Goal: Task Accomplishment & Management: Manage account settings

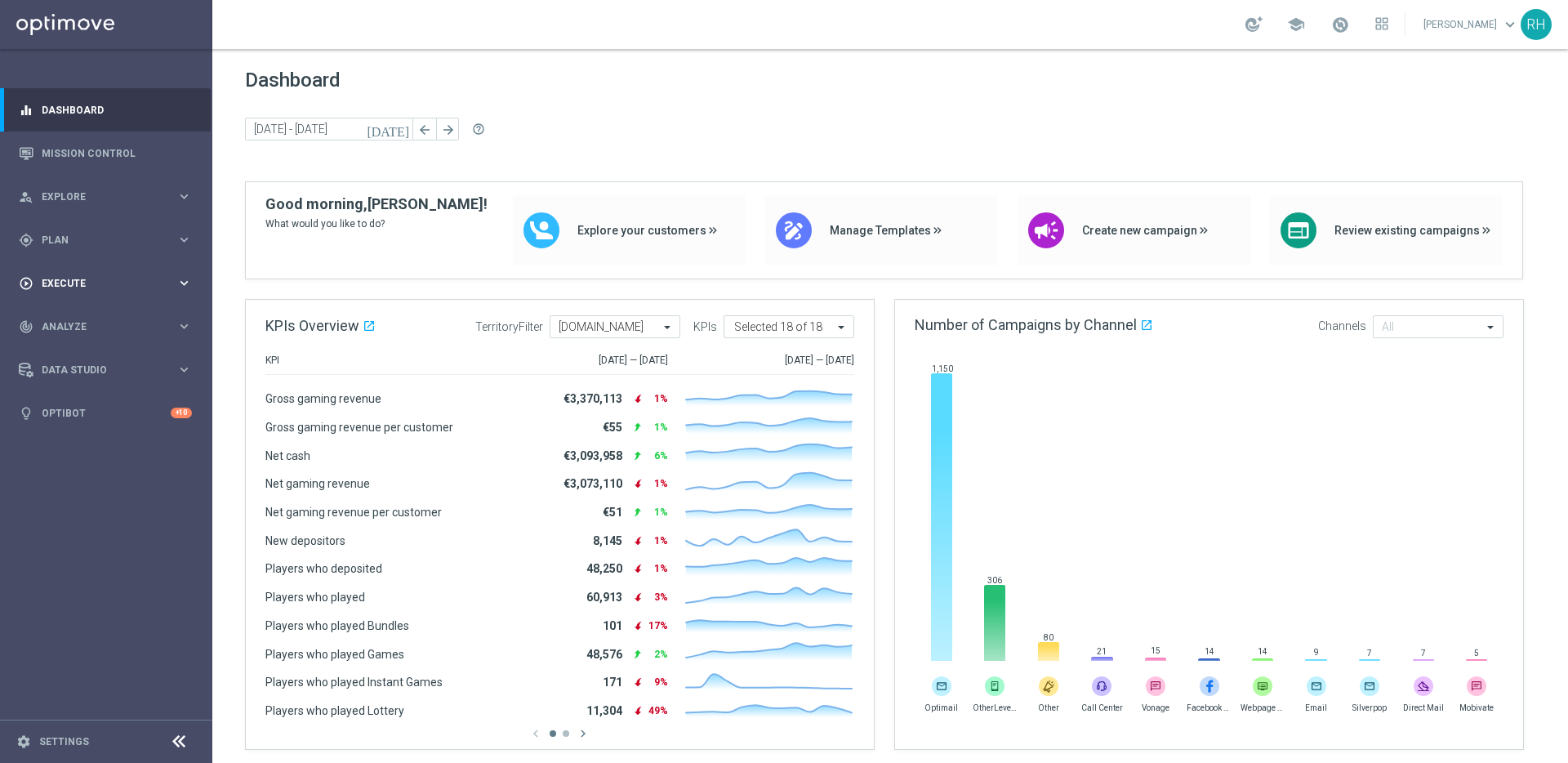
click at [90, 287] on div "play_circle_outline Execute" at bounding box center [98, 282] width 158 height 14
click at [93, 308] on div "Campaign Builder" at bounding box center [126, 317] width 168 height 25
click at [93, 314] on link "Campaign Builder" at bounding box center [106, 317] width 127 height 13
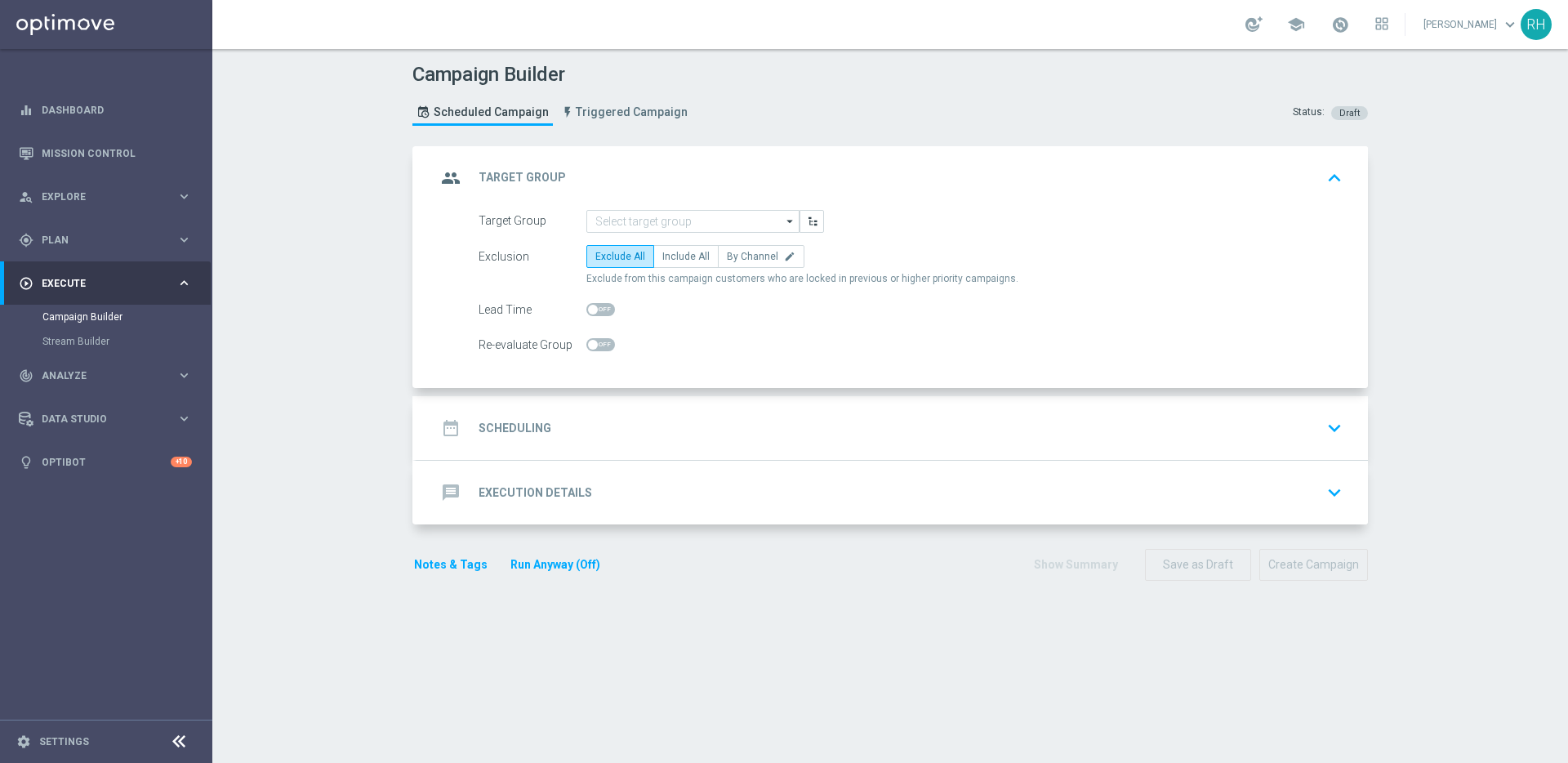
click at [669, 242] on form "Target Group arrow_drop_down Show Selected 0 of NaN SE_OB_RNB_M1" at bounding box center [910, 283] width 864 height 147
click at [669, 254] on span "Include All" at bounding box center [686, 257] width 48 height 11
click at [669, 254] on input "Include All" at bounding box center [667, 258] width 10 height 10
radio input "true"
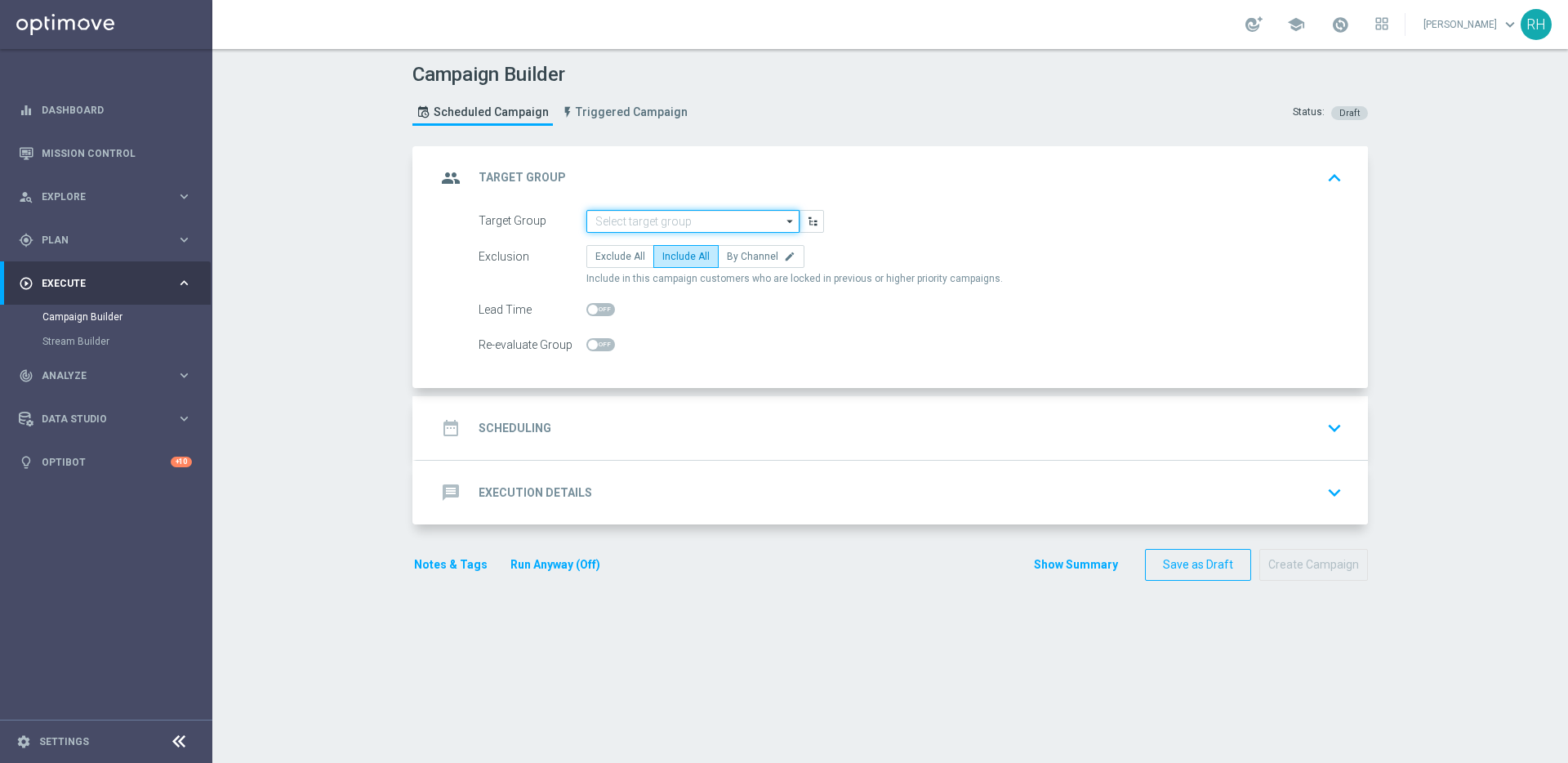
click at [670, 215] on input at bounding box center [693, 221] width 213 height 23
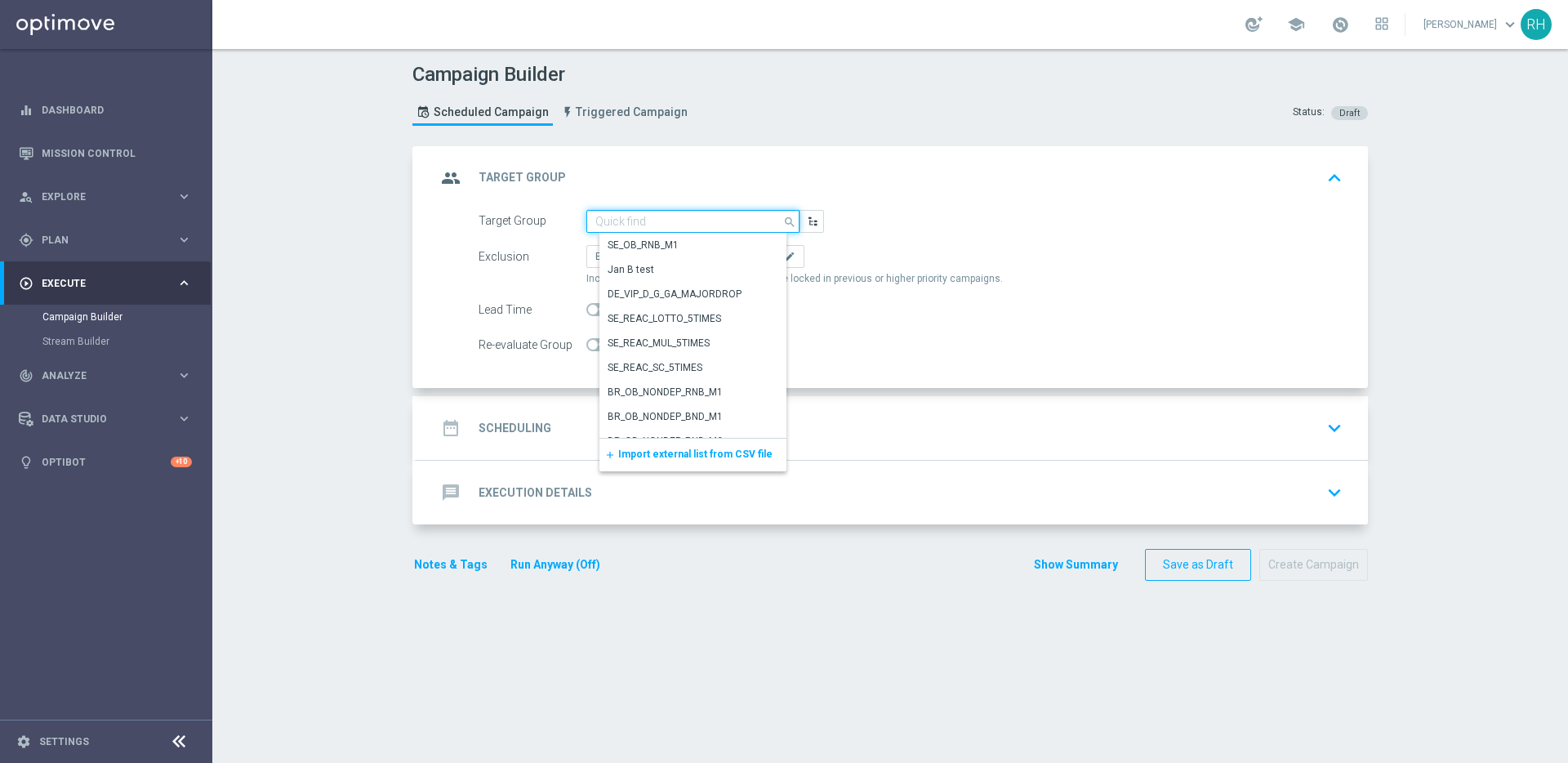
paste input "SV7qQhuC0VH"
type input "SV7qQhuC0VH"
click at [801, 115] on div "Campaign Builder Scheduled Campaign Triggered Campaign Status: Draft" at bounding box center [889, 96] width 980 height 75
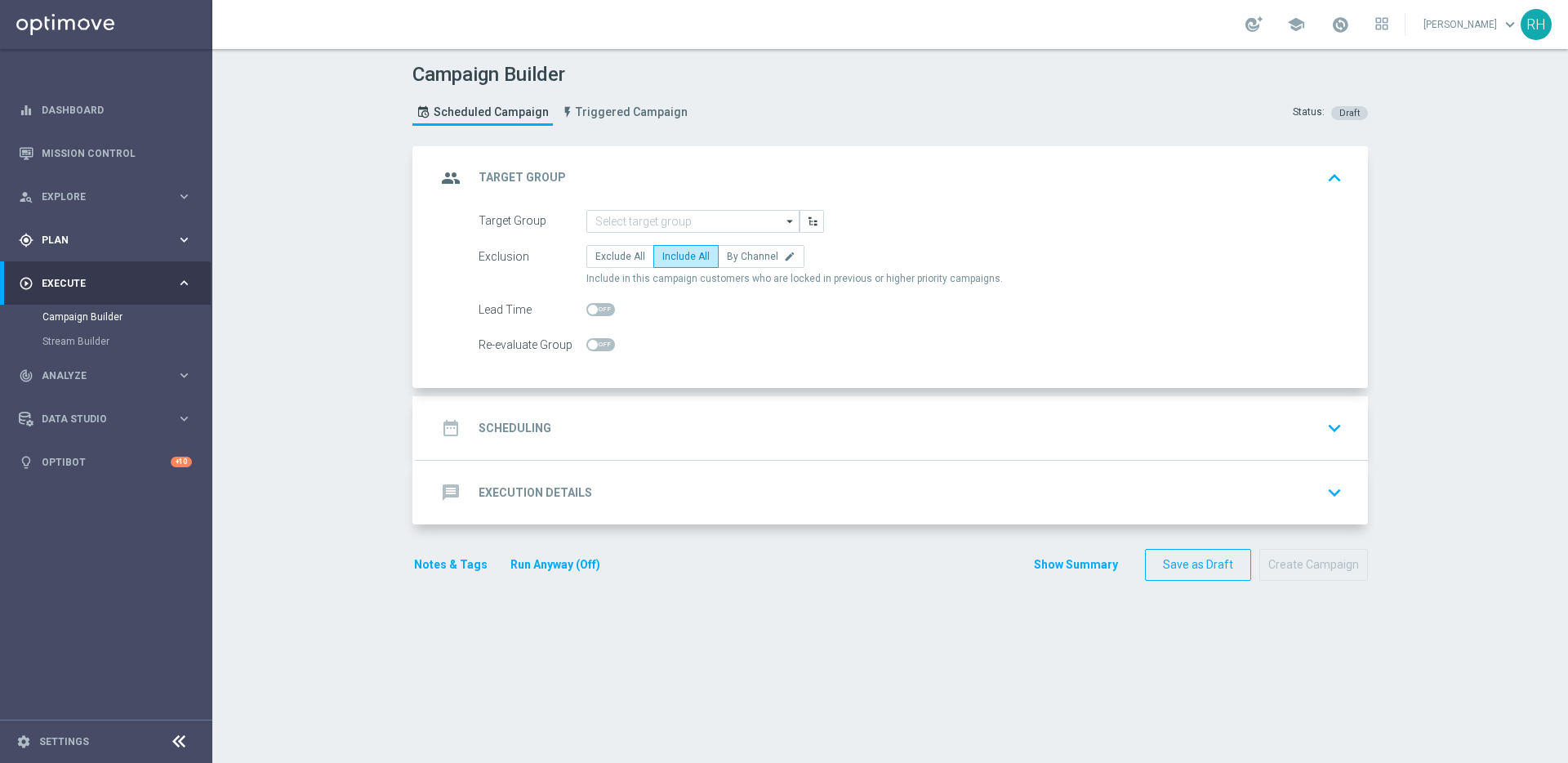
click at [95, 256] on div "gps_fixed Plan keyboard_arrow_right" at bounding box center [105, 239] width 211 height 44
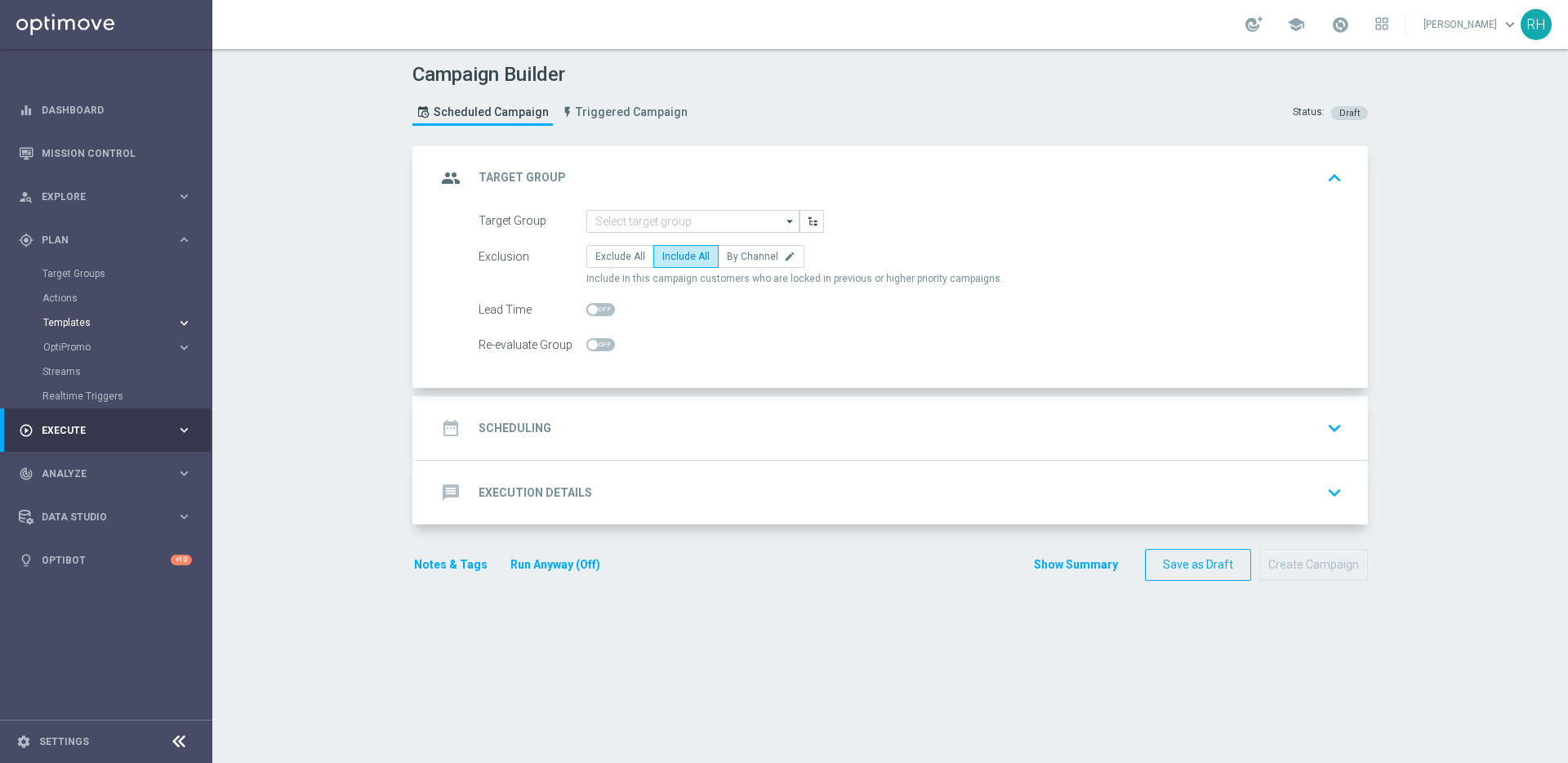
click at [83, 325] on span "Templates" at bounding box center [102, 322] width 117 height 10
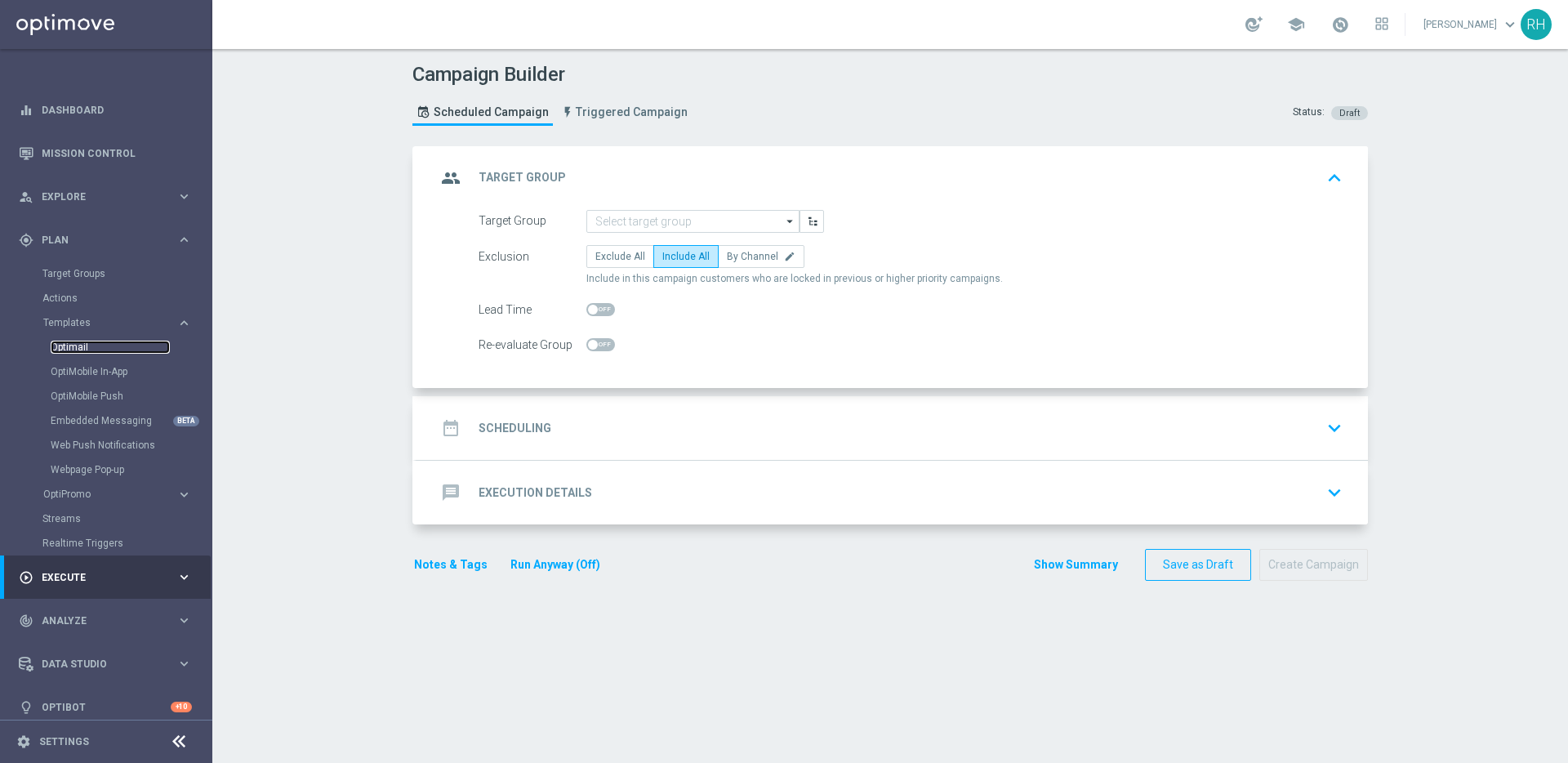
click at [89, 345] on link "Optimail" at bounding box center [109, 347] width 119 height 13
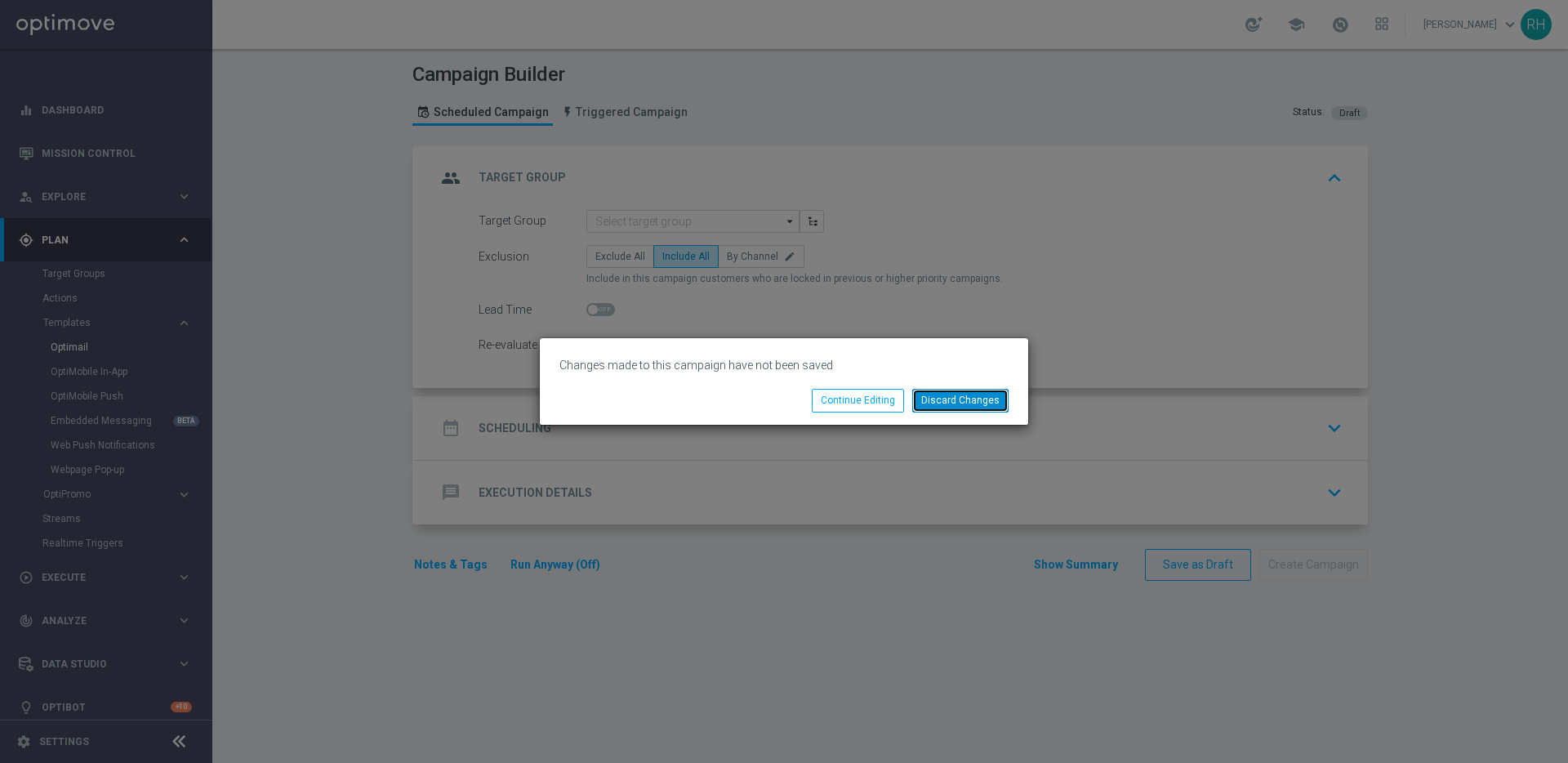
click at [940, 391] on button "Discard Changes" at bounding box center [960, 400] width 96 height 23
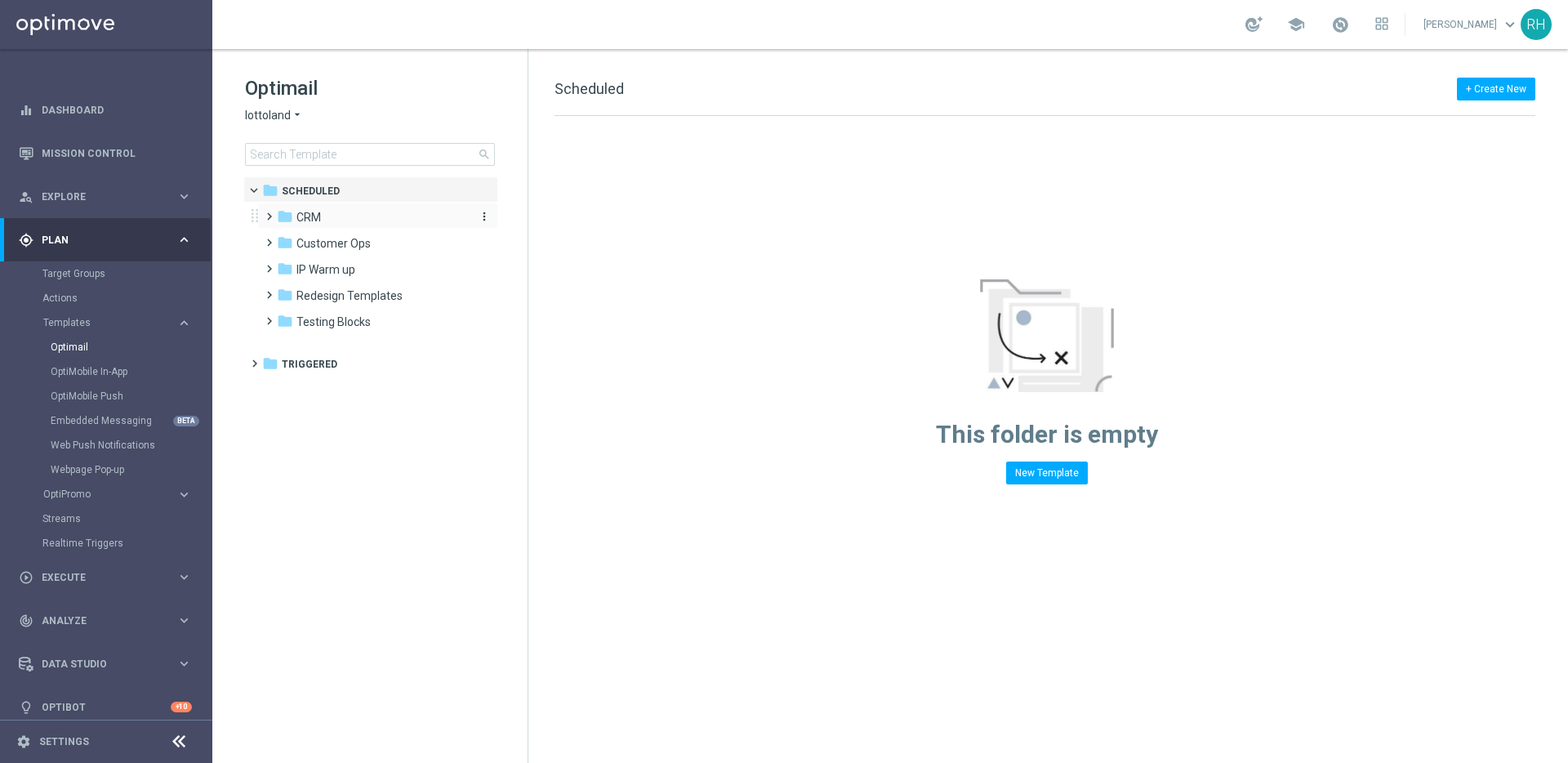
click at [291, 213] on icon "folder" at bounding box center [284, 216] width 16 height 16
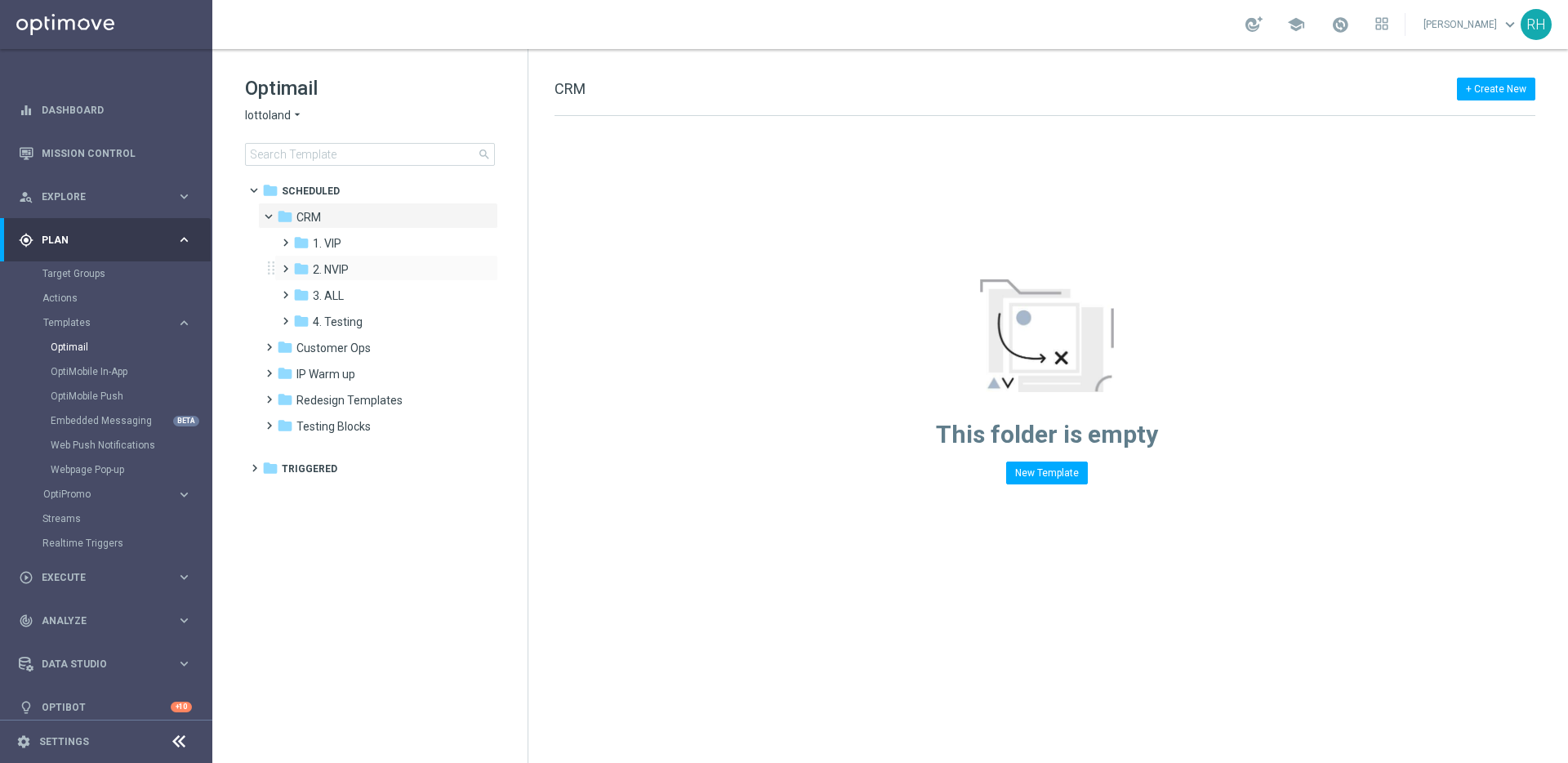
click at [310, 258] on div "folder 2. NVIP more_vert" at bounding box center [386, 267] width 223 height 26
click at [308, 270] on icon "folder" at bounding box center [301, 268] width 16 height 16
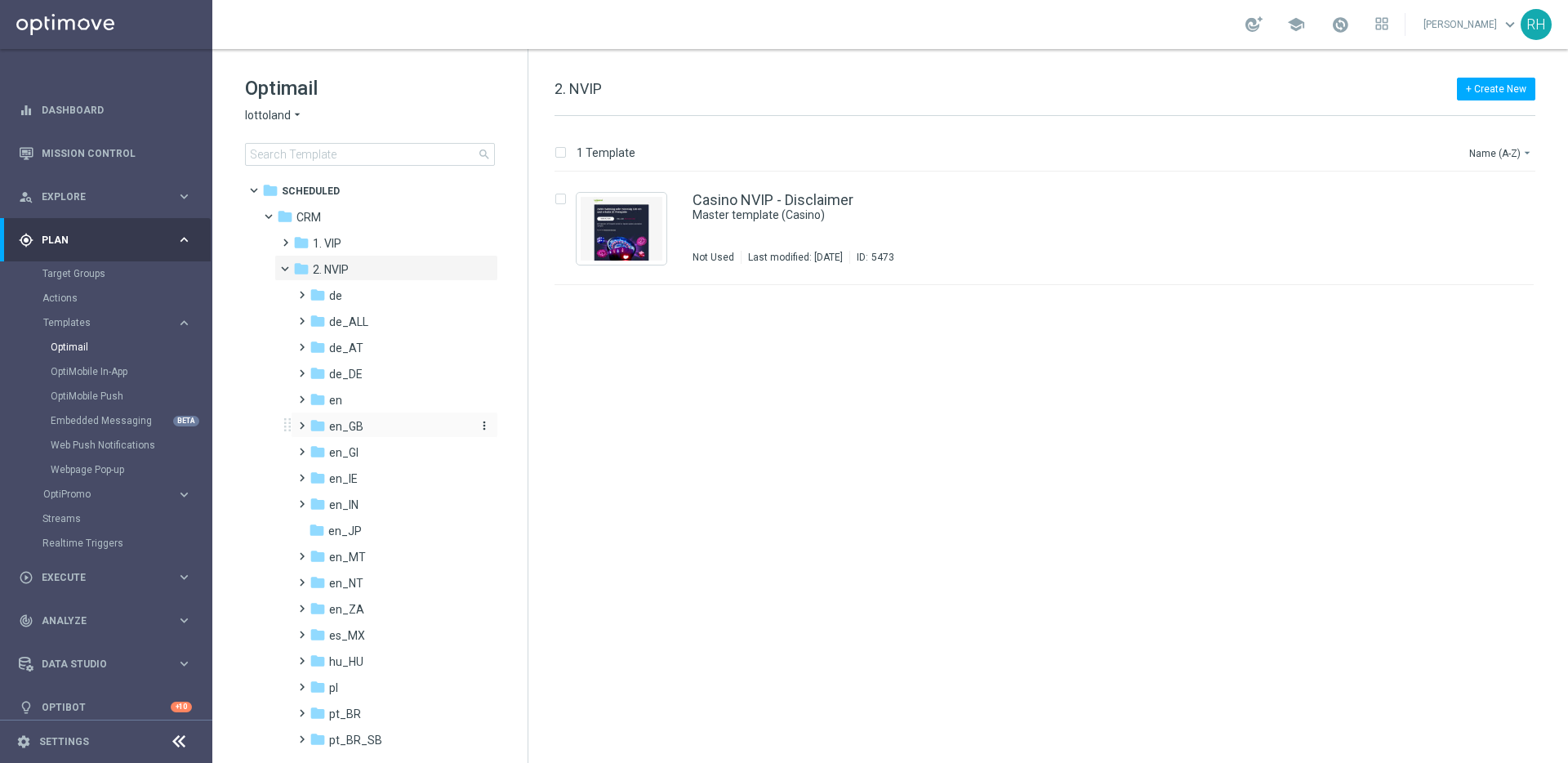
click at [332, 434] on div "folder en_GB" at bounding box center [390, 427] width 160 height 19
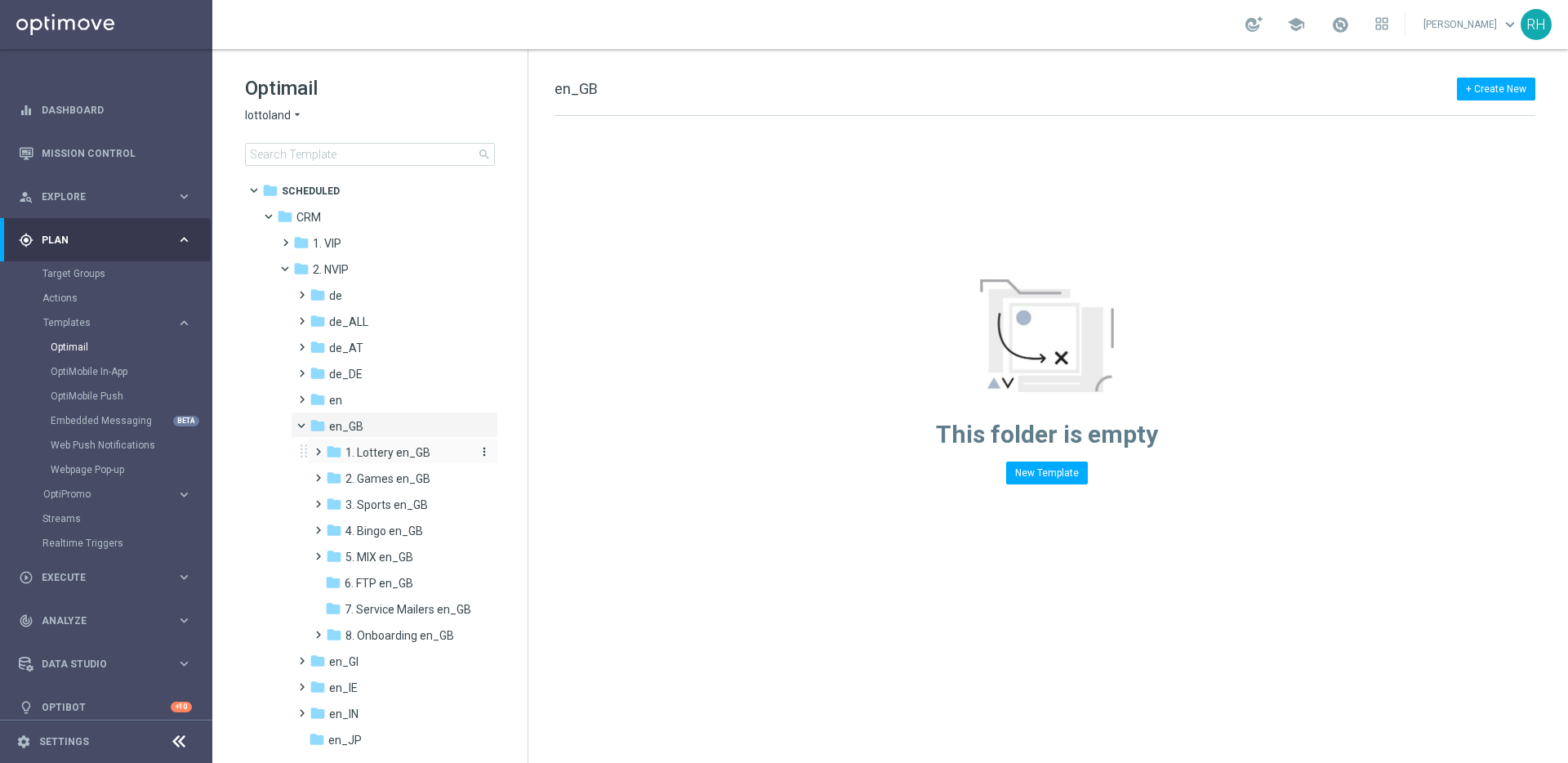
click at [369, 462] on div "folder 1. Lottery en_GB" at bounding box center [399, 453] width 146 height 19
click at [377, 497] on span "TAC LT en_GB" at bounding box center [397, 504] width 72 height 14
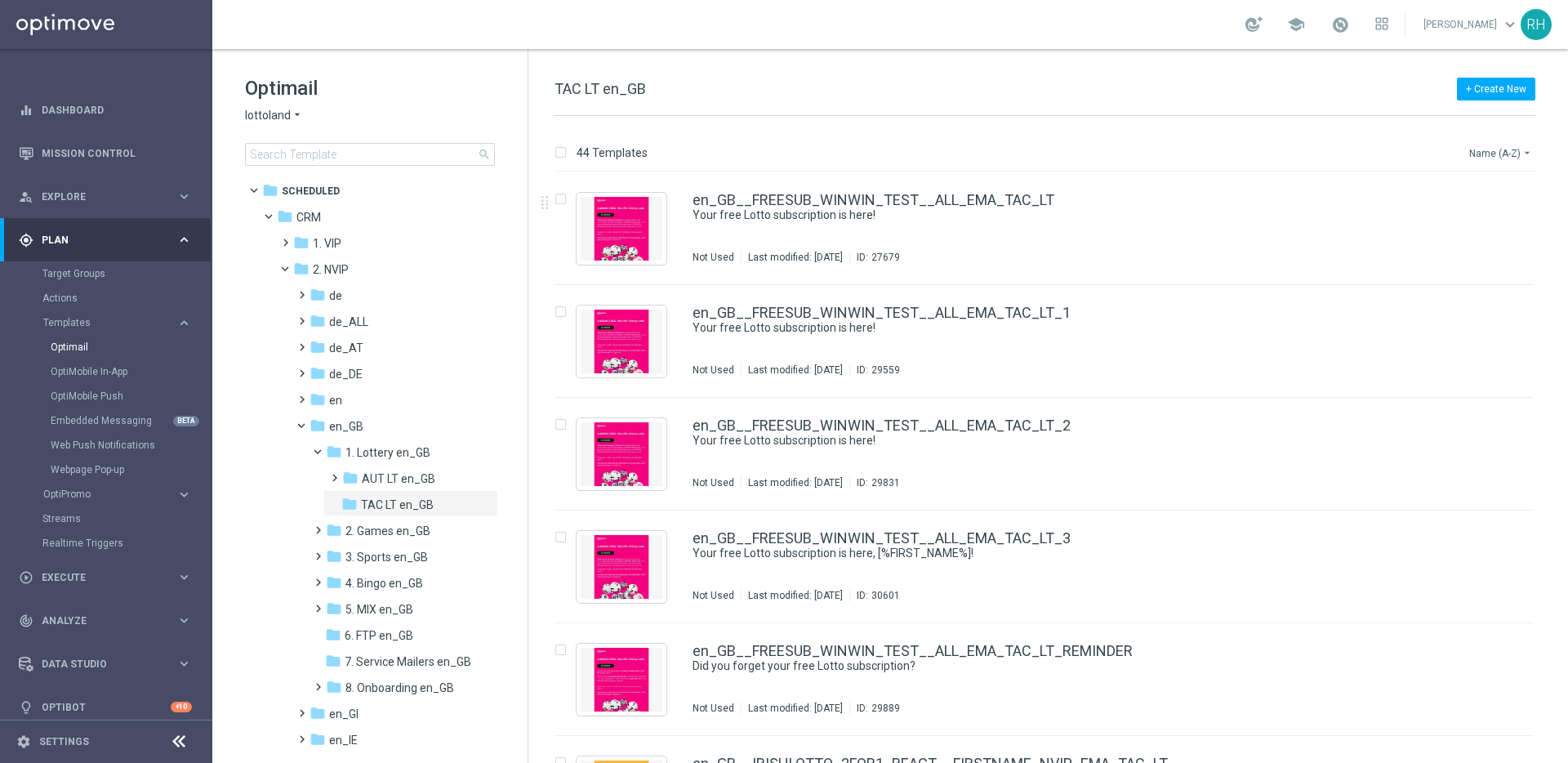
click at [1513, 152] on button "Name (A-Z) arrow_drop_down" at bounding box center [1501, 152] width 67 height 20
click at [1472, 219] on div "Date Modified (Newest)" at bounding box center [1469, 226] width 130 height 23
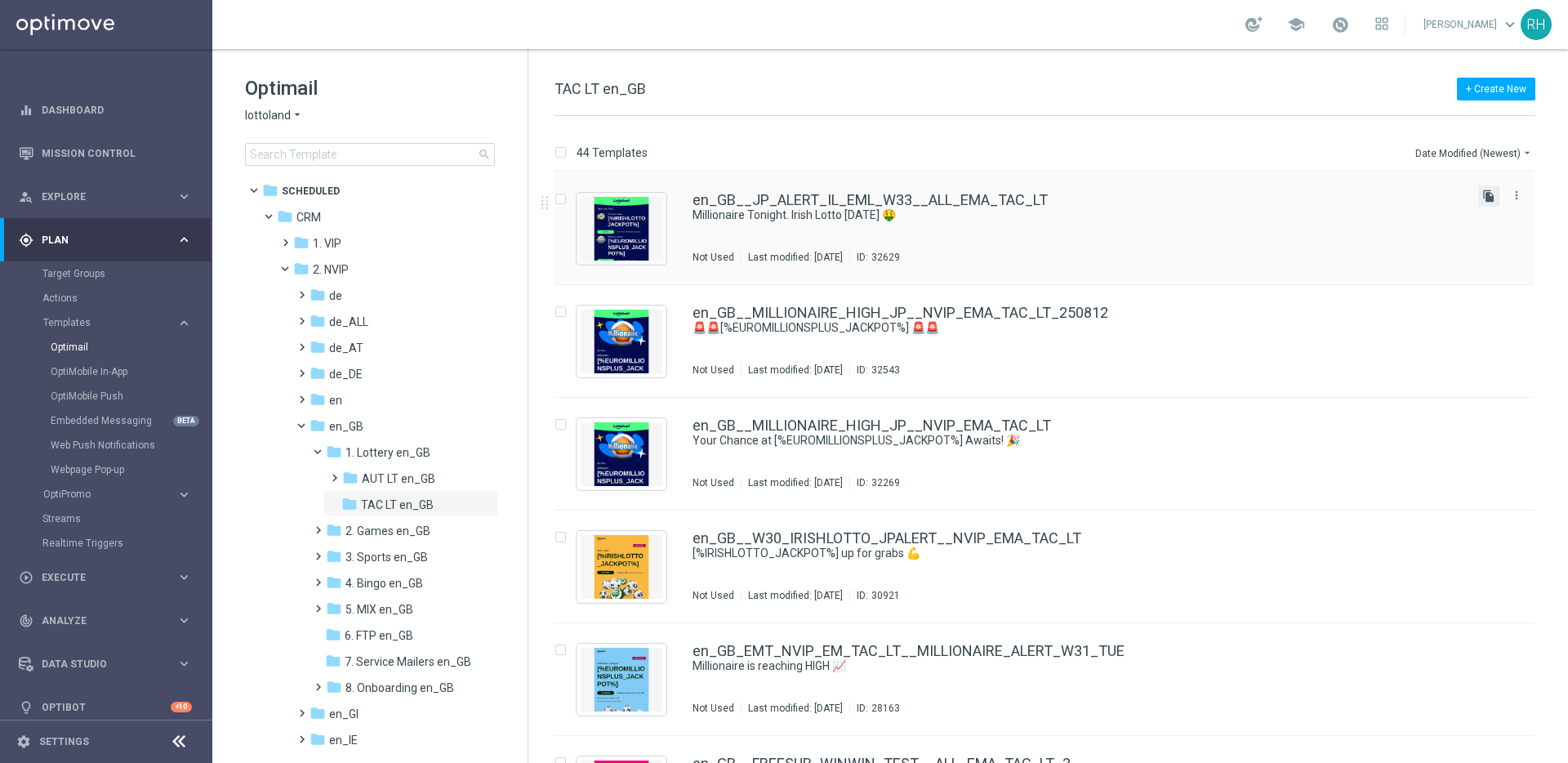
click at [1488, 196] on icon "file_copy" at bounding box center [1489, 196] width 13 height 13
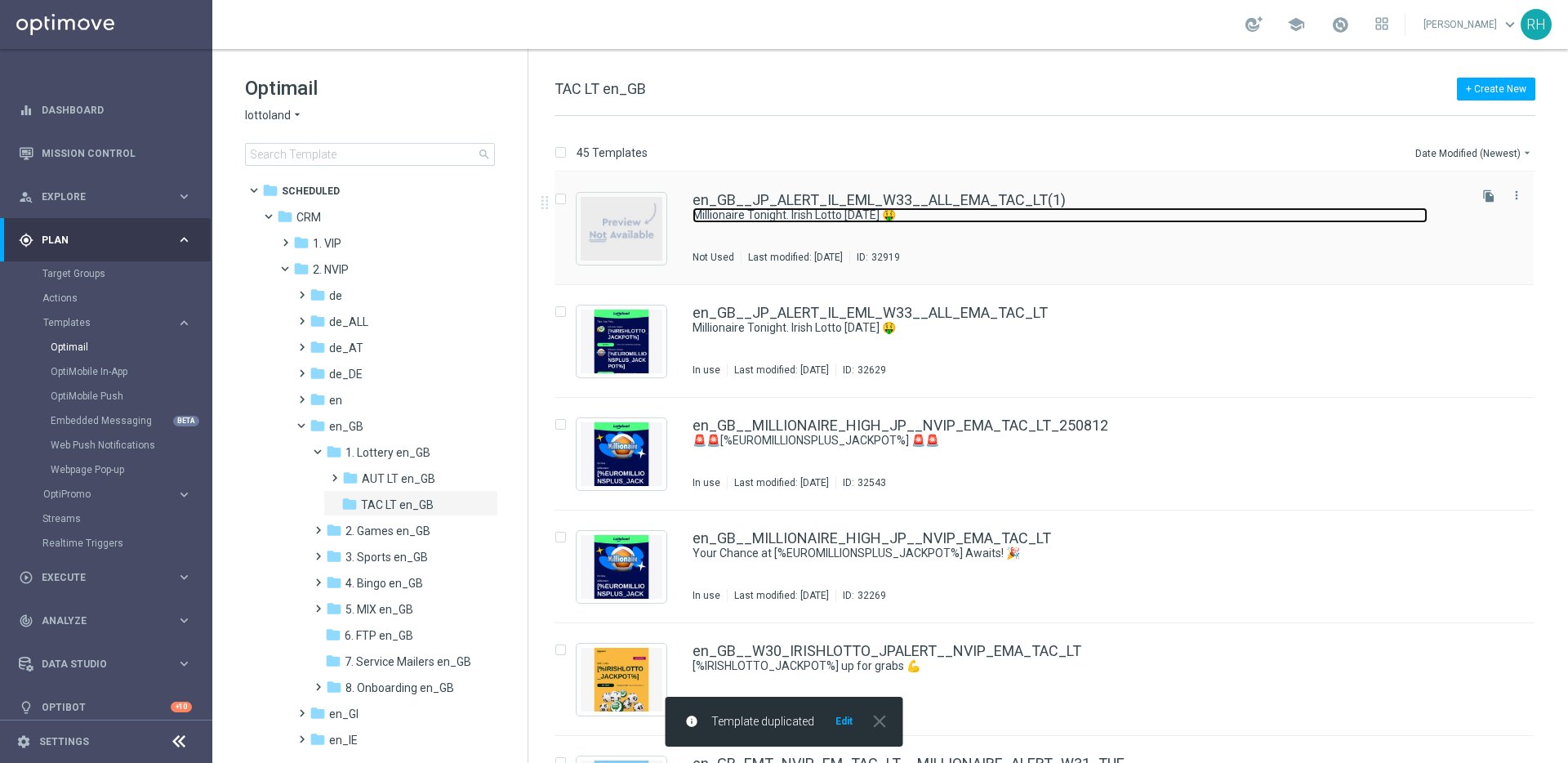
click at [1374, 214] on link "Millionaire Tonight. Irish Lotto [DATE] 🤑" at bounding box center [1060, 215] width 735 height 15
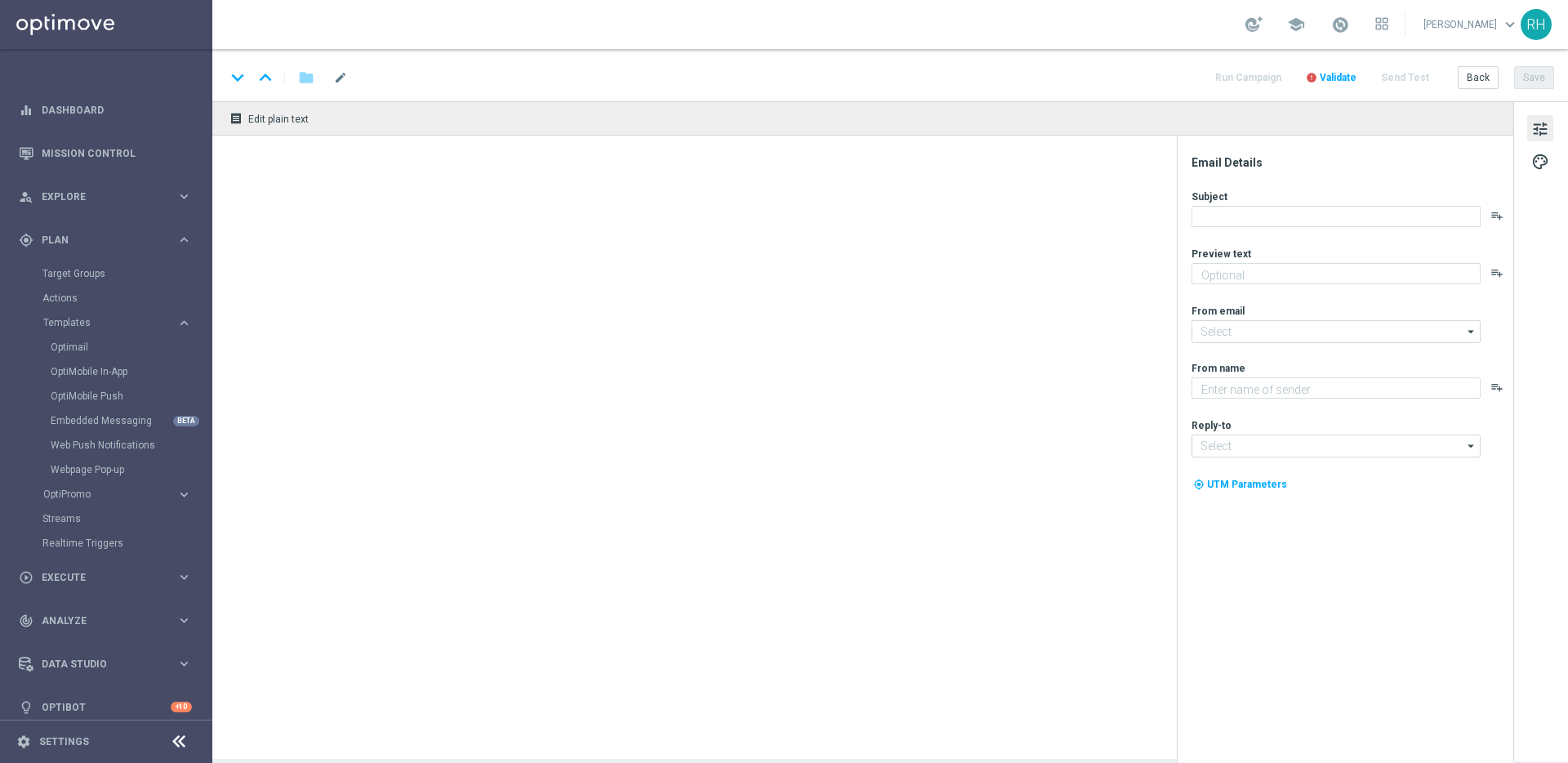
type textarea "Pick your numbers on these 2 giant jackpots!"
type input "[EMAIL_ADDRESS][DOMAIN_NAME]"
type textarea "Lottoland"
type input "[EMAIL_ADDRESS][DOMAIN_NAME]"
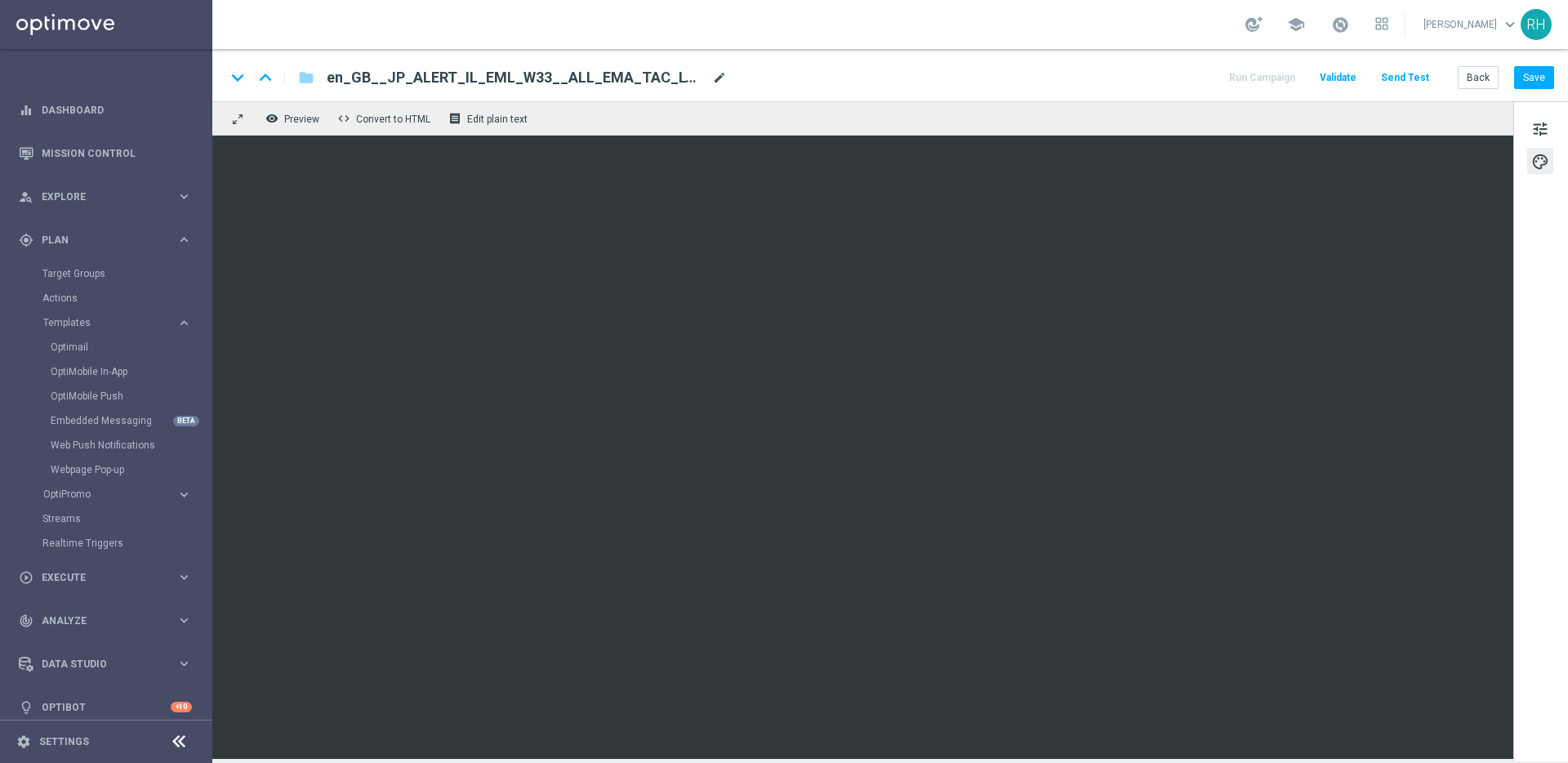
click at [712, 78] on span "mode_edit" at bounding box center [718, 77] width 14 height 14
click at [624, 75] on input "en_GB__JP_ALERT_IL_EML_W33__ALL_EMA_TAC_LT(1)" at bounding box center [529, 77] width 405 height 21
click at [499, 76] on input "en_GB__JP_ALERT_IL_EML_W33__ALL_EMA_TAC_LT(1)" at bounding box center [529, 77] width 405 height 21
click at [712, 85] on span "mode_edit" at bounding box center [718, 77] width 14 height 14
click at [681, 79] on input "en_GB__JP_ALERT_IL_EML_W34__ALL_EMA_TAC_LT(1)" at bounding box center [529, 77] width 405 height 21
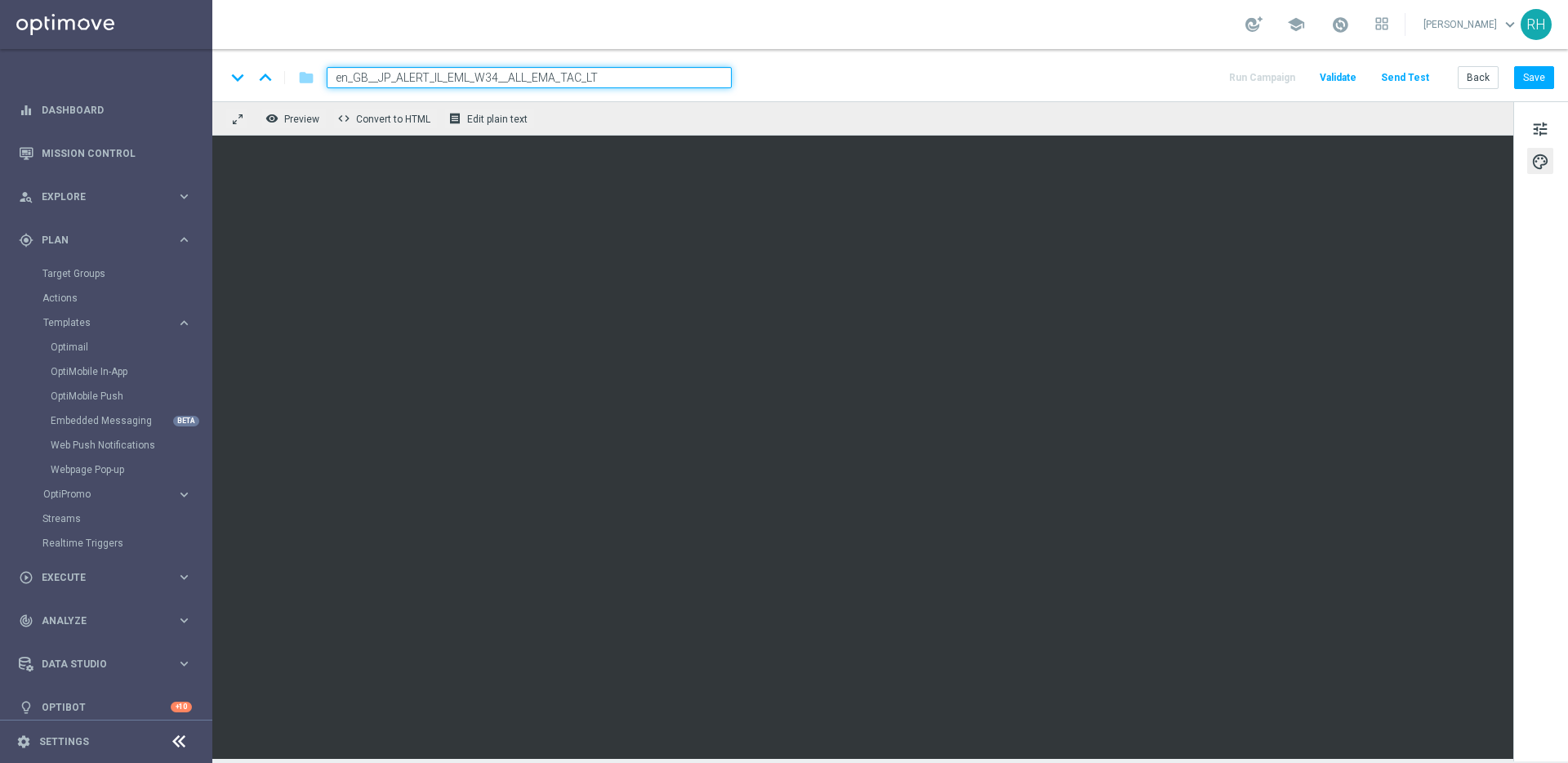
type input "en_GB__JP_ALERT_IL_EML_W34__ALL_EMA_TAC_LT"
click at [900, 44] on div "school [PERSON_NAME] keyboard_arrow_down RH" at bounding box center [889, 25] width 1356 height 49
click at [1550, 79] on button "Save" at bounding box center [1534, 78] width 40 height 23
click at [1529, 85] on button "Save" at bounding box center [1534, 78] width 40 height 23
click at [971, 74] on div "keyboard_arrow_down keyboard_arrow_up folder en_GB__JP_ALERT_IL_EML_W34__ALL_EM…" at bounding box center [889, 77] width 1329 height 21
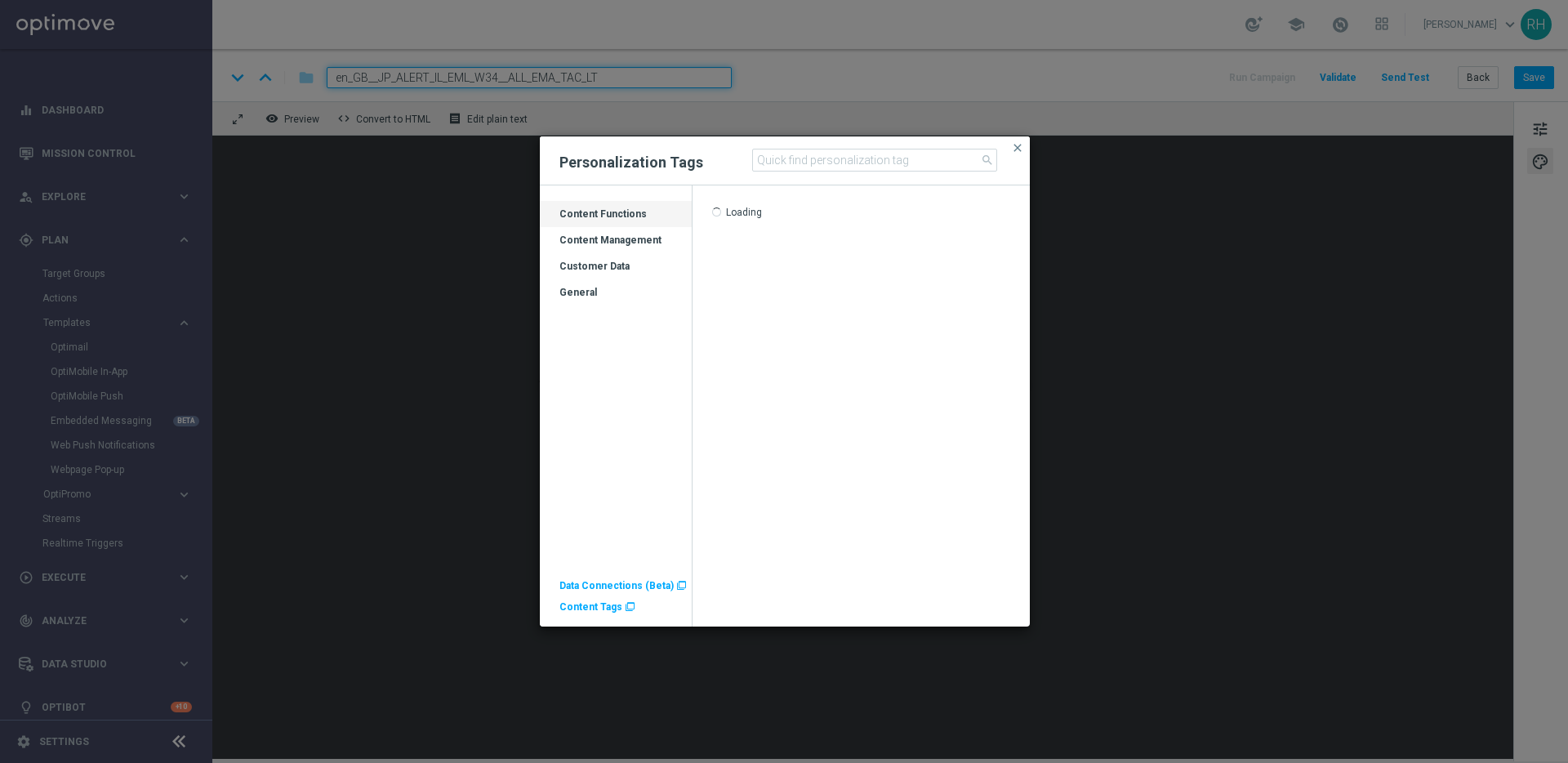
click at [624, 267] on div "Customer Data" at bounding box center [616, 272] width 152 height 26
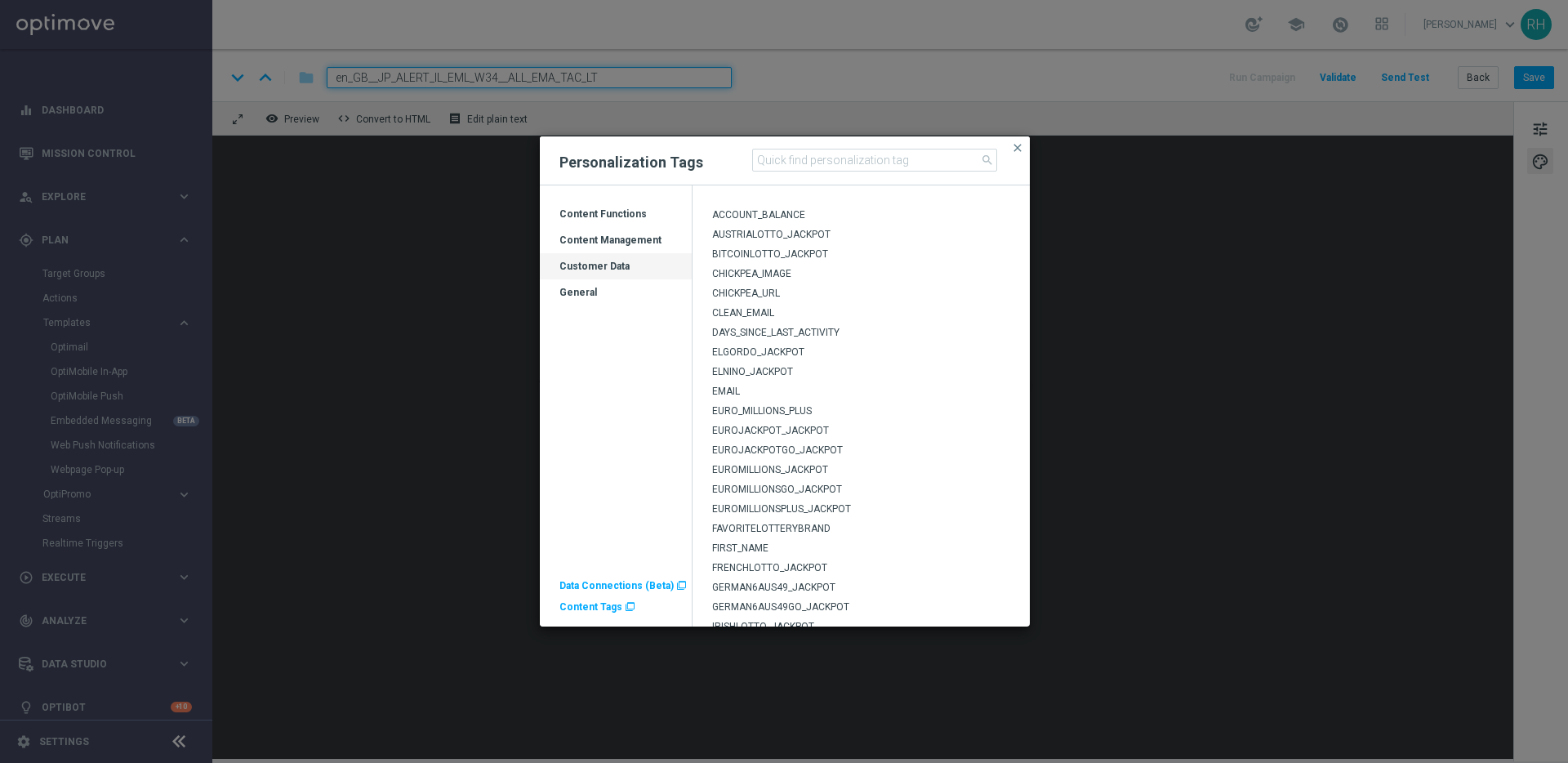
click at [856, 547] on div "FIRST_NAME" at bounding box center [862, 551] width 338 height 20
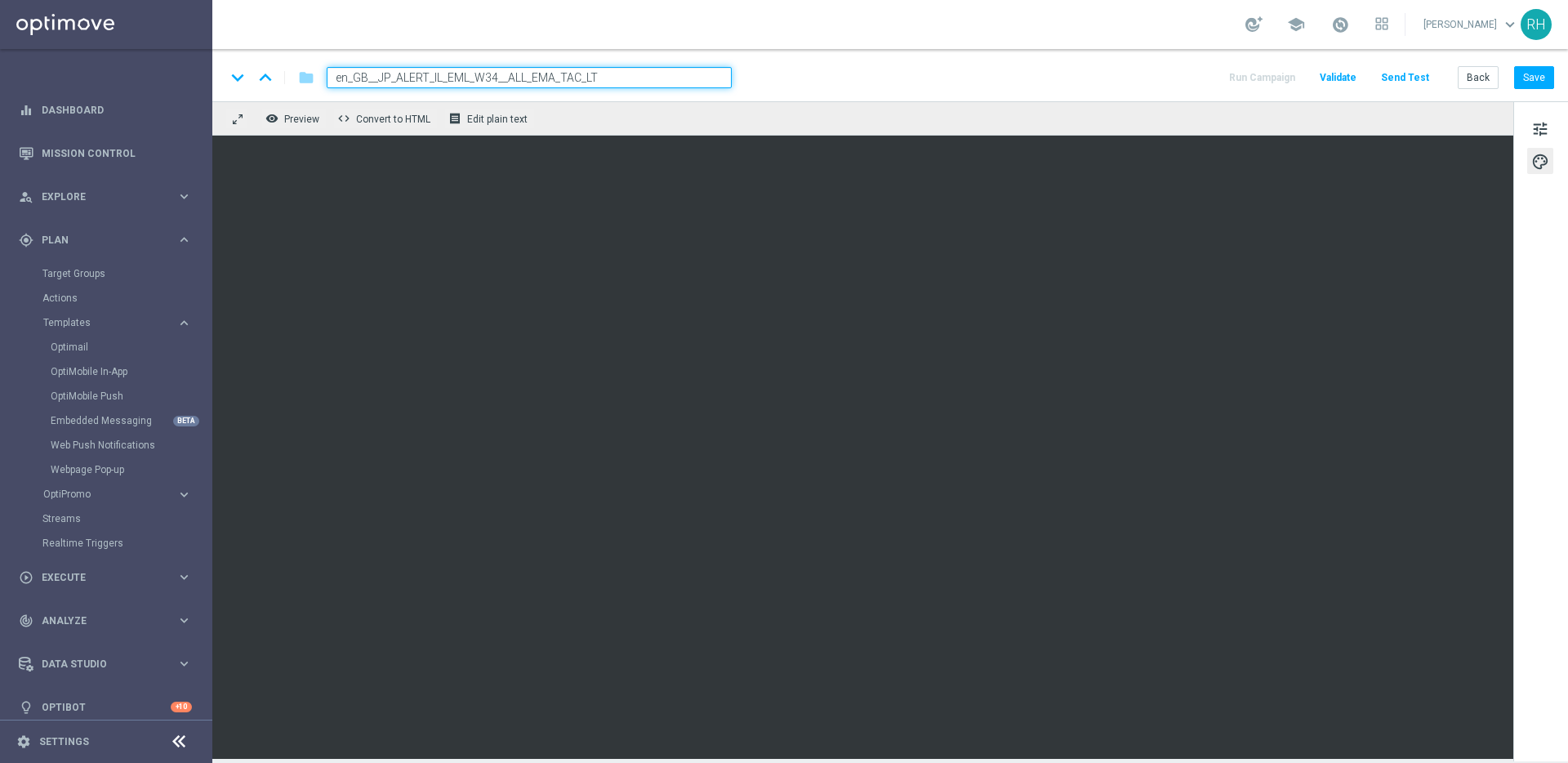
click at [1047, 40] on div "school [PERSON_NAME] keyboard_arrow_down RH" at bounding box center [889, 25] width 1356 height 49
click at [1535, 78] on button "Save" at bounding box center [1534, 78] width 40 height 23
click at [315, 113] on span "Preview" at bounding box center [301, 119] width 35 height 11
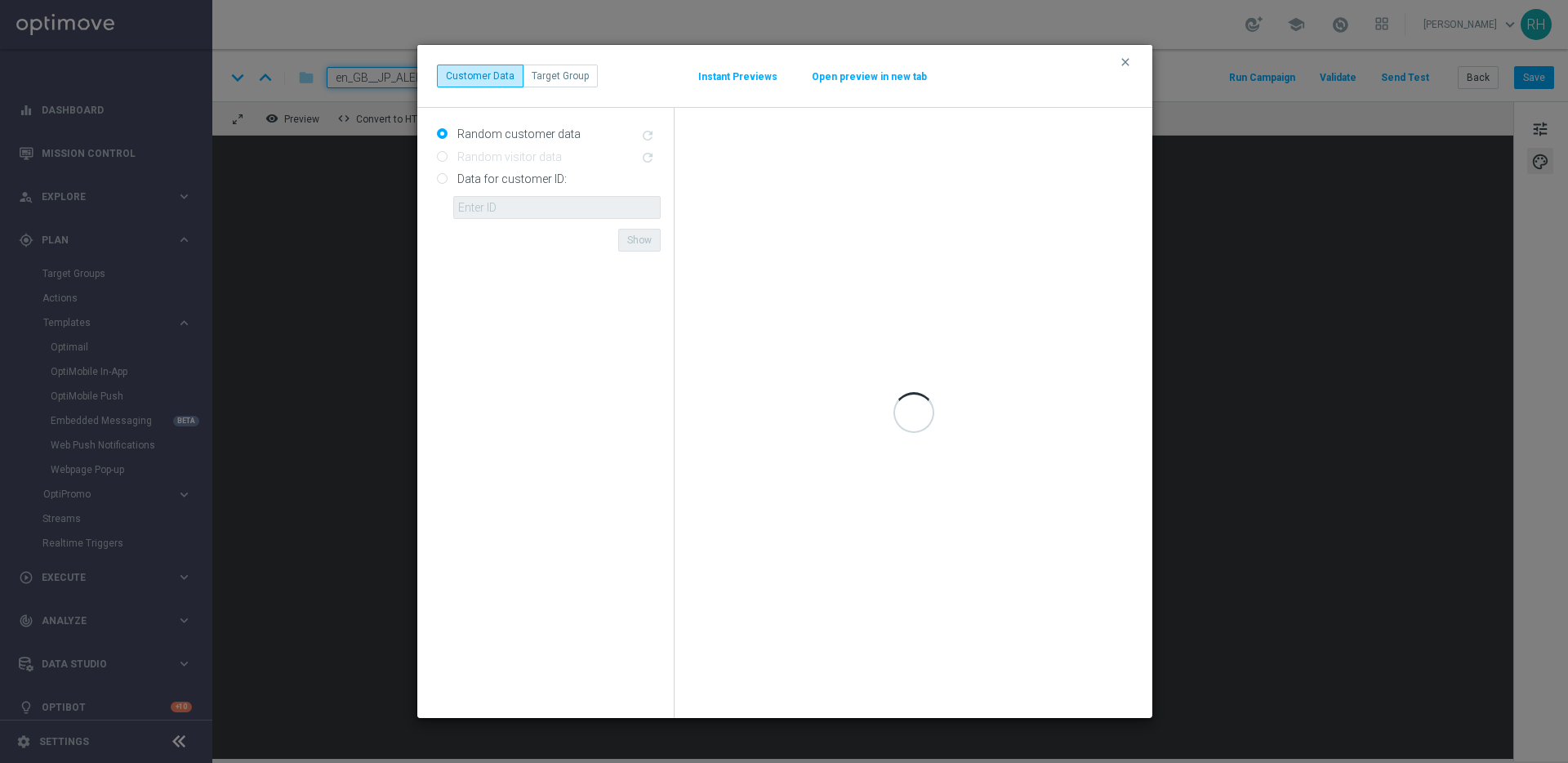
click at [443, 180] on input "Data for customer ID:" at bounding box center [442, 180] width 10 height 10
radio input "true"
click at [498, 213] on input "text" at bounding box center [557, 207] width 207 height 23
type input "9388689"
click at [589, 282] on form "Random customer data refresh Random visitor data refresh Data for customer ID: …" at bounding box center [548, 412] width 223 height 583
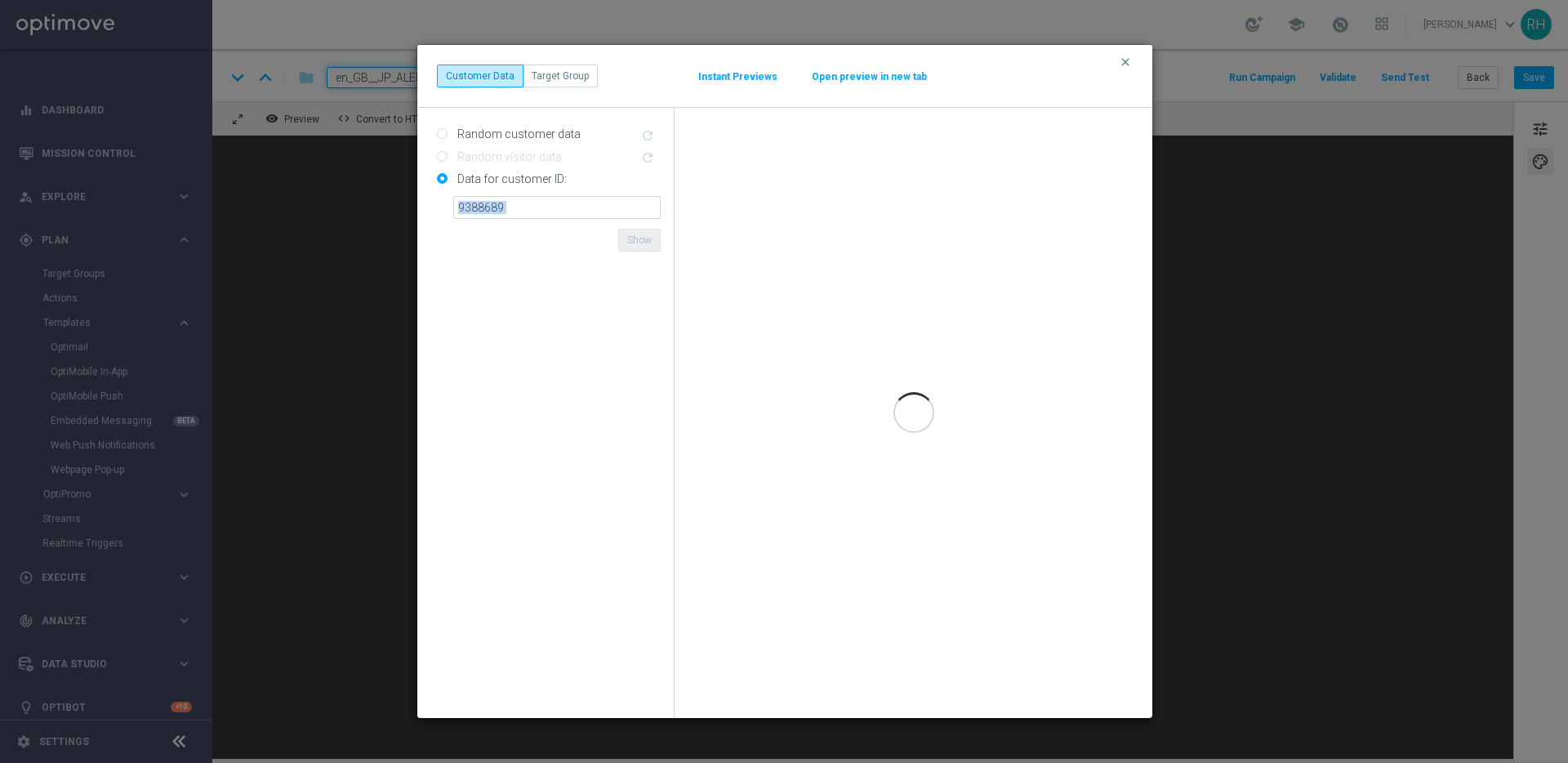
click at [589, 282] on form "Random customer data refresh Random visitor data refresh Data for customer ID: …" at bounding box center [548, 412] width 223 height 583
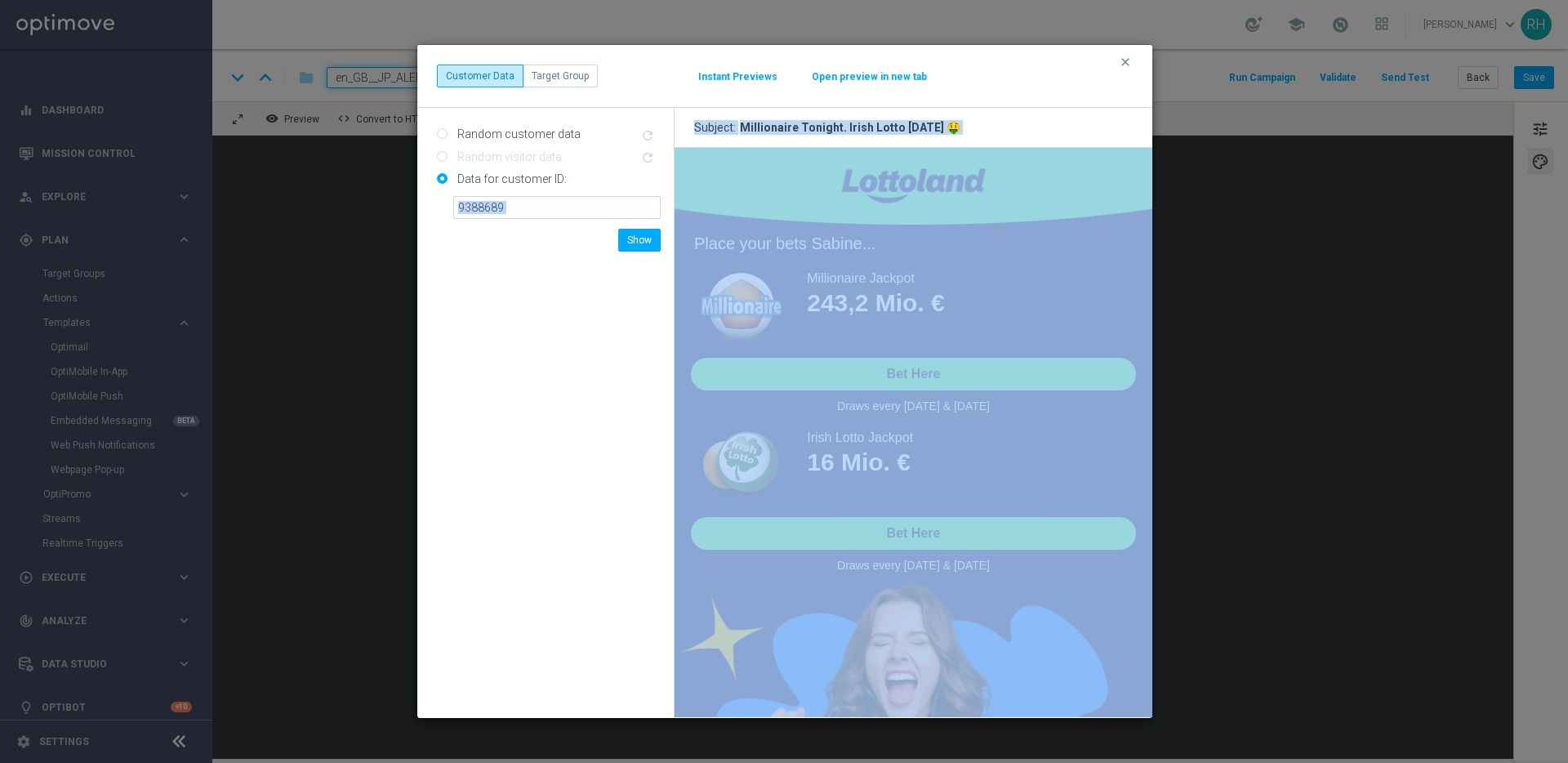
click at [589, 282] on form "Random customer data refresh Random visitor data refresh Data for customer ID: …" at bounding box center [548, 412] width 223 height 583
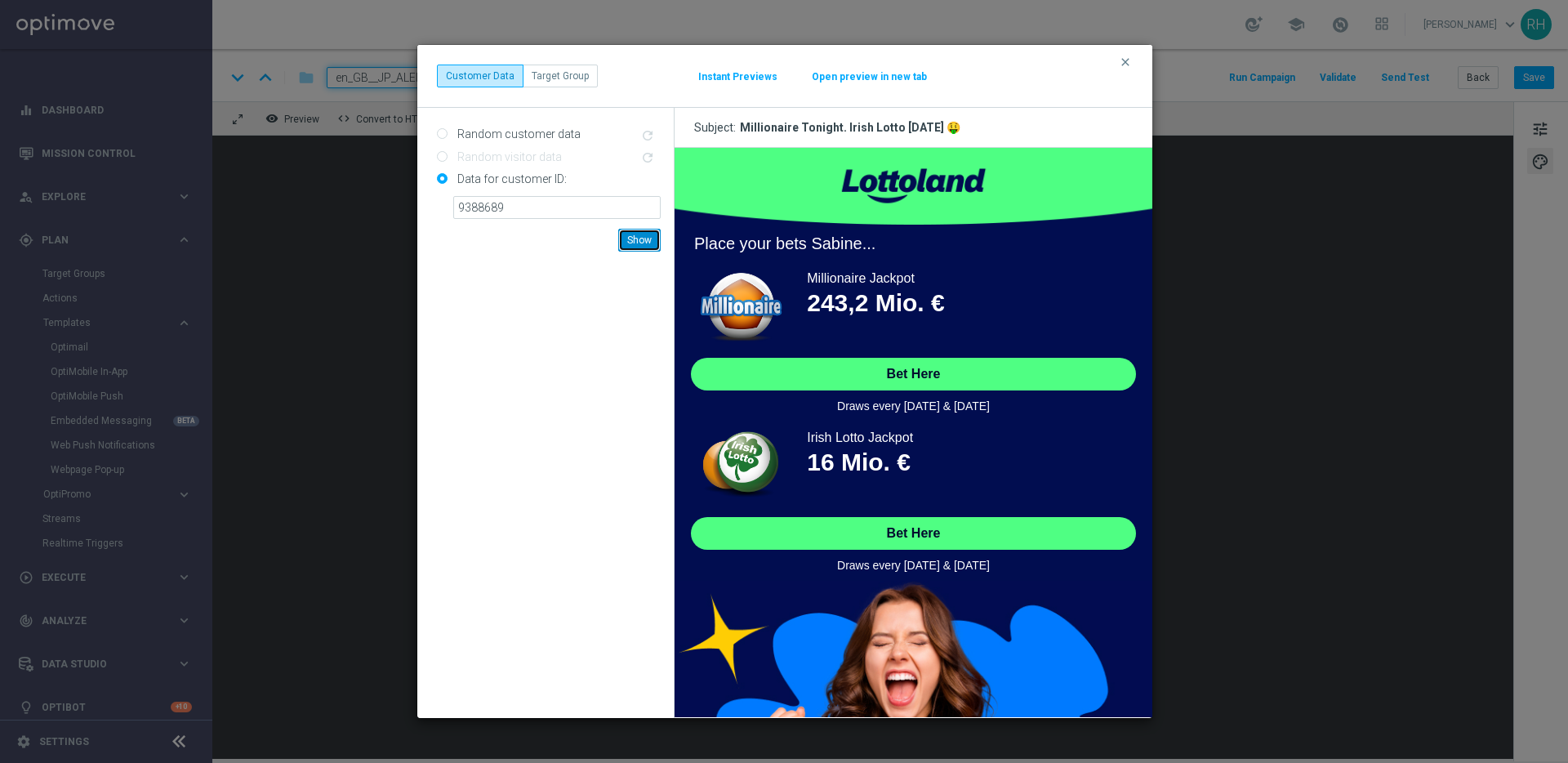
click at [632, 241] on button "Show" at bounding box center [640, 240] width 43 height 23
click at [1123, 64] on icon "clear" at bounding box center [1125, 62] width 13 height 13
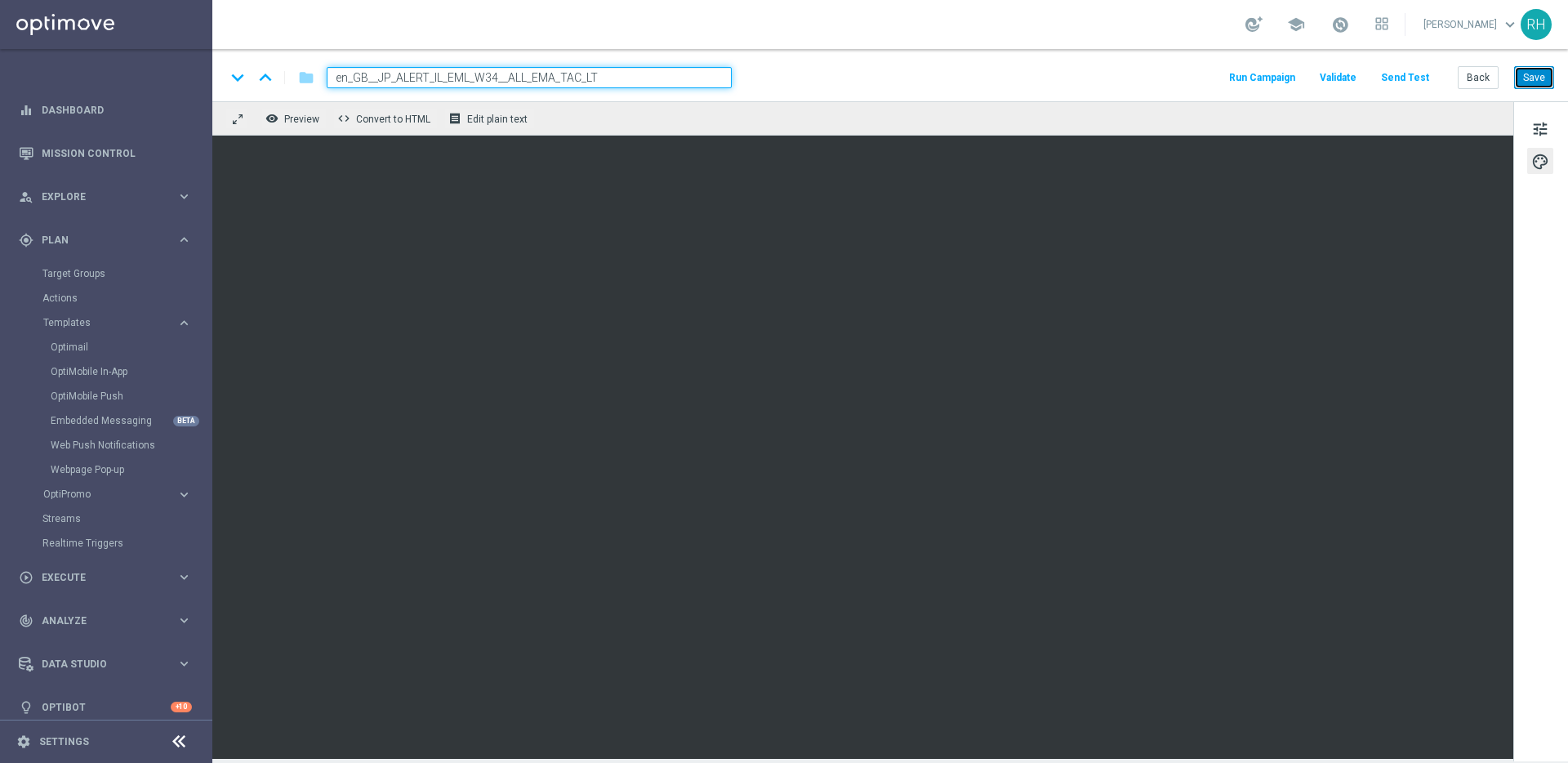
click at [1529, 83] on button "Save" at bounding box center [1534, 78] width 40 height 23
click at [1520, 137] on div "tune palette" at bounding box center [1540, 431] width 55 height 659
click at [1539, 128] on span "tune" at bounding box center [1539, 129] width 18 height 21
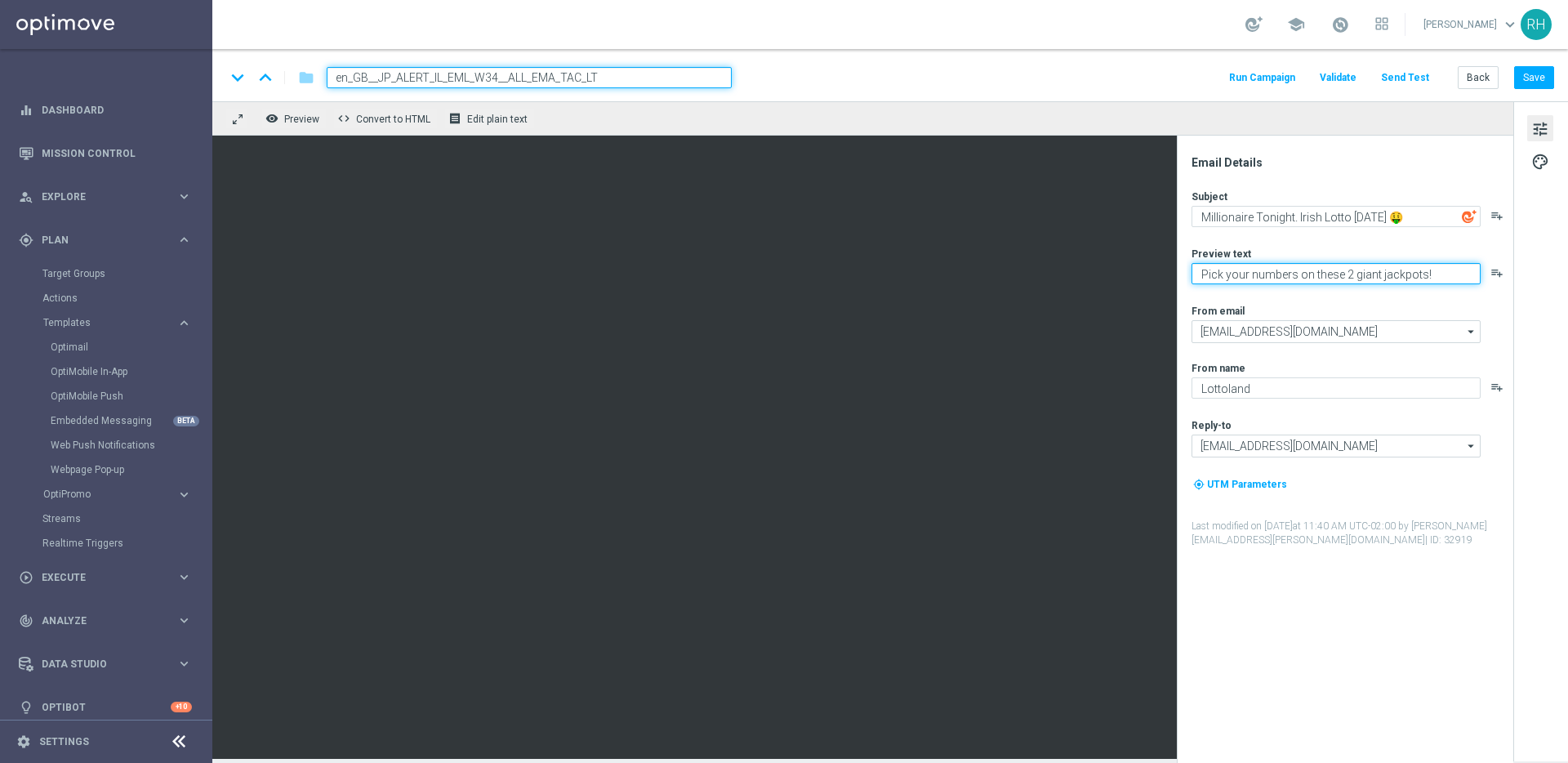
click at [1399, 279] on textarea "Pick your numbers on these 2 giant jackpots!" at bounding box center [1336, 274] width 289 height 21
click at [1370, 281] on textarea "Could this be a week to remember?" at bounding box center [1336, 274] width 289 height 21
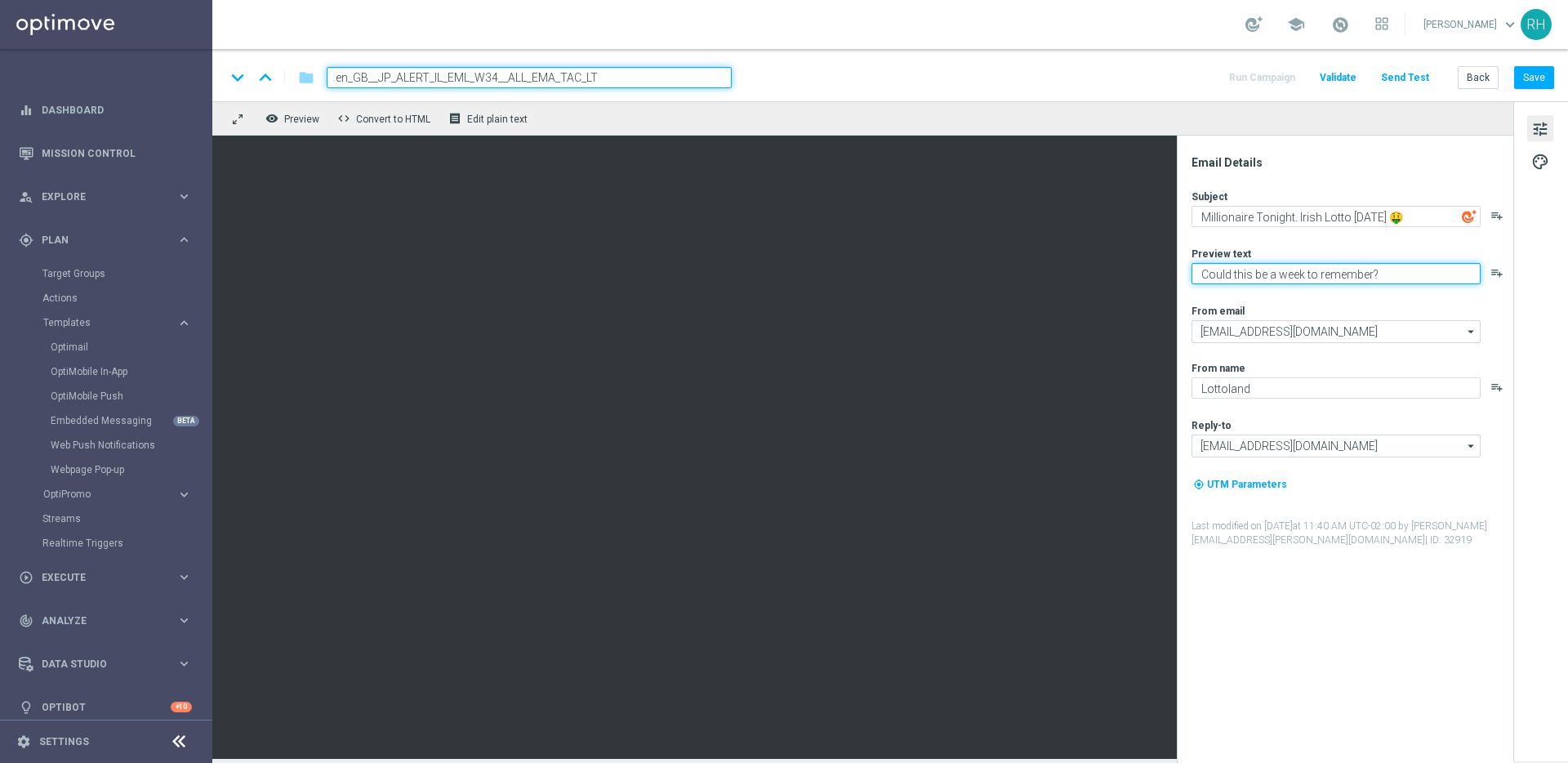
click at [1370, 281] on textarea "Could this be a week to remember?" at bounding box center [1336, 274] width 289 height 21
type textarea "Could this be a week to remember?"
click at [1550, 76] on button "Save" at bounding box center [1534, 78] width 40 height 23
click at [1178, 106] on div "remove_red_eye Preview code Convert to HTML receipt Edit plain text" at bounding box center [862, 119] width 1301 height 34
click at [1199, 98] on div "keyboard_arrow_down keyboard_arrow_up folder en_GB__JP_ALERT_IL_EML_W34__ALL_EM…" at bounding box center [889, 75] width 1356 height 52
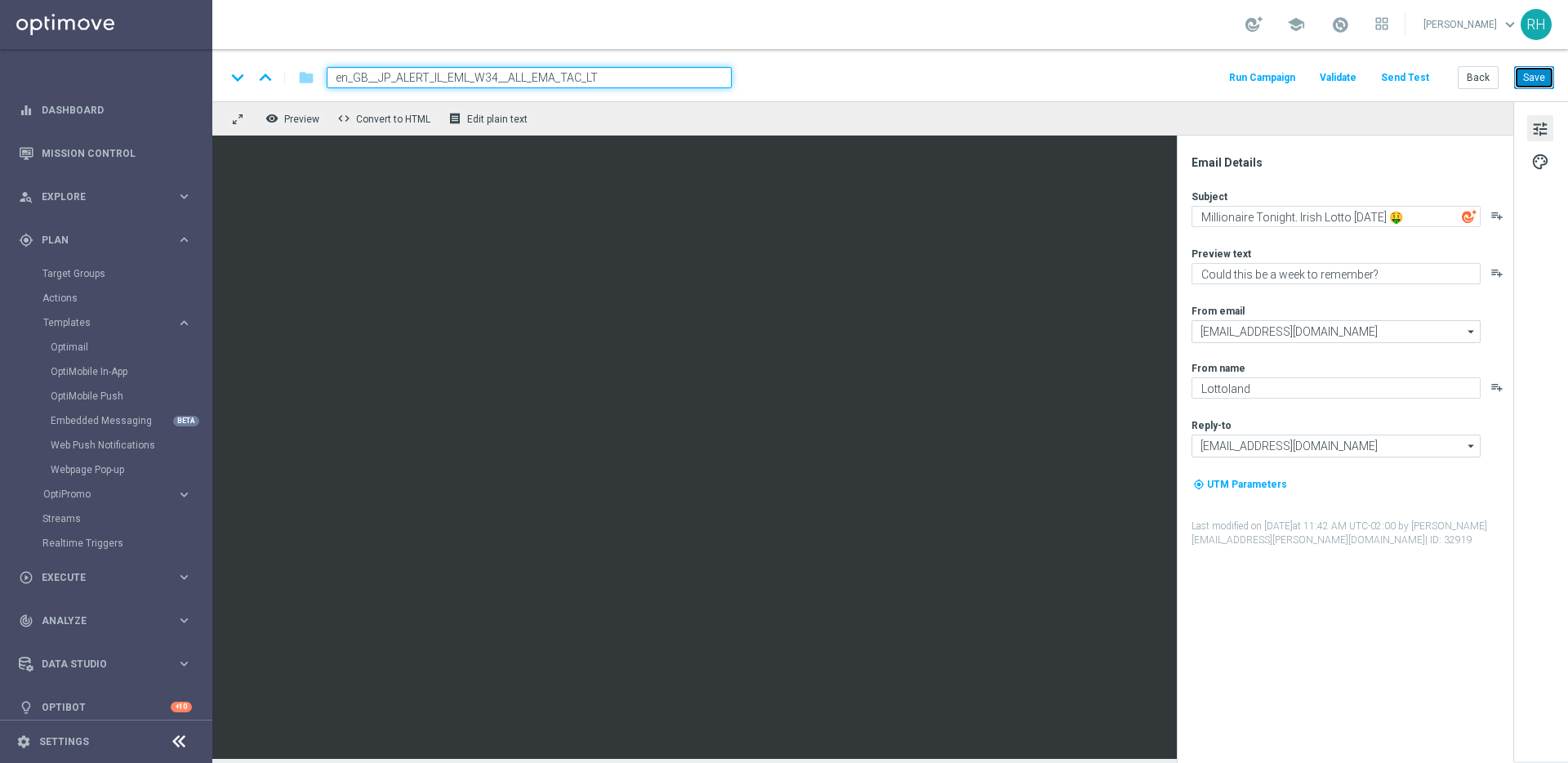
click at [1538, 72] on button "Save" at bounding box center [1534, 78] width 40 height 23
click at [959, 80] on div "keyboard_arrow_down keyboard_arrow_up folder en_GB__JP_ALERT_IL_EML_W34__ALL_EM…" at bounding box center [889, 77] width 1329 height 21
click at [573, 95] on div "keyboard_arrow_down keyboard_arrow_up folder en_GB__JP_ALERT_IL_EML_W34__ALL_EM…" at bounding box center [889, 75] width 1356 height 52
click at [578, 77] on input "en_GB__JP_ALERT_IL_EML_W34__ALL_EMA_TAC_LT" at bounding box center [529, 77] width 405 height 21
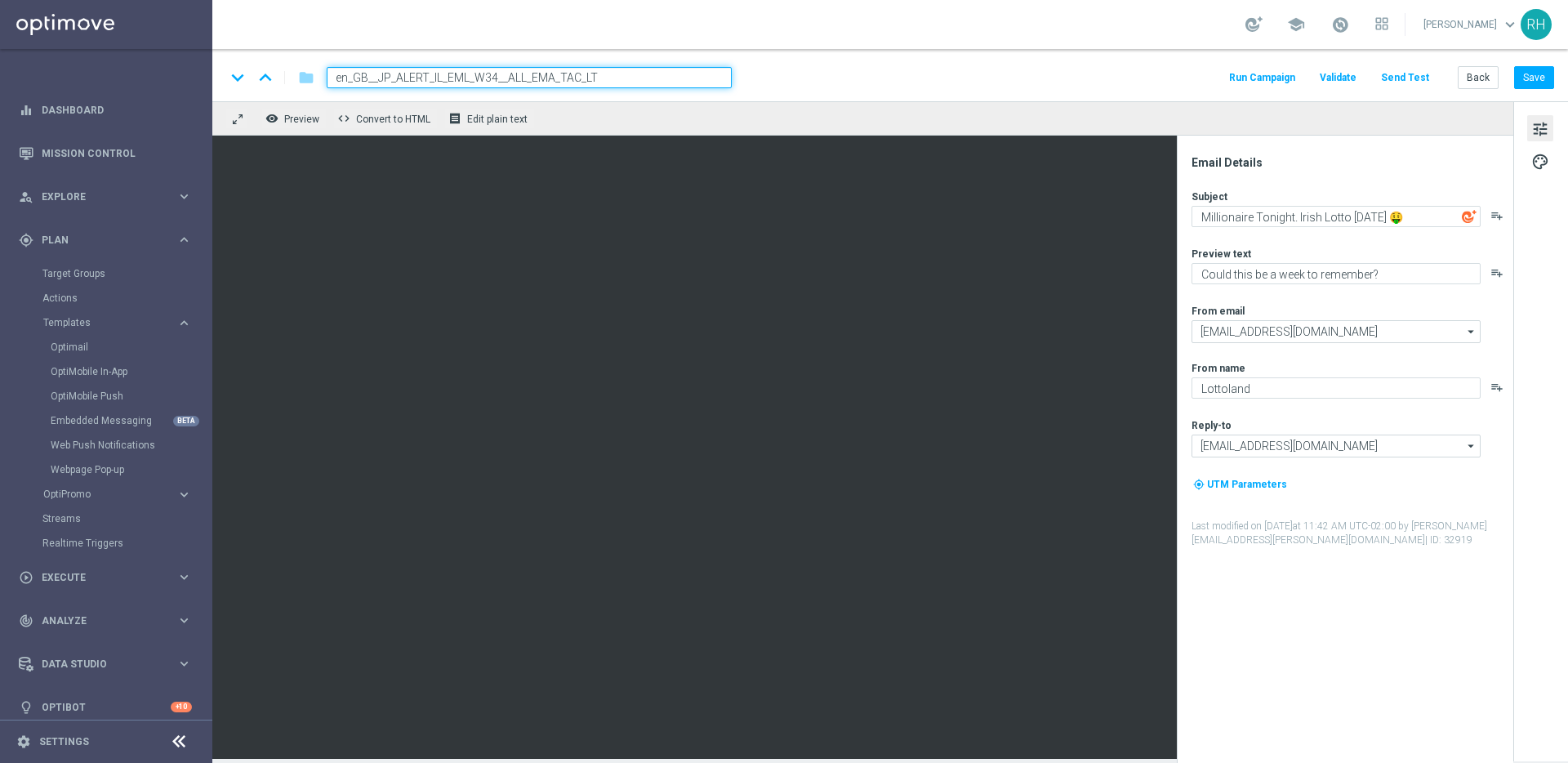
click at [578, 77] on input "en_GB__JP_ALERT_IL_EML_W34__ALL_EMA_TAC_LT" at bounding box center [529, 77] width 405 height 21
click at [1539, 65] on div "keyboard_arrow_down keyboard_arrow_up folder en_GB__JP_ALERT_IL_EML_W34__ALL_EM…" at bounding box center [889, 75] width 1356 height 52
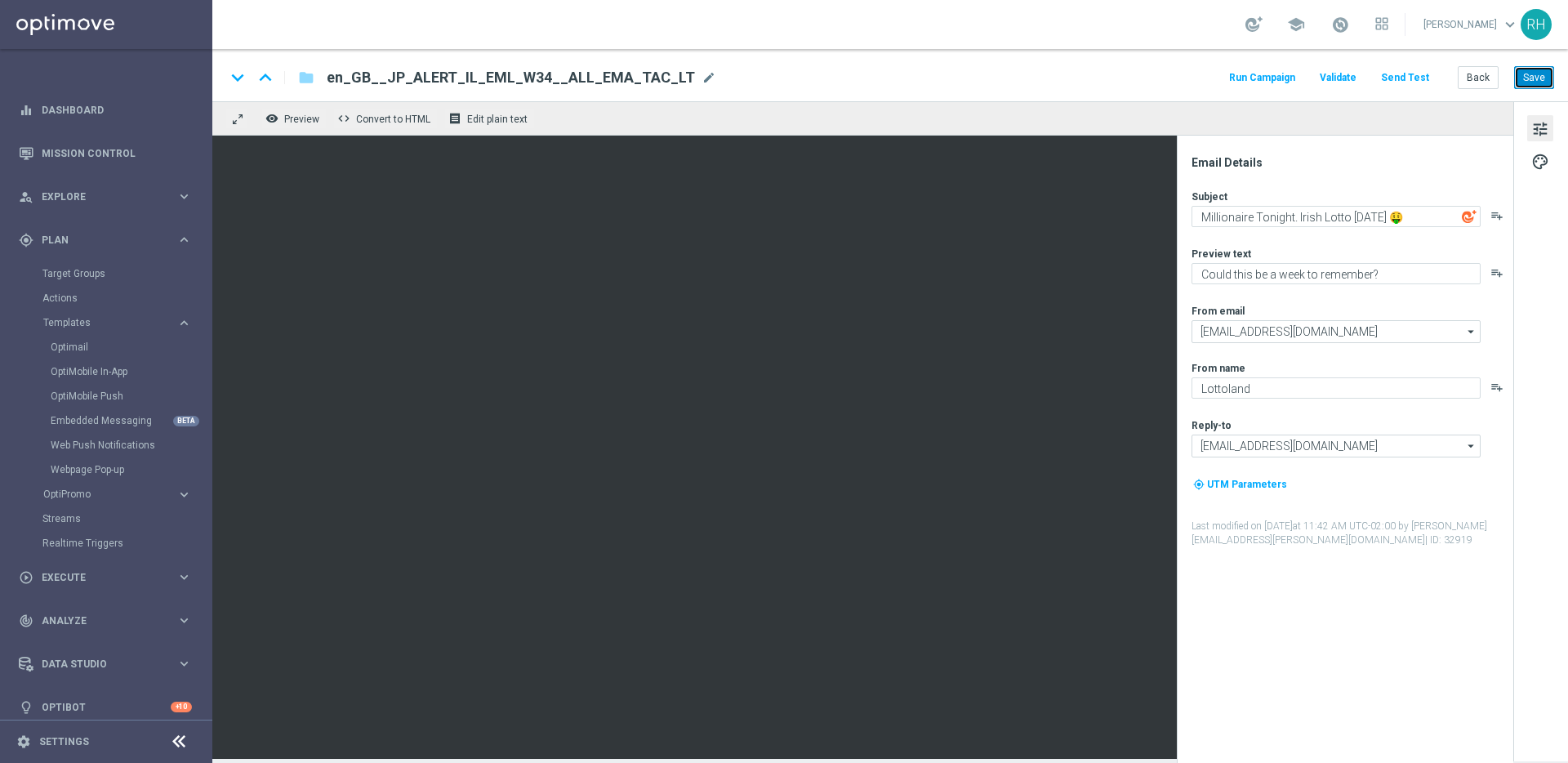
click at [1525, 79] on button "Save" at bounding box center [1534, 78] width 40 height 23
click at [921, 92] on div "keyboard_arrow_down keyboard_arrow_up folder en_GB__JP_ALERT_IL_EML_W34__ALL_EM…" at bounding box center [889, 75] width 1356 height 52
click at [1310, 210] on textarea "Millionaire Tonight. Irish Lotto [DATE] 🤑" at bounding box center [1336, 217] width 289 height 21
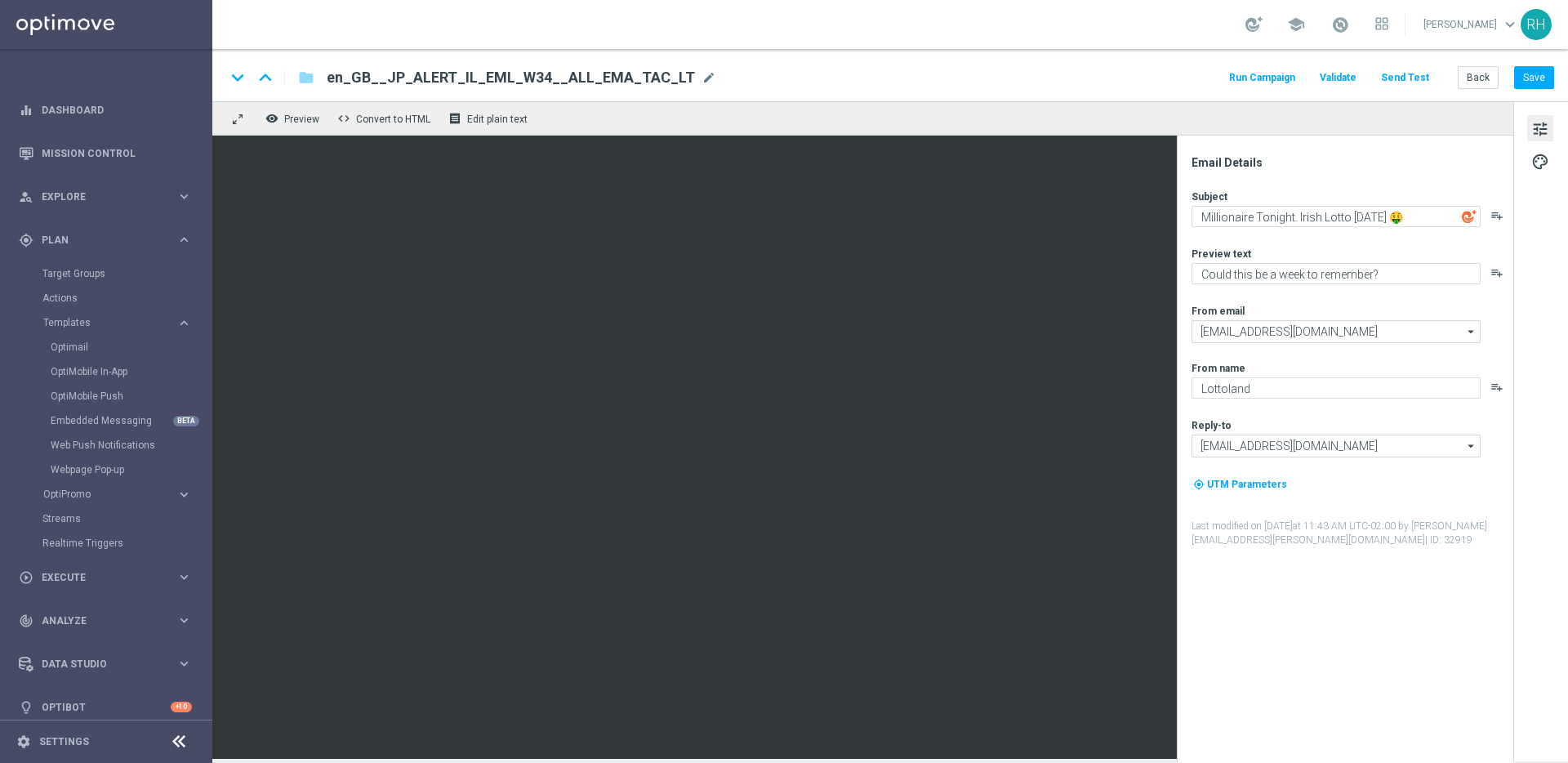
click at [1496, 212] on icon "playlist_add" at bounding box center [1497, 216] width 13 height 13
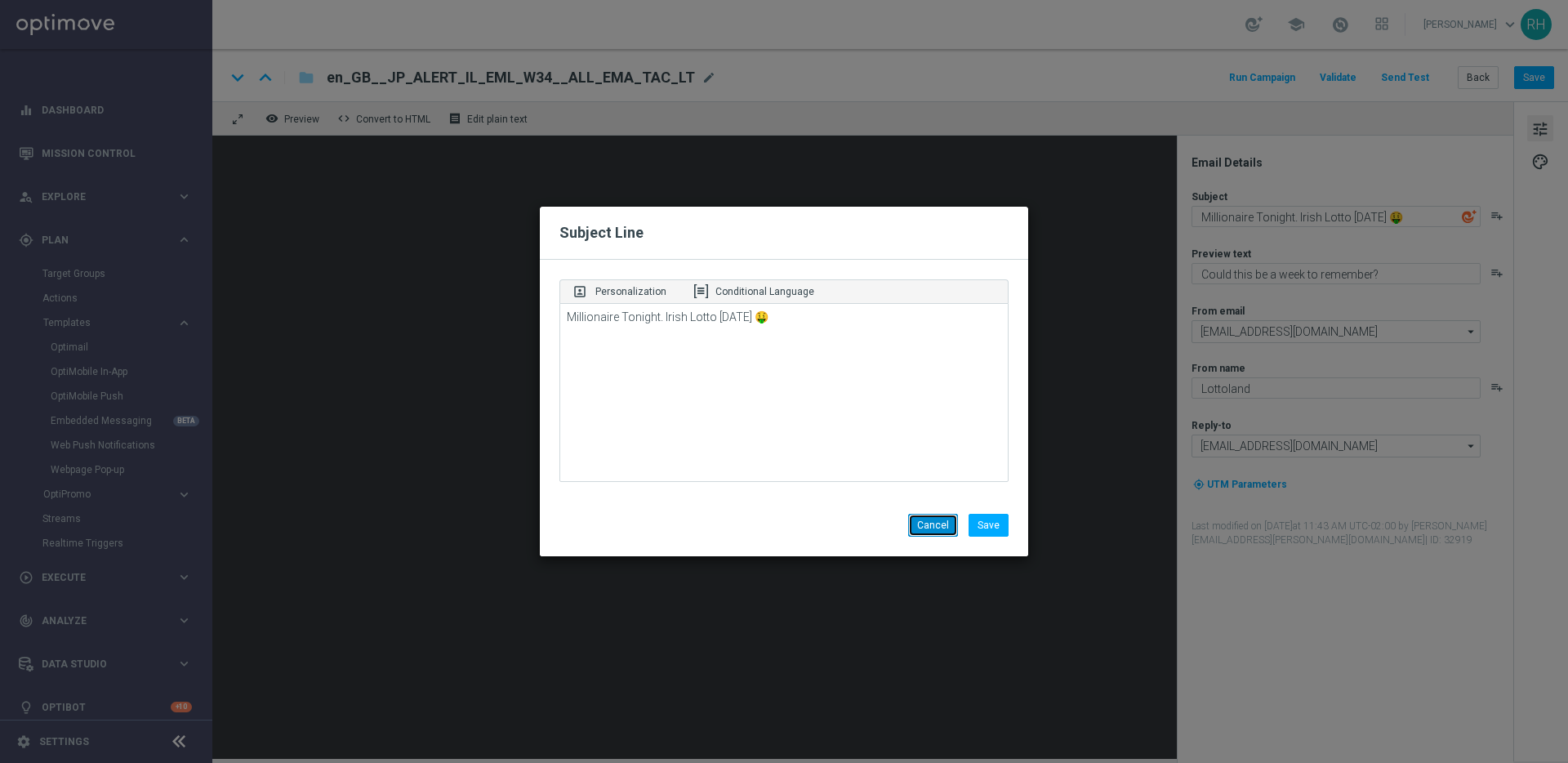
click at [951, 522] on button "Cancel" at bounding box center [933, 525] width 49 height 23
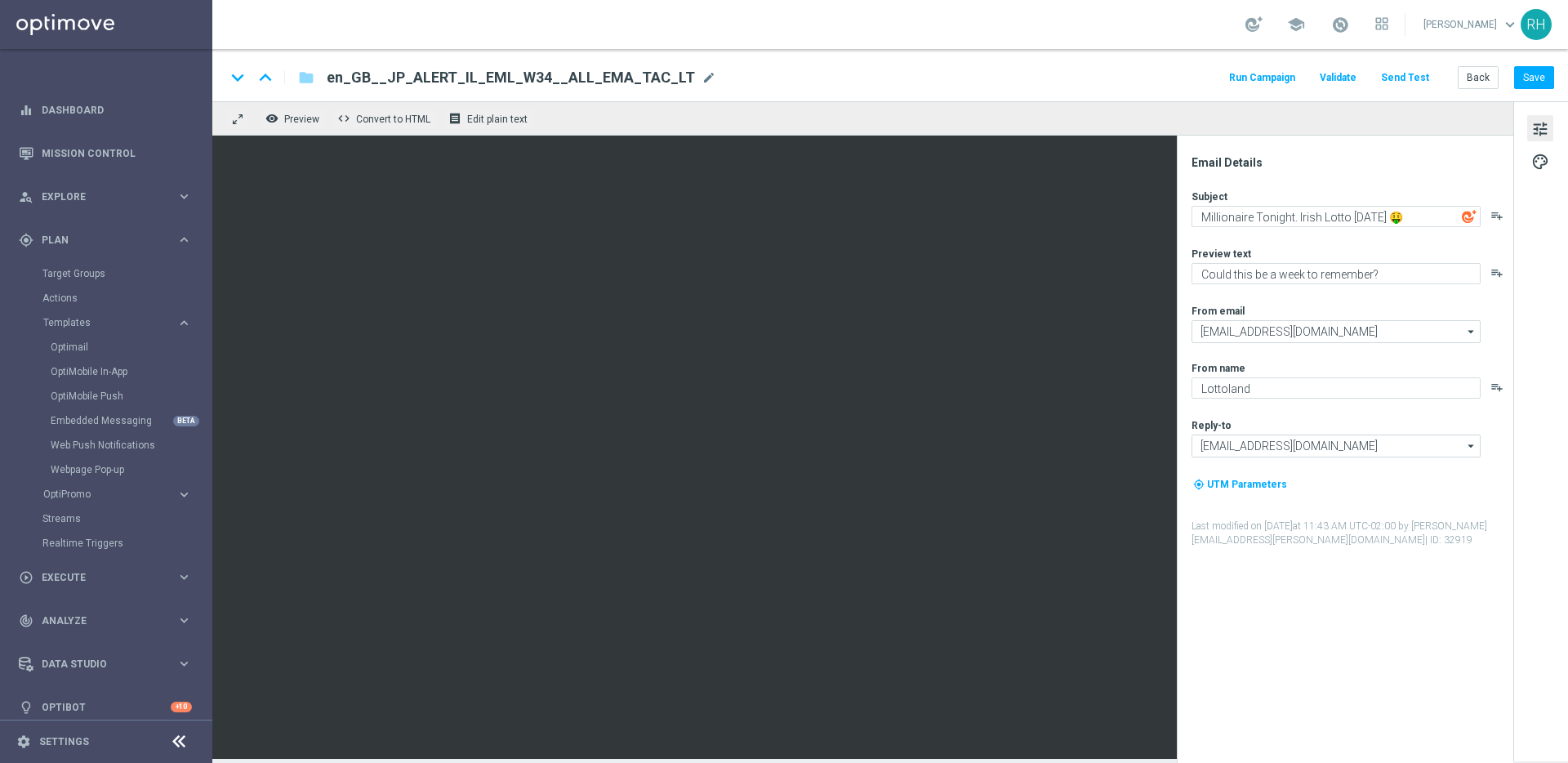
click at [1470, 219] on img at bounding box center [1468, 216] width 14 height 14
click at [1357, 212] on textarea "Millionaire Tonight. Irish Lotto [DATE] 🤑" at bounding box center [1336, 217] width 289 height 21
paste textarea "Two Jackpots. One Ticket Could Change Everything."
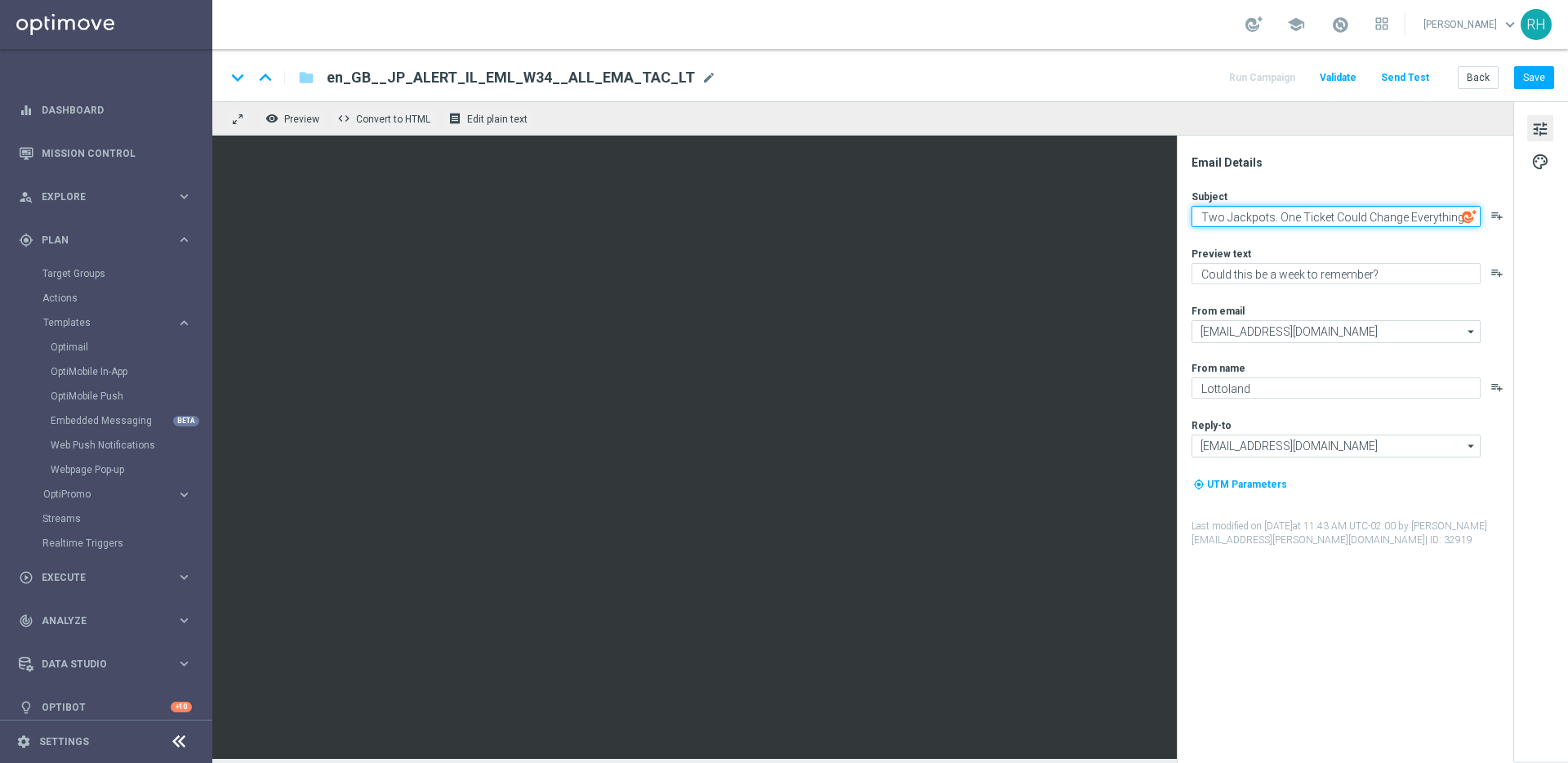
type textarea "Two Jackpots. One Ticket Could Change Everything."
click at [1353, 179] on div "Email Details Subject Two Jackpots. One Ticket Could Change Everything. playlis…" at bounding box center [1349, 458] width 325 height 607
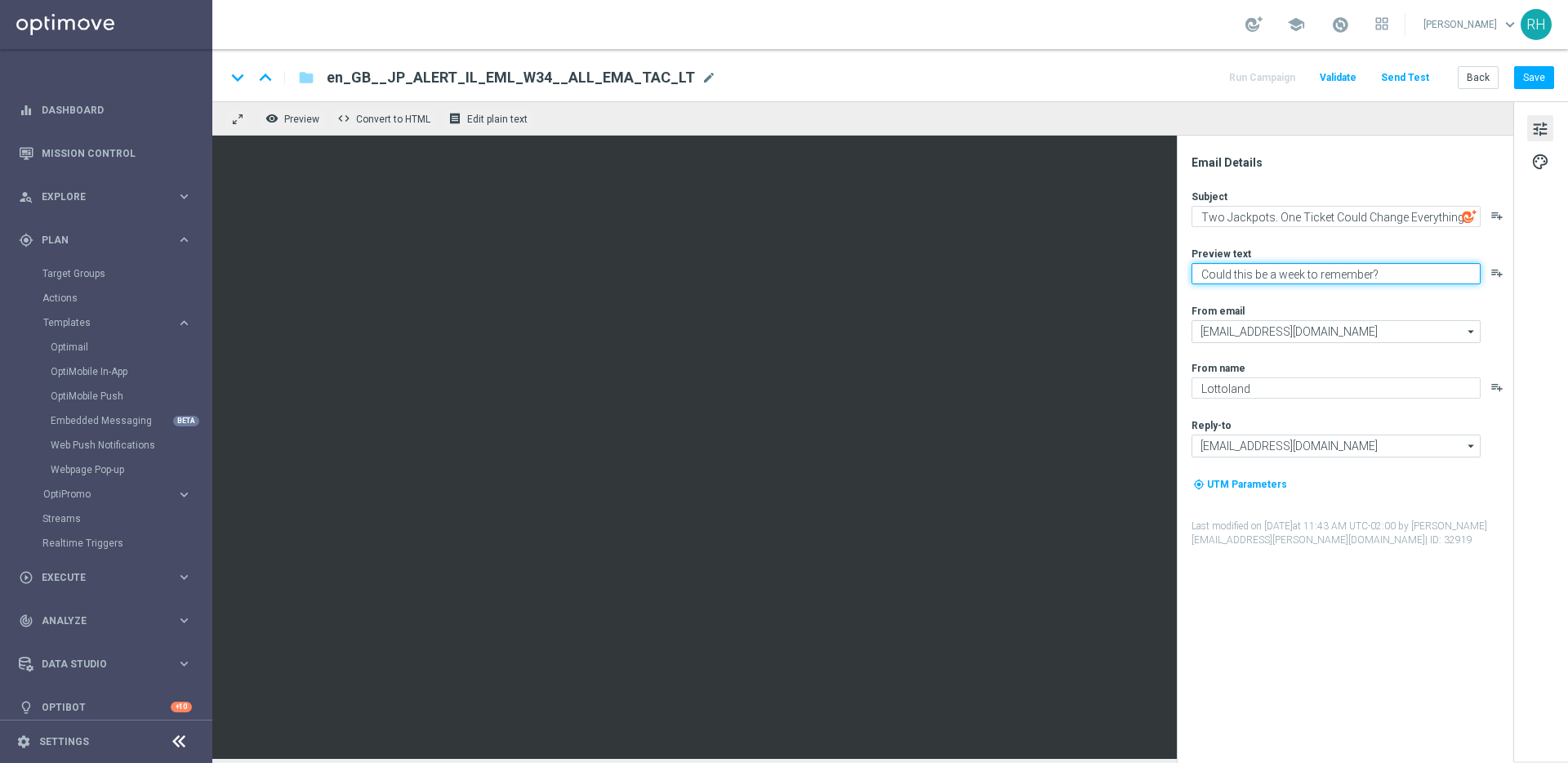
click at [1252, 270] on textarea "Could this be a week to remember?" at bounding box center [1336, 274] width 289 height 21
paste textarea "Secure your chance at Lotto and EuroMillions today."
click at [1266, 274] on textarea "Secure your chance at Lotto and EuroMillions today." at bounding box center [1336, 274] width 289 height 21
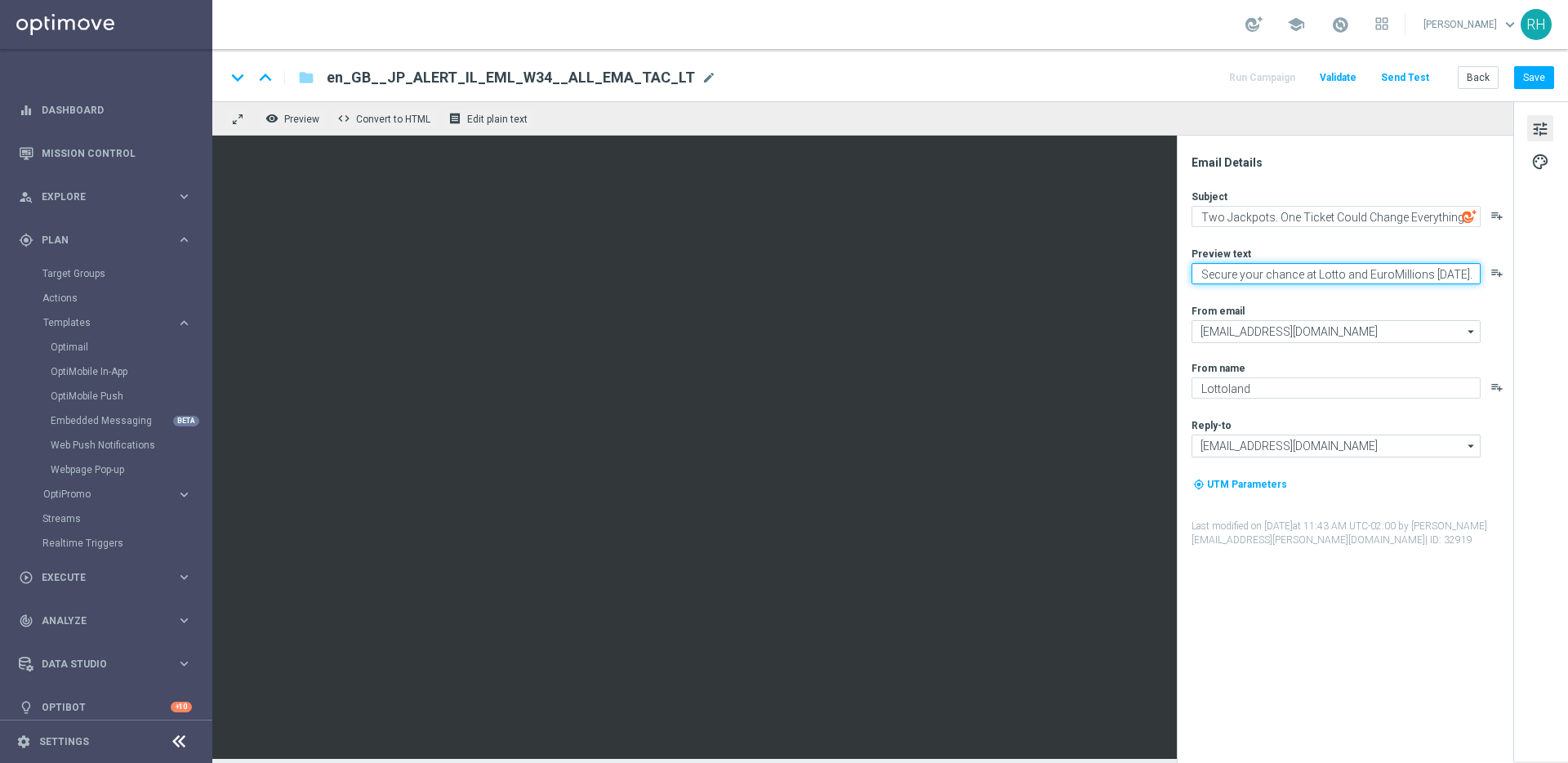
click at [1266, 274] on textarea "Secure your chance at Lotto and EuroMillions today." at bounding box center [1336, 274] width 289 height 21
click at [1295, 273] on textarea "Secure your bets at Lotto and EuroMillions today." at bounding box center [1336, 274] width 289 height 21
click at [1302, 273] on textarea "Secure your bets on Lotto and EuroMillions today." at bounding box center [1336, 274] width 289 height 21
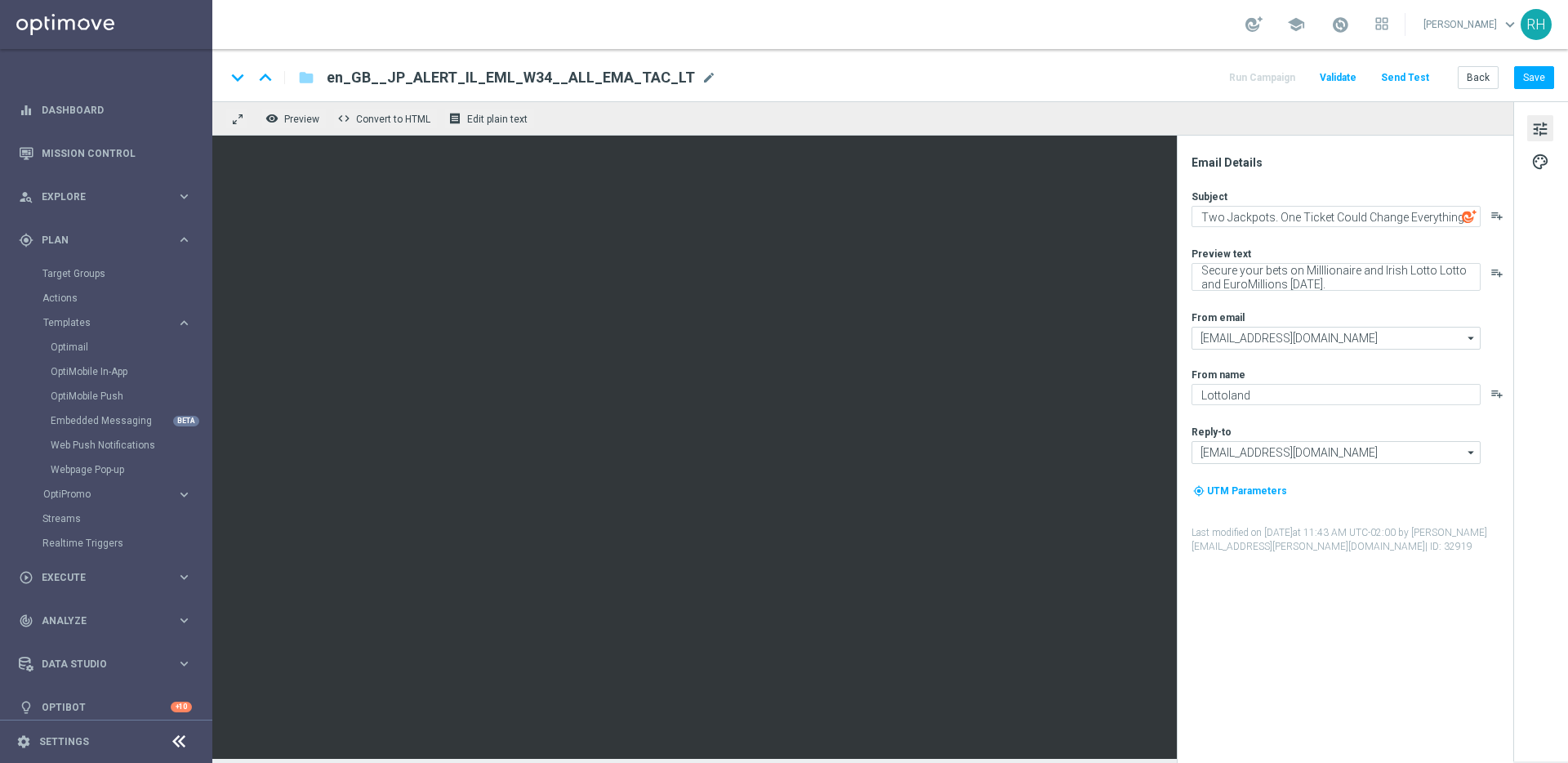
click at [1325, 291] on div "Subject Two Jackpots. One Ticket Could Change Everything. playlist_add Preview …" at bounding box center [1351, 371] width 320 height 364
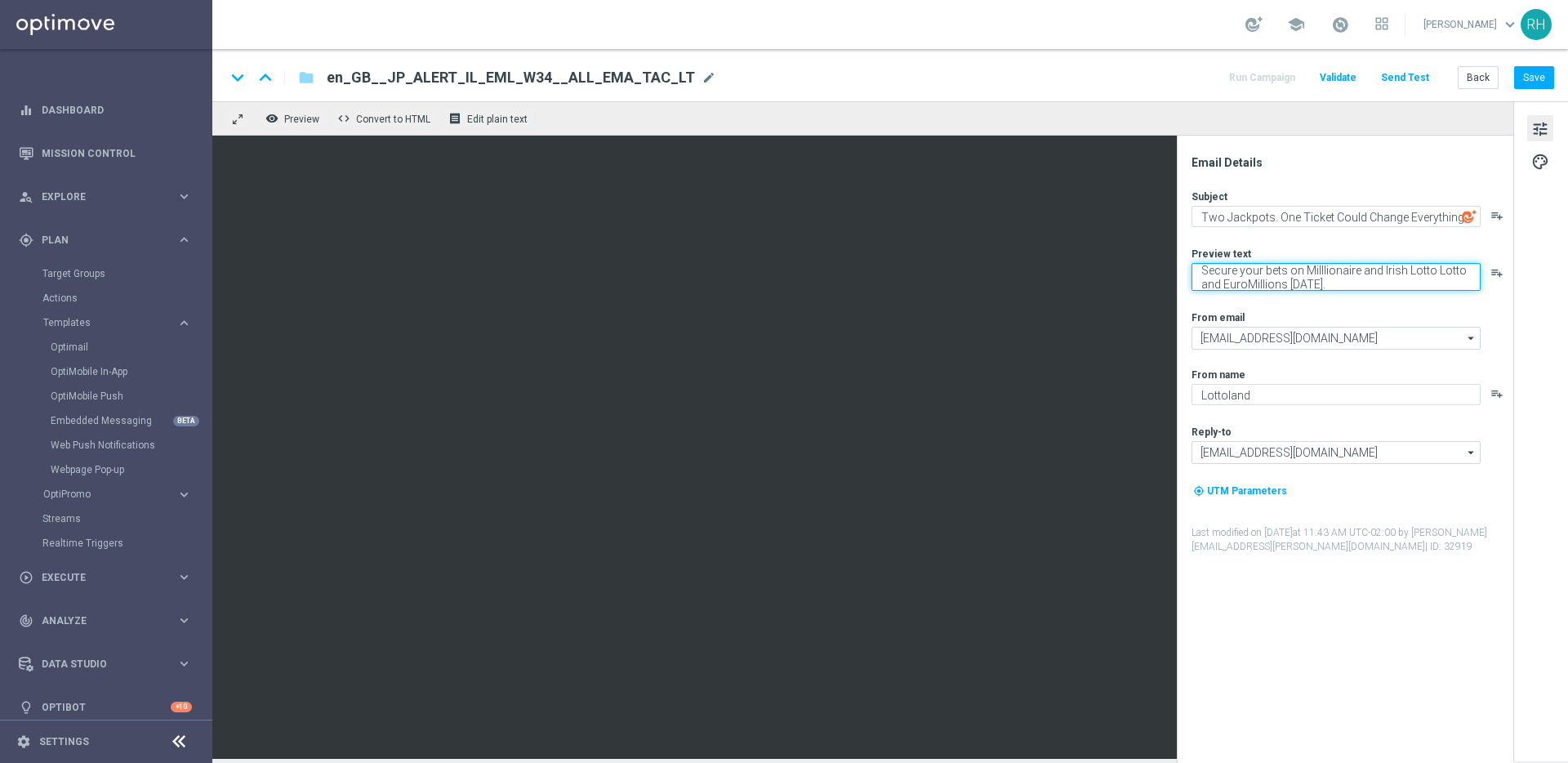
drag, startPoint x: 1325, startPoint y: 285, endPoint x: 1437, endPoint y: 271, distance: 112.9
click at [1437, 271] on textarea "Secure your bets on Milllionaire and Irish Lotto Lotto and EuroMillions today." at bounding box center [1336, 277] width 289 height 28
type textarea "Secure your bets on Milllionaire and Irish Lotto"
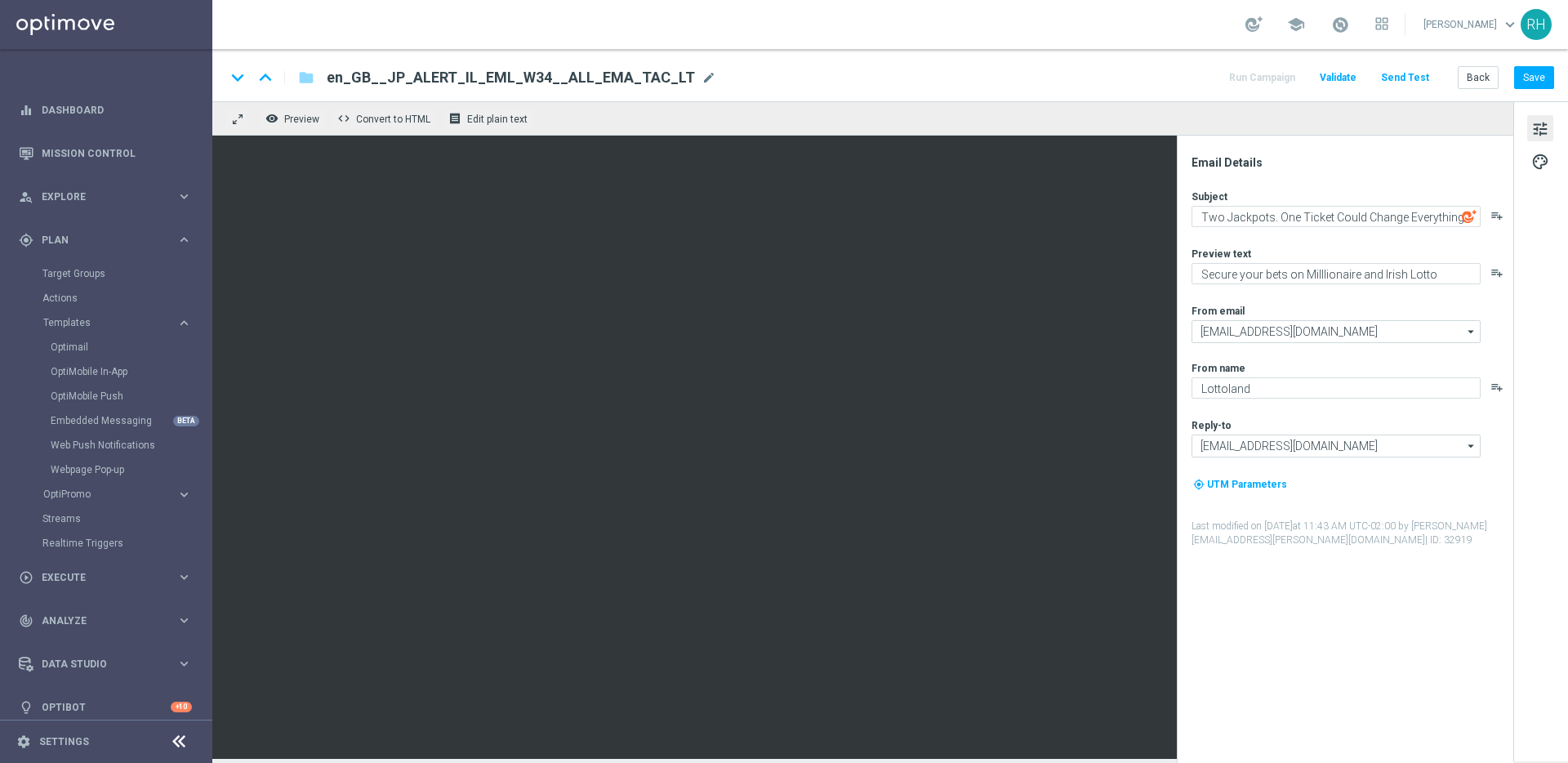
click at [1404, 294] on div "Subject Two Jackpots. One Ticket Could Change Everything. playlist_add Preview …" at bounding box center [1351, 368] width 320 height 357
click at [1348, 299] on div "Subject Two Jackpots. One Ticket Could Change Everything. playlist_add Preview …" at bounding box center [1351, 368] width 320 height 357
click at [1351, 304] on div "From email" at bounding box center [1351, 311] width 320 height 13
click at [1339, 271] on textarea "Secure your bets on Milllionaire and Irish Lotto" at bounding box center [1336, 274] width 289 height 21
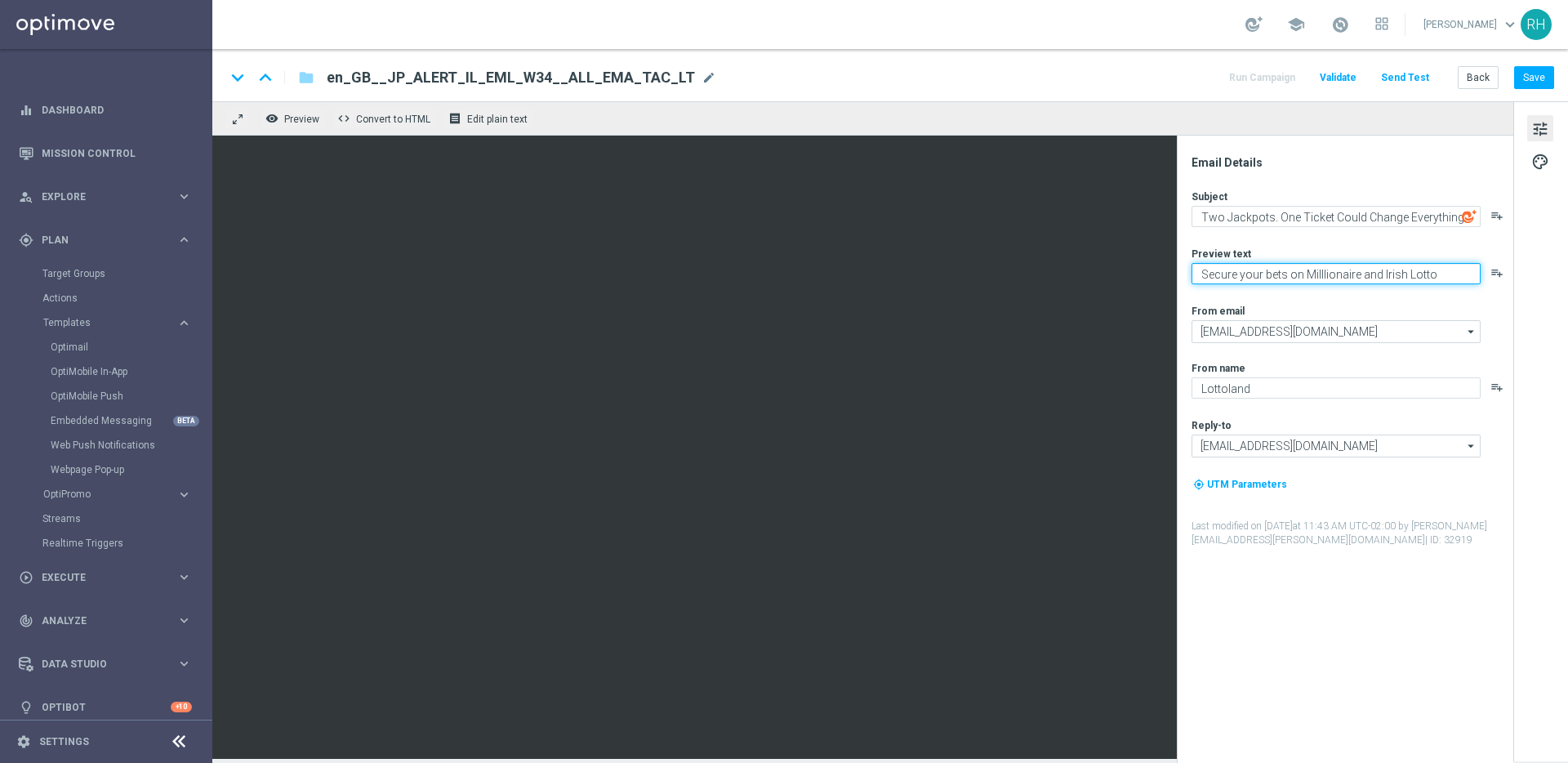
click at [1339, 271] on textarea "Secure your bets on Milllionaire and Irish Lotto" at bounding box center [1336, 274] width 289 height 21
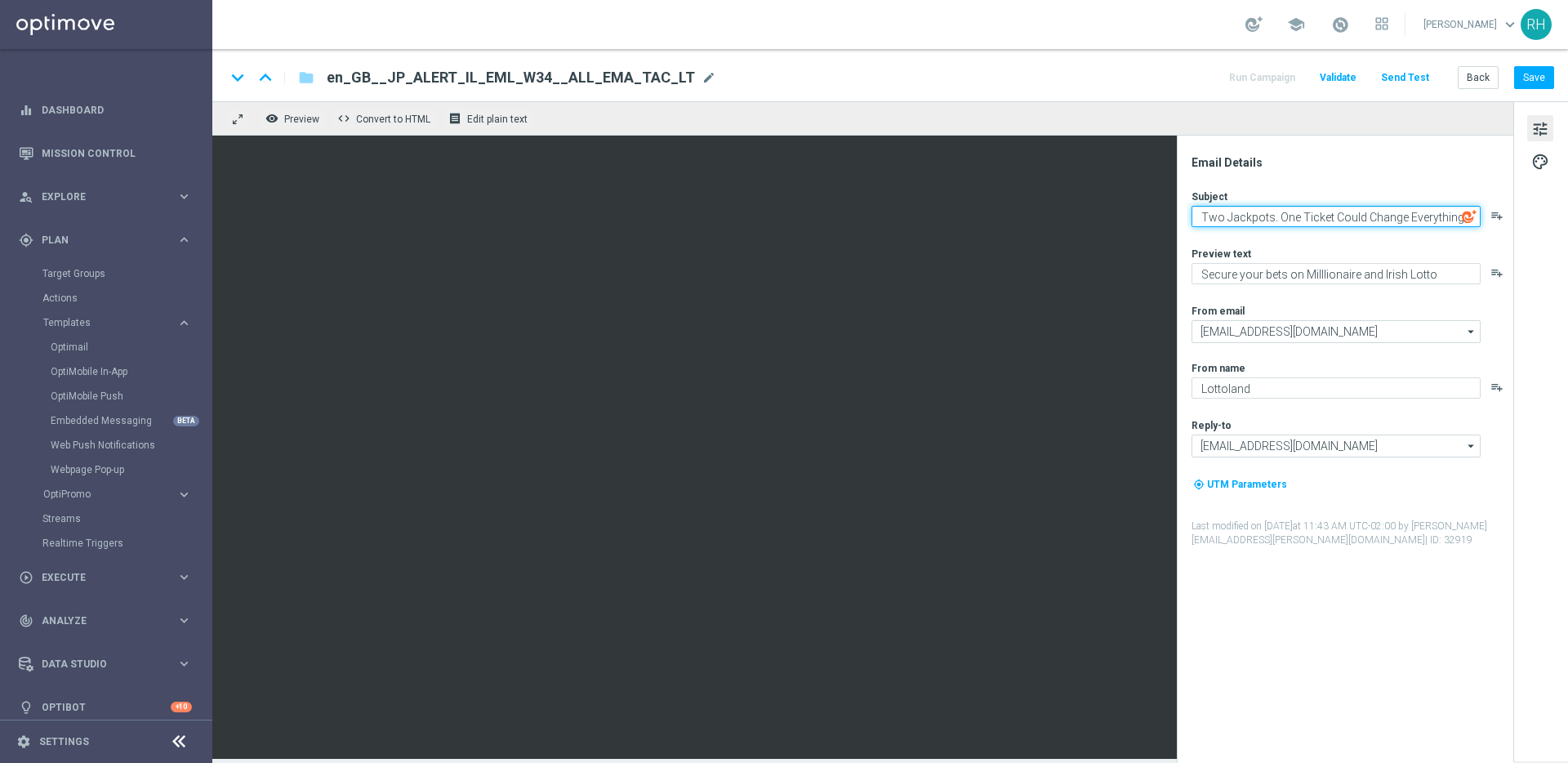
click at [1325, 206] on textarea "Two Jackpots. One Ticket Could Change Everything." at bounding box center [1336, 217] width 289 height 21
click at [1546, 85] on button "Save" at bounding box center [1534, 78] width 40 height 23
drag, startPoint x: 1118, startPoint y: 88, endPoint x: 1230, endPoint y: 109, distance: 114.0
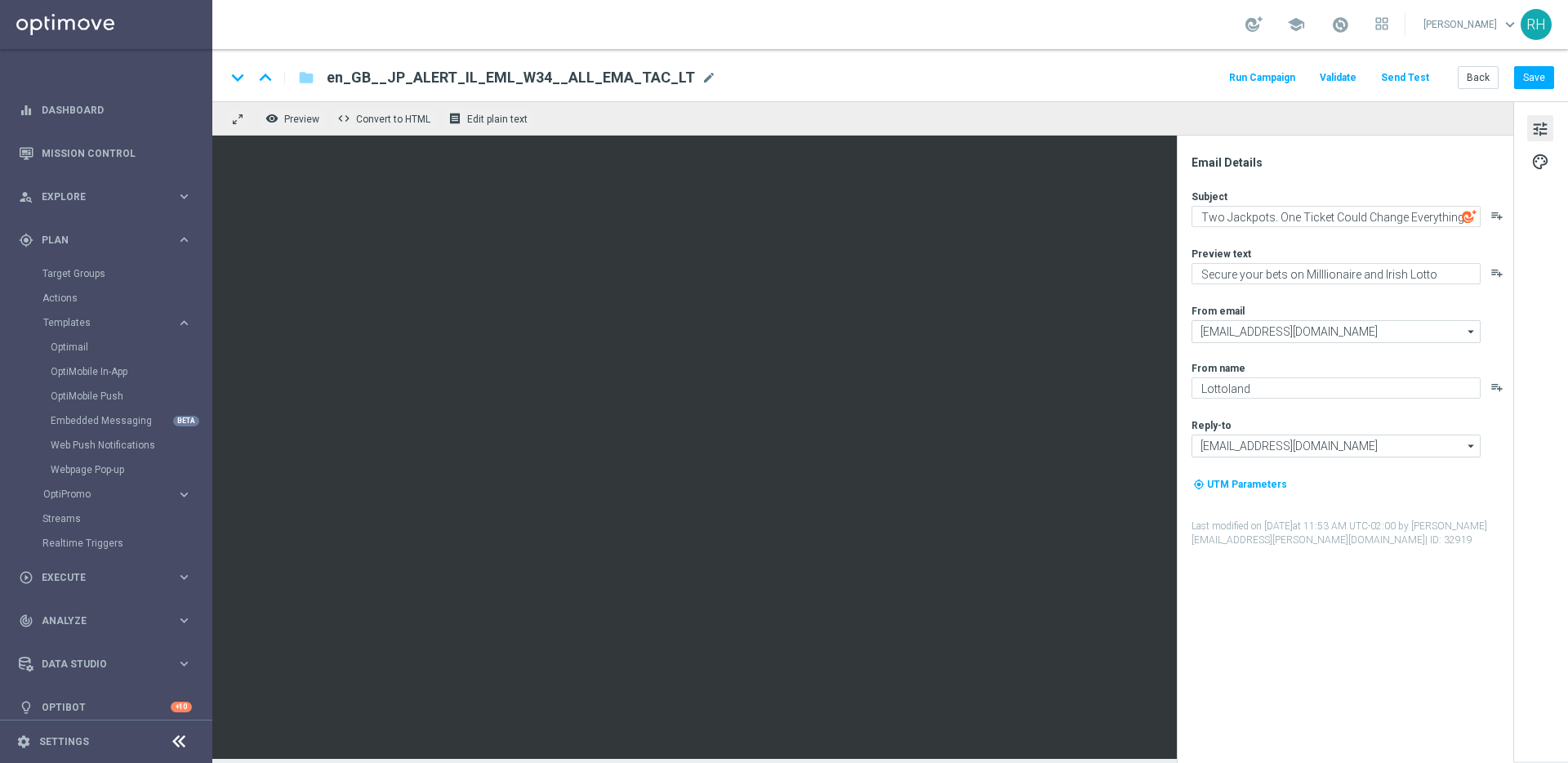
click at [1130, 92] on div "keyboard_arrow_down keyboard_arrow_up folder en_GB__JP_ALERT_IL_EML_W34__ALL_EM…" at bounding box center [889, 75] width 1356 height 52
click at [1516, 75] on button "Save" at bounding box center [1534, 78] width 40 height 23
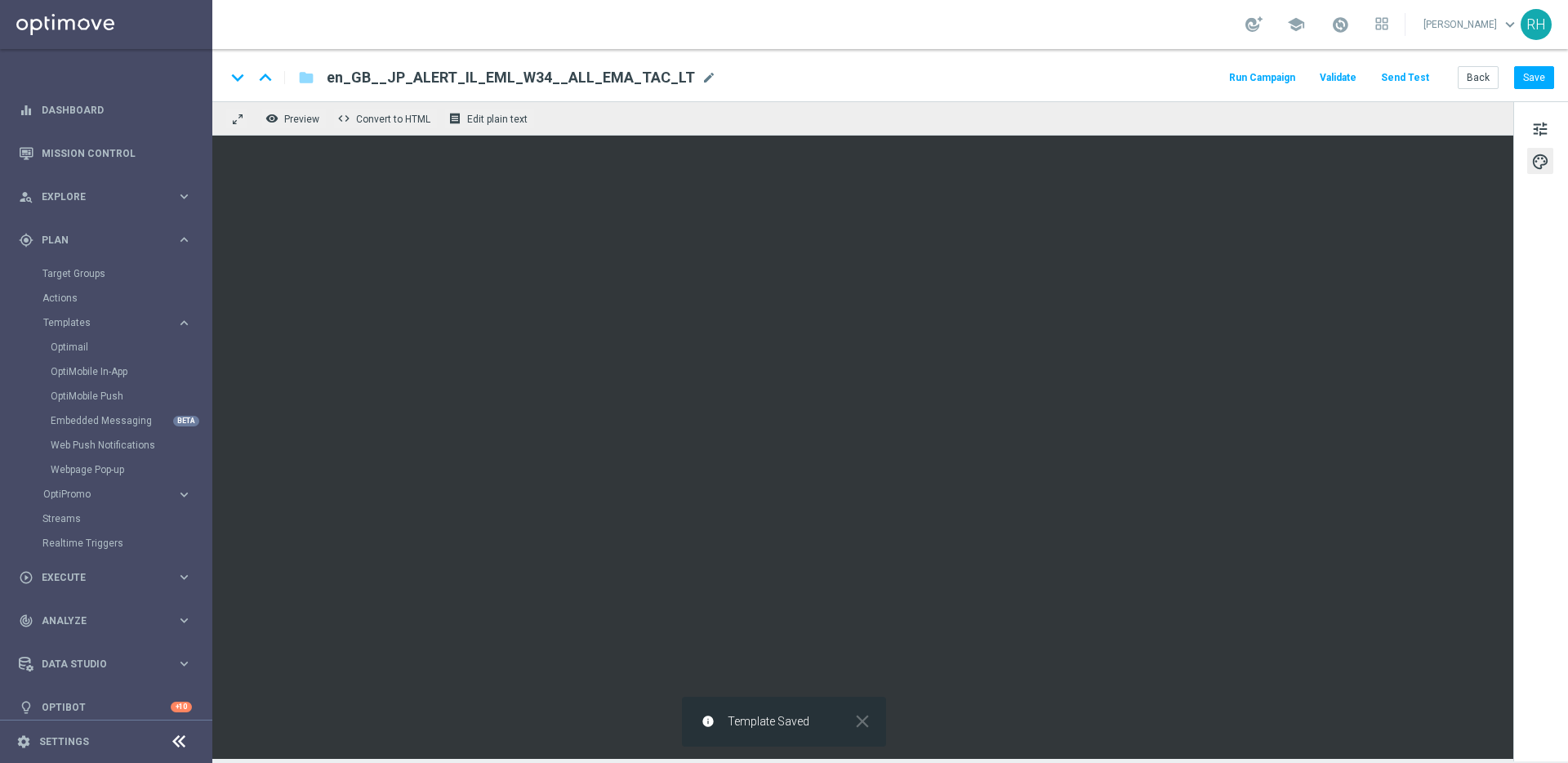
click at [1428, 76] on button "Send Test" at bounding box center [1405, 77] width 53 height 22
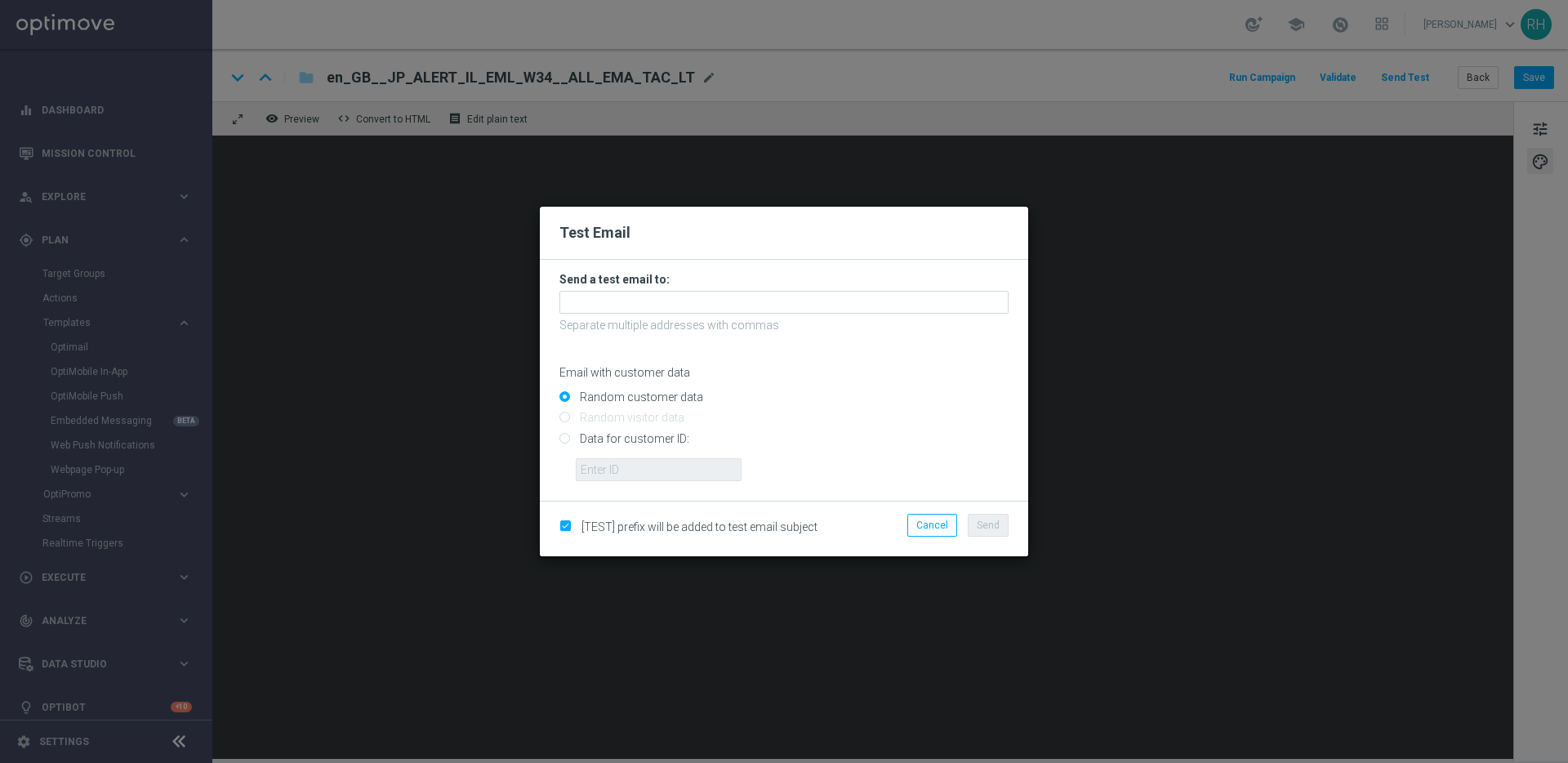
click at [561, 444] on input "Data for customer ID:" at bounding box center [784, 445] width 449 height 23
radio input "true"
click at [606, 473] on input "text" at bounding box center [659, 469] width 165 height 23
type input "9388689"
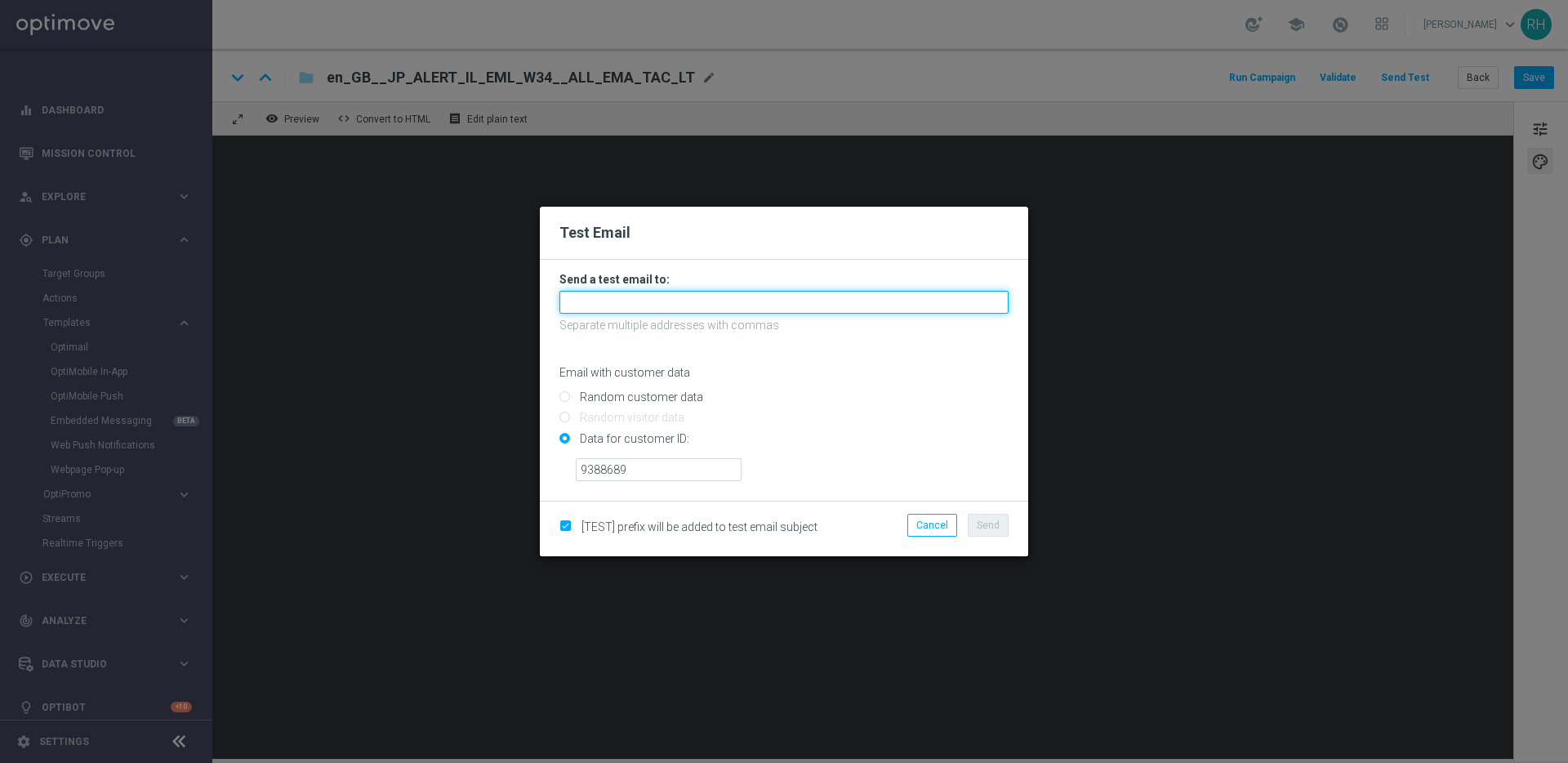
click at [637, 291] on input "text" at bounding box center [784, 302] width 449 height 23
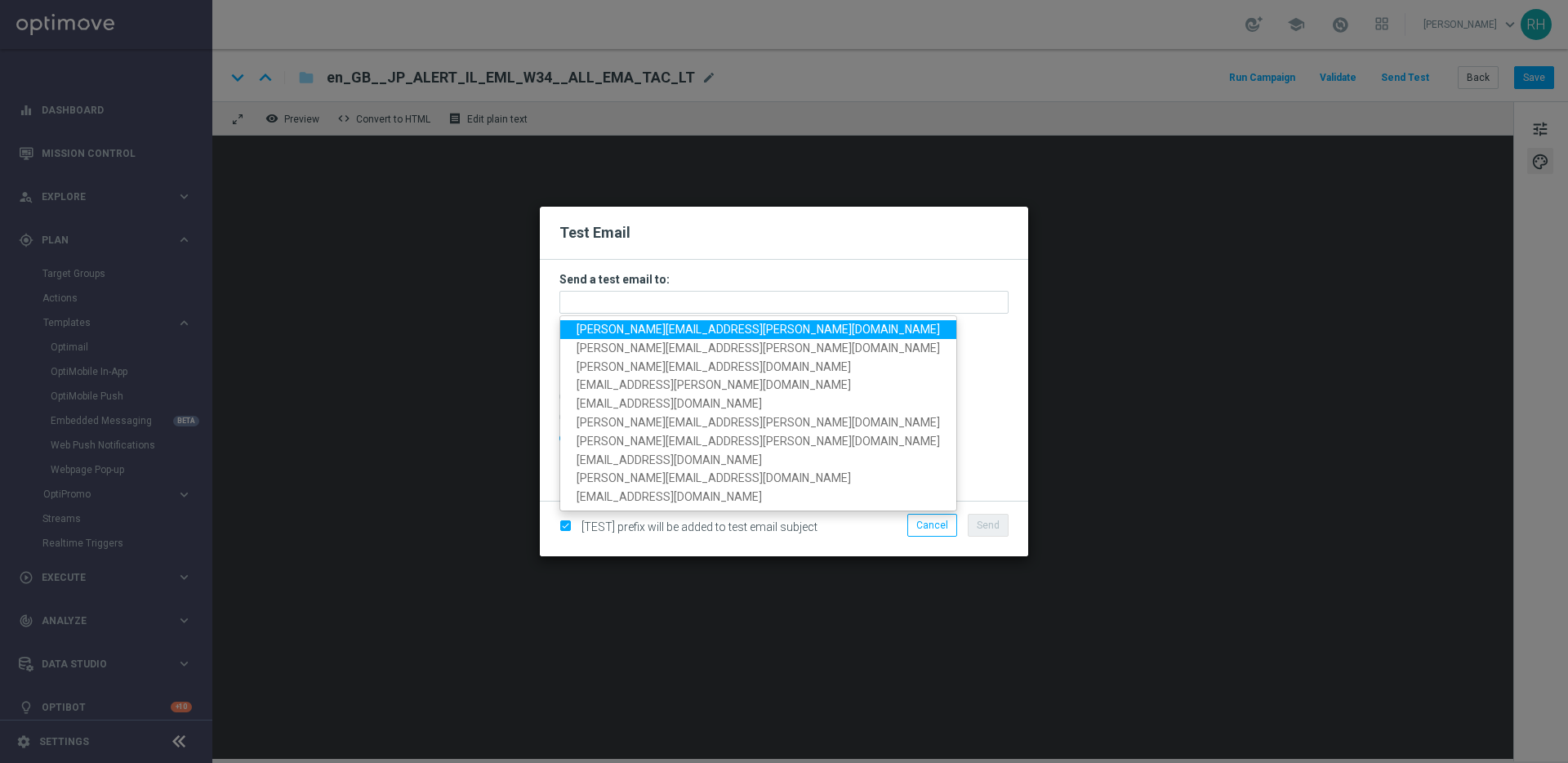
click at [615, 331] on span "ricky.hubbard@lottoland.com" at bounding box center [758, 329] width 363 height 13
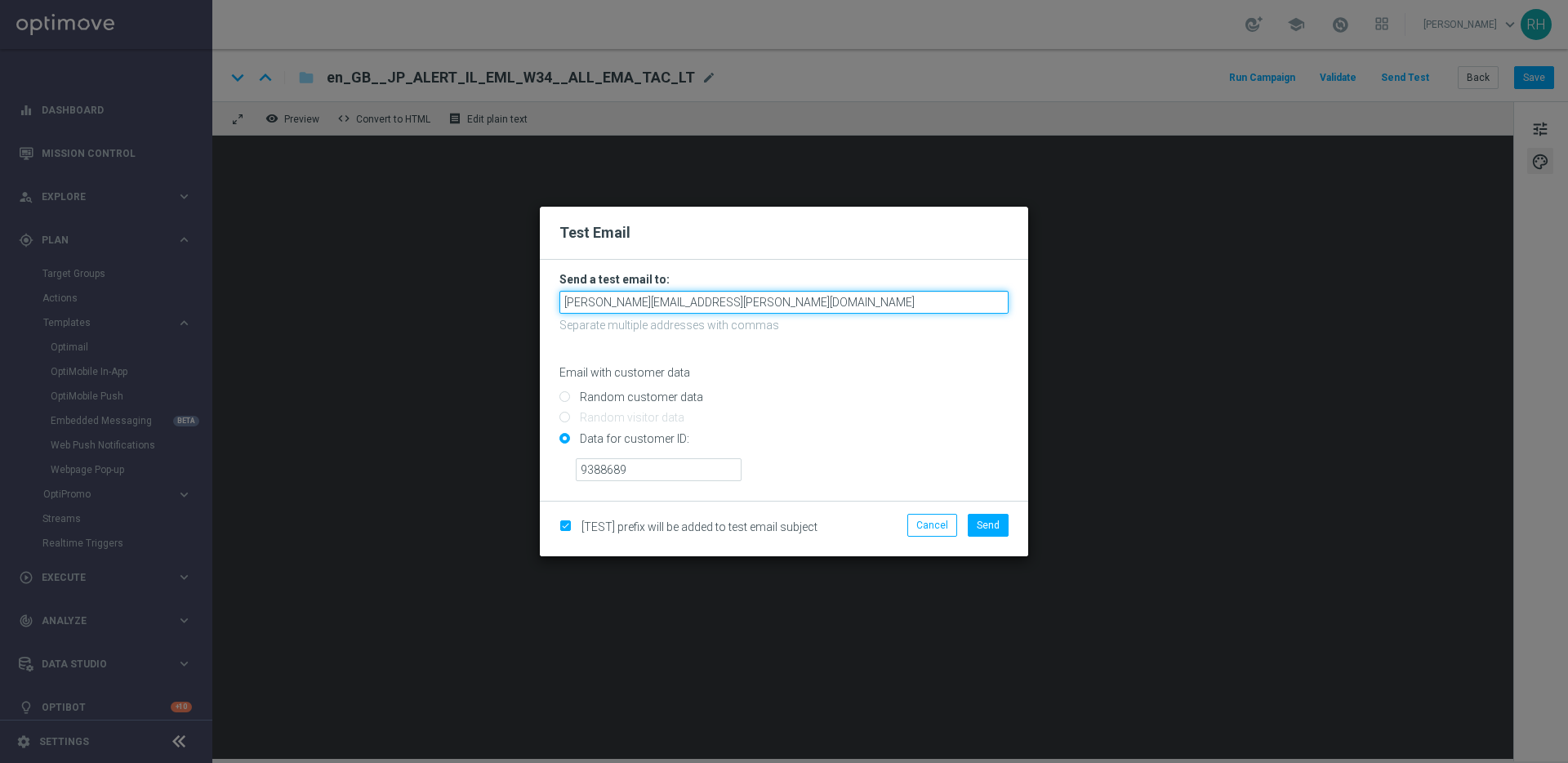
click at [748, 299] on input "ricky.hubbard@lottoland.com" at bounding box center [784, 302] width 449 height 23
type input "ricky.hubbard@lottoland.com,leslie.martinez@lottoland.com,james.parr@lottoland.…"
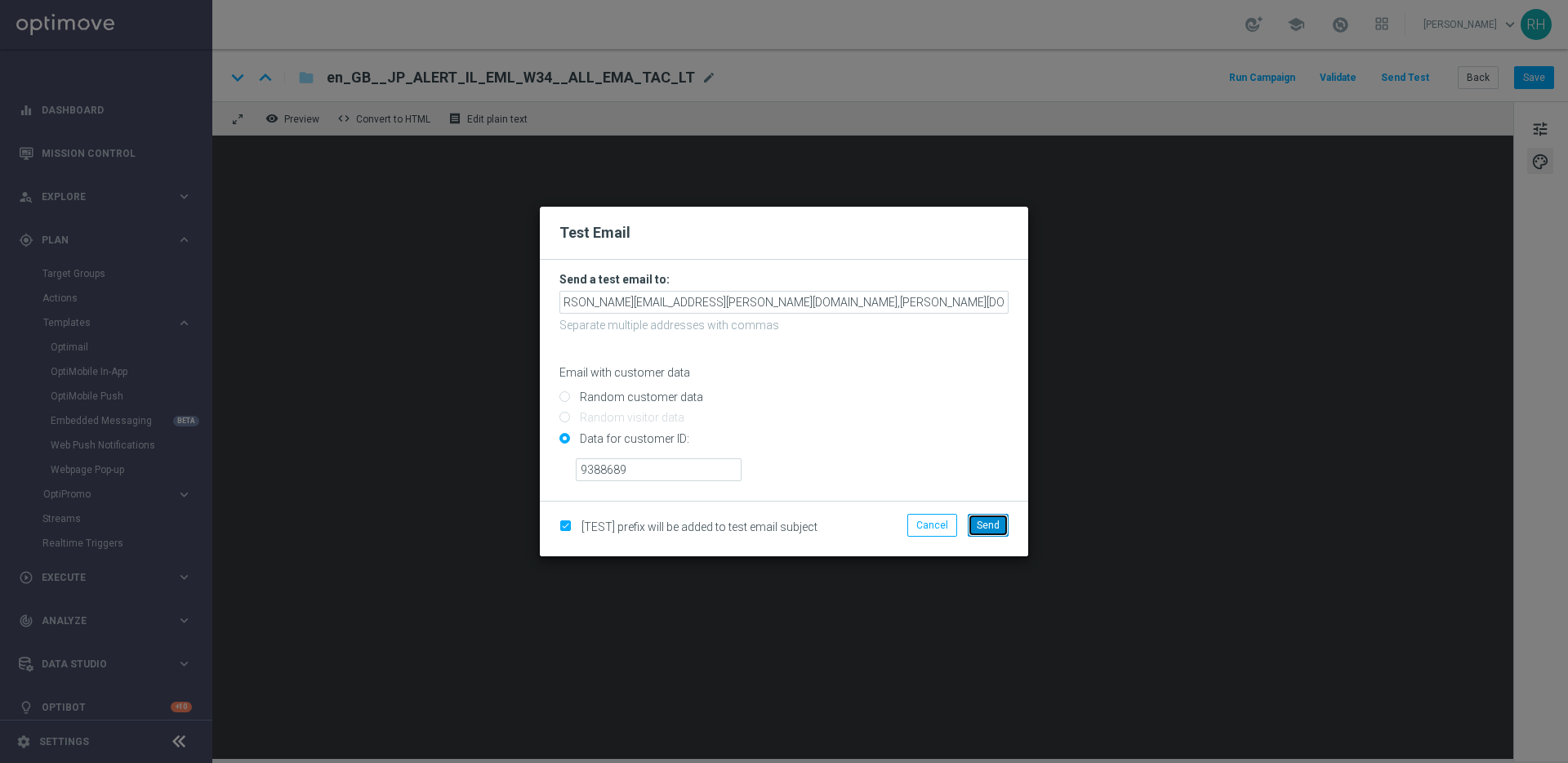
click at [973, 525] on button "Send" at bounding box center [987, 525] width 41 height 23
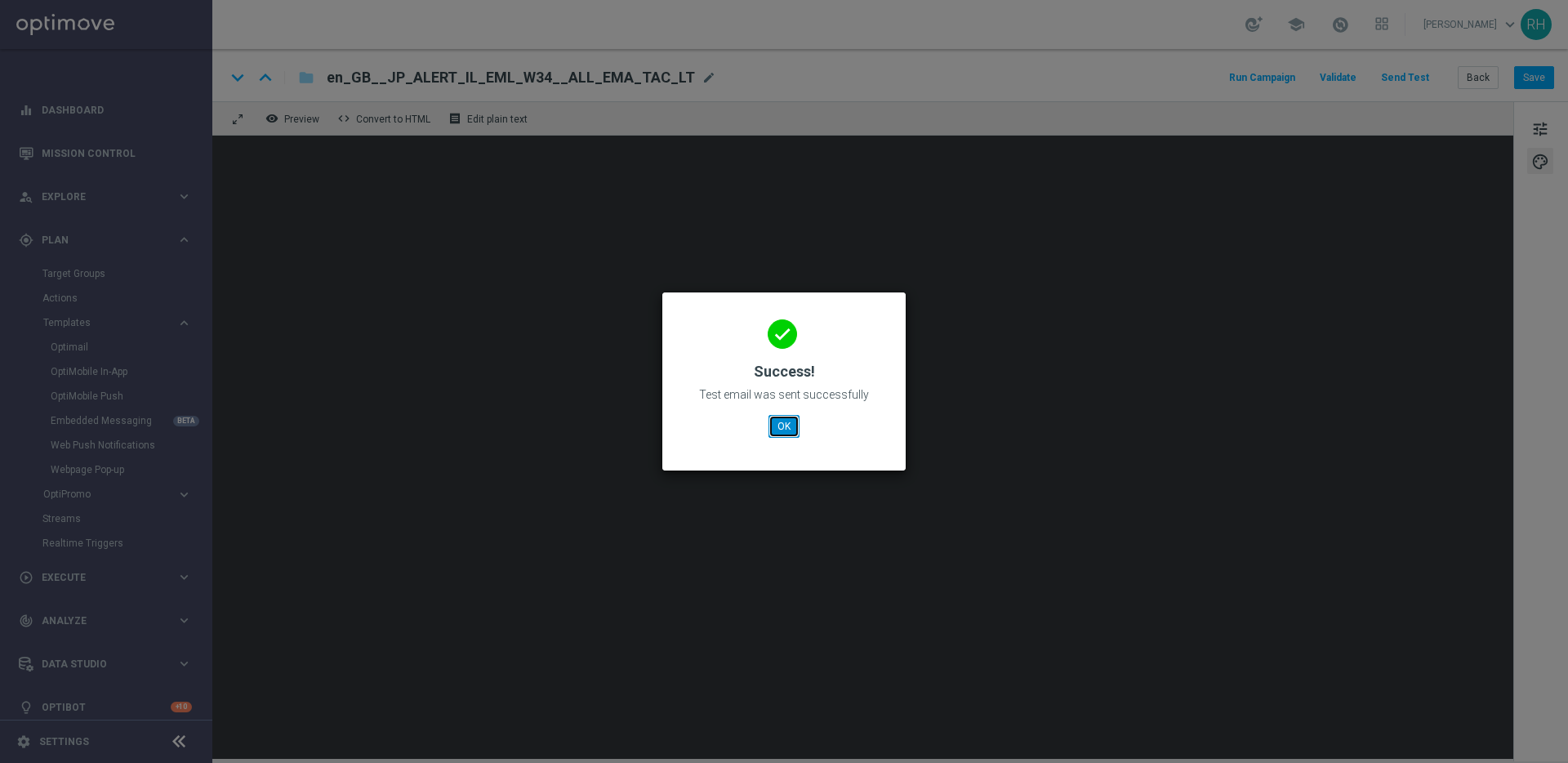
click at [782, 428] on button "OK" at bounding box center [784, 427] width 31 height 23
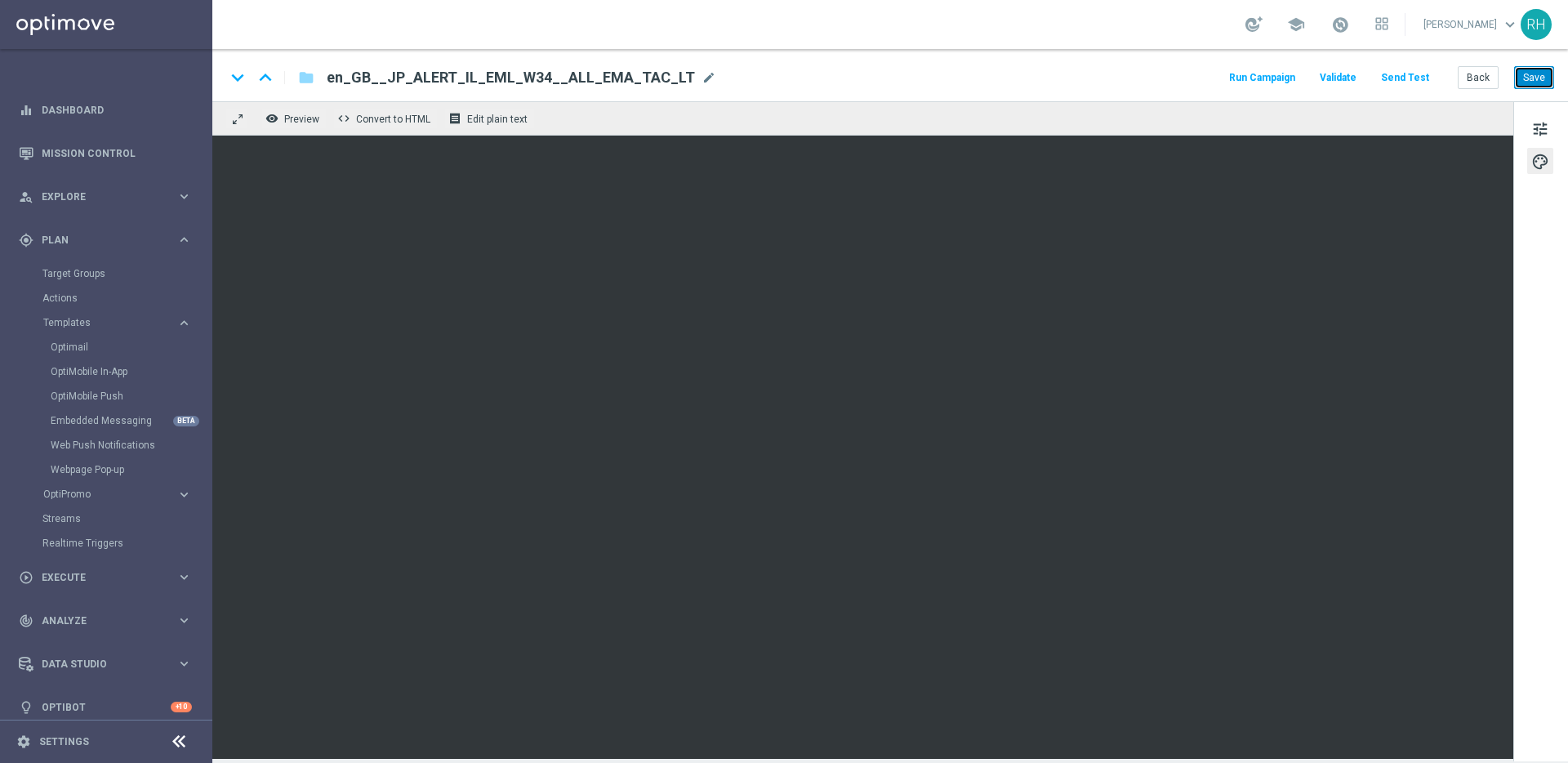
click at [1521, 69] on button "Save" at bounding box center [1534, 78] width 40 height 23
click at [1142, 75] on div "keyboard_arrow_down keyboard_arrow_up folder en_GB__JP_ALERT_IL_EML_W34__ALL_EM…" at bounding box center [889, 77] width 1329 height 21
click at [1174, 122] on div "remove_red_eye Preview code Convert to HTML receipt Edit plain text" at bounding box center [862, 119] width 1301 height 34
click at [1177, 115] on div "remove_red_eye Preview code Convert to HTML receipt Edit plain text" at bounding box center [862, 119] width 1301 height 34
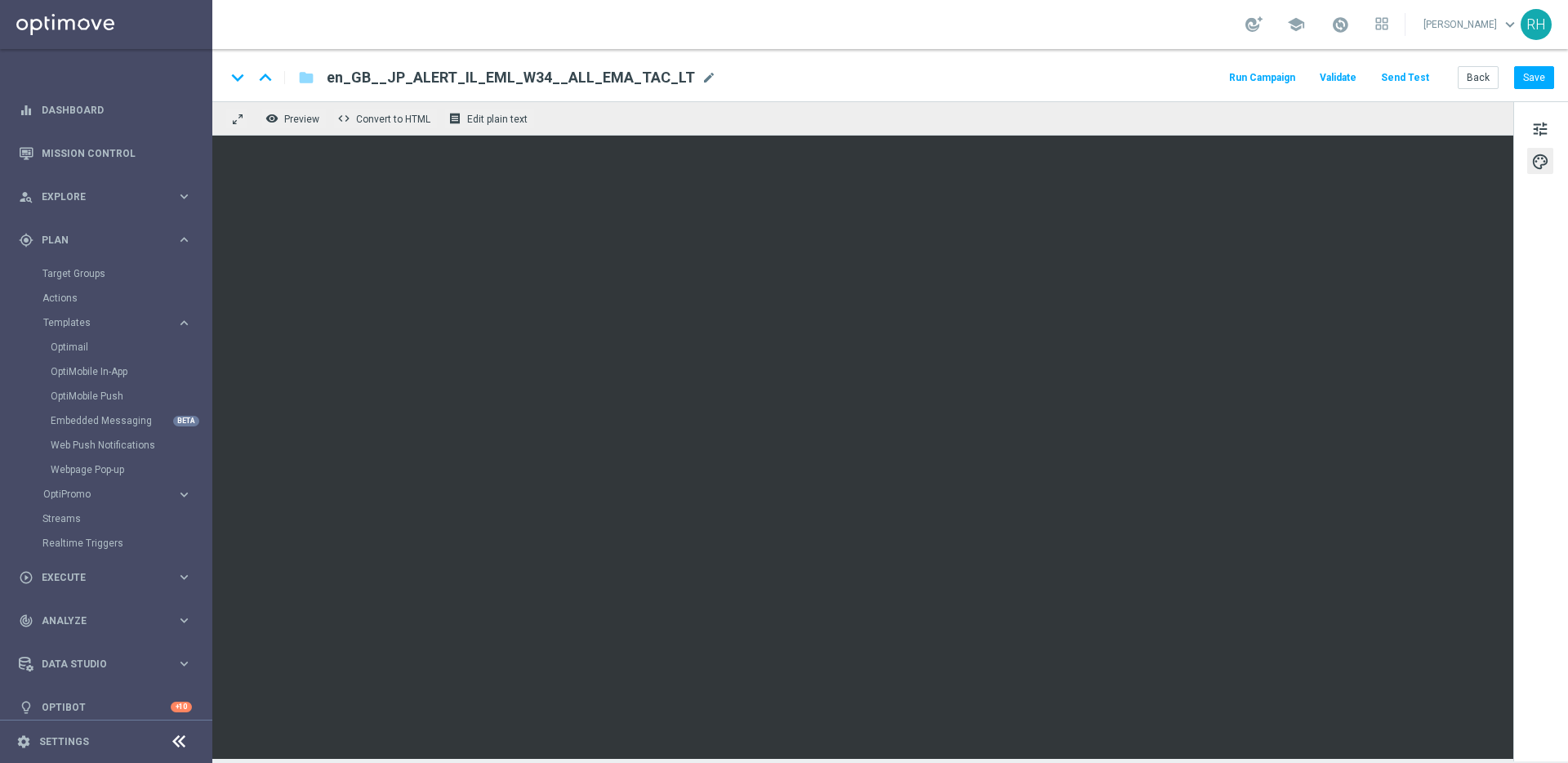
click at [1182, 113] on div "remove_red_eye Preview code Convert to HTML receipt Edit plain text" at bounding box center [862, 119] width 1301 height 34
click at [1205, 111] on div "remove_red_eye Preview code Convert to HTML receipt Edit plain text" at bounding box center [862, 119] width 1301 height 34
click at [1203, 92] on div "keyboard_arrow_down keyboard_arrow_up folder en_GB__JP_ALERT_IL_EML_W34__ALL_EM…" at bounding box center [889, 75] width 1356 height 52
click at [1207, 117] on div "remove_red_eye Preview code Convert to HTML receipt Edit plain text" at bounding box center [862, 119] width 1301 height 34
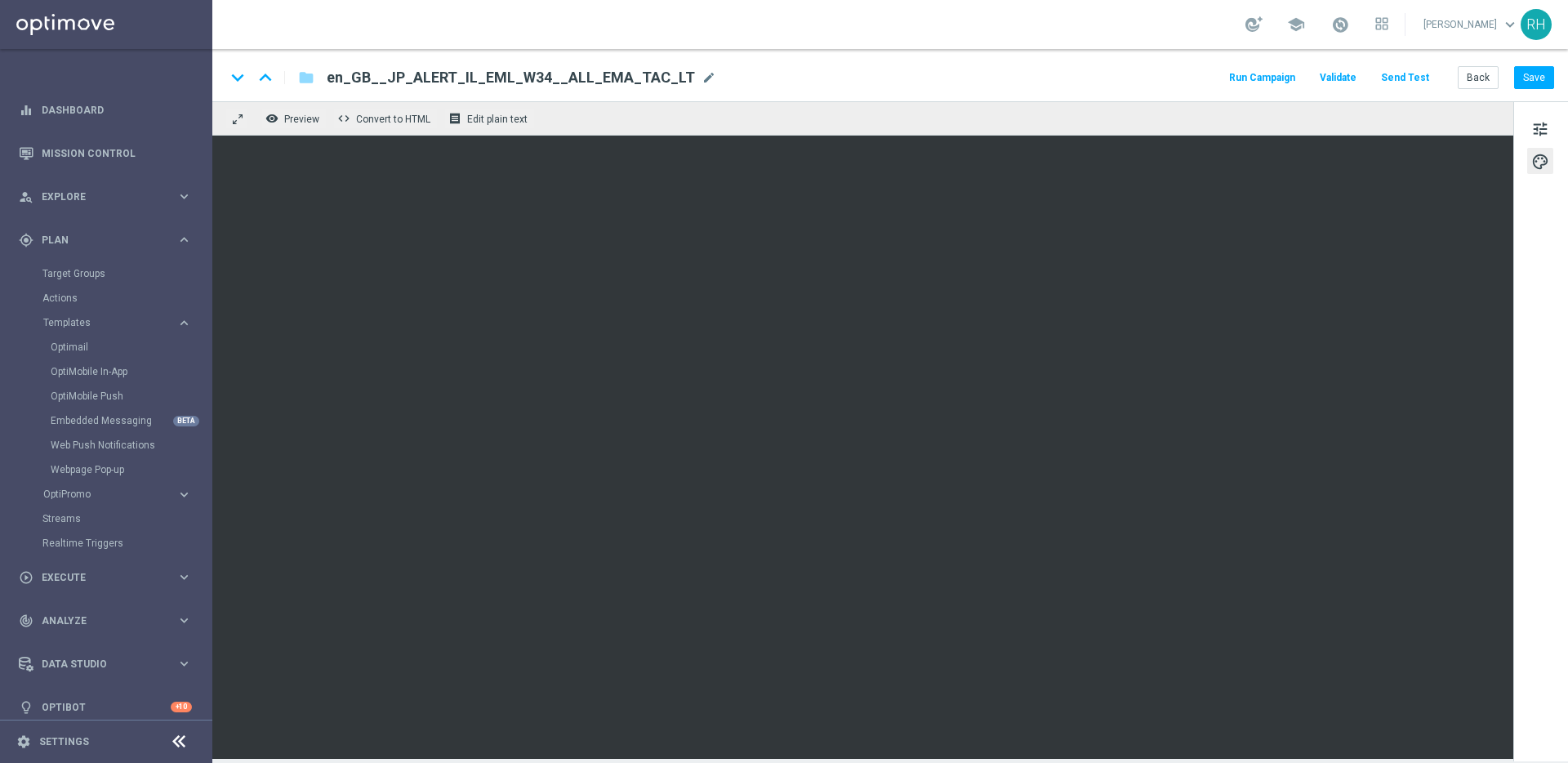
click at [1204, 67] on div "keyboard_arrow_down keyboard_arrow_up folder en_GB__JP_ALERT_IL_EML_W34__ALL_EM…" at bounding box center [889, 77] width 1329 height 21
click at [1203, 116] on div "remove_red_eye Preview code Convert to HTML receipt Edit plain text" at bounding box center [862, 119] width 1301 height 34
click at [1200, 67] on div "keyboard_arrow_down keyboard_arrow_up folder en_GB__JP_ALERT_IL_EML_W34__ALL_EM…" at bounding box center [889, 77] width 1329 height 21
click at [1218, 126] on div "remove_red_eye Preview code Convert to HTML receipt Edit plain text" at bounding box center [862, 119] width 1301 height 34
click at [1545, 78] on button "Save" at bounding box center [1534, 78] width 40 height 23
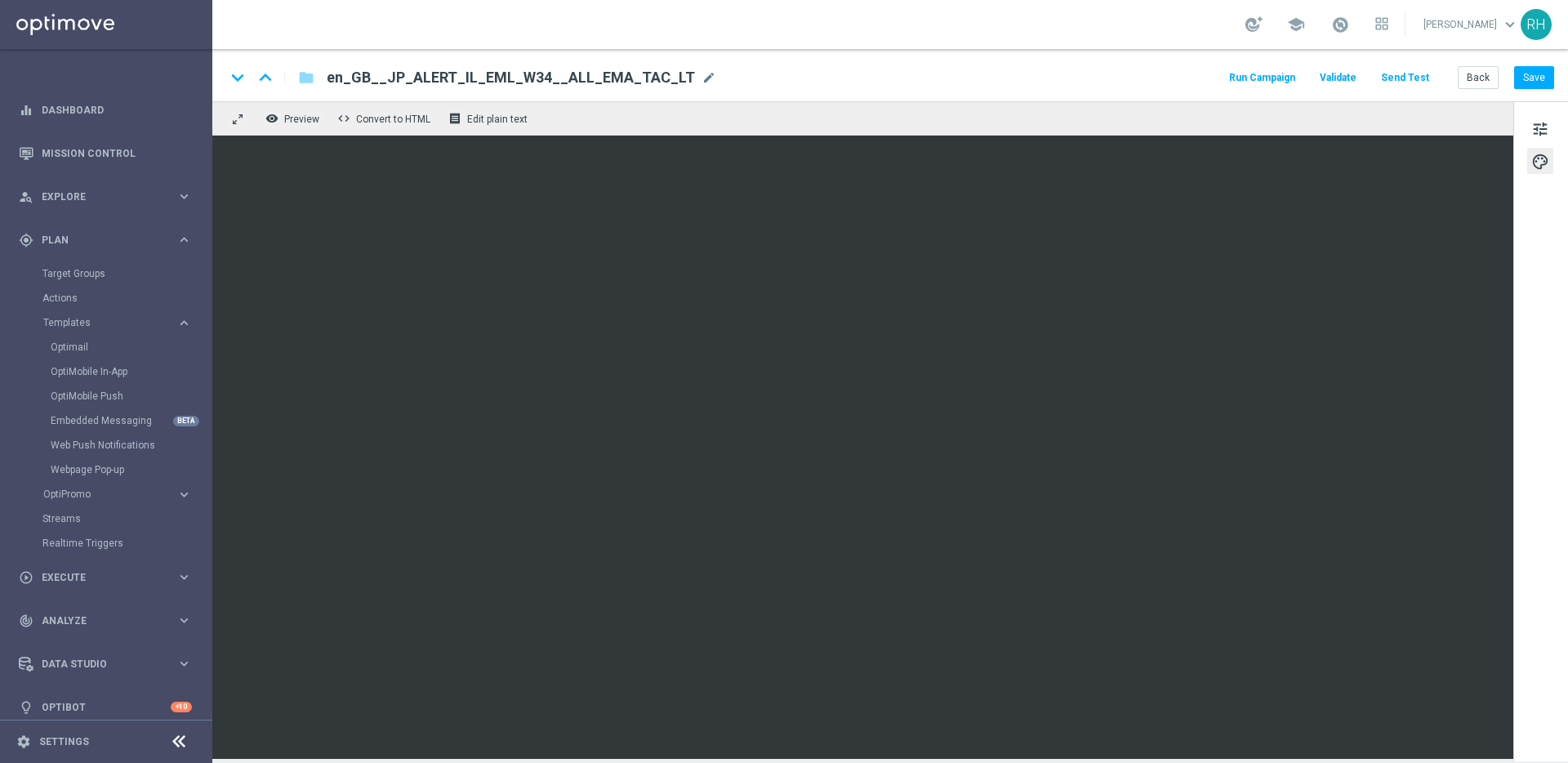
drag, startPoint x: 1115, startPoint y: 65, endPoint x: 1497, endPoint y: 92, distance: 383.0
click at [1123, 65] on div "keyboard_arrow_down keyboard_arrow_up folder en_GB__JP_ALERT_IL_EML_W34__ALL_EM…" at bounding box center [889, 75] width 1356 height 52
click at [1554, 71] on div "keyboard_arrow_down keyboard_arrow_up folder en_GB__JP_ALERT_IL_EML_W34__ALL_EM…" at bounding box center [889, 75] width 1356 height 52
click at [1550, 72] on button "Save" at bounding box center [1534, 78] width 40 height 23
click at [1294, 84] on button "Run Campaign" at bounding box center [1262, 77] width 71 height 22
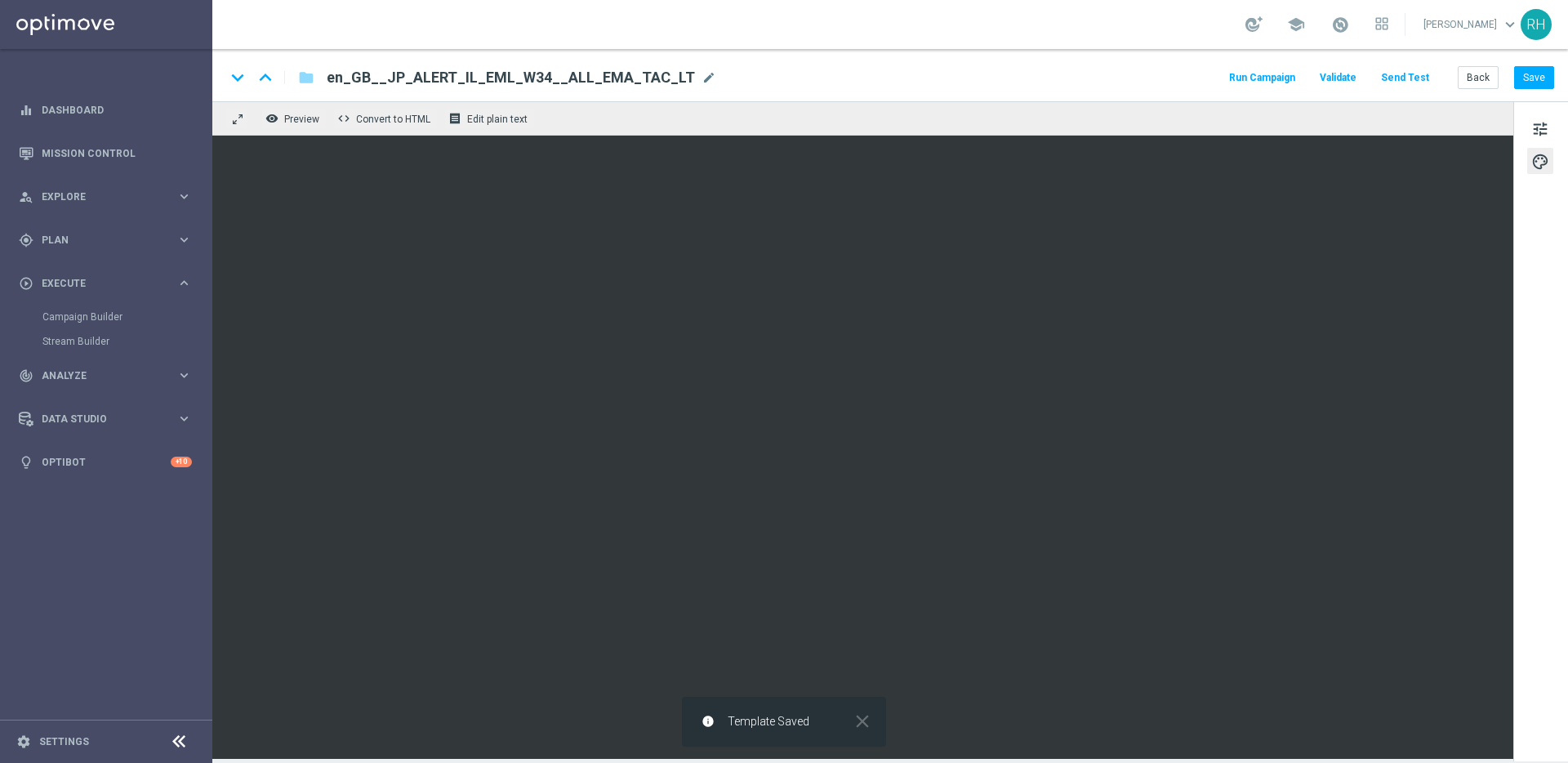
click at [1291, 81] on button "Run Campaign" at bounding box center [1262, 77] width 71 height 22
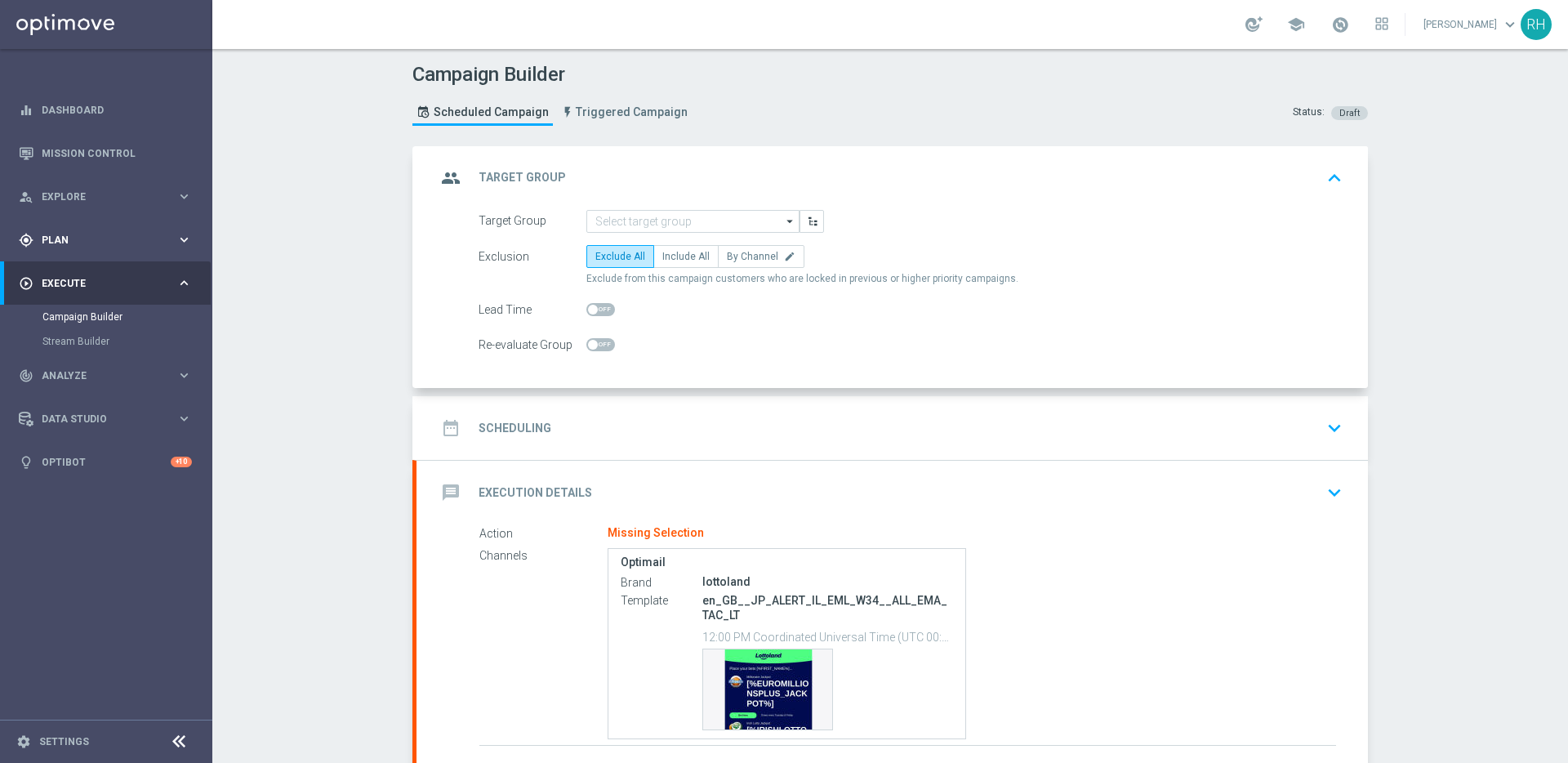
click at [137, 239] on span "Plan" at bounding box center [109, 239] width 135 height 10
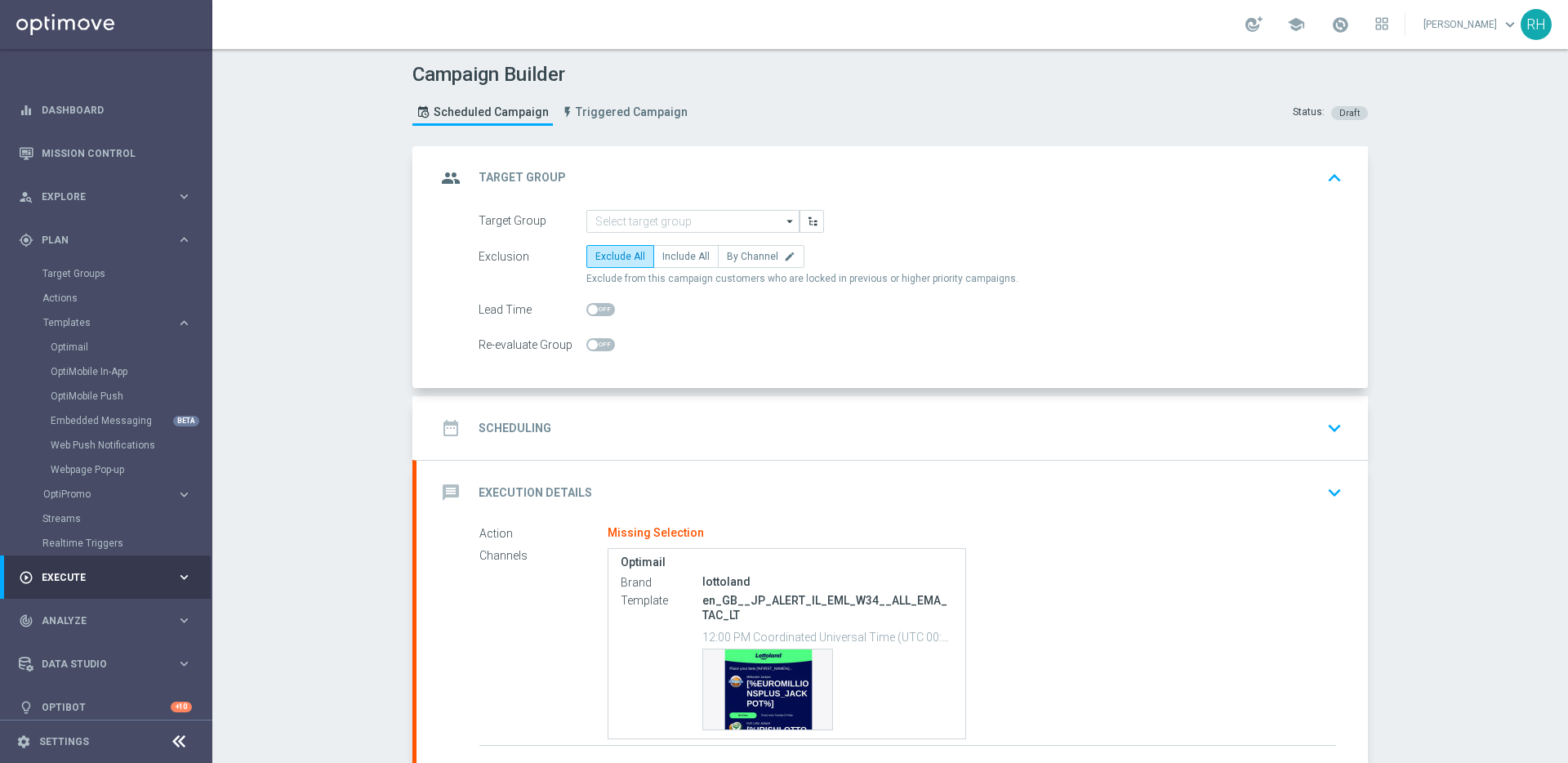
click at [1061, 128] on div "Campaign Builder Scheduled Campaign Triggered Campaign Status: Draft" at bounding box center [889, 96] width 980 height 75
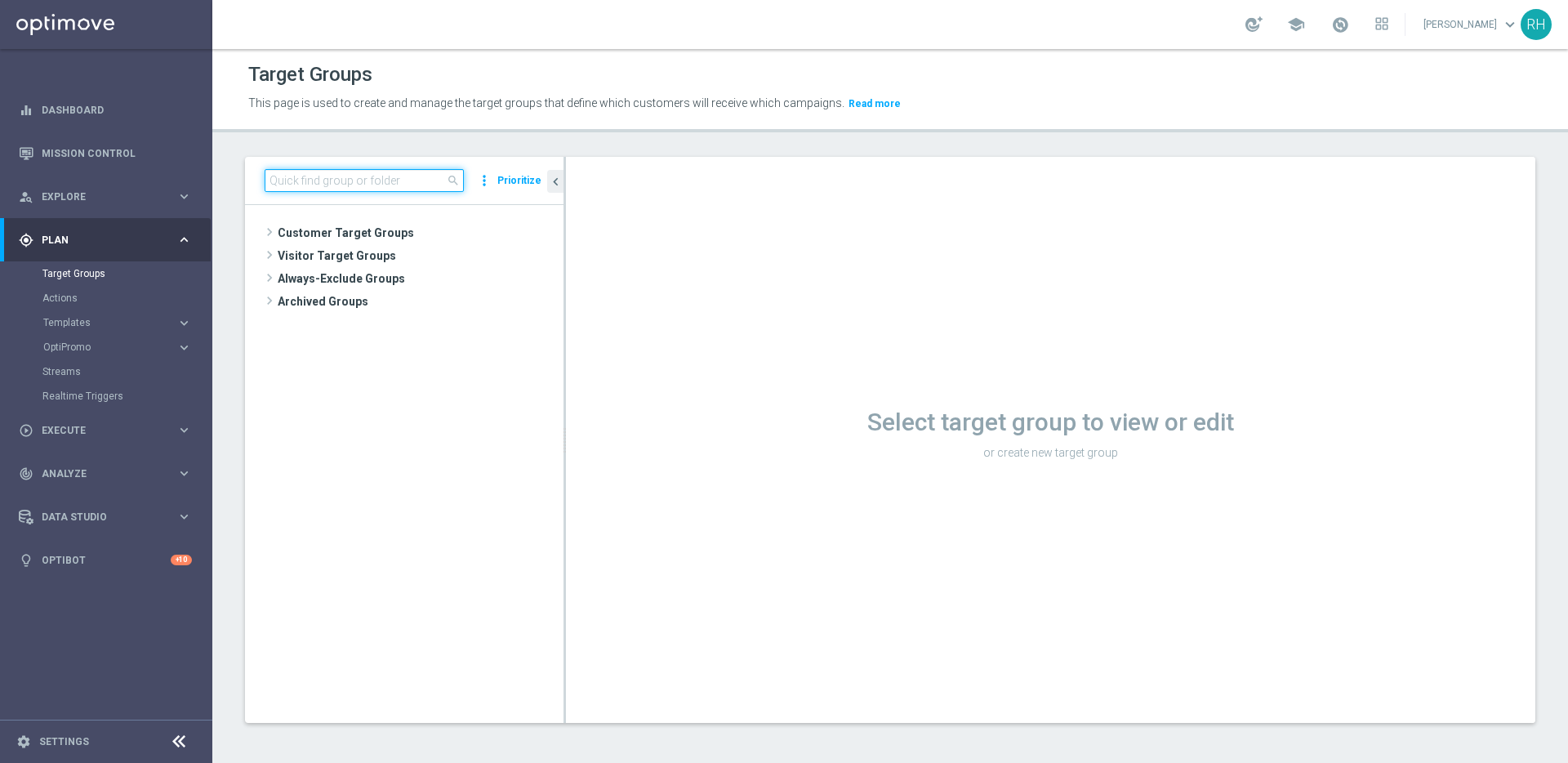
click at [335, 183] on input at bounding box center [364, 181] width 200 height 23
paste input "UK_LOTTO_EMAIL | Irish Lotto, Millionaire >0 This year"
type input "UK_LOTTO_EMAIL | Irish Lotto, Millionaire >0 This year"
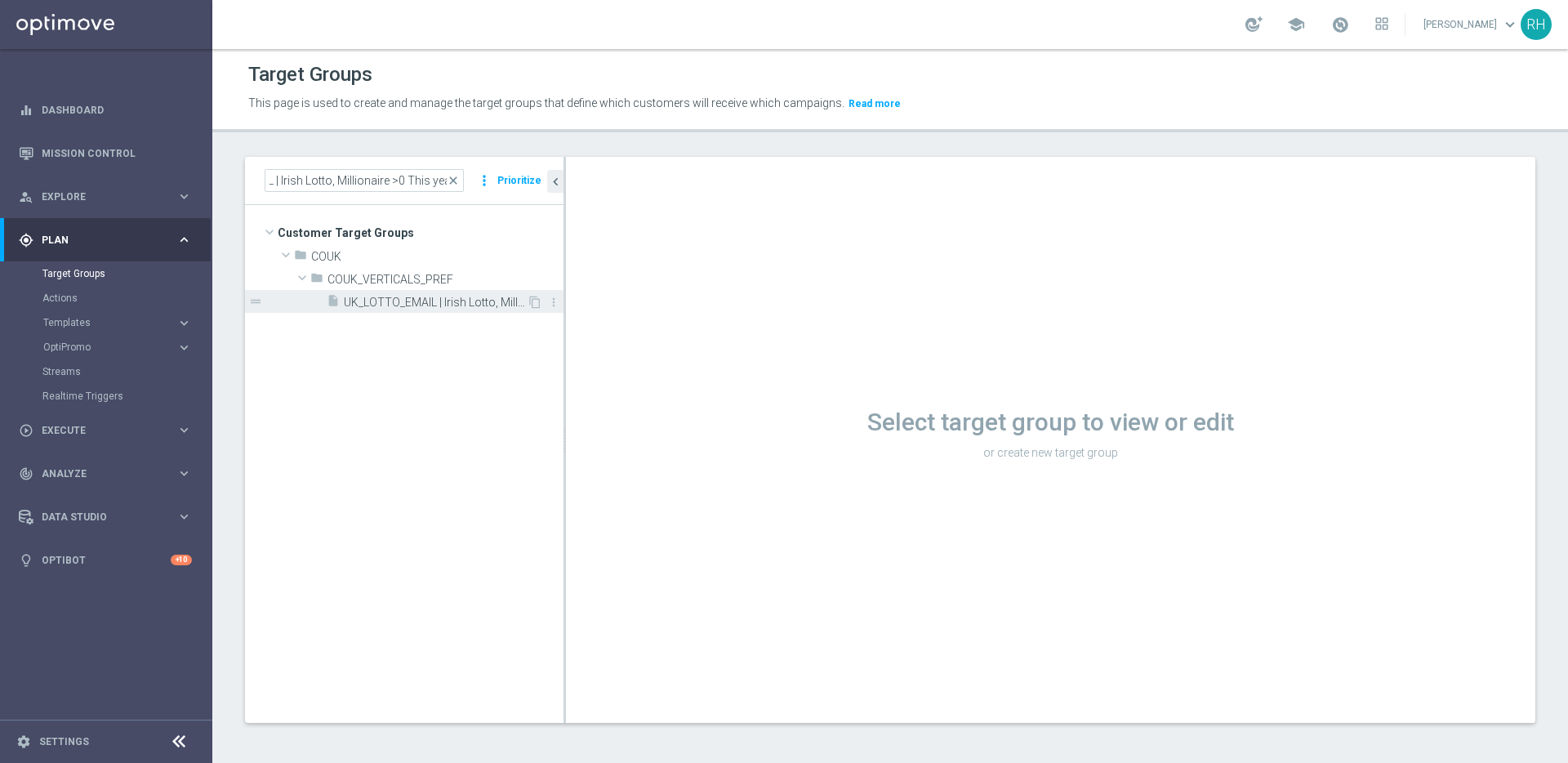
click at [413, 303] on span "UK_LOTTO_EMAIL | Irish Lotto, Millionaire >0 This year" at bounding box center [435, 302] width 182 height 14
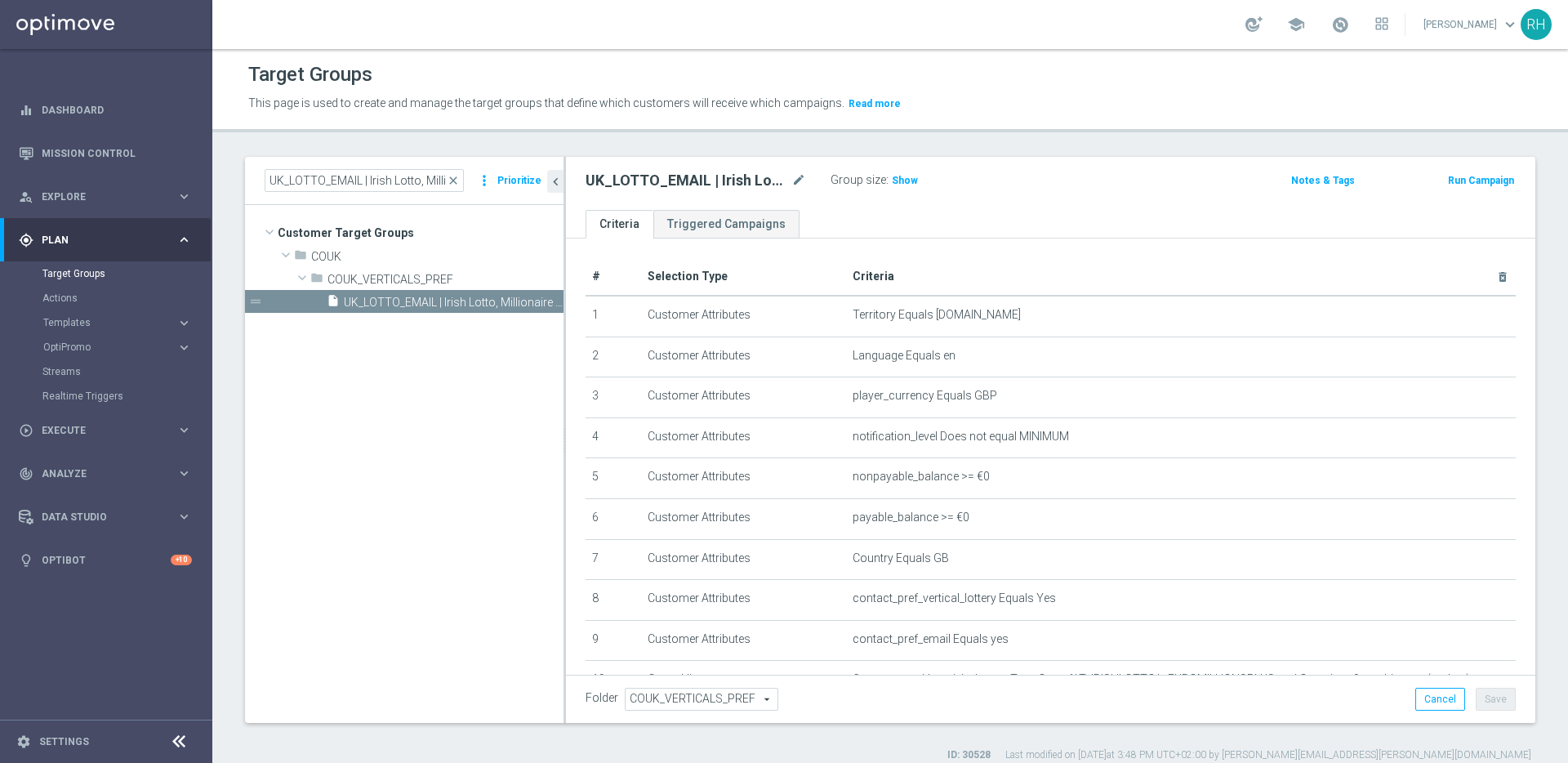
click at [1136, 175] on div "UK_LOTTO_EMAIL | Irish Lotto, Millionaire >0 This year mode_edit Group size : S…" at bounding box center [890, 181] width 636 height 23
click at [529, 305] on icon "content_copy" at bounding box center [535, 302] width 13 height 13
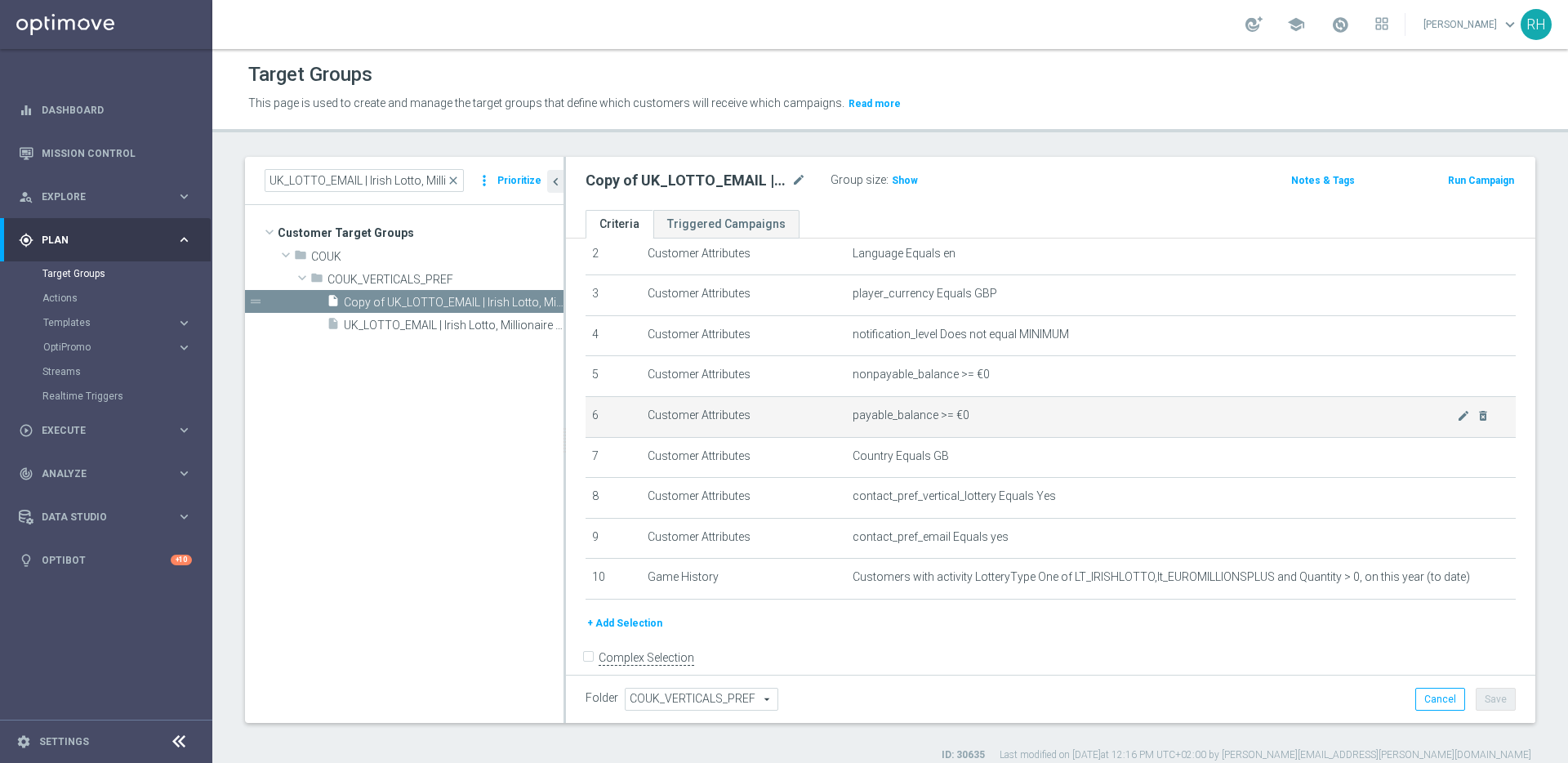
scroll to position [119, 0]
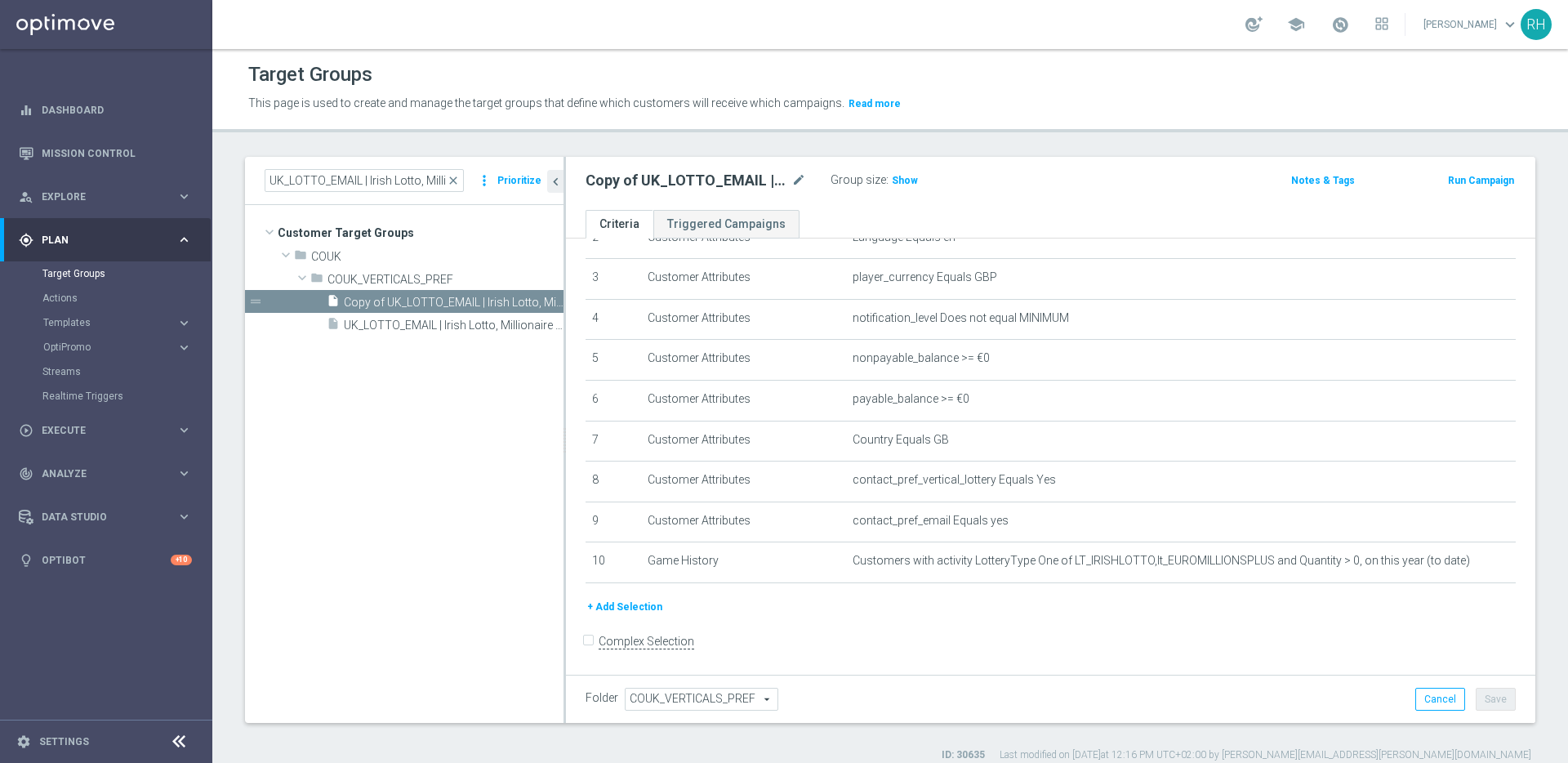
click at [1166, 626] on div "+ Add Selection" at bounding box center [1050, 613] width 955 height 30
click at [607, 612] on button "+ Add Selection" at bounding box center [624, 606] width 78 height 18
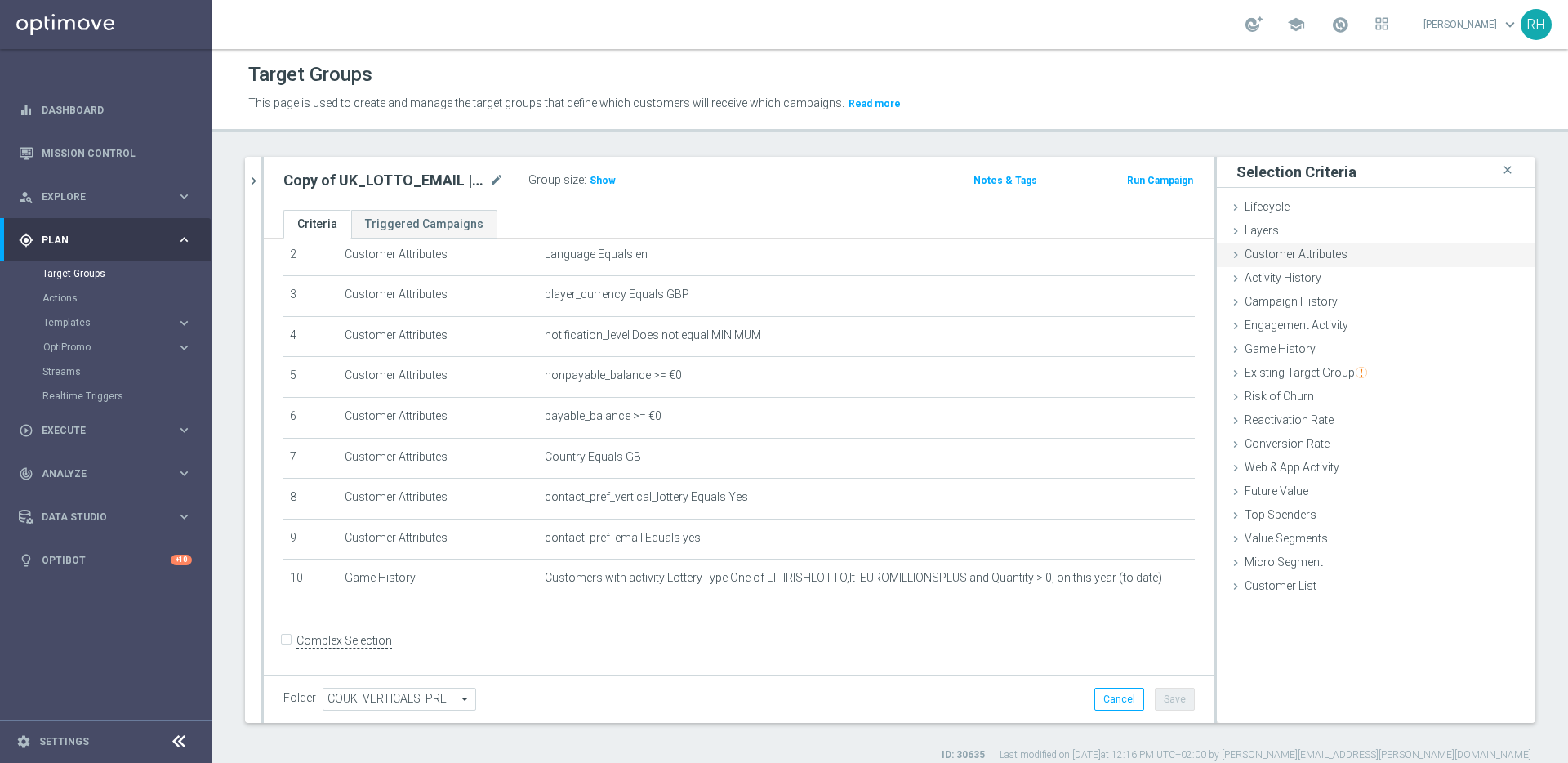
click at [1372, 256] on div "Customer Attributes done" at bounding box center [1375, 256] width 318 height 25
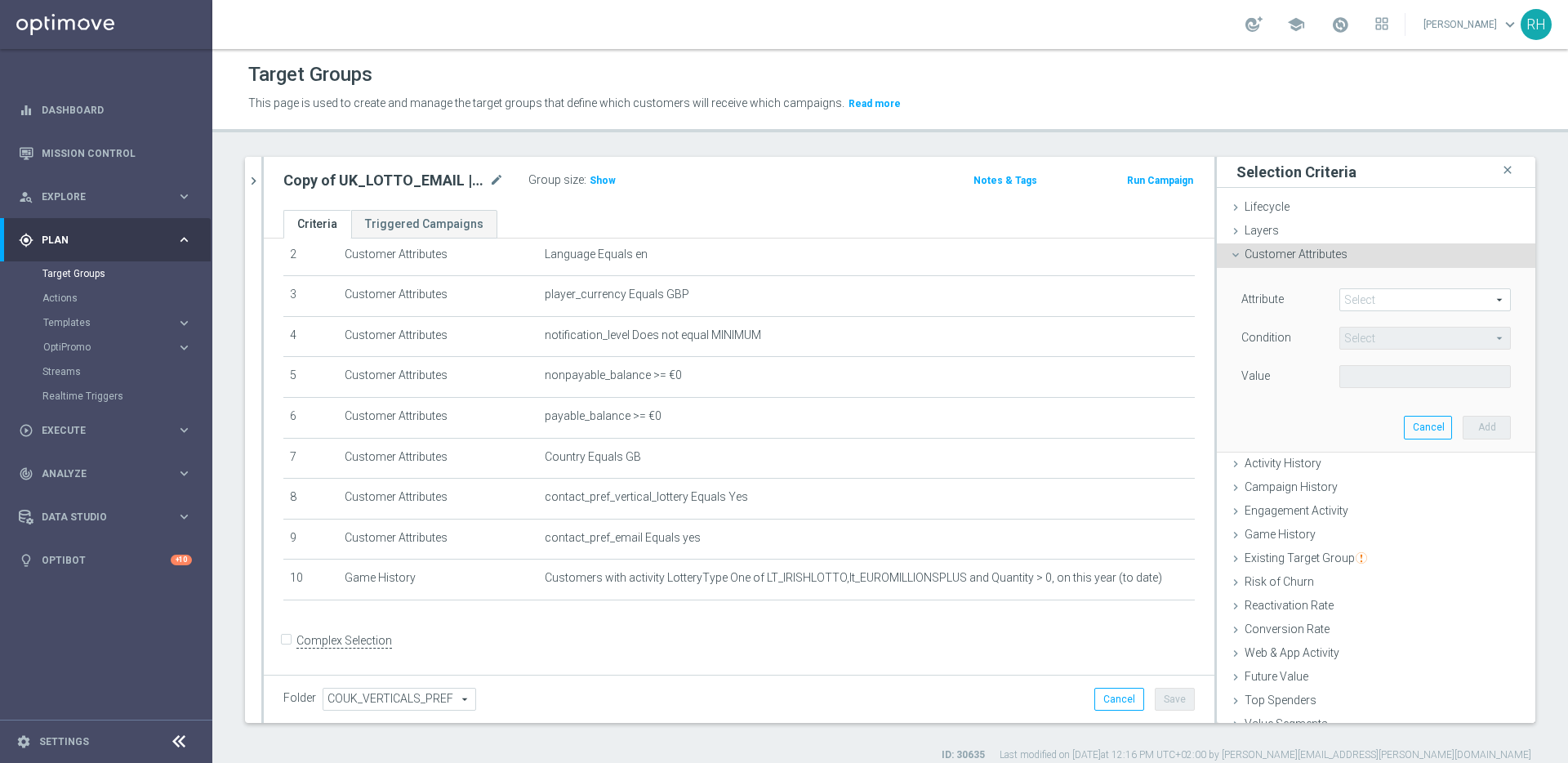
click at [1332, 248] on span "Customer Attributes" at bounding box center [1296, 254] width 103 height 13
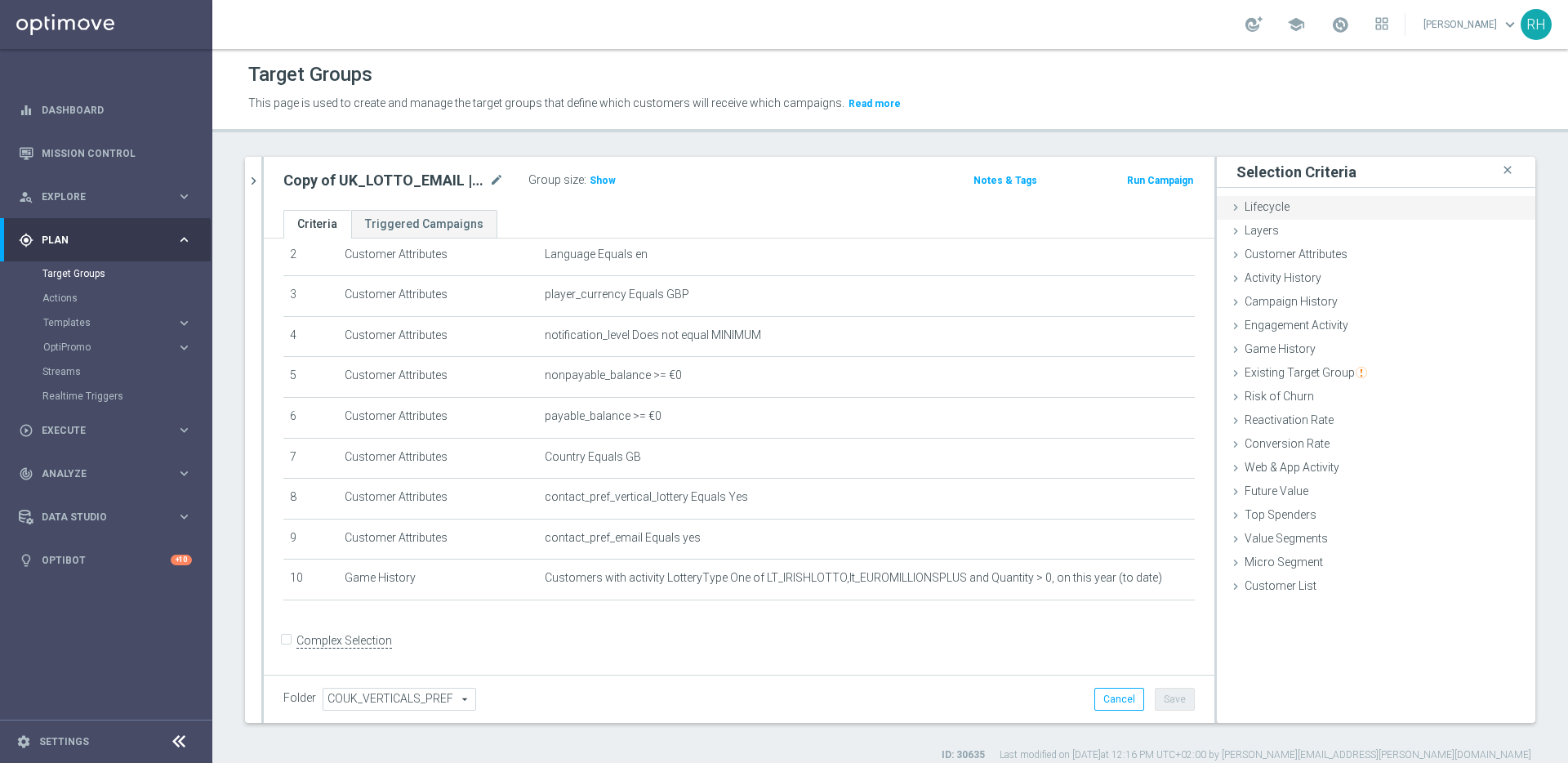
click at [1314, 210] on div "Lifecycle done" at bounding box center [1375, 208] width 318 height 25
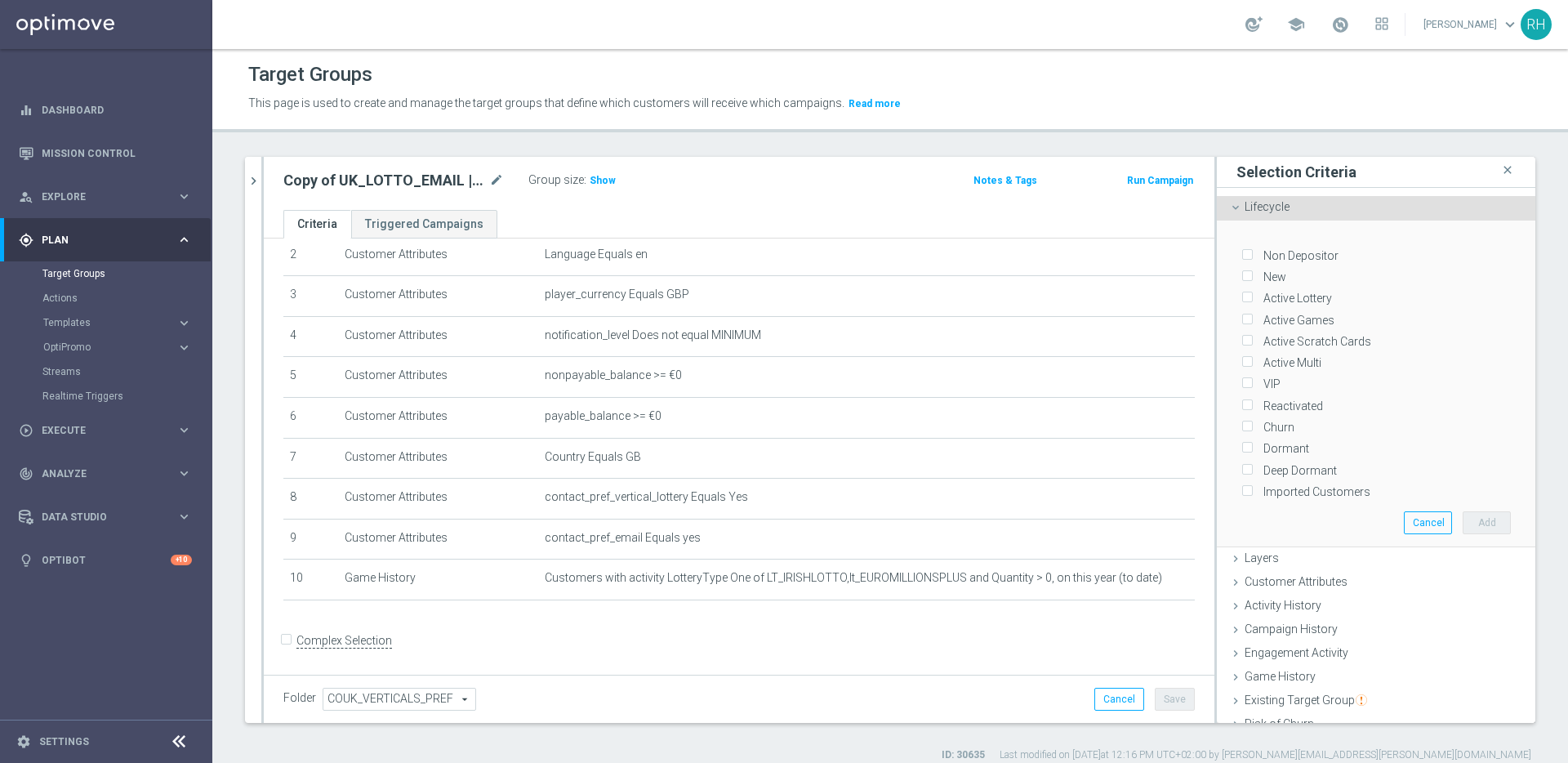
click at [1241, 427] on input "Churn" at bounding box center [1246, 427] width 10 height 10
checkbox input "true"
click at [1474, 525] on button "Add" at bounding box center [1486, 523] width 48 height 23
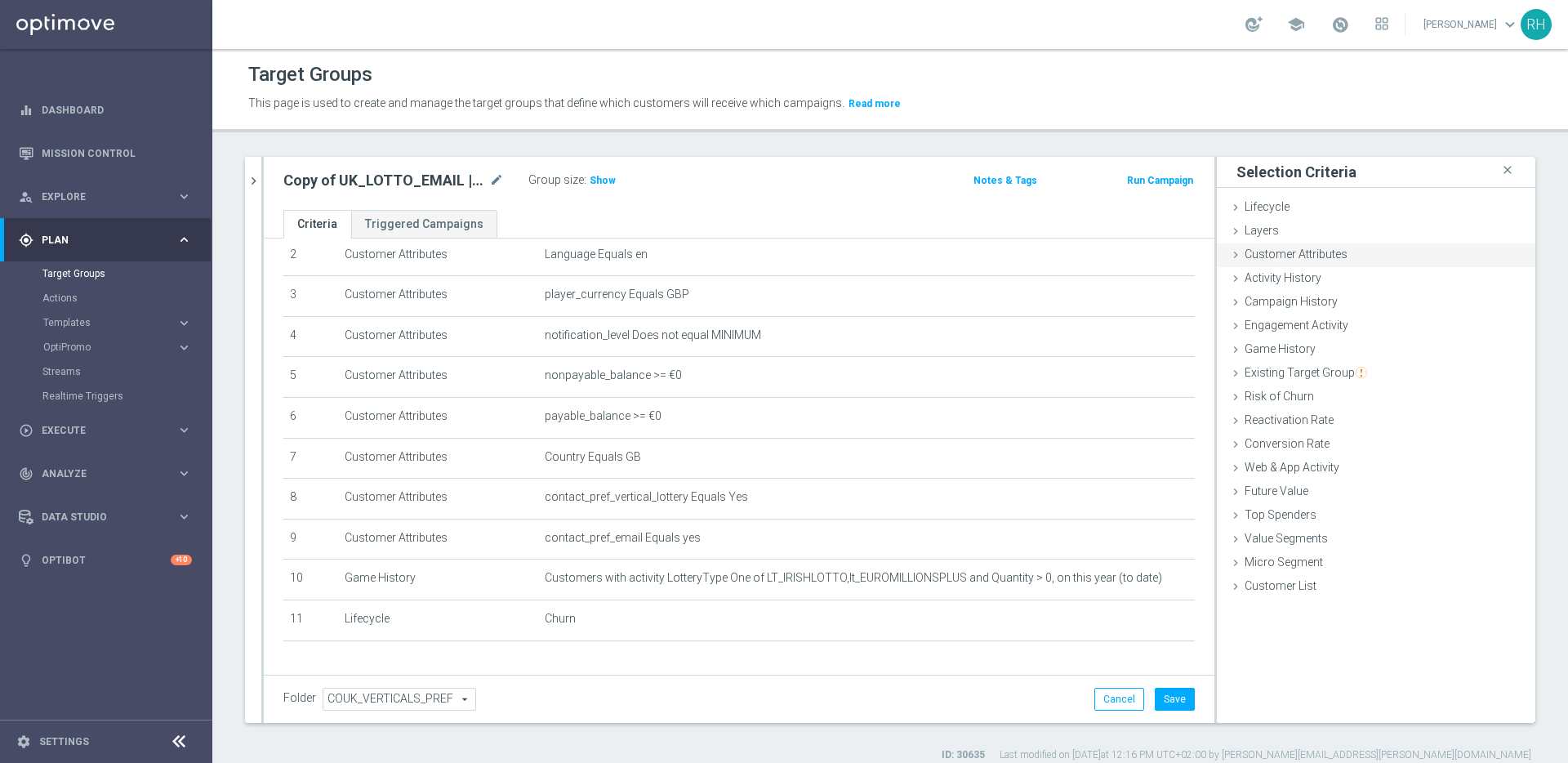
click at [1299, 258] on span "Customer Attributes" at bounding box center [1296, 254] width 103 height 13
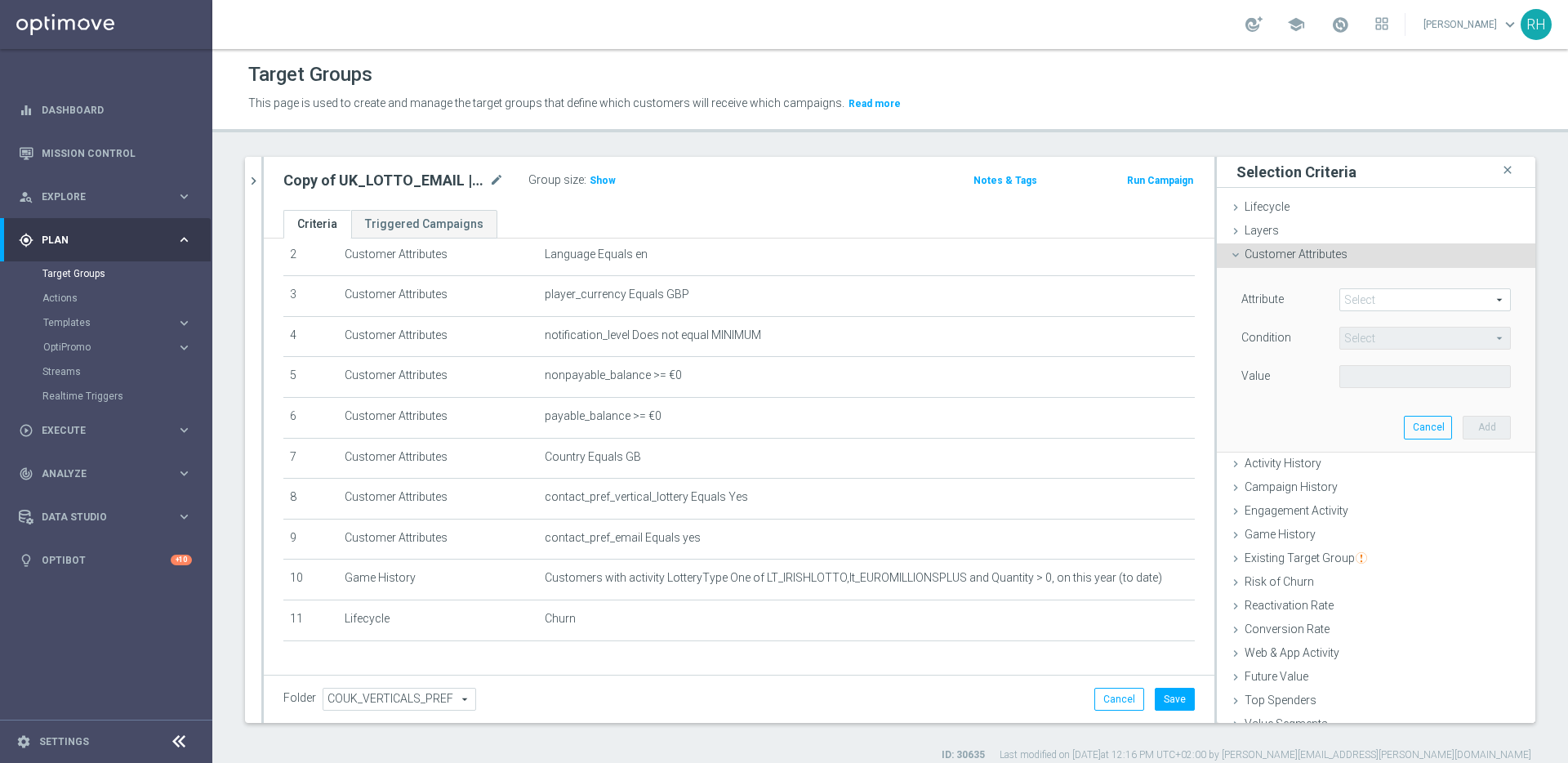
click at [1358, 300] on span at bounding box center [1425, 299] width 170 height 21
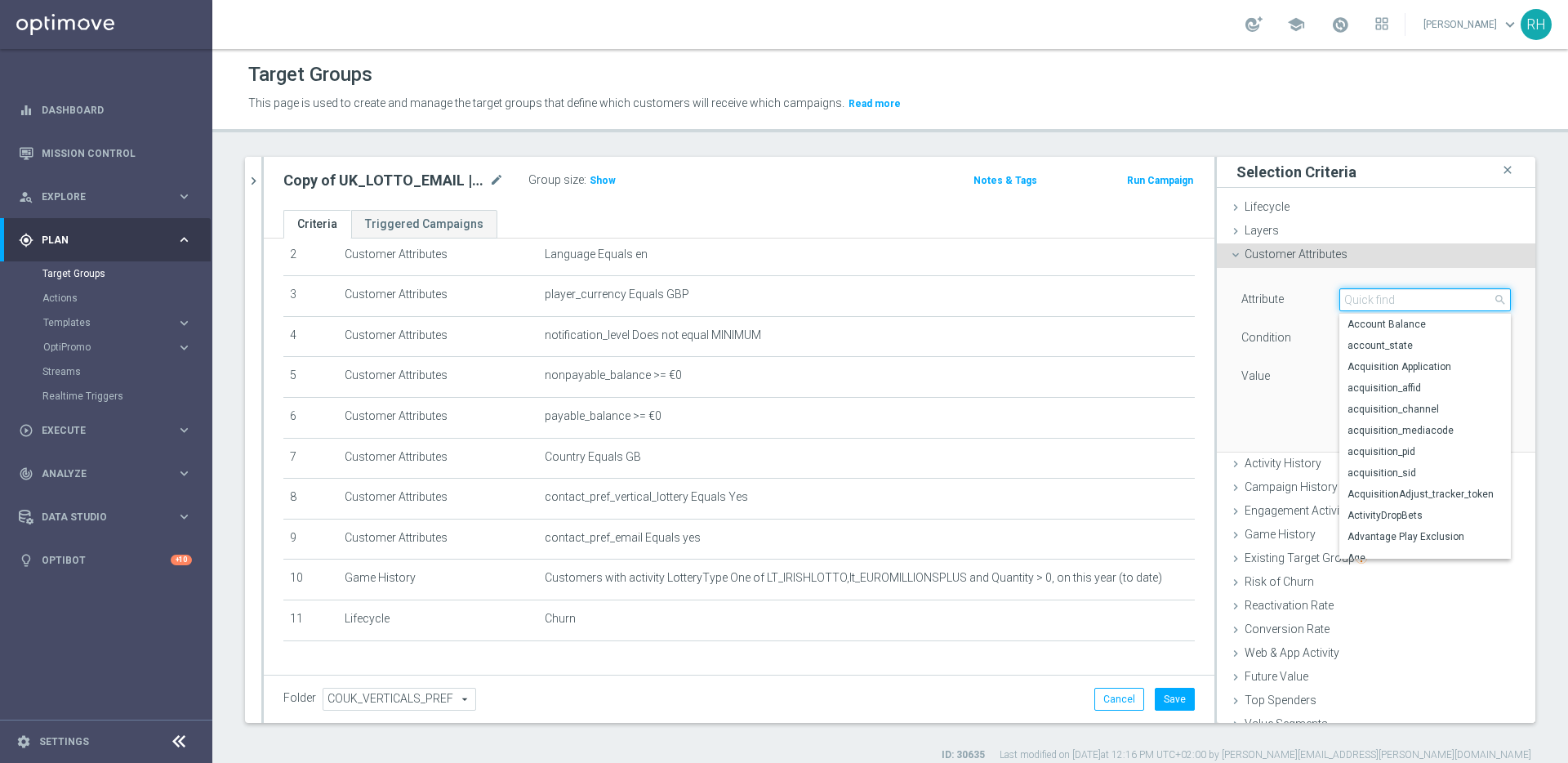
click at [1358, 300] on input "search" at bounding box center [1425, 299] width 171 height 23
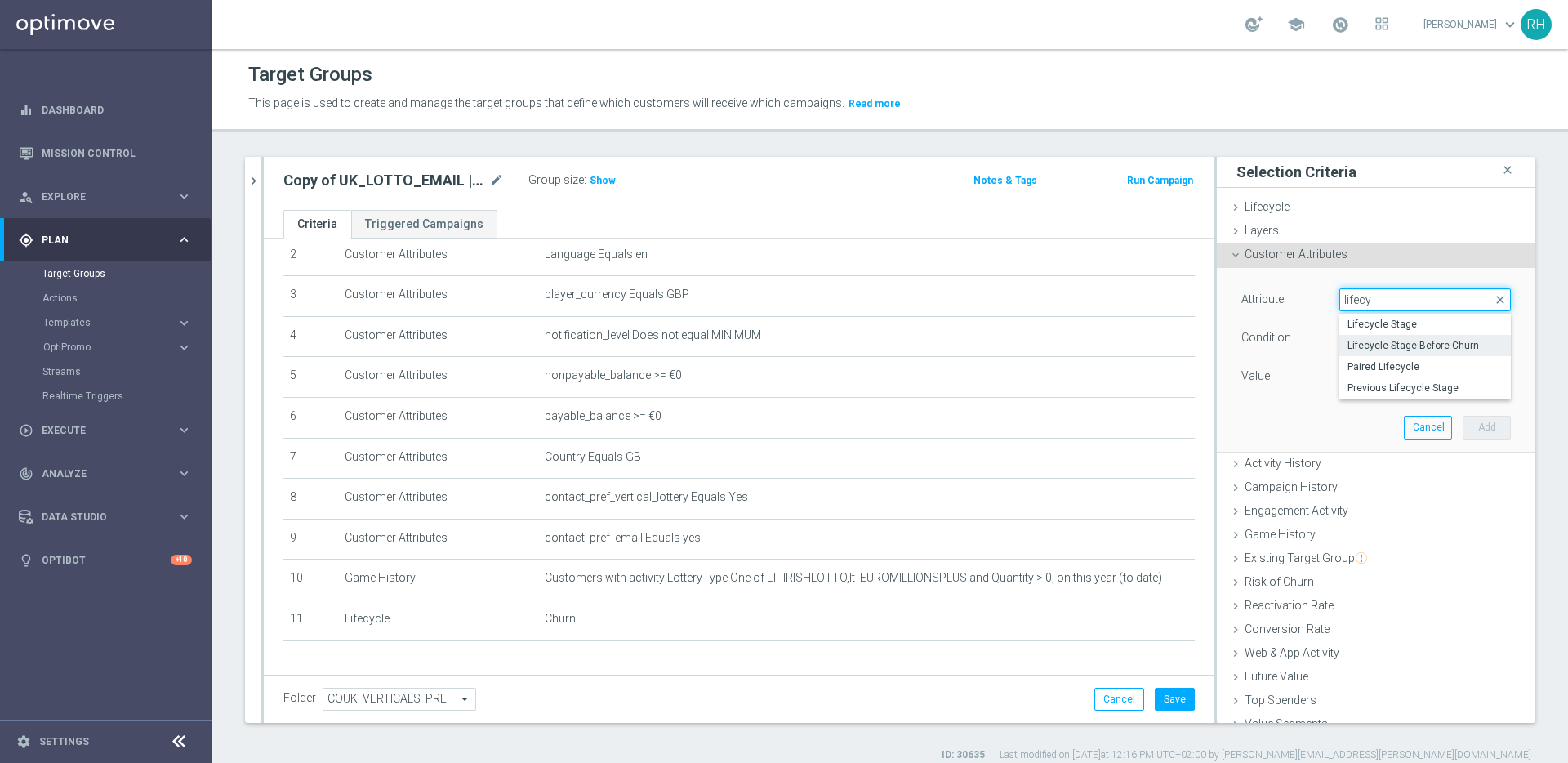
type input "lifecy"
click at [1380, 339] on span "Lifecycle Stage Before Churn" at bounding box center [1425, 346] width 155 height 13
type input "Lifecycle Stage Before Churn"
type input "Equals"
click at [1390, 372] on span at bounding box center [1425, 376] width 170 height 21
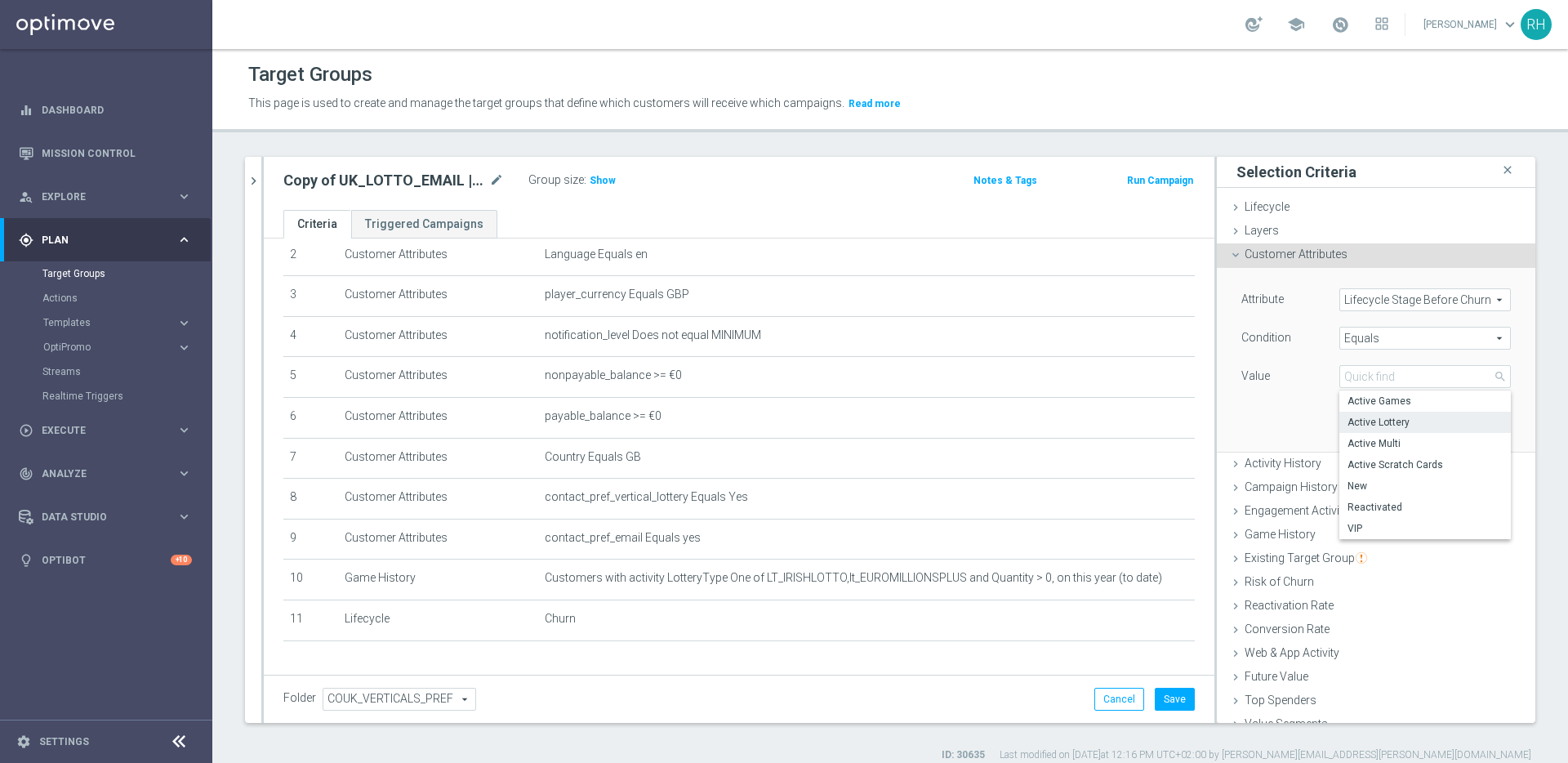
click at [1402, 425] on span "Active Lottery" at bounding box center [1425, 422] width 155 height 13
type input "Active Lottery"
click at [1421, 336] on span "Equals" at bounding box center [1425, 338] width 170 height 21
click at [1385, 550] on span "One of" at bounding box center [1425, 554] width 155 height 13
type input "One of"
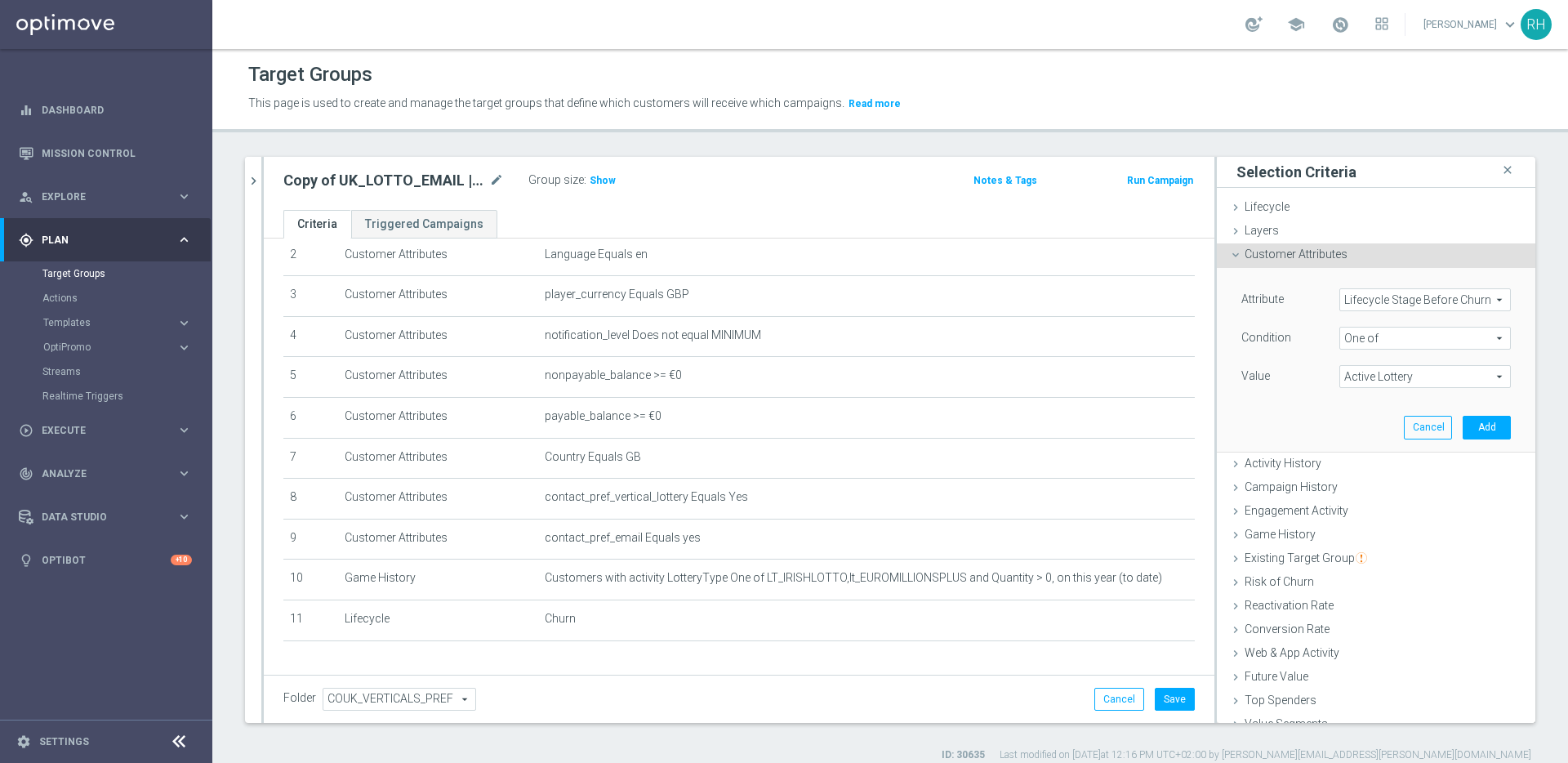
click at [1412, 377] on span "Active Lottery" at bounding box center [1425, 376] width 170 height 21
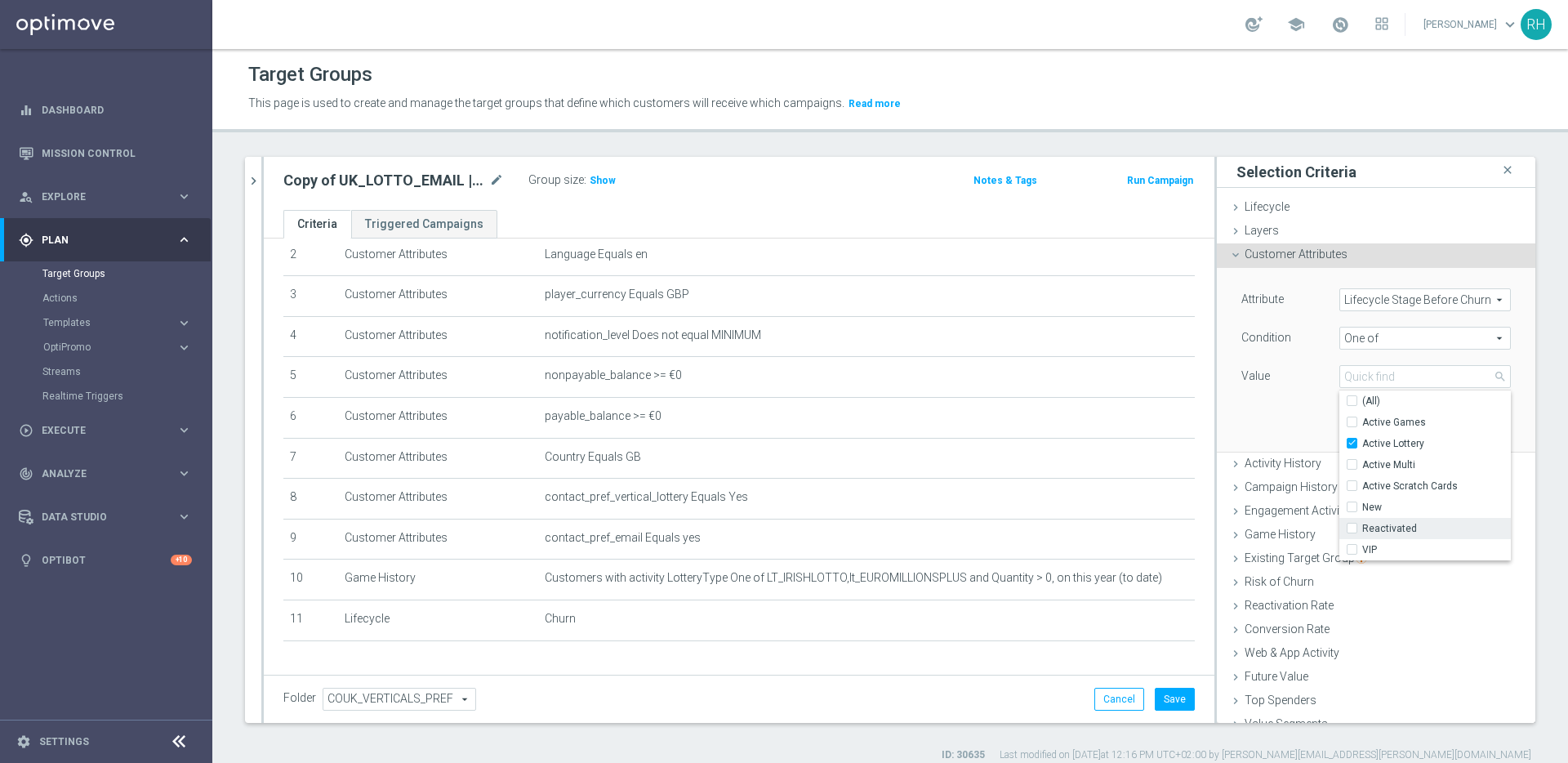
click at [1362, 524] on span "Reactivated" at bounding box center [1436, 528] width 148 height 13
click at [1357, 524] on input "Reactivated" at bounding box center [1356, 528] width 10 height 10
checkbox input "true"
type input "Selected 2 of 7"
click at [1291, 389] on div "Value" at bounding box center [1277, 377] width 98 height 26
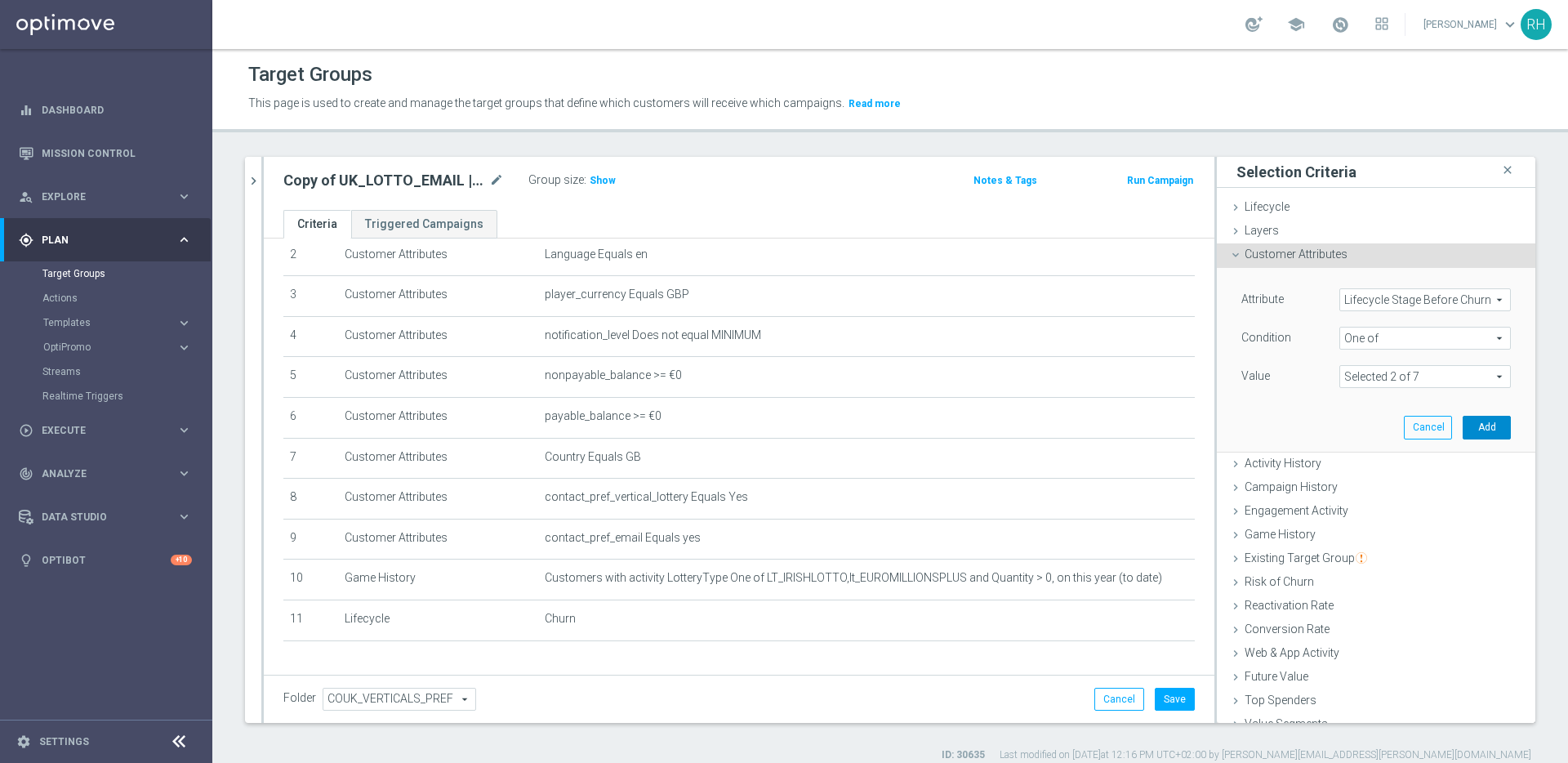
click at [1463, 419] on button "Add" at bounding box center [1486, 427] width 48 height 23
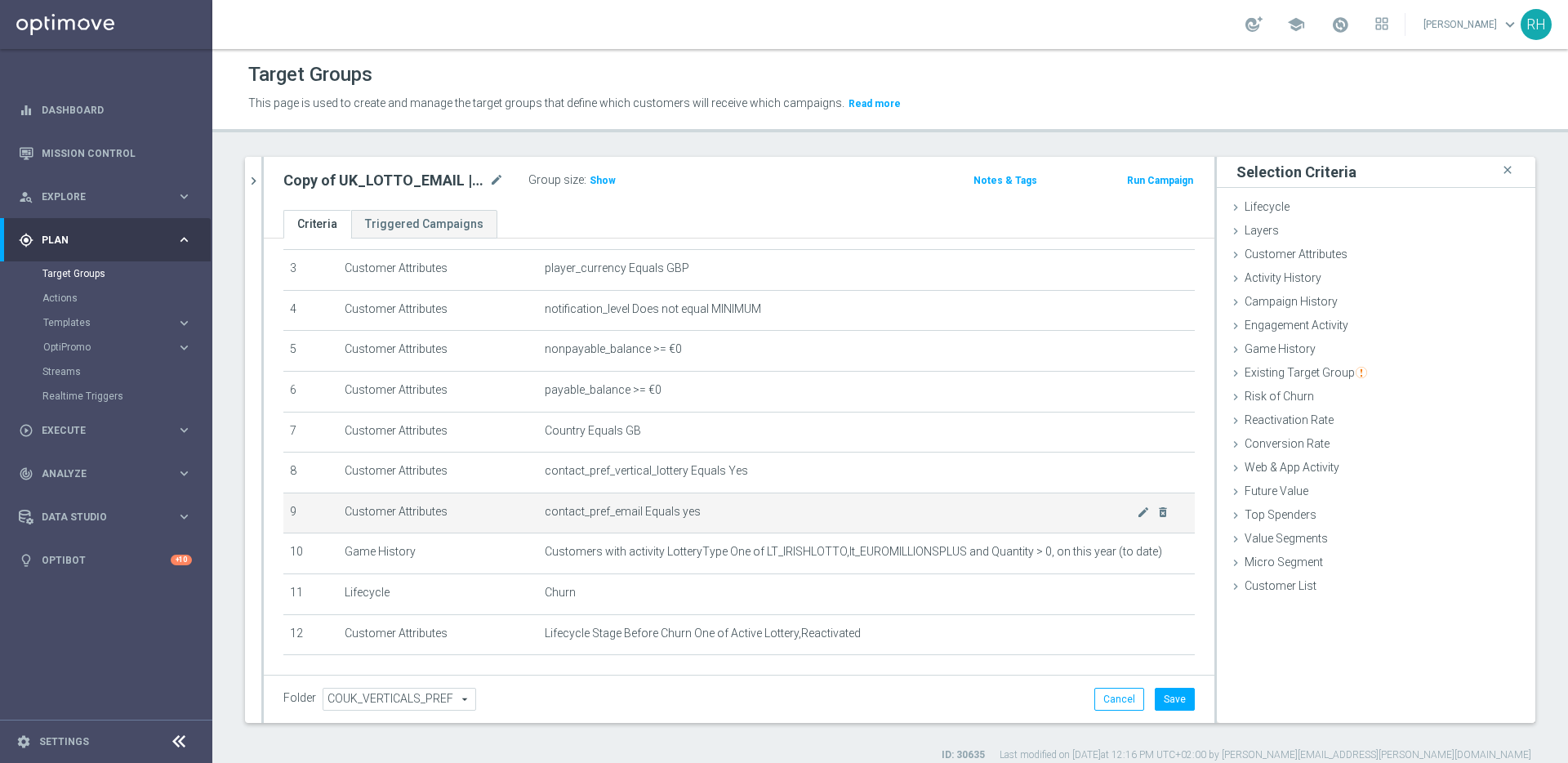
scroll to position [182, 0]
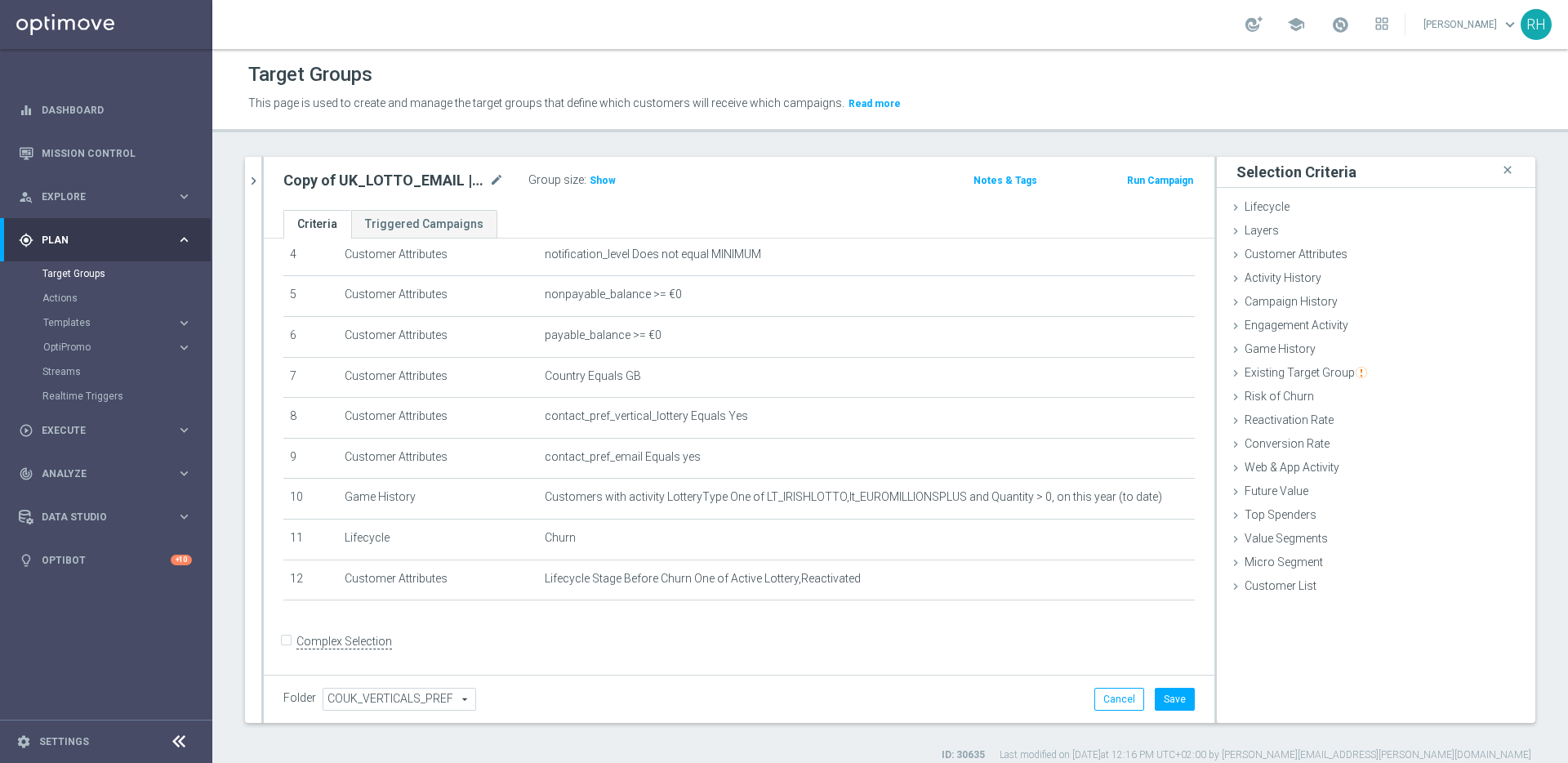
drag, startPoint x: 350, startPoint y: 648, endPoint x: 357, endPoint y: 647, distance: 7.1
click at [349, 648] on div "Complex Selection" at bounding box center [337, 640] width 108 height 26
click at [326, 649] on div "Complex Selection" at bounding box center [337, 640] width 108 height 26
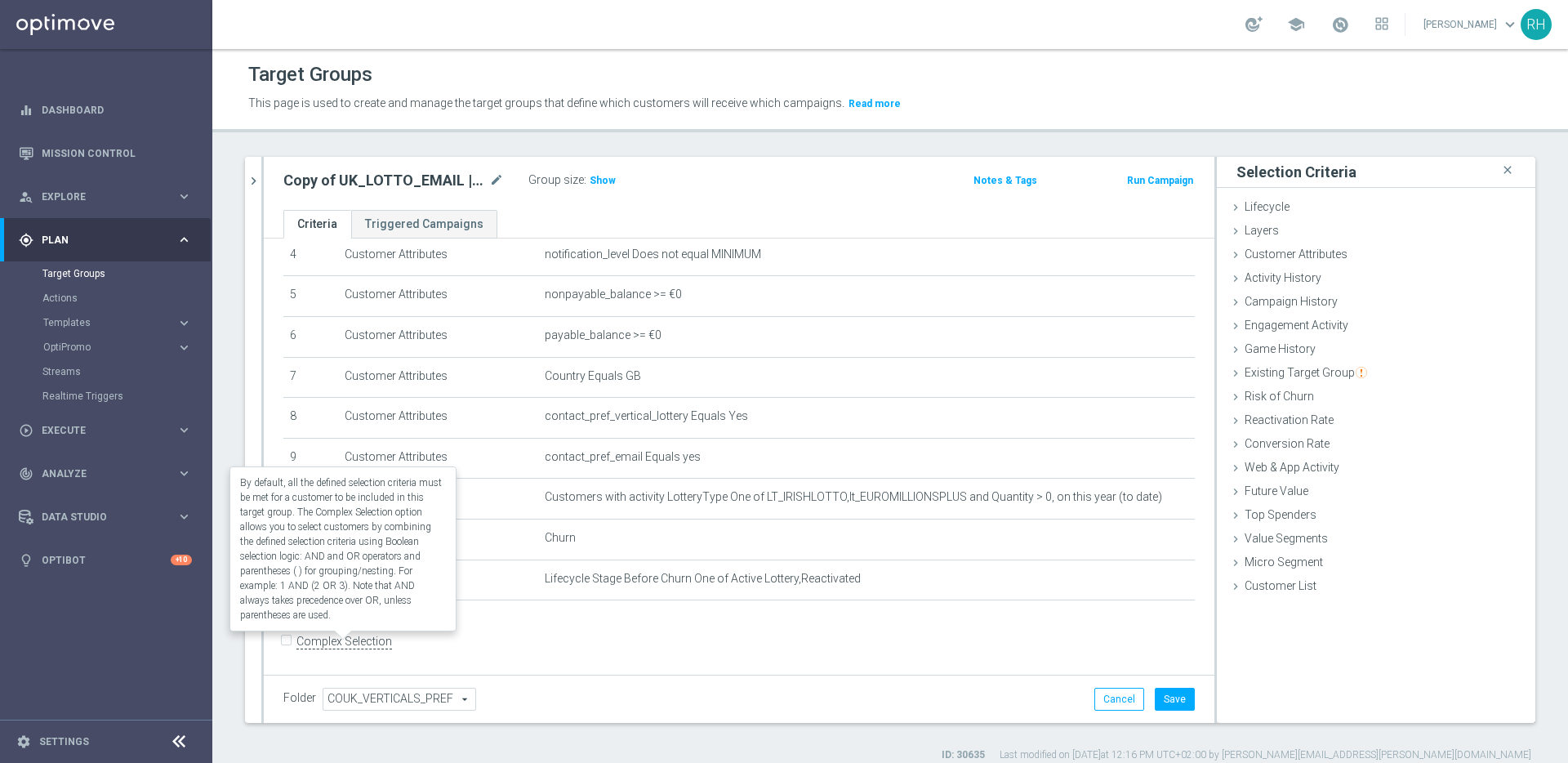
click at [354, 641] on label "Complex Selection" at bounding box center [344, 641] width 96 height 15
click at [294, 641] on input "Complex Selection" at bounding box center [288, 642] width 10 height 23
checkbox input "true"
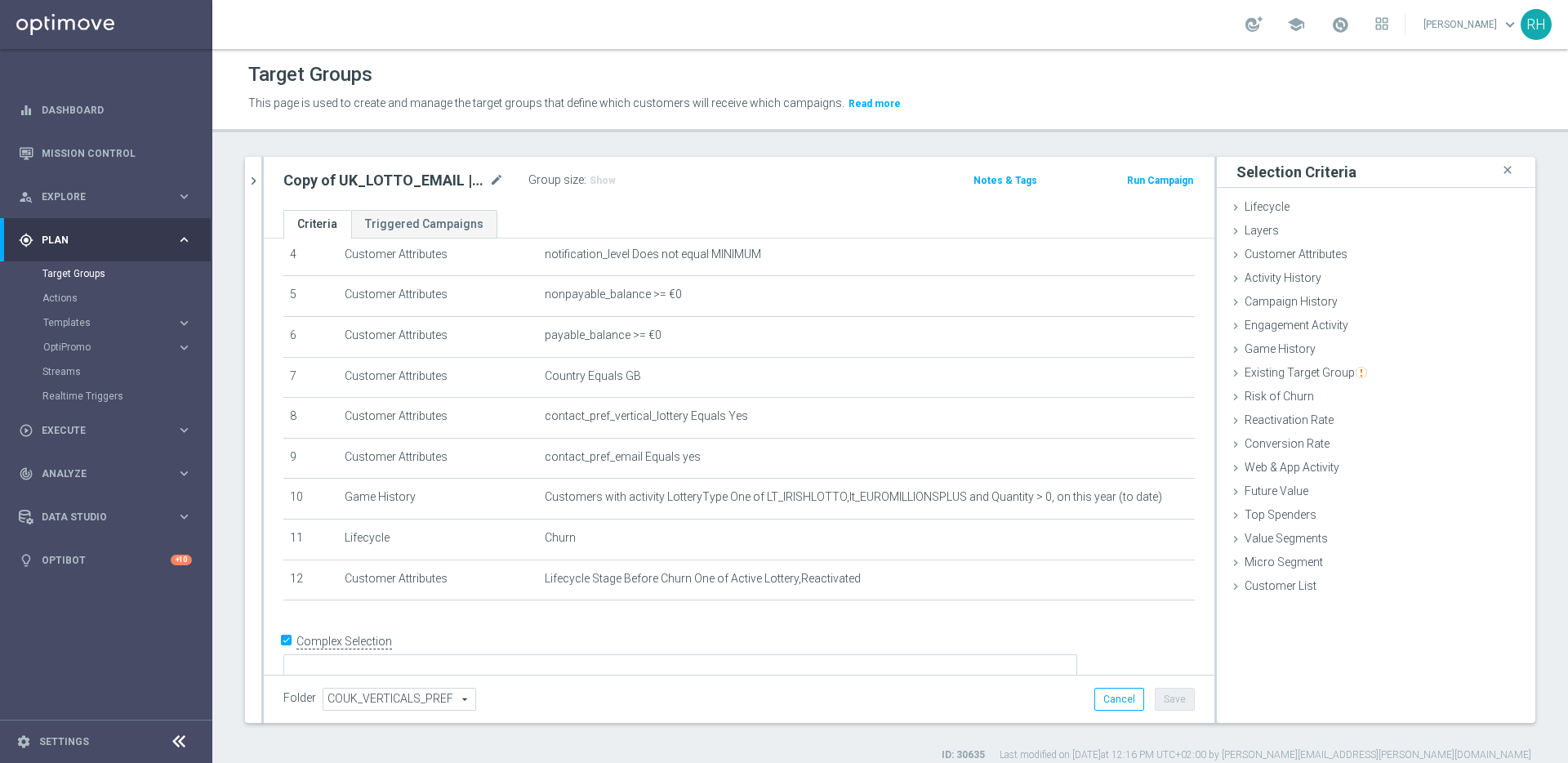
click at [473, 657] on form "Complex Selection Invalid Expression" at bounding box center [738, 665] width 911 height 75
click at [482, 654] on textarea at bounding box center [679, 668] width 794 height 29
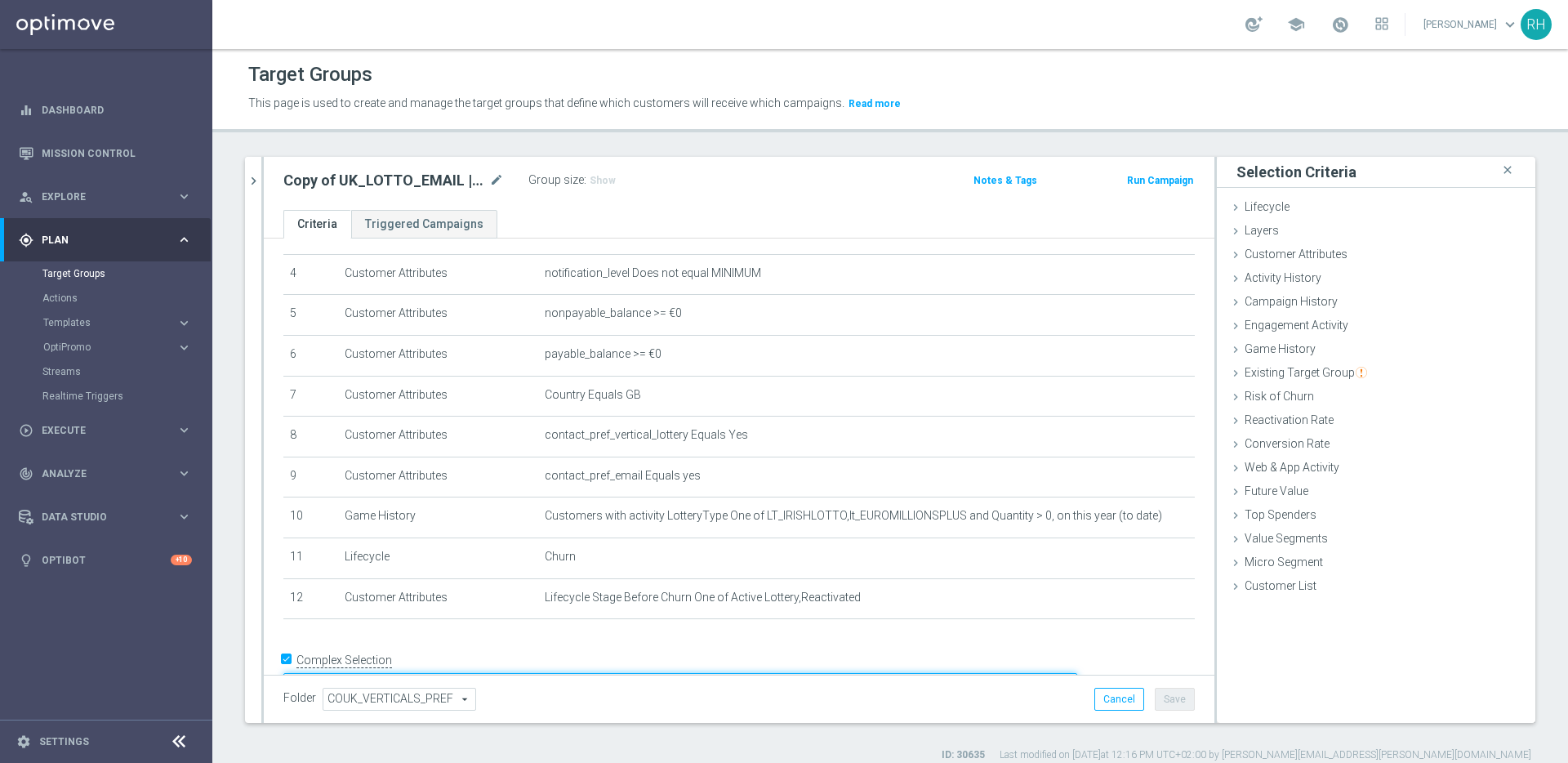
scroll to position [184, 0]
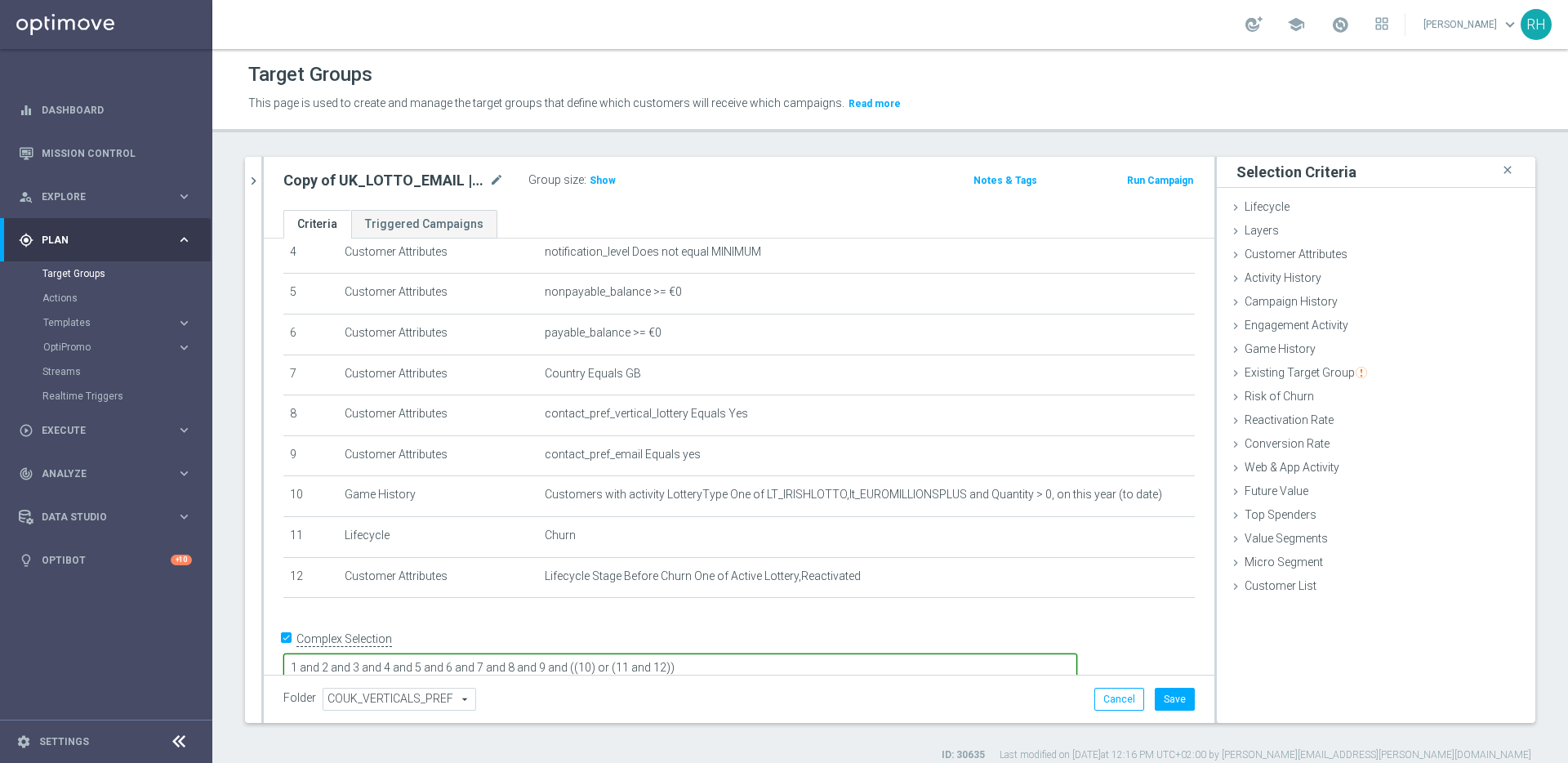
type textarea "1 and 2 and 3 and 4 and 5 and 6 and 7 and 8 and 9 and ((10) or (11 and 12))"
click at [565, 663] on form "Complex Selection 1 and 2 and 3 and 4 and 5 and 6 and 7 and 8 and 9 and ((10) o…" at bounding box center [738, 662] width 911 height 75
click at [600, 186] on h3 "Show" at bounding box center [602, 180] width 29 height 18
click at [495, 182] on icon "mode_edit" at bounding box center [496, 181] width 14 height 20
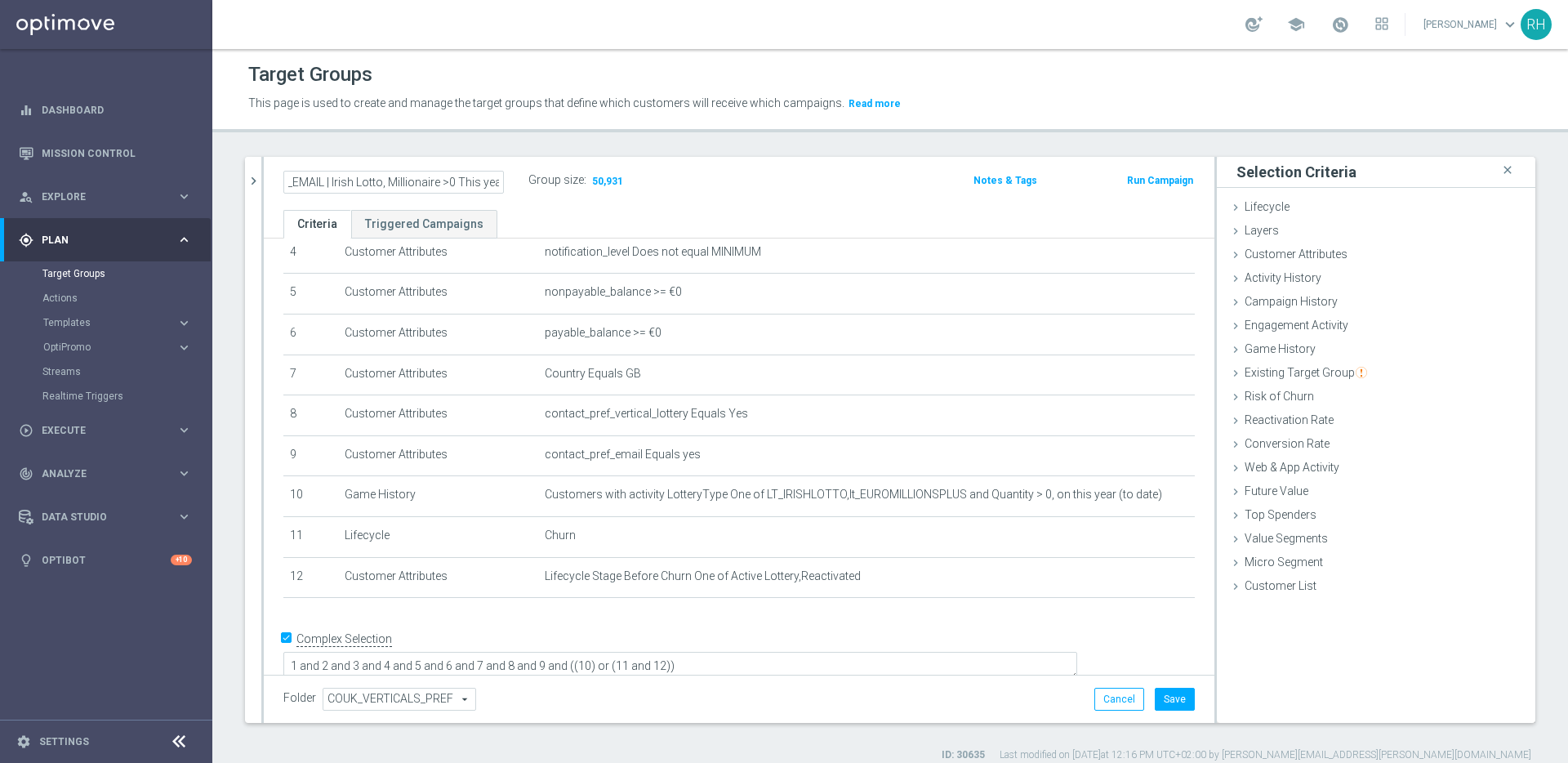
click at [432, 181] on input "Copy of UK_LOTTO_EMAIL | Irish Lotto, Millionaire >0 This year" at bounding box center [393, 182] width 220 height 23
drag, startPoint x: 338, startPoint y: 185, endPoint x: 272, endPoint y: 182, distance: 66.1
click at [272, 182] on div "Copy of UK_LOTTO_EMAIL | Irish Lotto, Millionaire >0 This year" at bounding box center [393, 182] width 245 height 23
click at [328, 183] on input "Copy of UK_LOTTO_EMAIL | Irish Lotto, Millionaire >0 This year" at bounding box center [393, 182] width 220 height 23
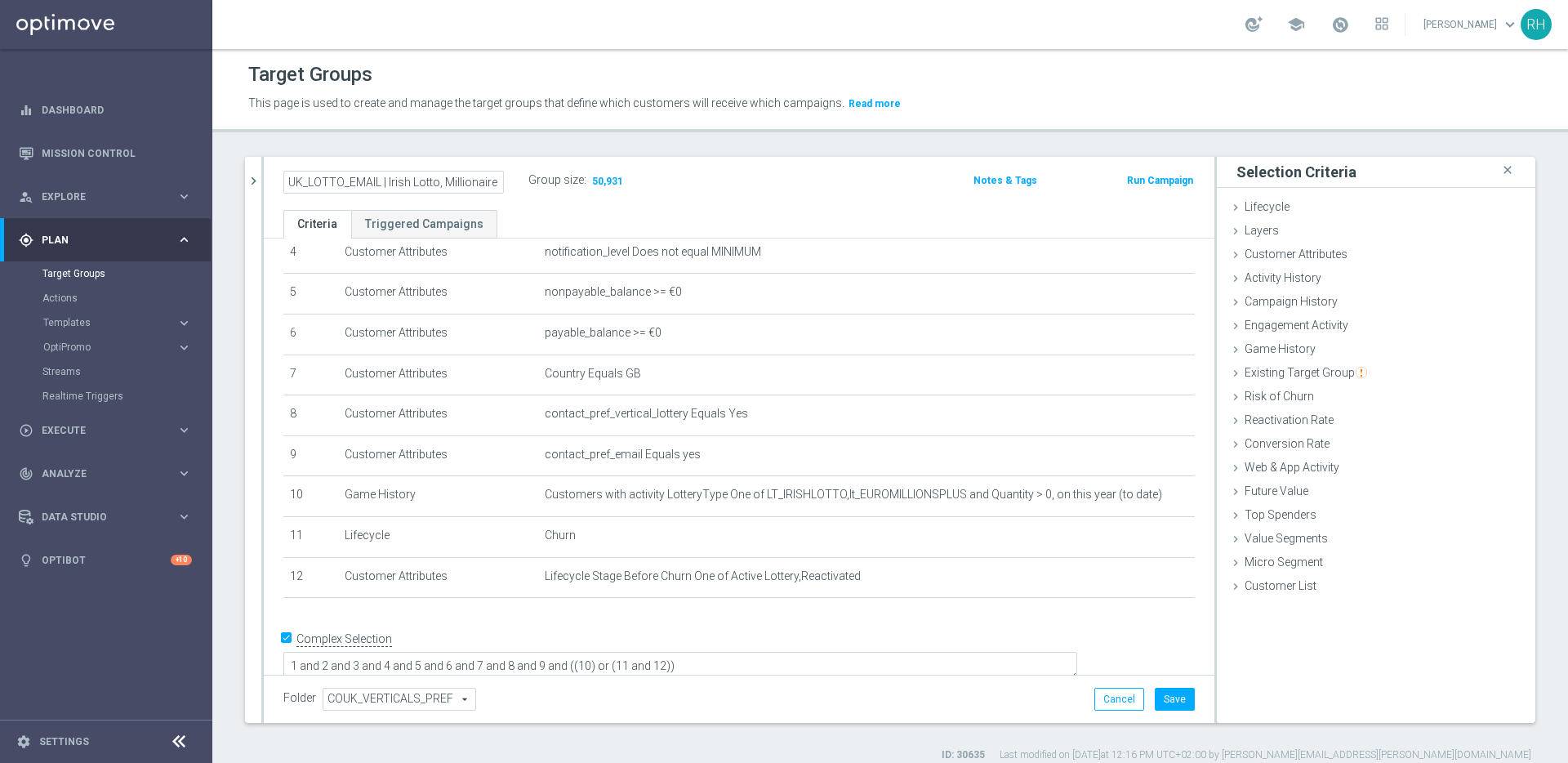
click at [440, 181] on input "UK_LOTTO_EMAIL | Irish Lotto, Millionaire >0 This year" at bounding box center [393, 182] width 220 height 23
click at [500, 186] on input "UK_LOTTO_EMAIL | Irish Lotto, Millionaire >0 This year" at bounding box center [393, 182] width 220 height 23
type input "UK_LOTTO_EMAIL | Irish Lotto, Millionaire >0 This year or Churn"
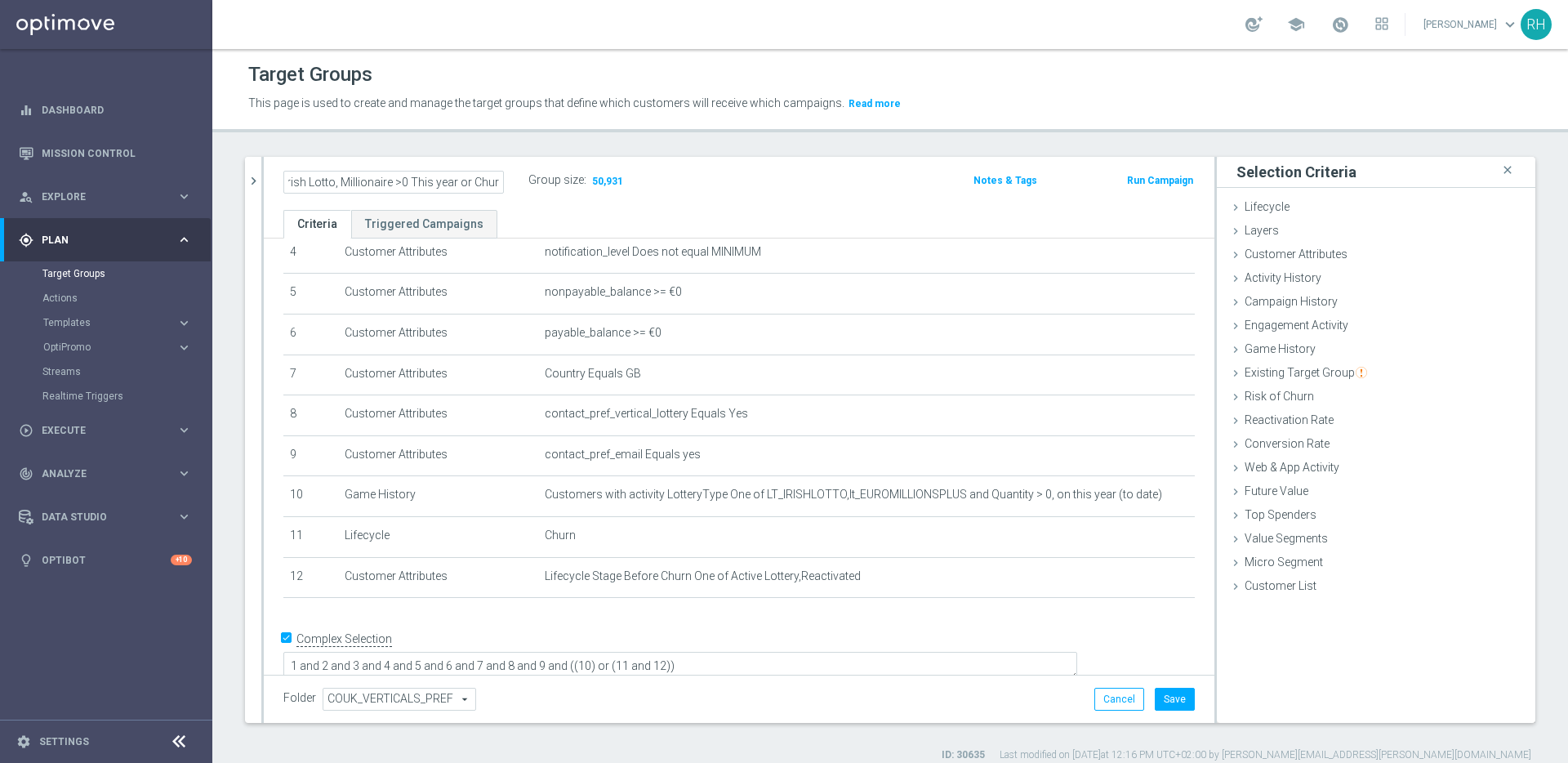
click at [774, 107] on span "This page is used to create and manage the target groups that define which cust…" at bounding box center [545, 103] width 596 height 13
click at [448, 177] on h2 "UK_LOTTO_EMAIL | Irish Lotto, Millionaire >0 This year or Churn" at bounding box center [384, 181] width 202 height 20
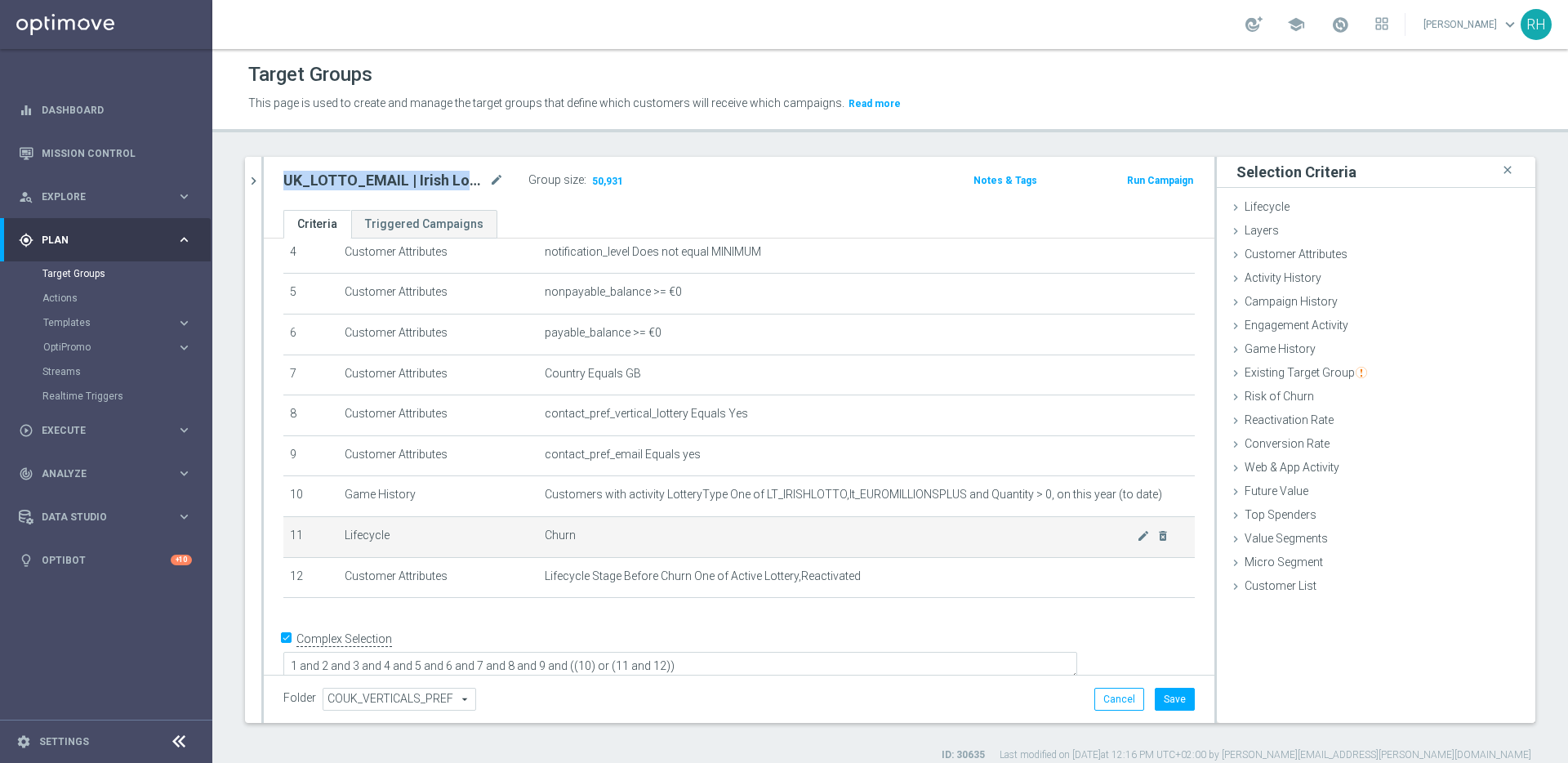
copy div "UK_LOTTO_EMAIL | Irish Lotto, Millionaire >0 This year or Churn"
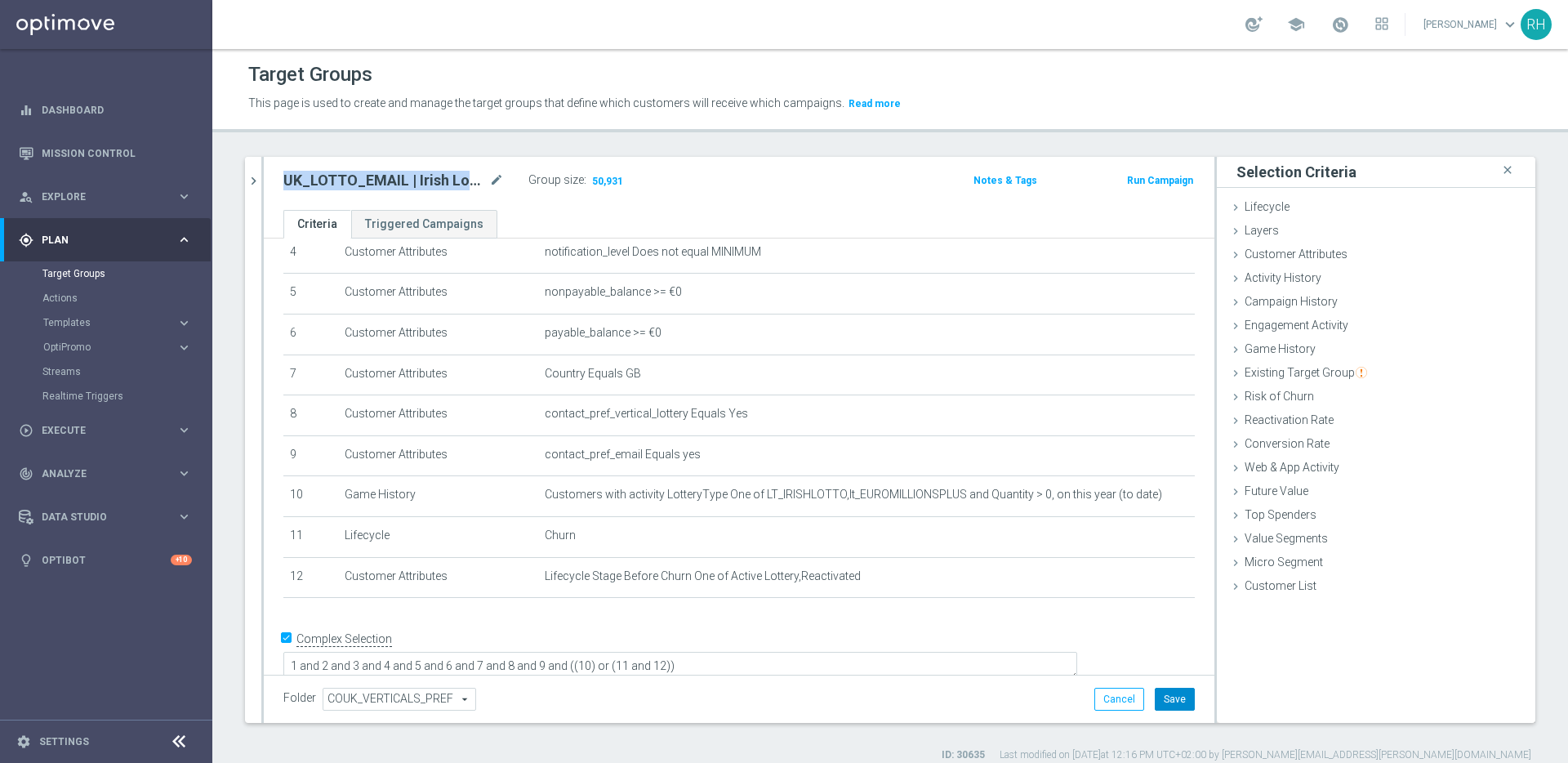
click at [1155, 696] on button "Save" at bounding box center [1175, 699] width 40 height 23
click at [488, 182] on div "UK_LOTTO_EMAIL | Irish Lotto, Millionaire >0 This year or Churn mode_edit" at bounding box center [393, 181] width 220 height 20
click at [496, 182] on icon "mode_edit" at bounding box center [496, 181] width 14 height 20
click at [495, 182] on input "UK_LOTTO_EMAIL | Irish Lotto, Millionaire >0 This year or Churn" at bounding box center [393, 182] width 220 height 23
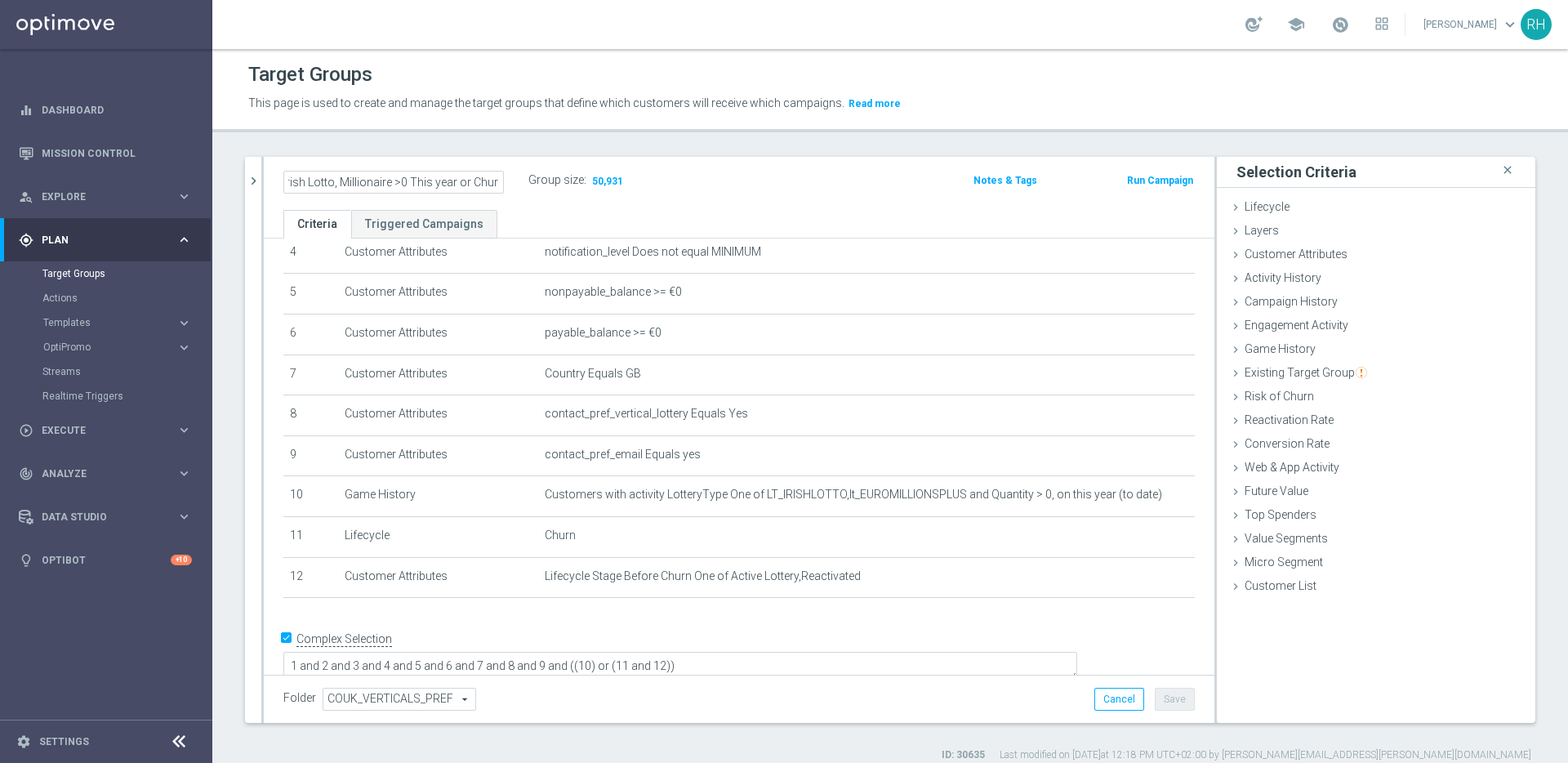
click at [464, 181] on input "UK_LOTTO_EMAIL | Irish Lotto, Millionaire >0 This year or Churn" at bounding box center [393, 182] width 220 height 23
type input "UK_LOTTO_EMAIL | Irish Lotto, Millionaire >0 This year OR Churn"
click at [549, 78] on div "Target Groups" at bounding box center [889, 75] width 1284 height 32
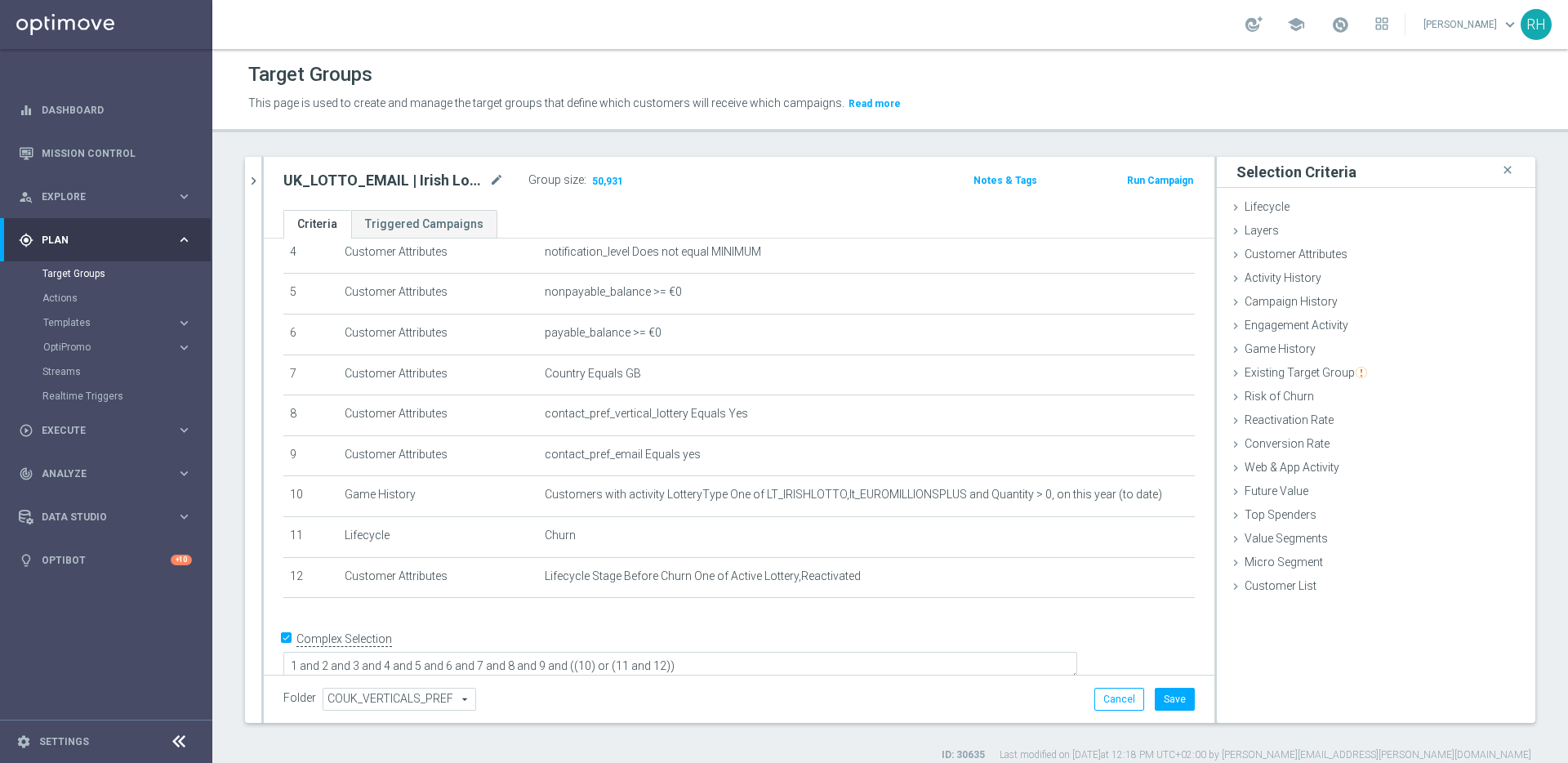
click at [1161, 713] on div "Folder COUK_VERTICALS_PREF COUK_VERTICALS_PREF arrow_drop_down search Cancel Sa…" at bounding box center [739, 698] width 950 height 48
click at [1160, 694] on button "Save" at bounding box center [1175, 699] width 40 height 23
click at [316, 187] on h2 "UK_LOTTO_EMAIL | Irish Lotto, Millionaire >0 This year OR Churn" at bounding box center [384, 181] width 202 height 20
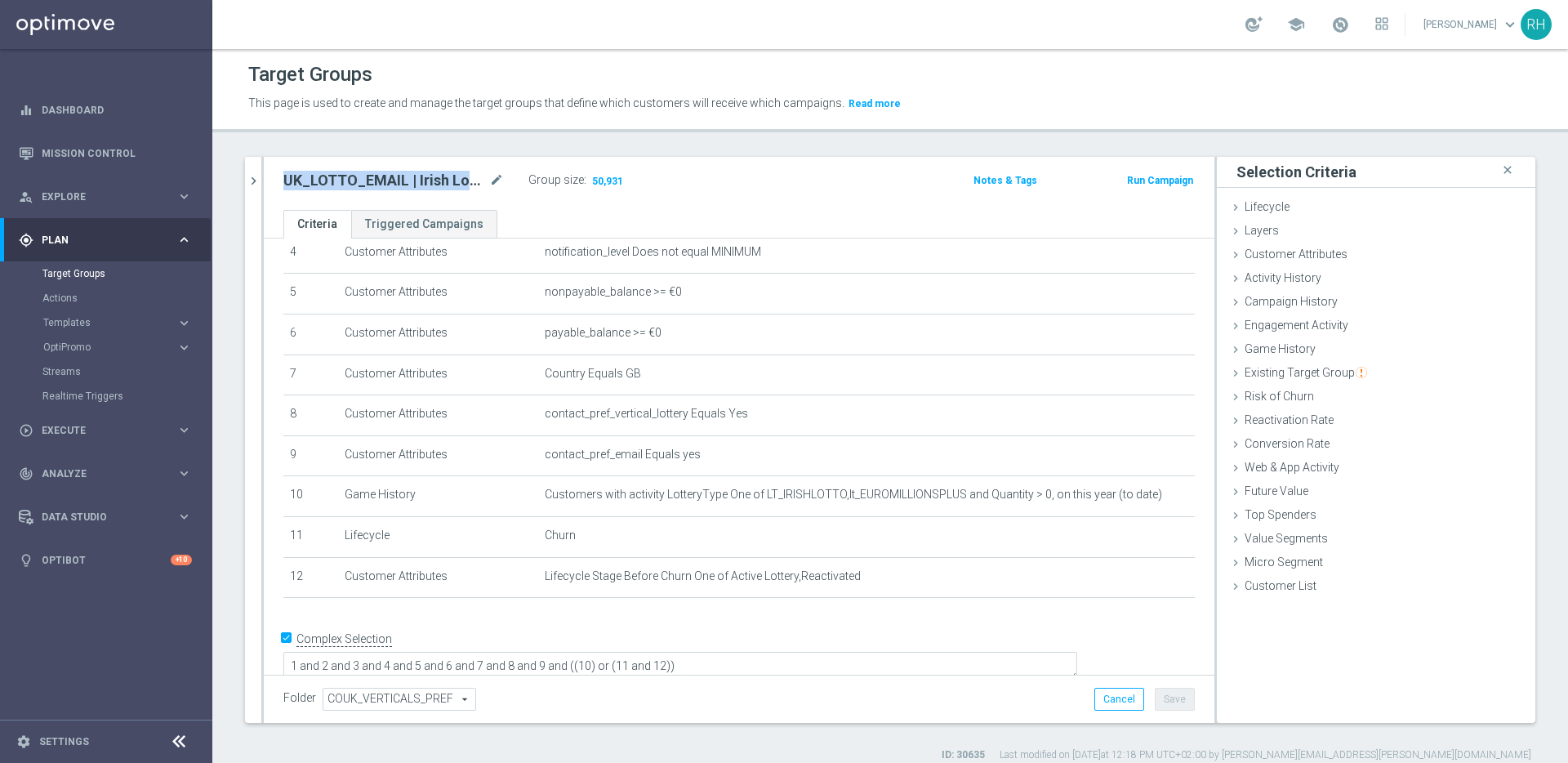
copy div "UK_LOTTO_EMAIL | Irish Lotto, Millionaire >0 This year OR Churn"
click at [636, 170] on div "Group size : 50,931" at bounding box center [610, 179] width 163 height 20
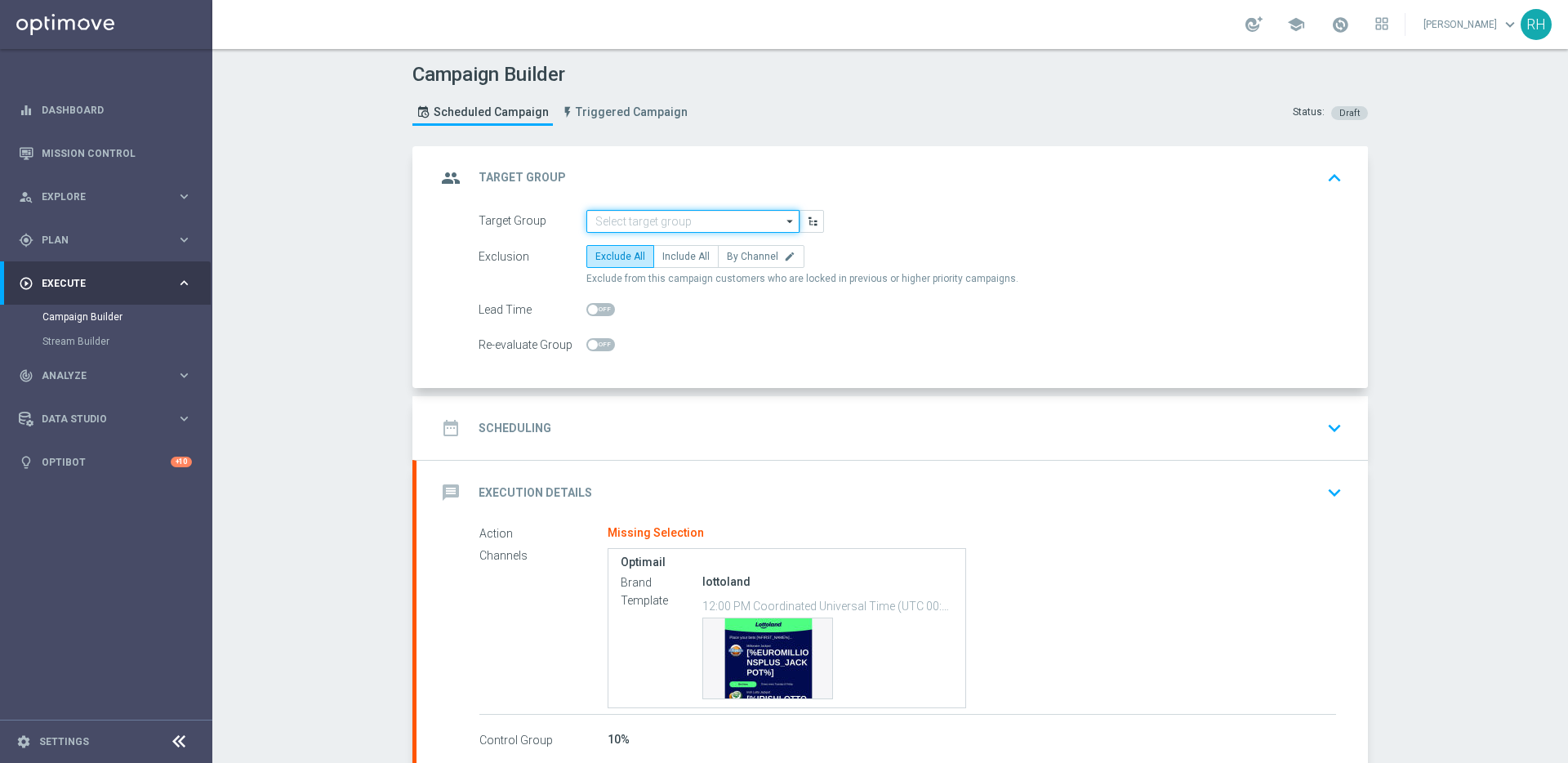
click at [703, 224] on input at bounding box center [693, 221] width 213 height 23
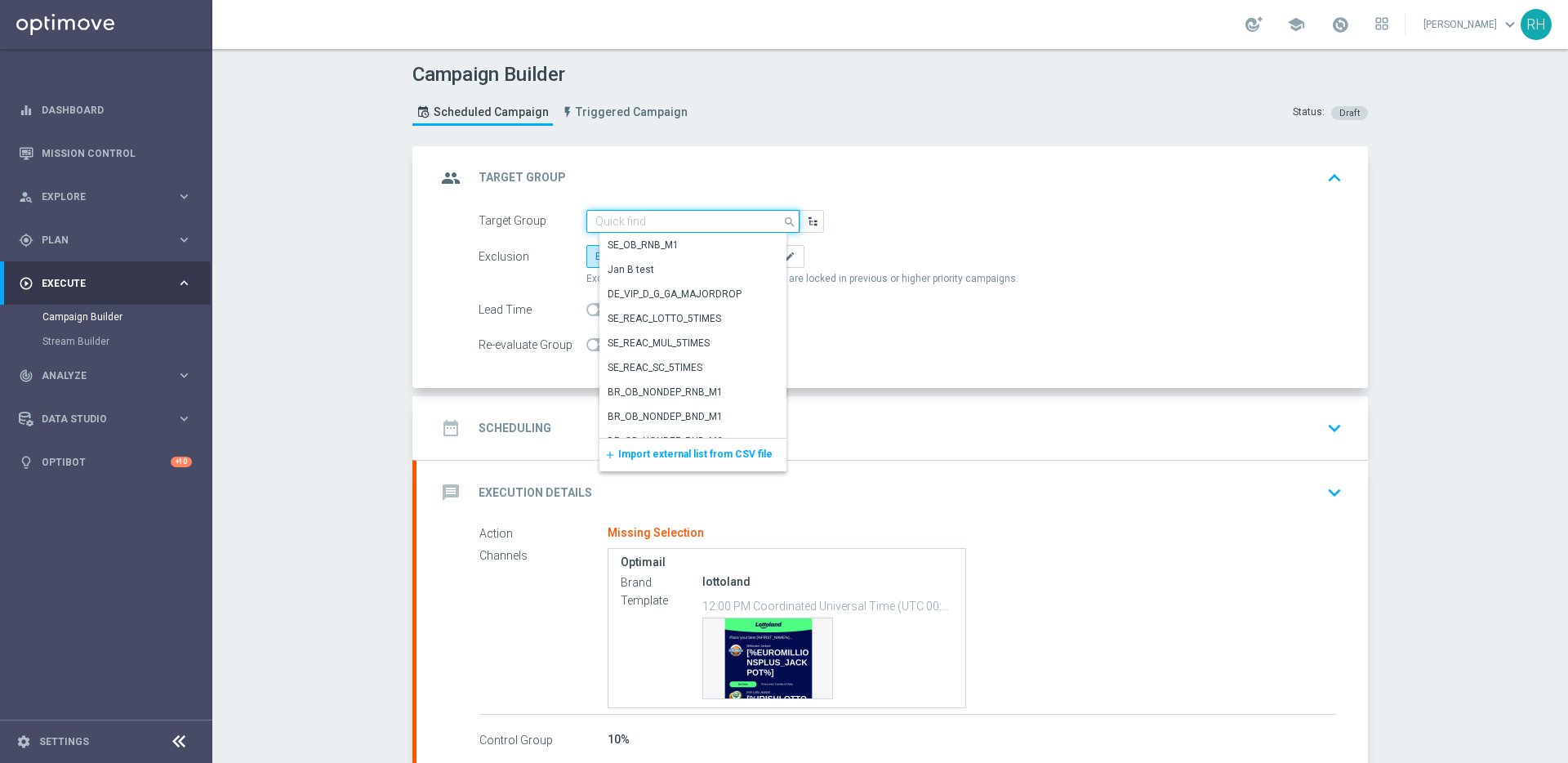
paste input ""UK_LOTTO_EMAIL | Irish Lotto, Millionaire >0 This year OR Churn ""
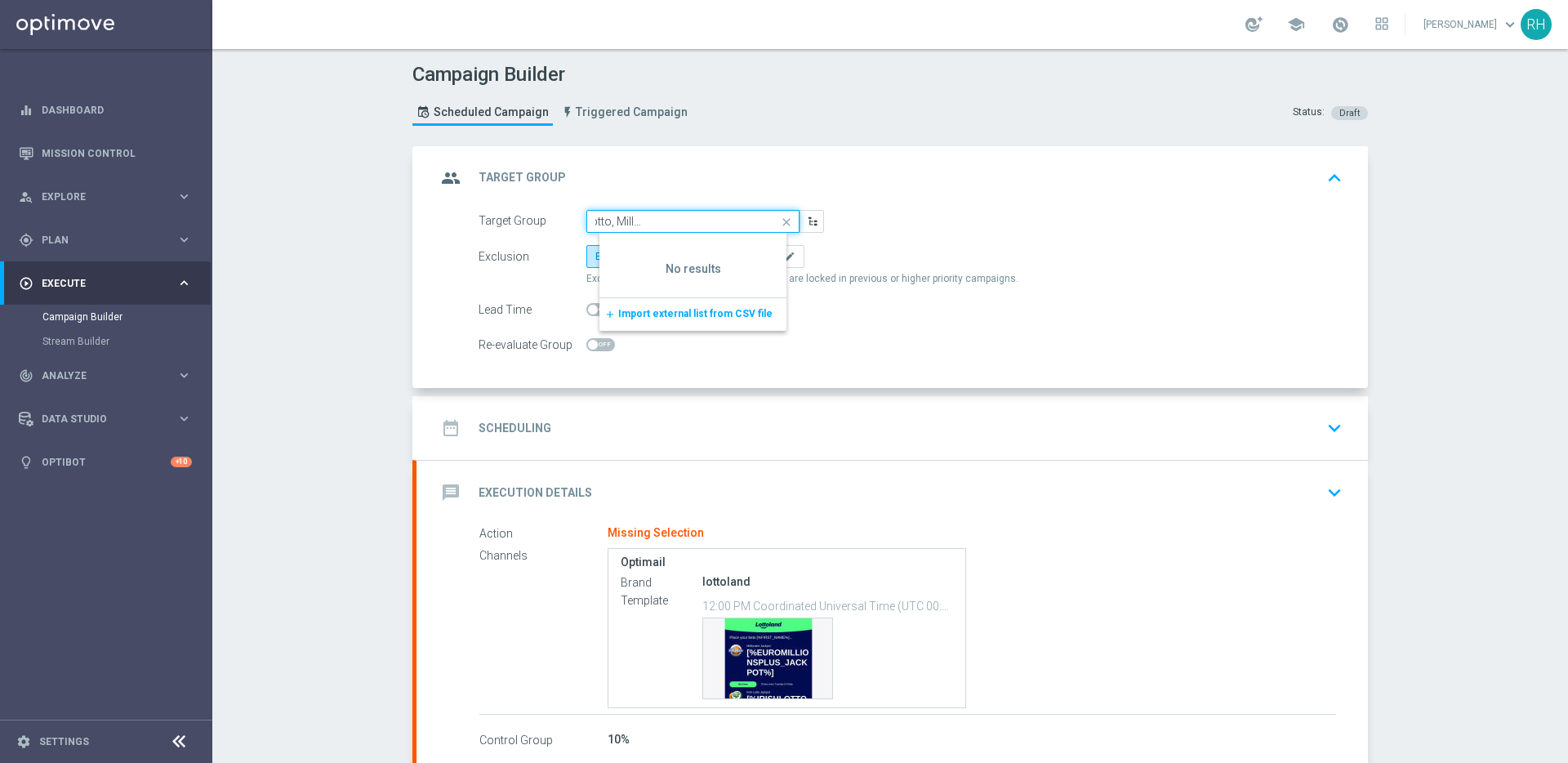
scroll to position [0, 137]
click at [681, 215] on input ""UK_LOTTO_EMAIL | Irish Lotto, Millionaire >0 This year OR Churn" at bounding box center [693, 221] width 213 height 23
click at [593, 224] on input ""UK_LOTTO_EMAIL | Irish Lotto, Millionaire >0 This year OR Churn" at bounding box center [693, 221] width 213 height 23
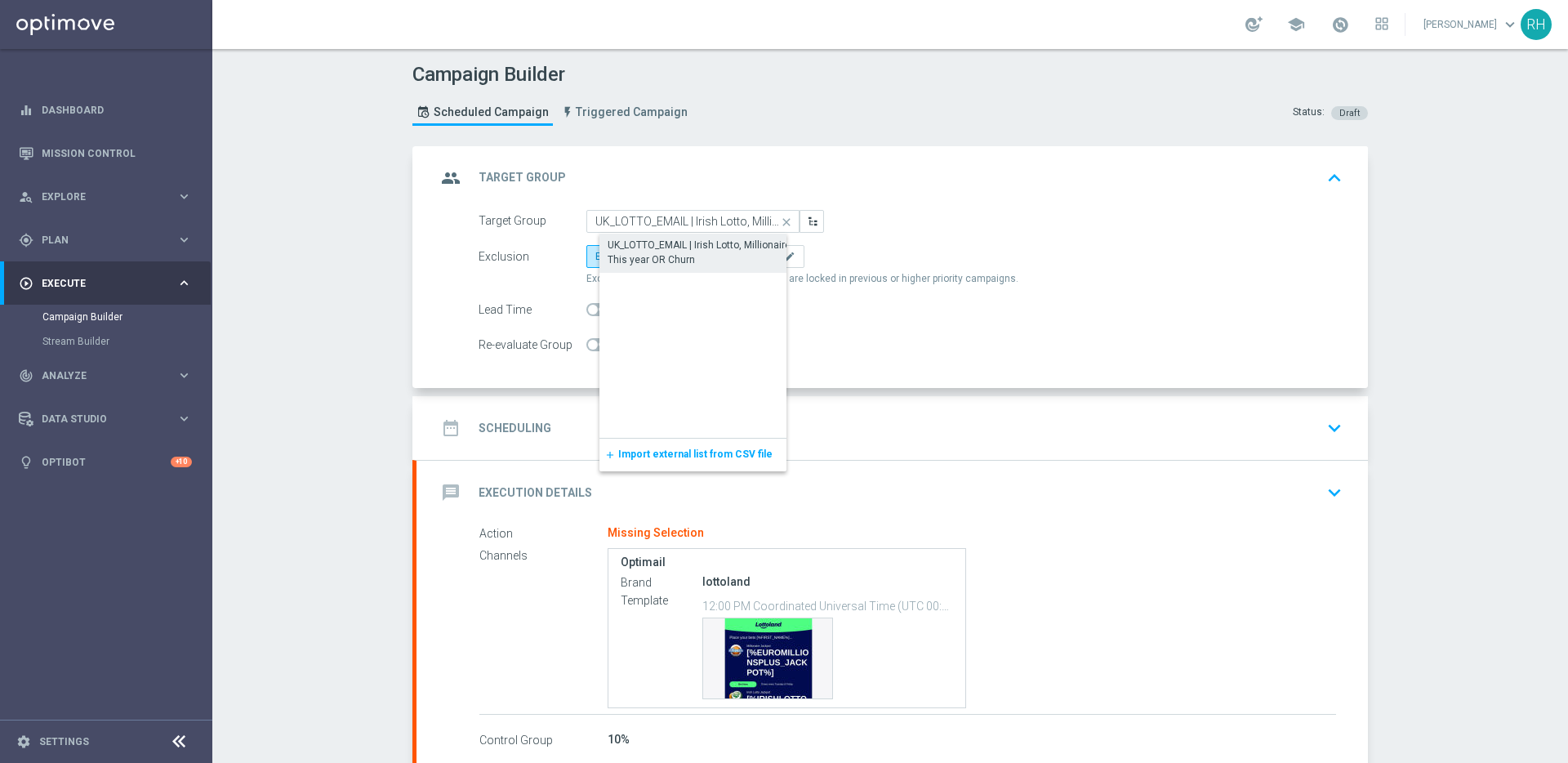
click at [638, 241] on div "UK_LOTTO_EMAIL | Irish Lotto, Millionaire >0 This year OR Churn" at bounding box center [705, 252] width 197 height 29
type input "UK_LOTTO_EMAIL | Irish Lotto, Millionaire >0 This year OR Churn"
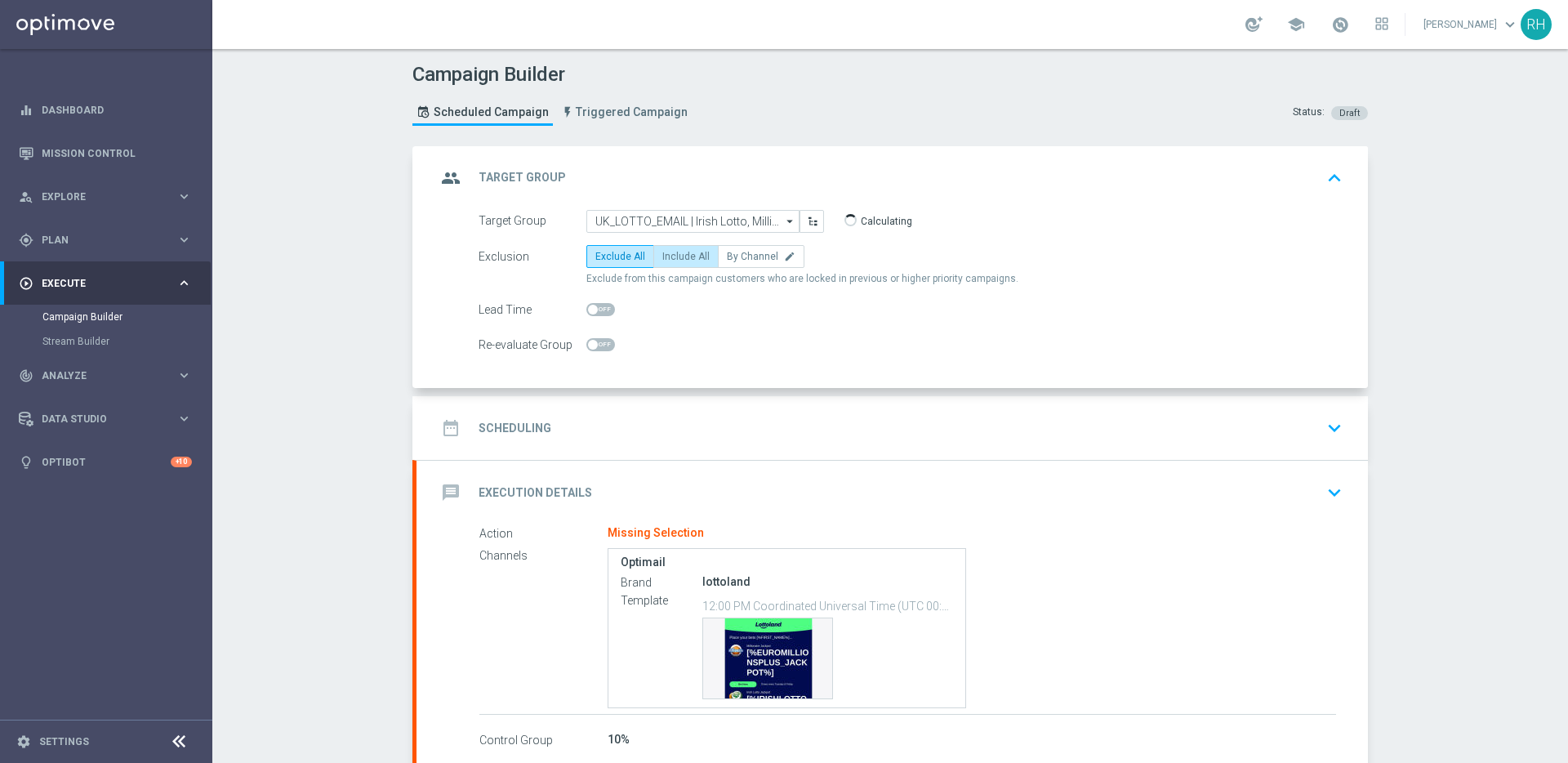
click at [675, 252] on span "Include All" at bounding box center [686, 257] width 48 height 11
click at [673, 254] on input "Include All" at bounding box center [667, 258] width 10 height 10
radio input "true"
click at [699, 414] on div "date_range Scheduling keyboard_arrow_down" at bounding box center [892, 428] width 912 height 31
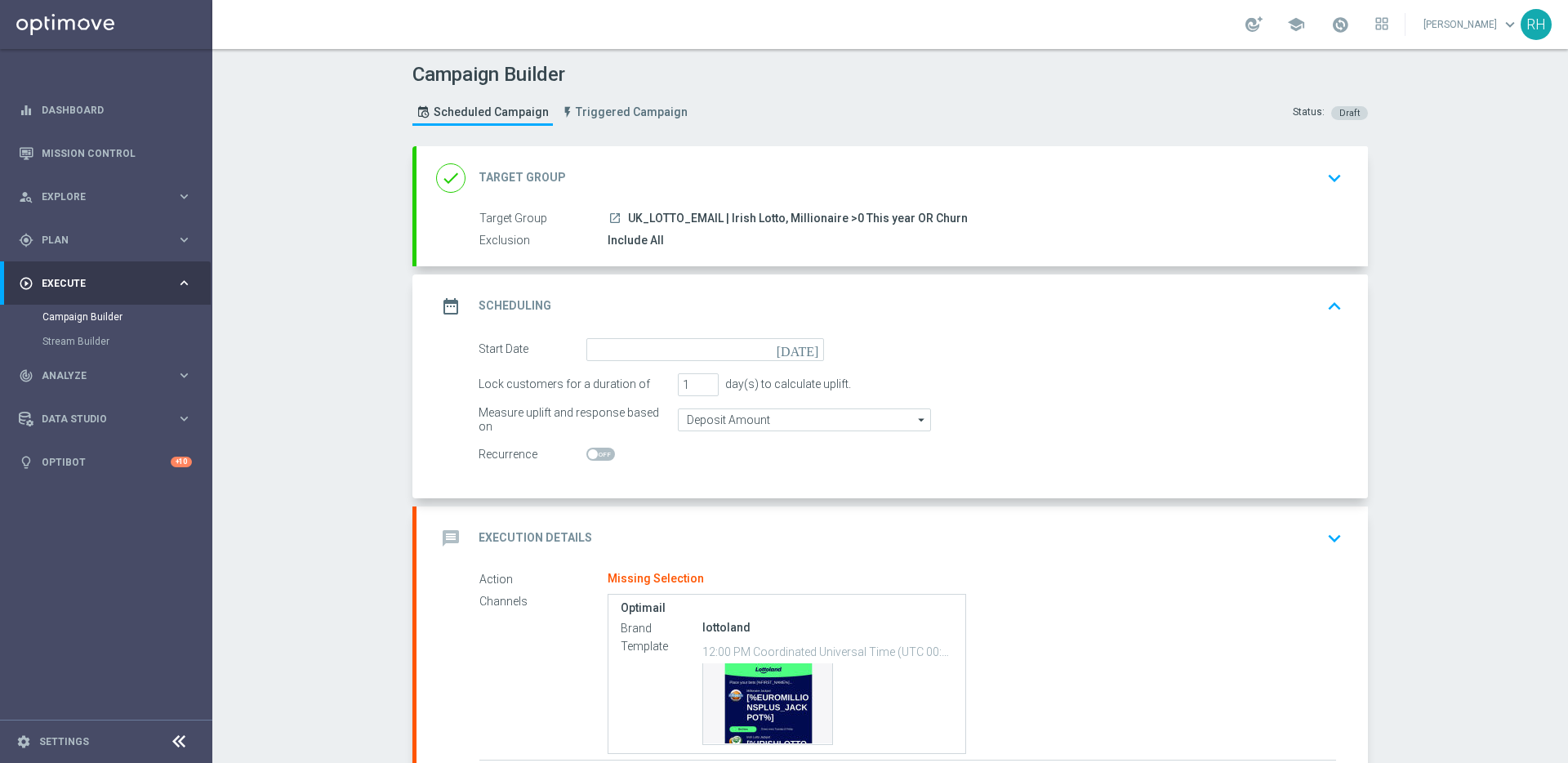
click at [801, 346] on icon "[DATE]" at bounding box center [800, 347] width 48 height 18
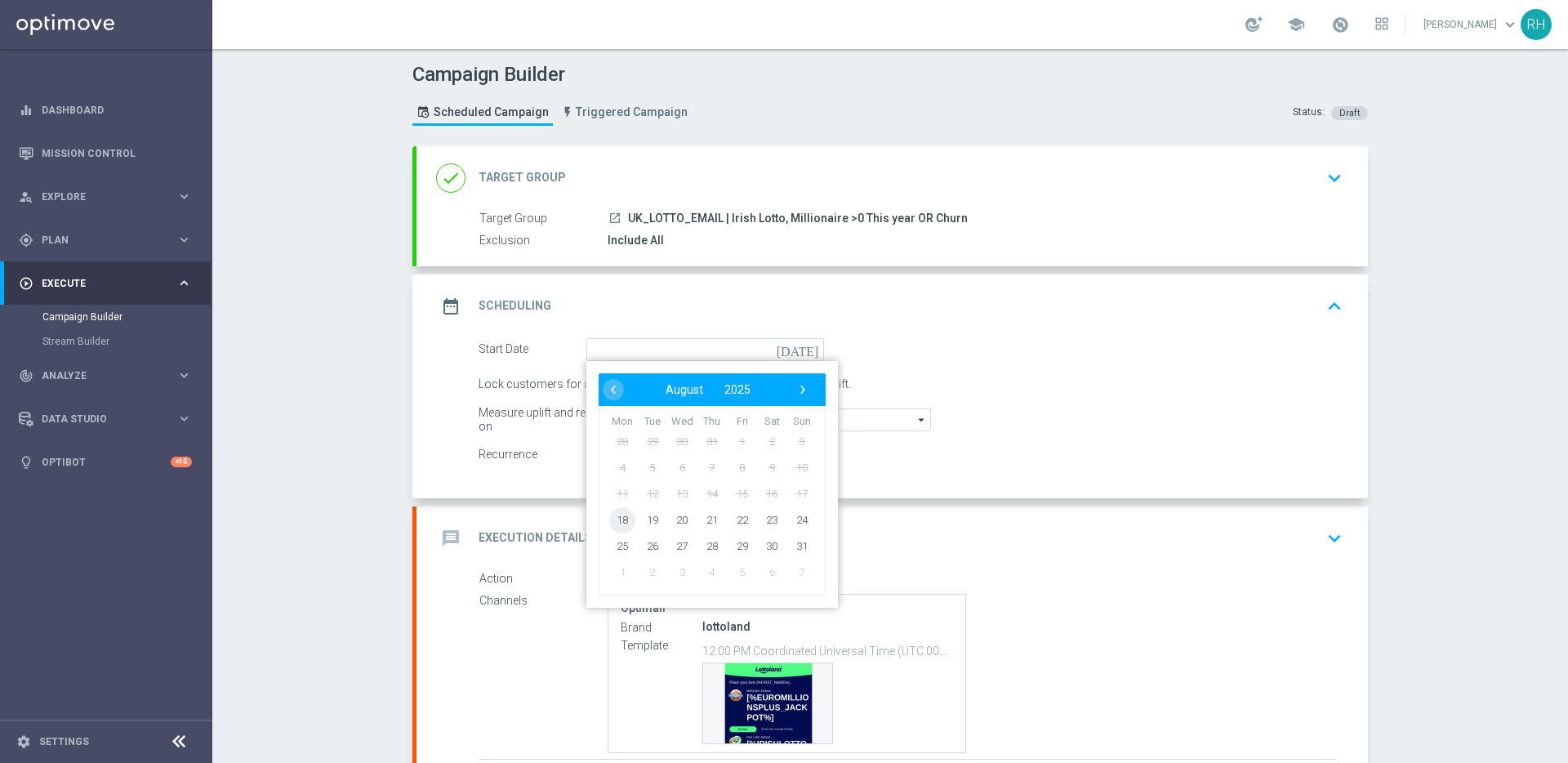
click at [619, 531] on span "18" at bounding box center [621, 519] width 26 height 26
type input "18 Aug 2025"
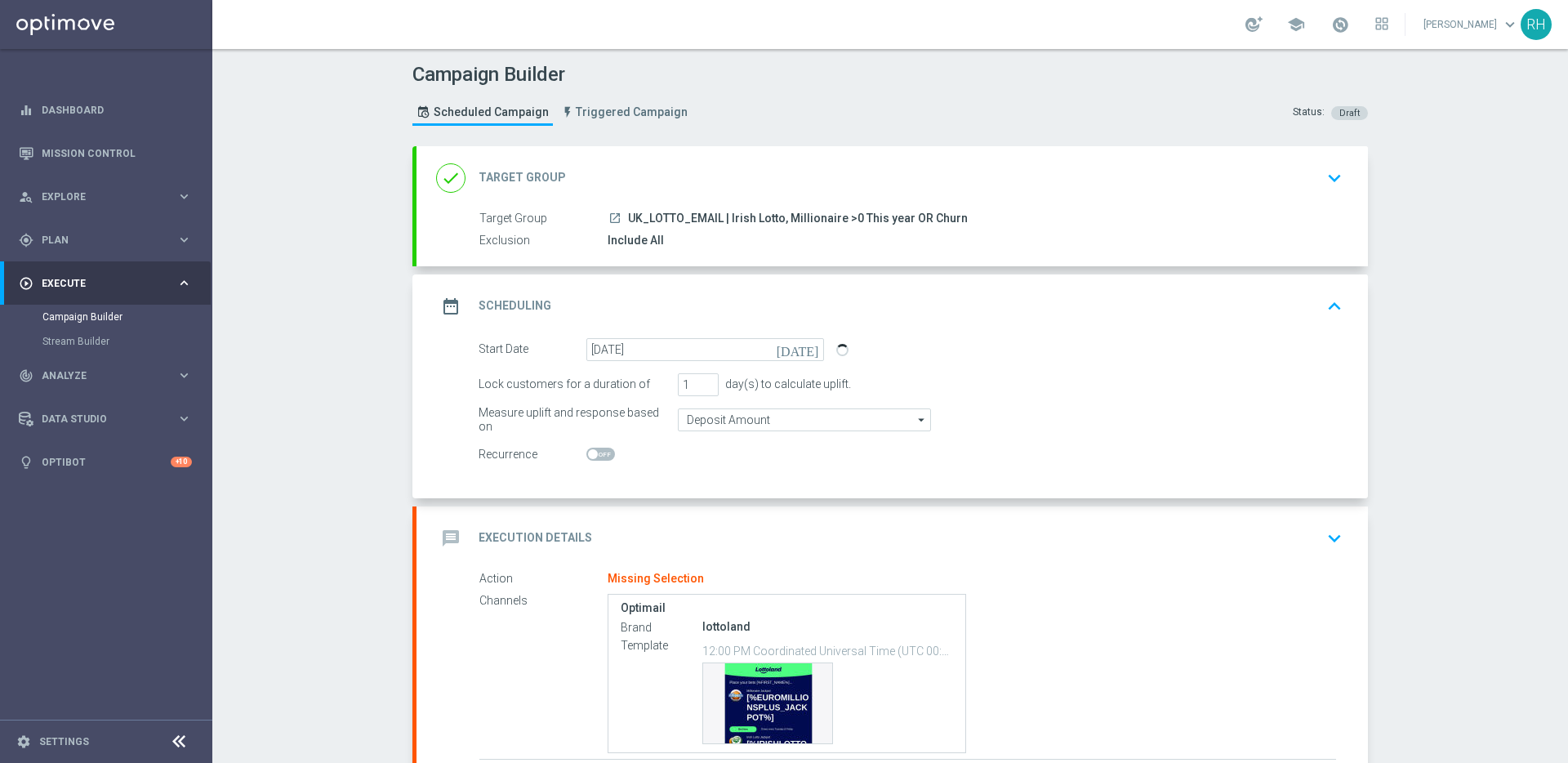
click at [1174, 515] on div "message Execution Details keyboard_arrow_down" at bounding box center [891, 538] width 951 height 64
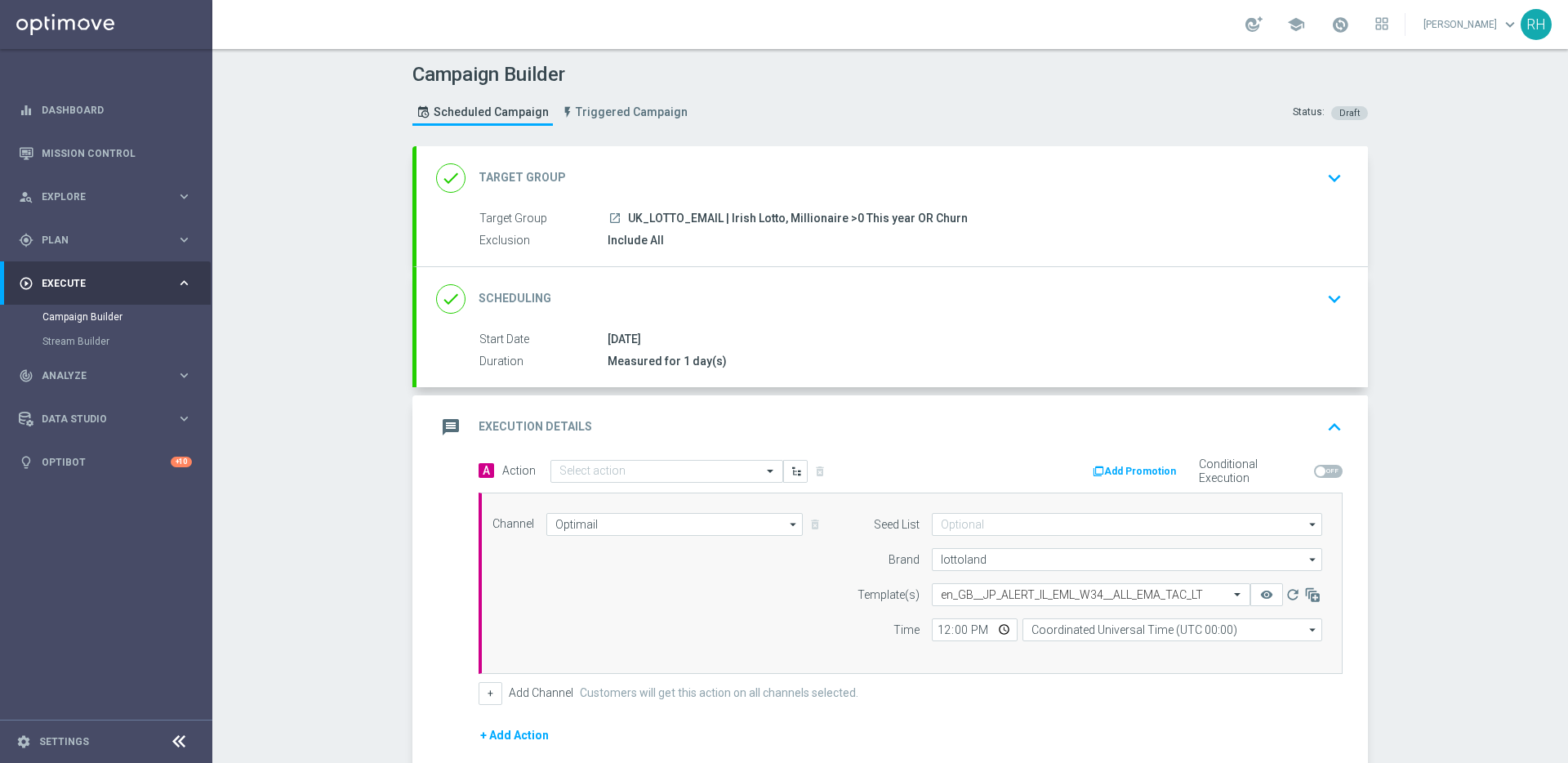
click at [1341, 432] on button "keyboard_arrow_up" at bounding box center [1334, 427] width 28 height 31
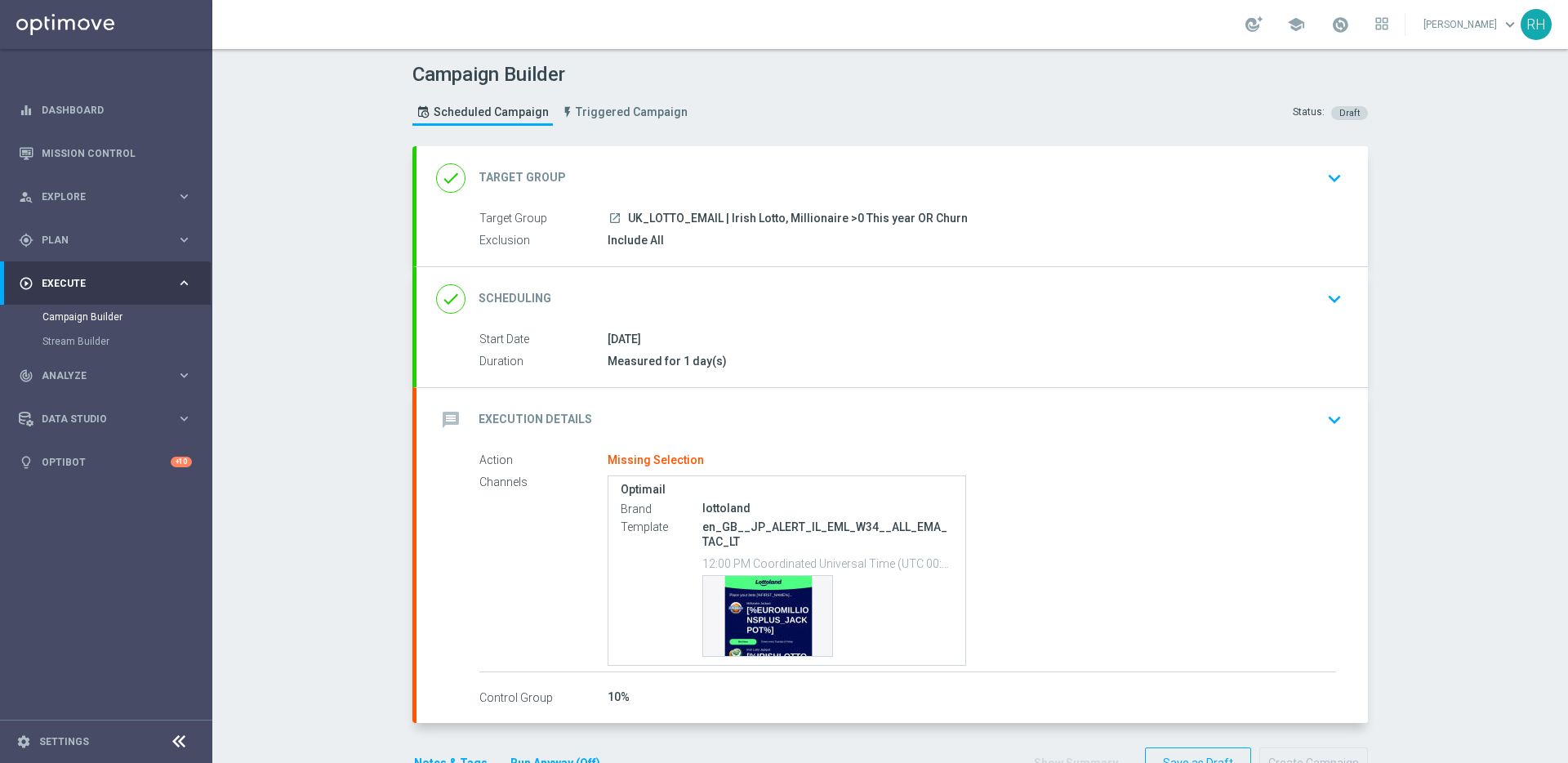
click at [747, 532] on p "en_GB__JP_ALERT_IL_EML_W34__ALL_EMA_TAC_LT" at bounding box center [828, 534] width 251 height 29
copy div "en_GB__JP_ALERT_IL_EML_W34__ALL_EMA_TAC_LT"
click at [1322, 421] on icon "keyboard_arrow_down" at bounding box center [1334, 420] width 25 height 25
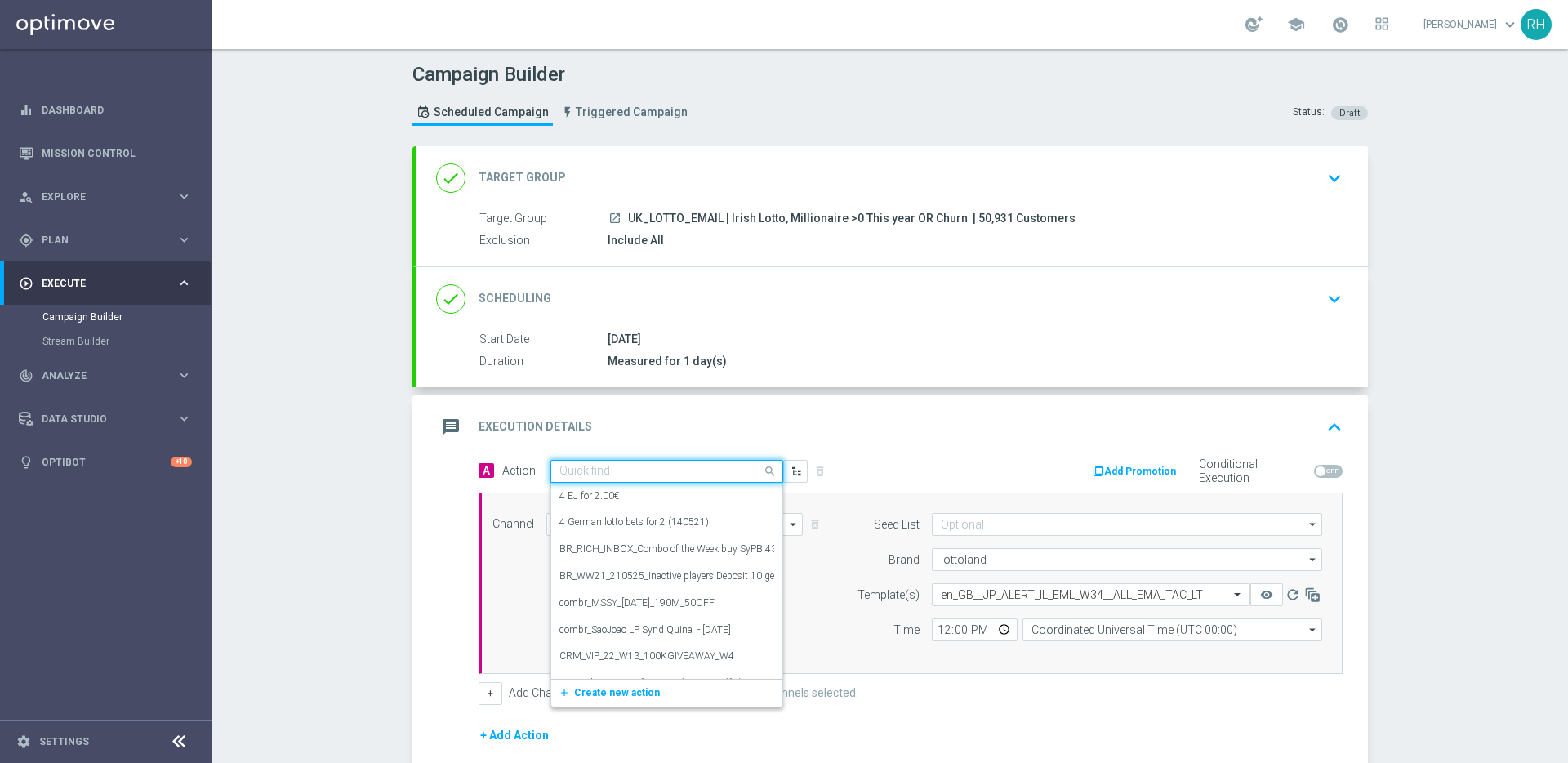
click at [621, 473] on input "text" at bounding box center [651, 471] width 182 height 14
paste input "en_GB__JP_ALERT_IL_EML_W34__ALL_EMA_TAC_LT"
type input "en_GB__JP_ALERT_IL_EML_W34__ALL_EMA_TAC_LT"
click at [617, 527] on button "add_new Create new action" at bounding box center [663, 523] width 225 height 19
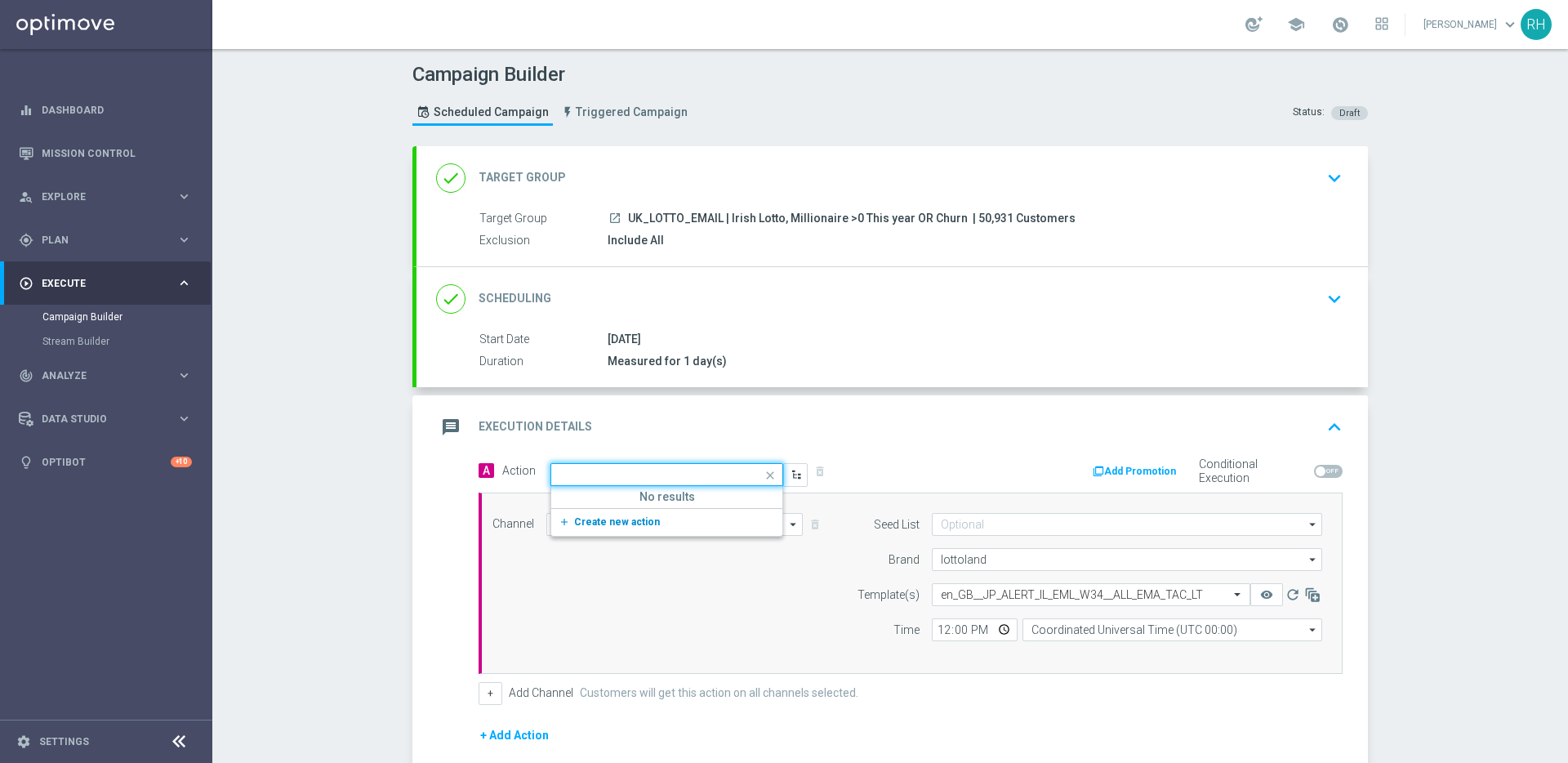
scroll to position [0, 0]
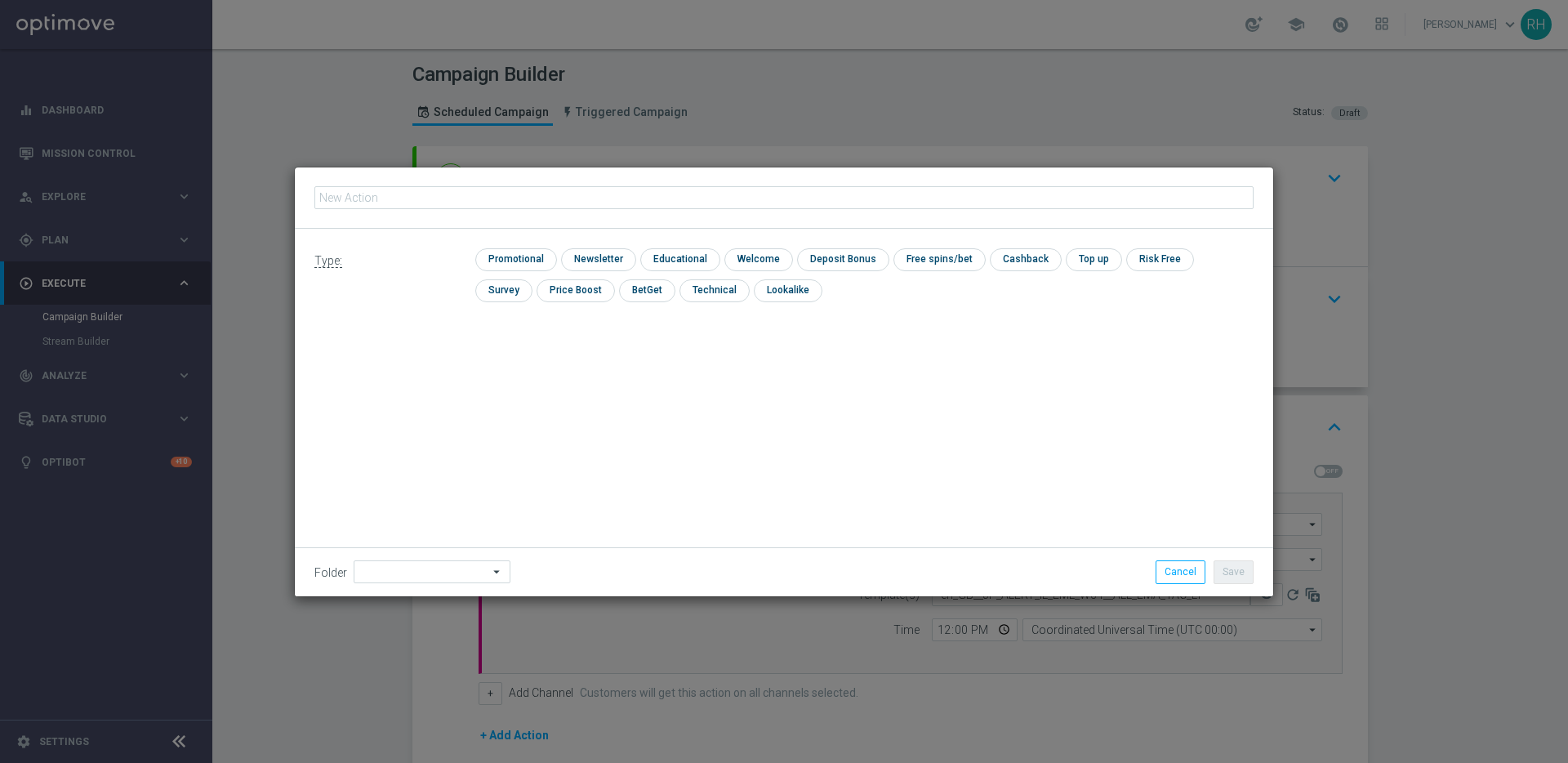
type input "en_GB__JP_ALERT_IL_EML_W34__ALL_EMA_TAC_LT"
click at [528, 260] on input "checkbox" at bounding box center [514, 258] width 78 height 22
checkbox input "true"
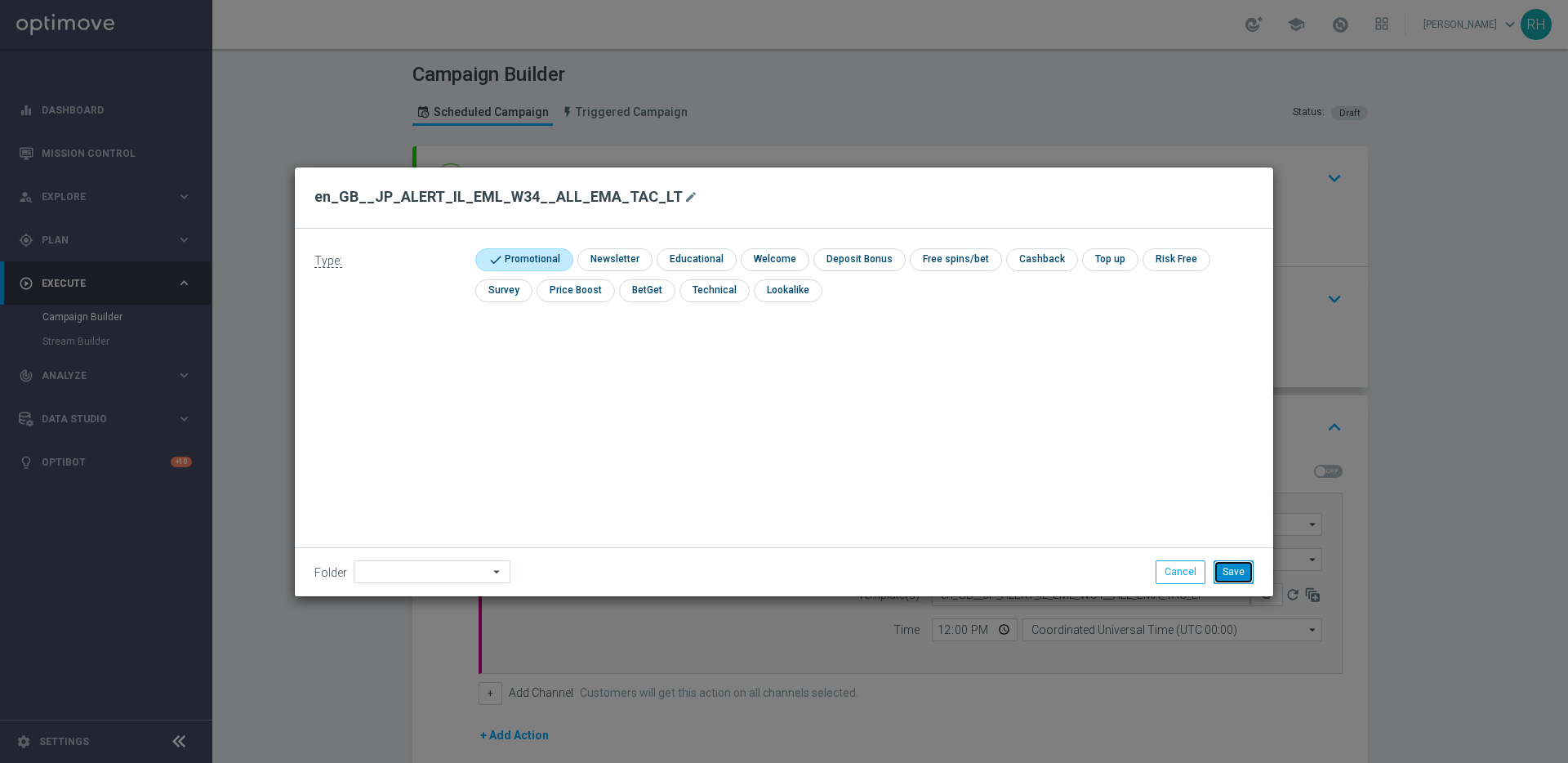
click at [1246, 570] on button "Save" at bounding box center [1233, 572] width 40 height 23
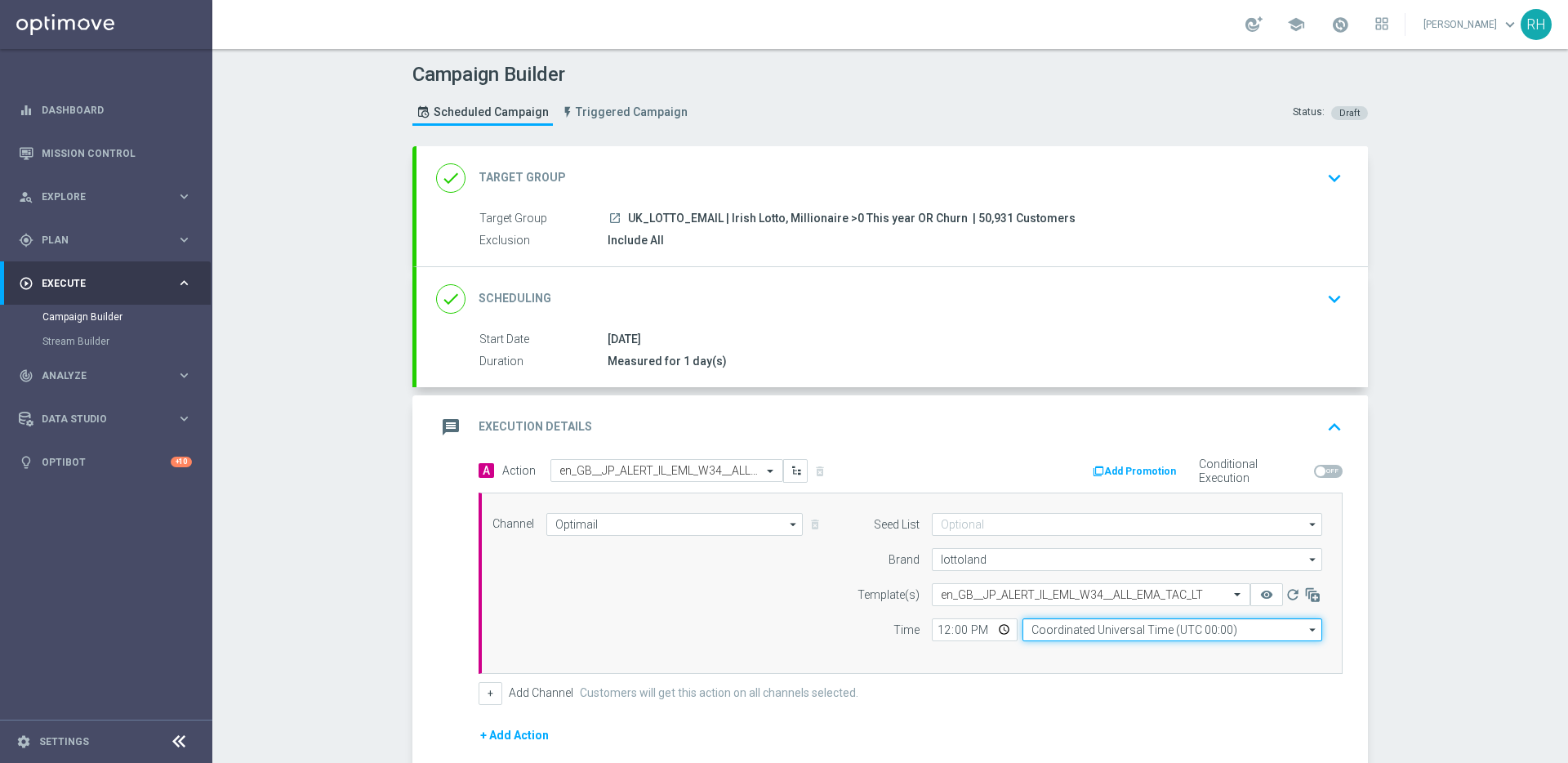
click at [1179, 623] on input "Coordinated Universal Time (UTC 00:00)" at bounding box center [1172, 630] width 299 height 23
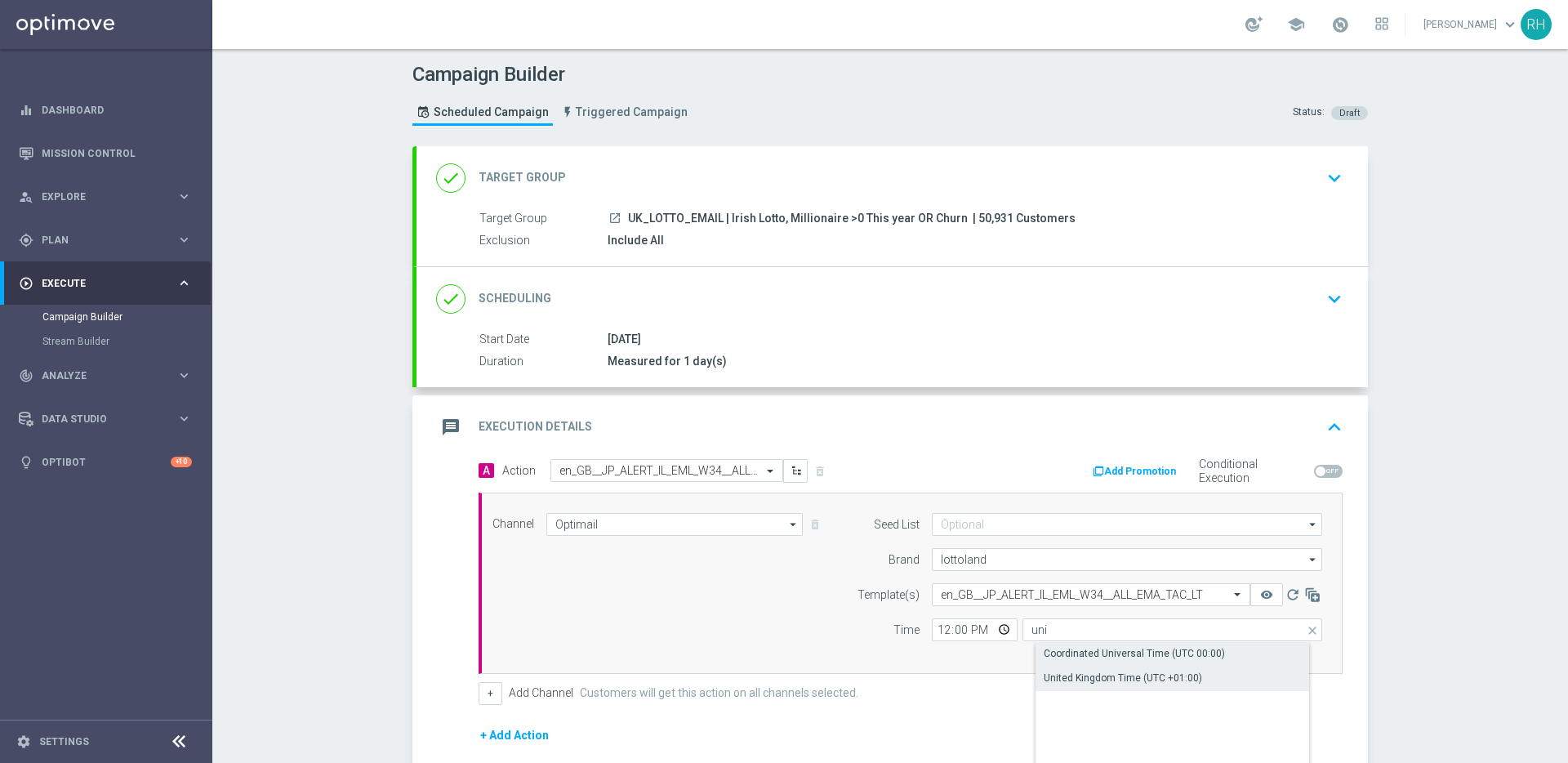
click at [1149, 675] on div "United Kingdom Time (UTC +01:00)" at bounding box center [1122, 677] width 159 height 14
type input "United Kingdom Time (UTC +01:00)"
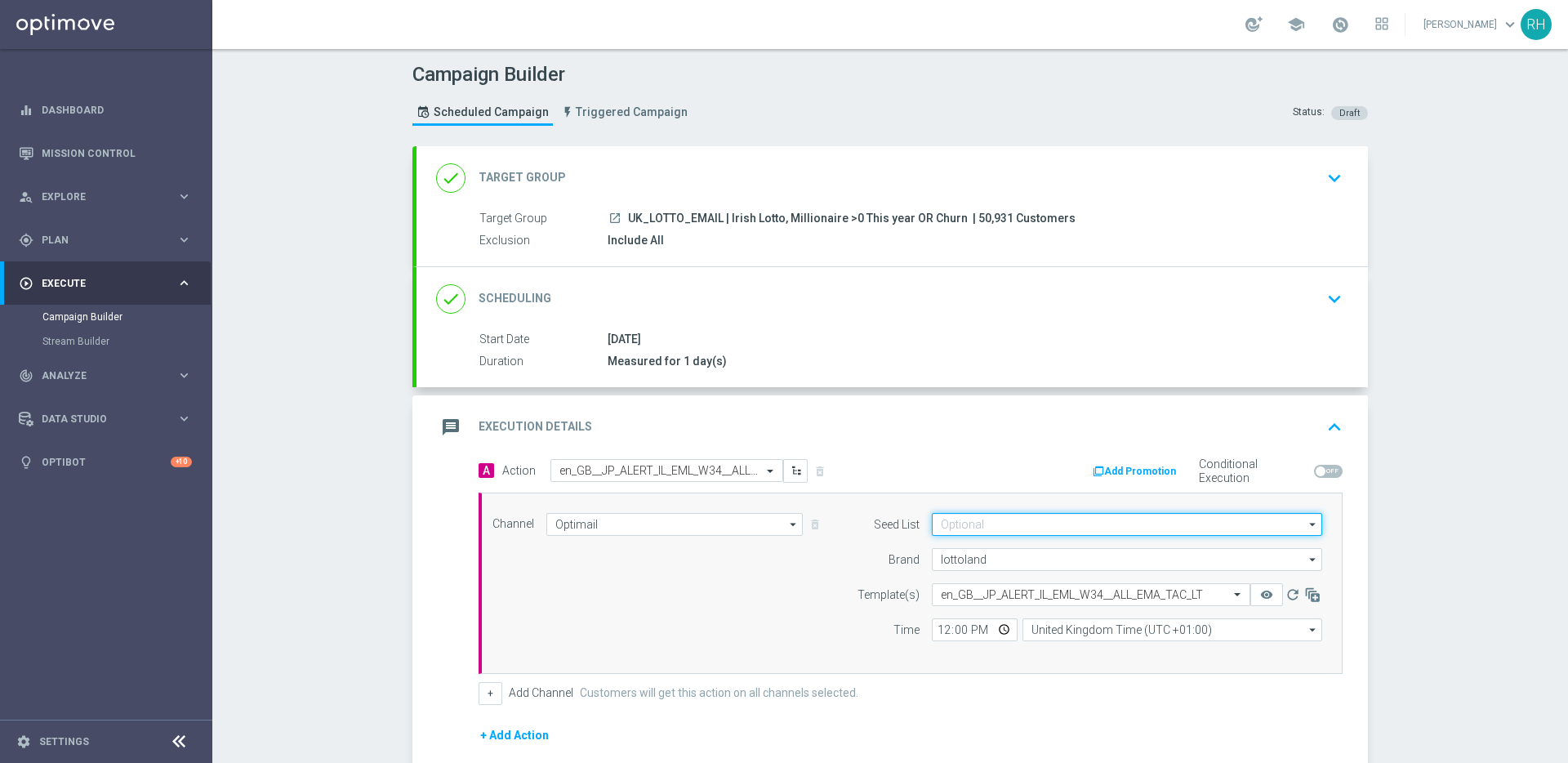
click at [1083, 528] on input at bounding box center [1127, 525] width 391 height 23
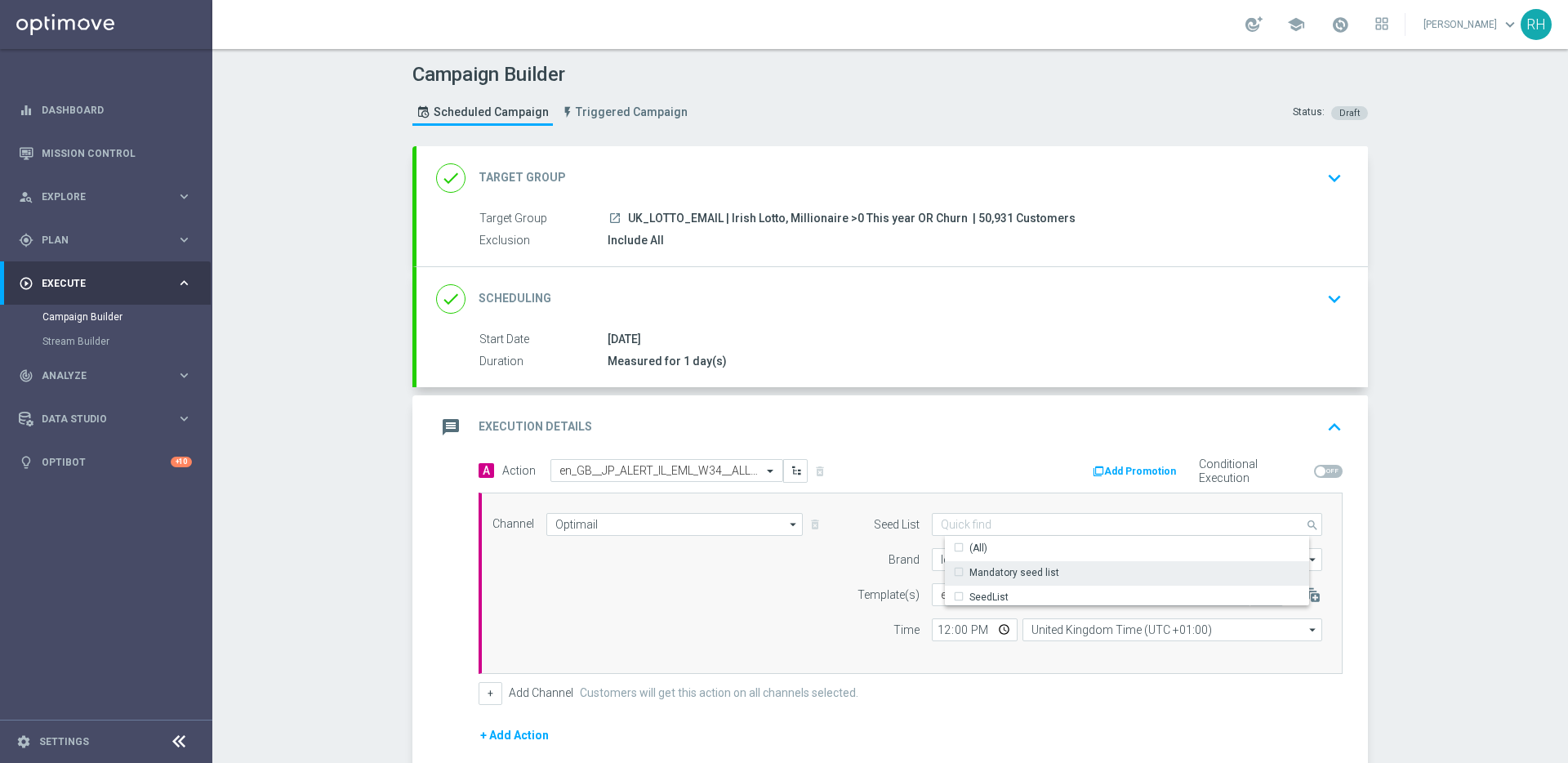
click at [1074, 565] on div "Mandatory seed list" at bounding box center [1139, 572] width 391 height 23
click at [951, 661] on div "Channel Optimail Optimail arrow_drop_down Show Selected 1 of 26 Silverpop" at bounding box center [910, 582] width 864 height 181
type input "Mandatory seed list"
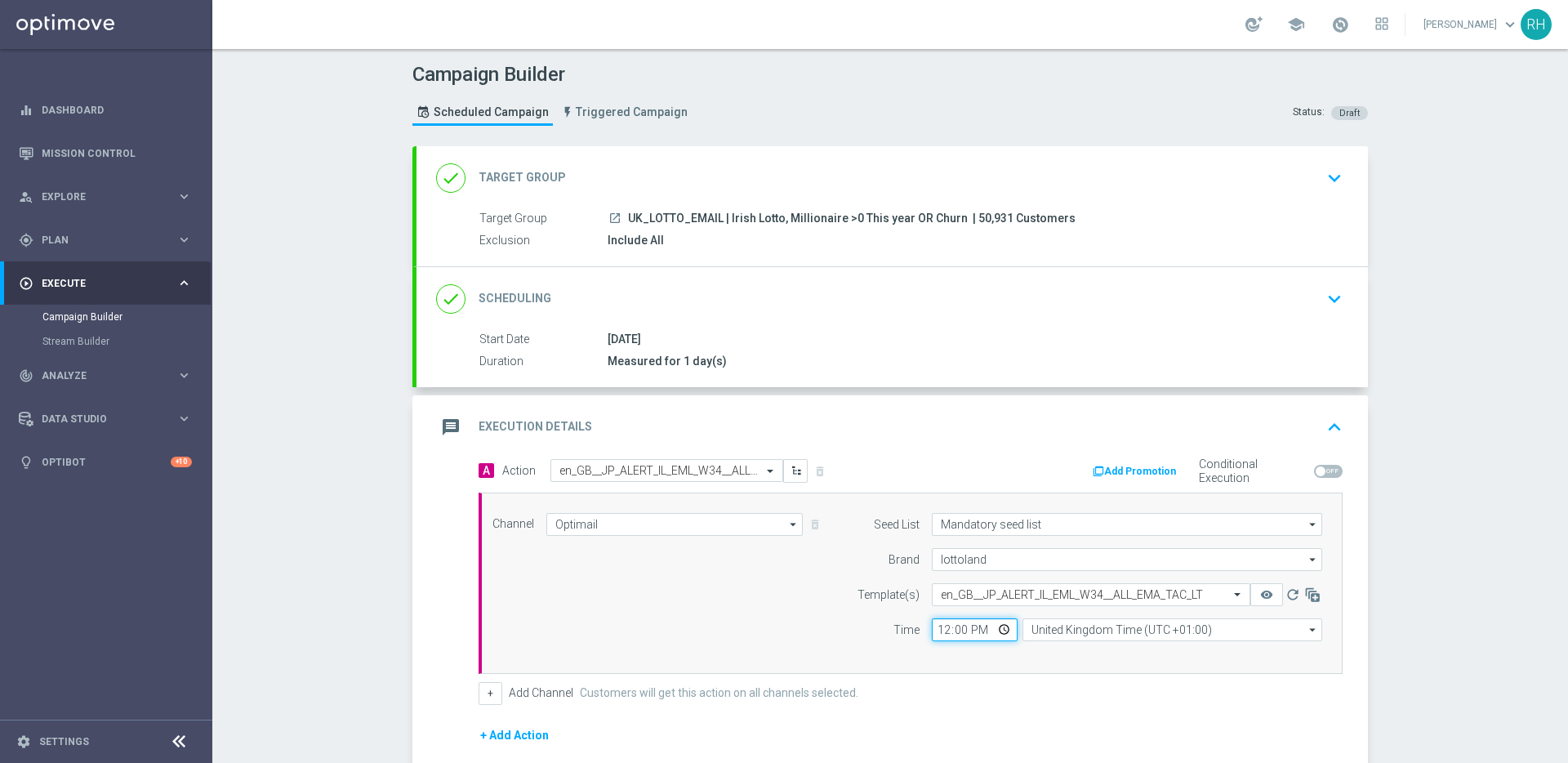
click at [973, 633] on input "12:00" at bounding box center [975, 630] width 86 height 23
click at [936, 628] on input "00:00" at bounding box center [975, 630] width 86 height 23
type input "11:40"
click at [947, 690] on div "+ Add Channel Customers will get this action on all channels selected." at bounding box center [910, 694] width 864 height 23
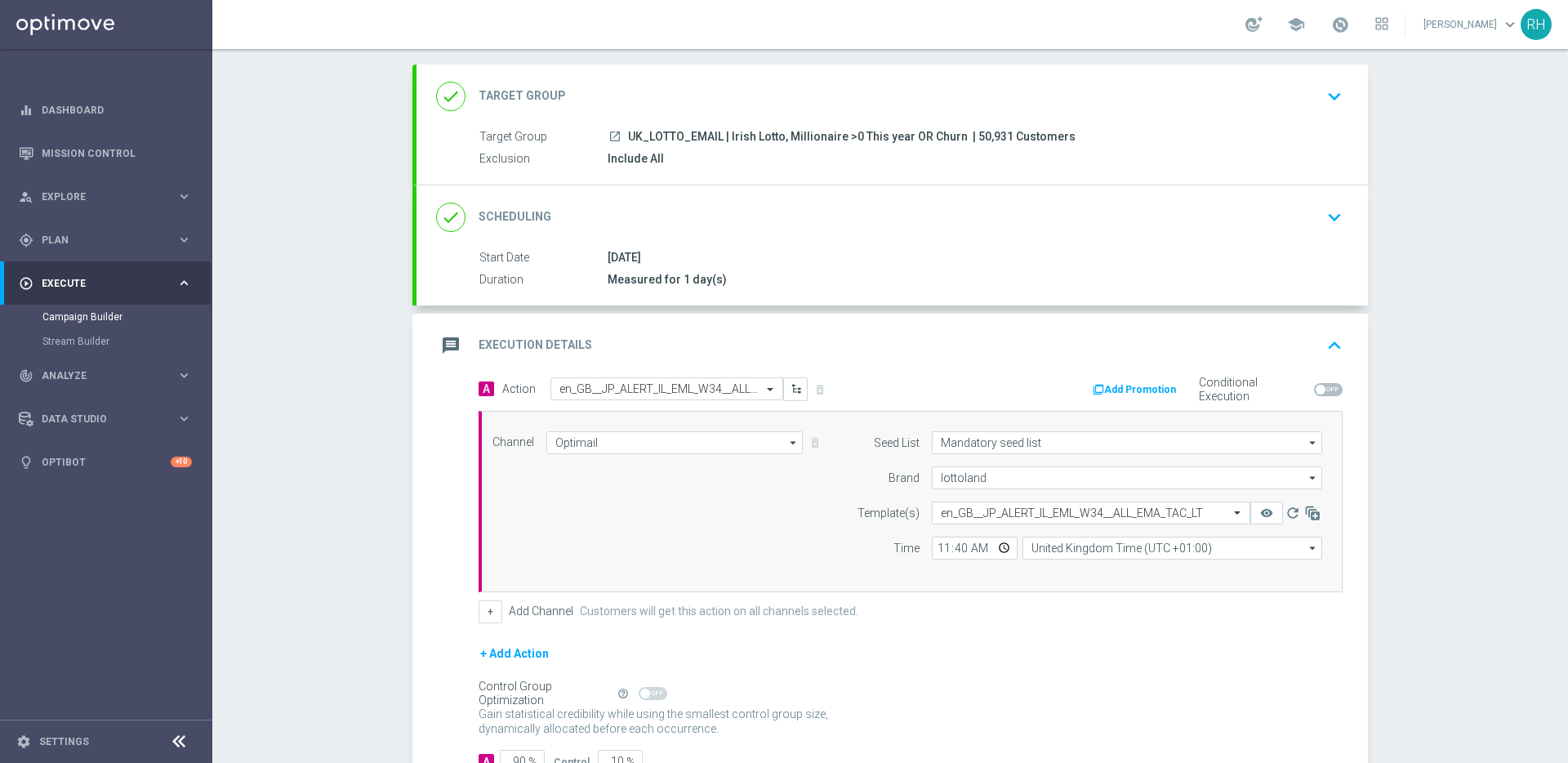
scroll to position [200, 0]
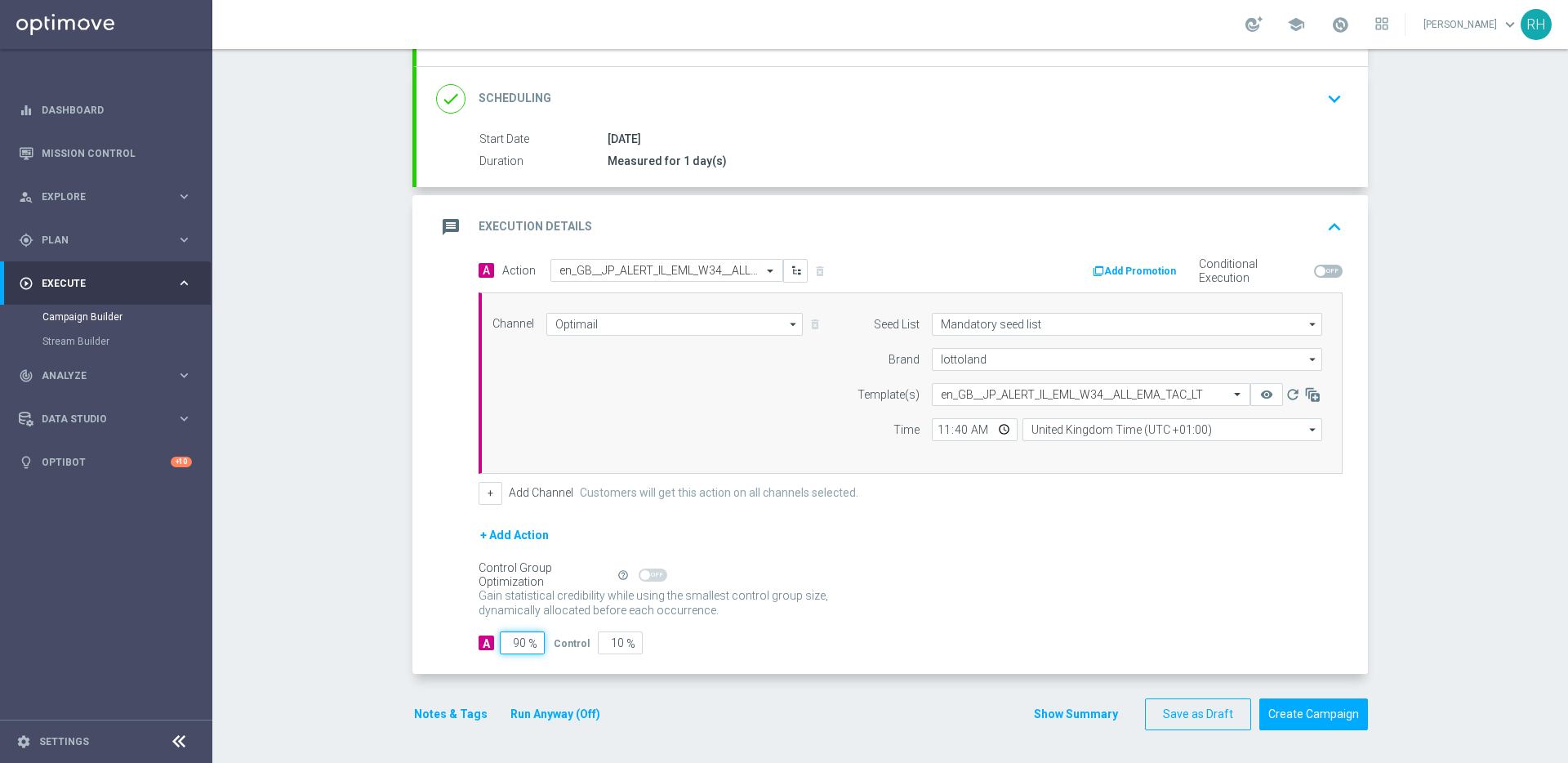
click at [505, 644] on input "90" at bounding box center [522, 642] width 45 height 23
type input "1"
type input "99"
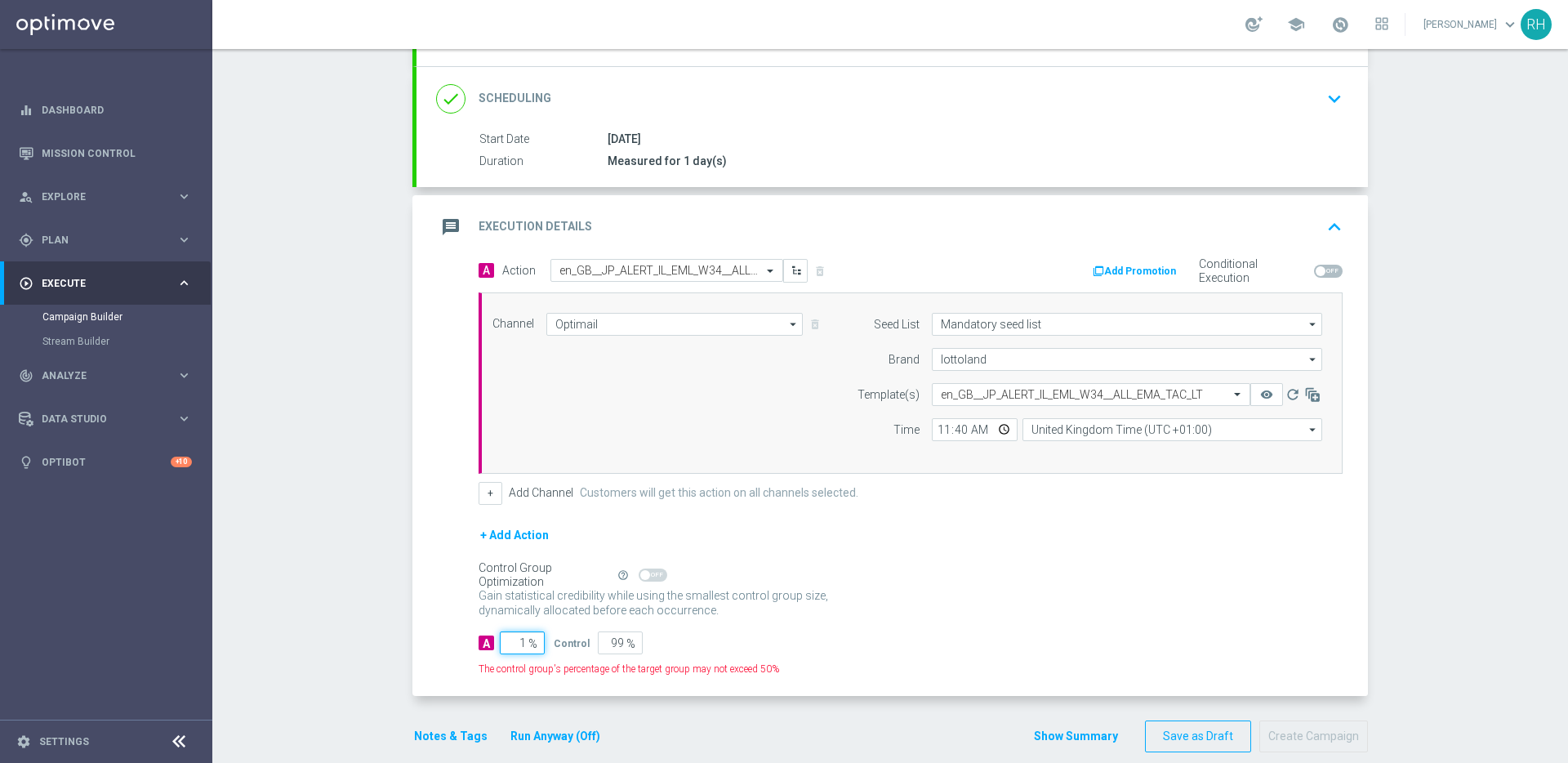
type input "10"
type input "90"
type input "100"
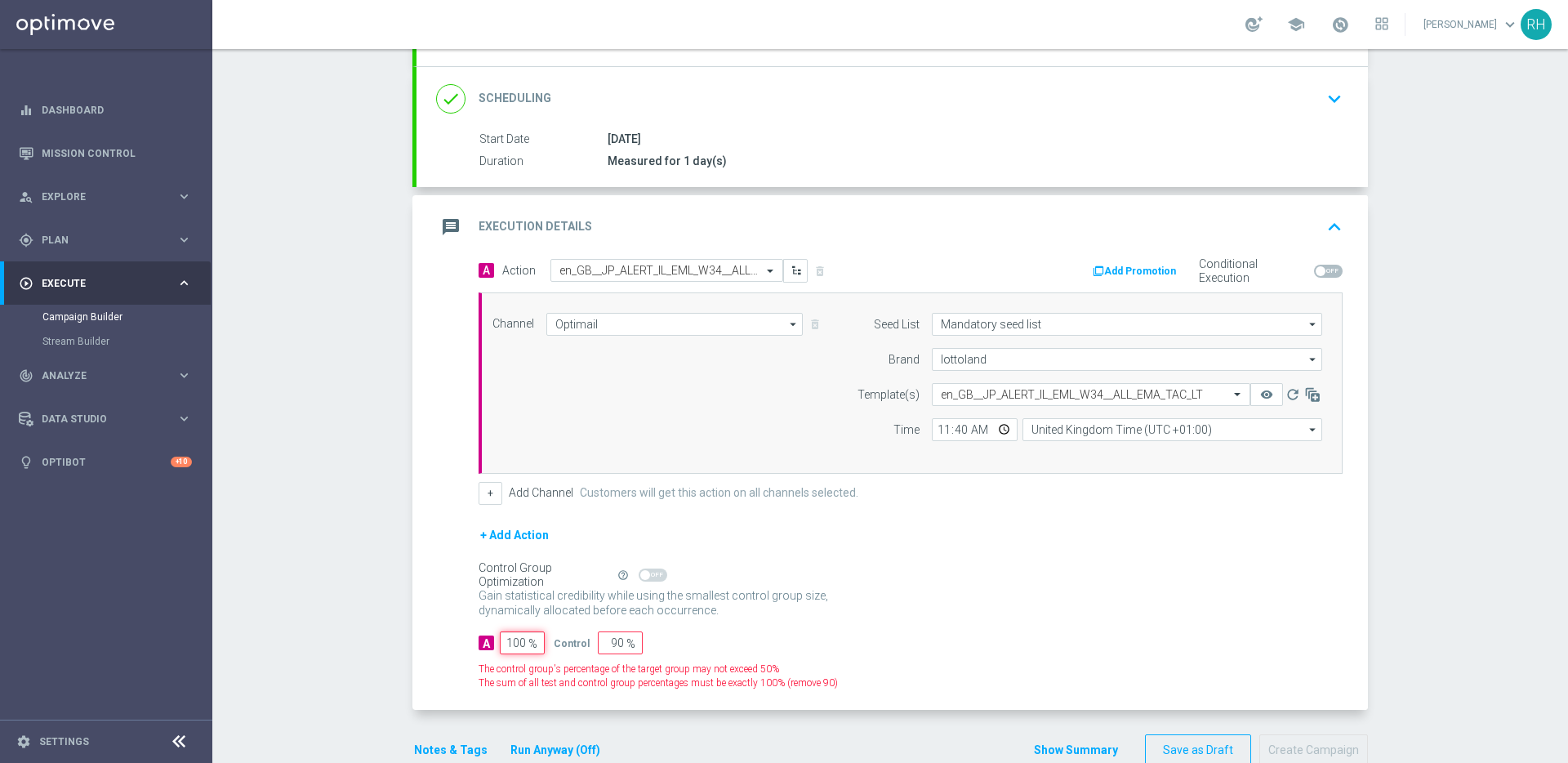
type input "0"
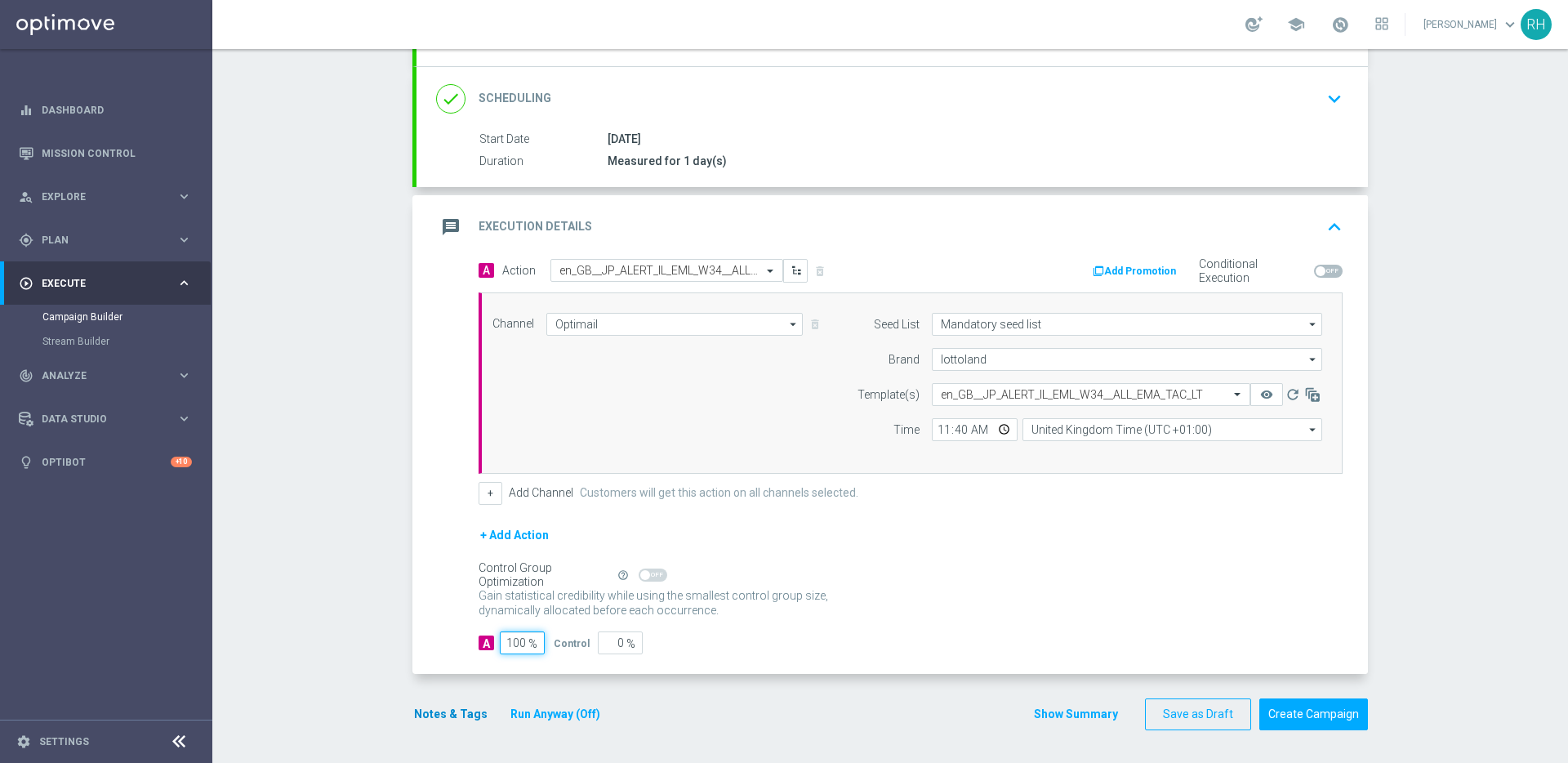
type input "100"
click at [472, 718] on button "Notes & Tags" at bounding box center [450, 714] width 77 height 20
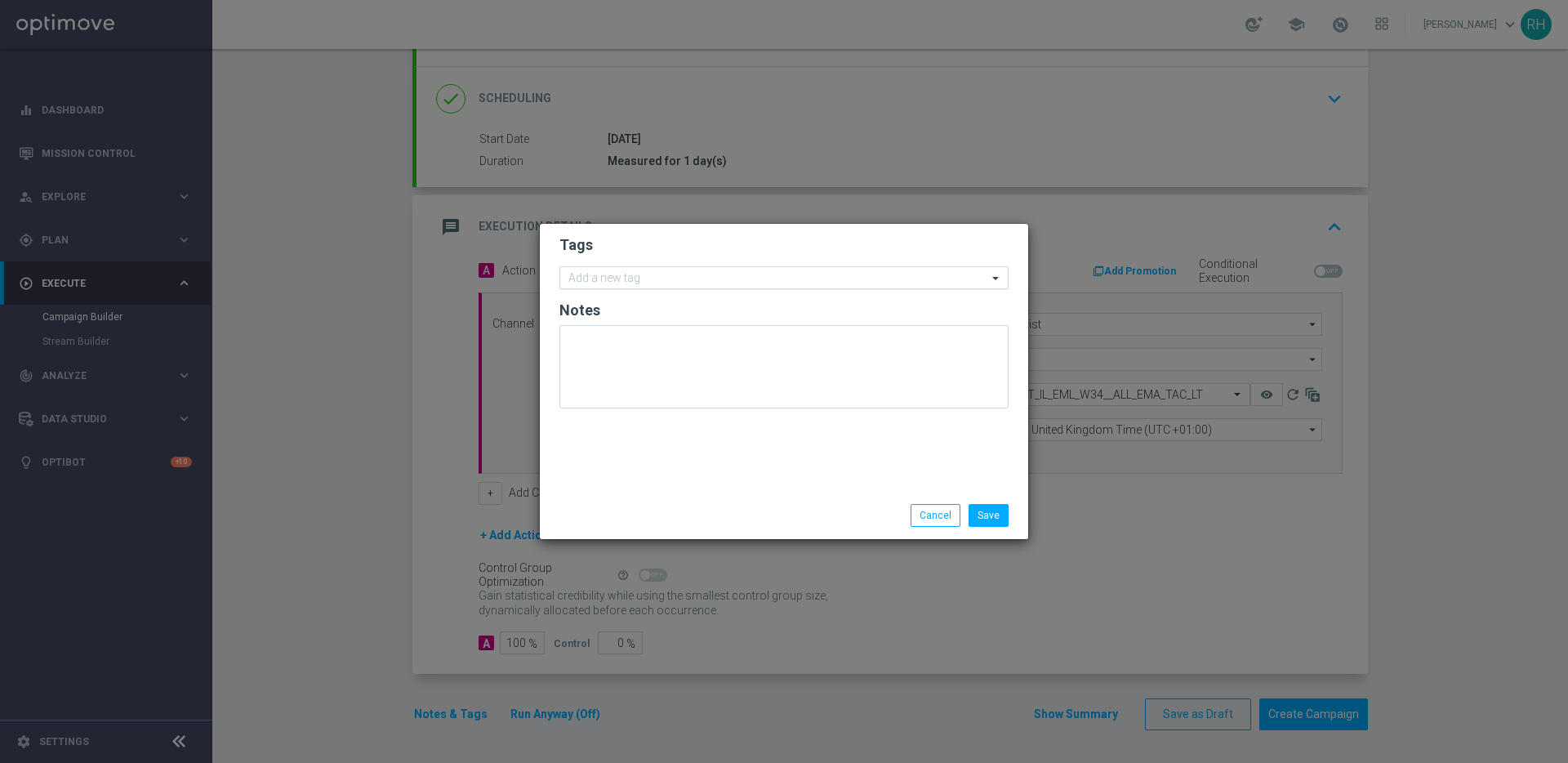
click at [671, 270] on div "Add a new tag" at bounding box center [774, 277] width 427 height 20
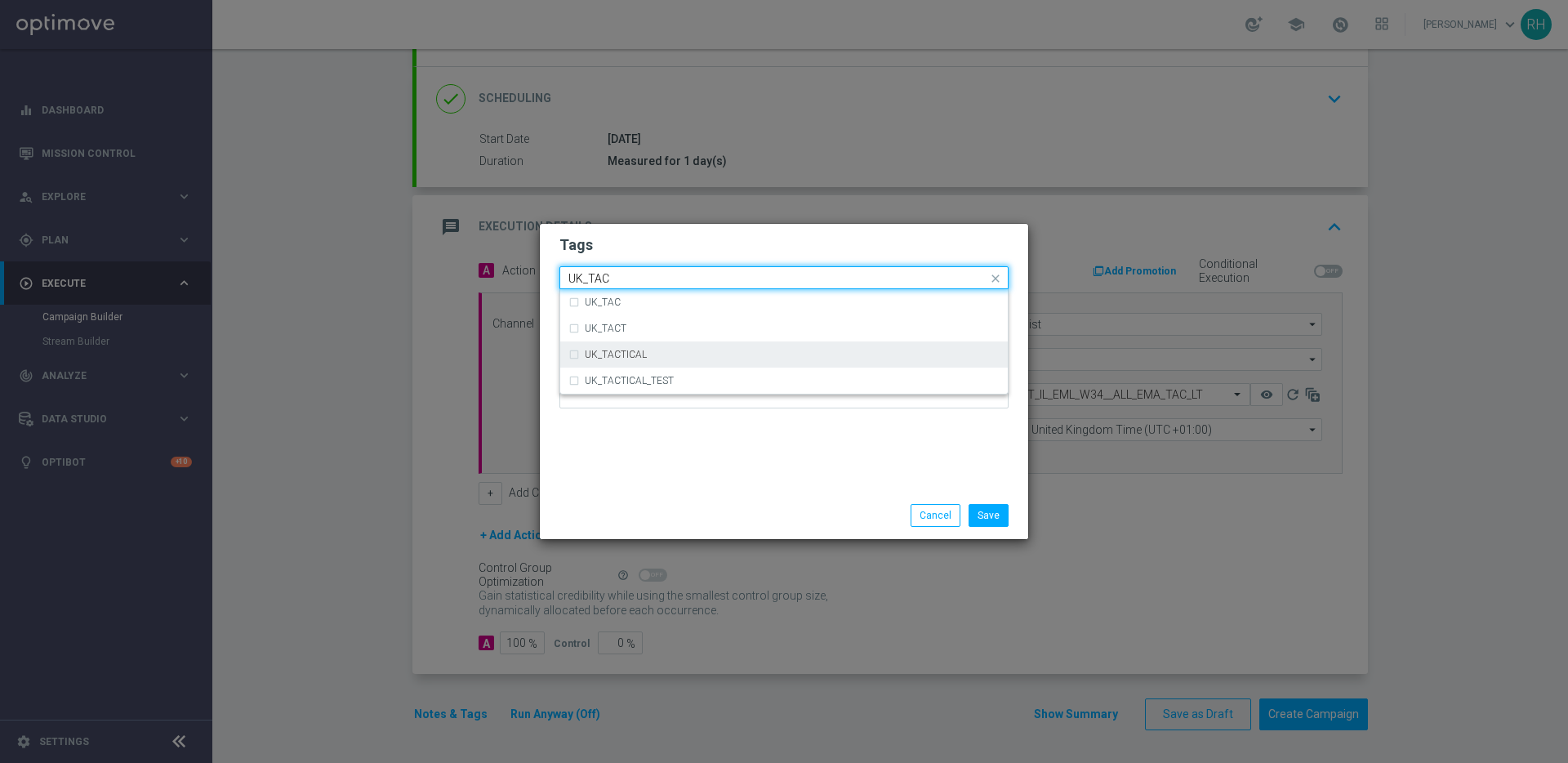
click at [671, 354] on div "UK_TACTICAL" at bounding box center [792, 354] width 415 height 10
type input "UK_TAC"
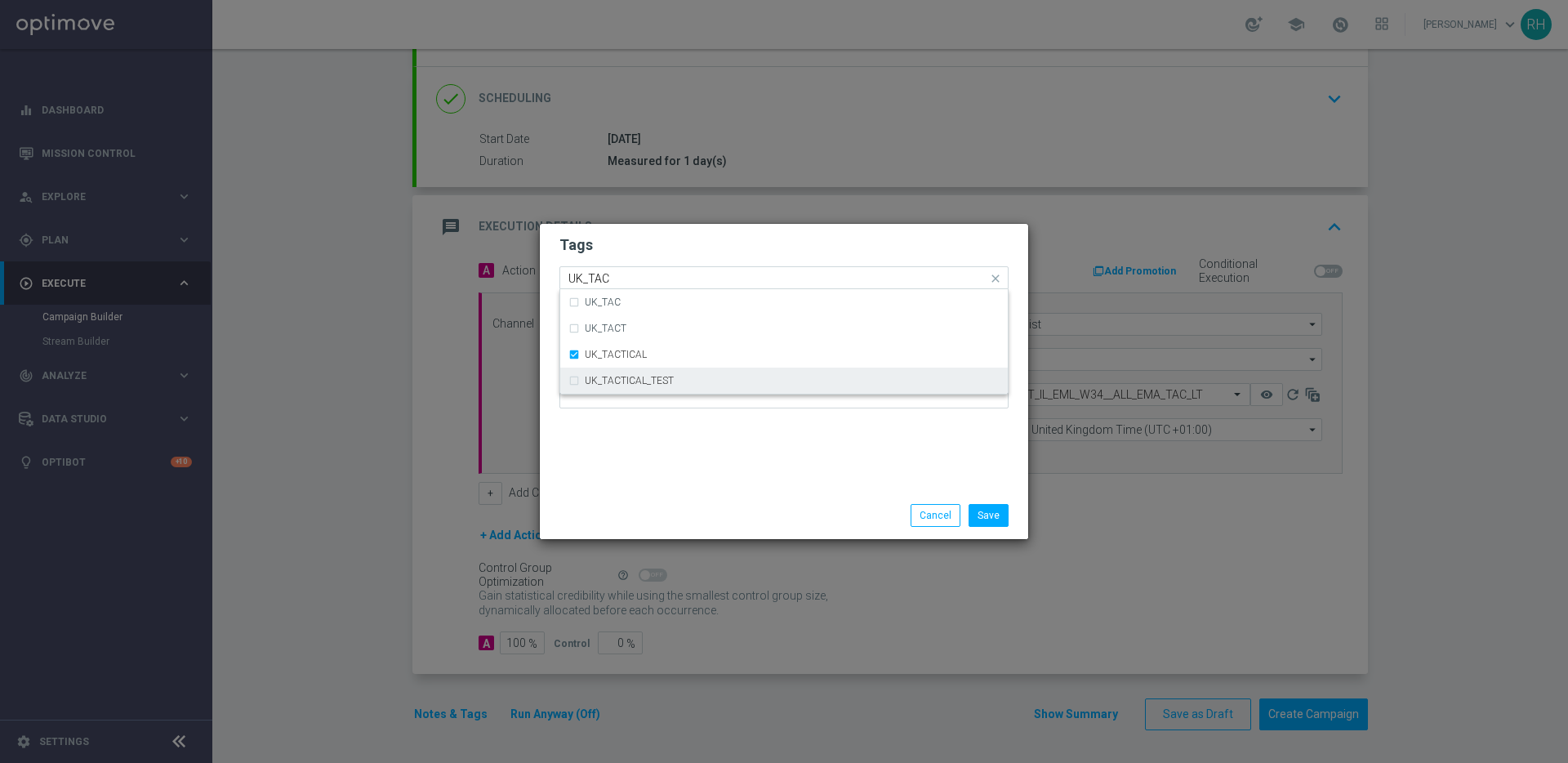
click at [699, 467] on div "Tags Quick find × UK_TACTICAL UK_TAC UK_TAC UK_TACT UK_TACTICAL UK_TACTICAL_TES…" at bounding box center [784, 357] width 488 height 268
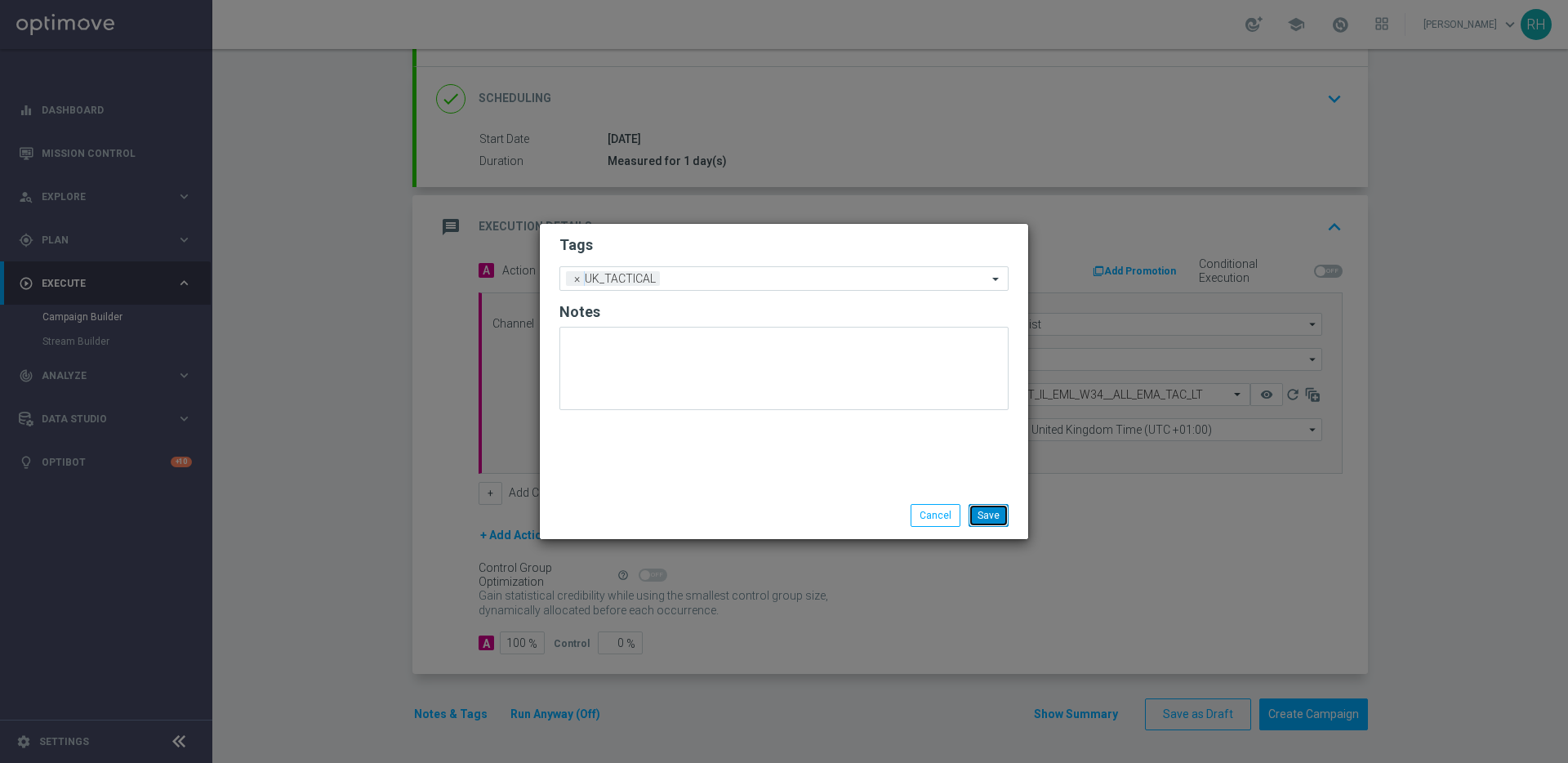
click at [987, 511] on button "Save" at bounding box center [988, 515] width 40 height 23
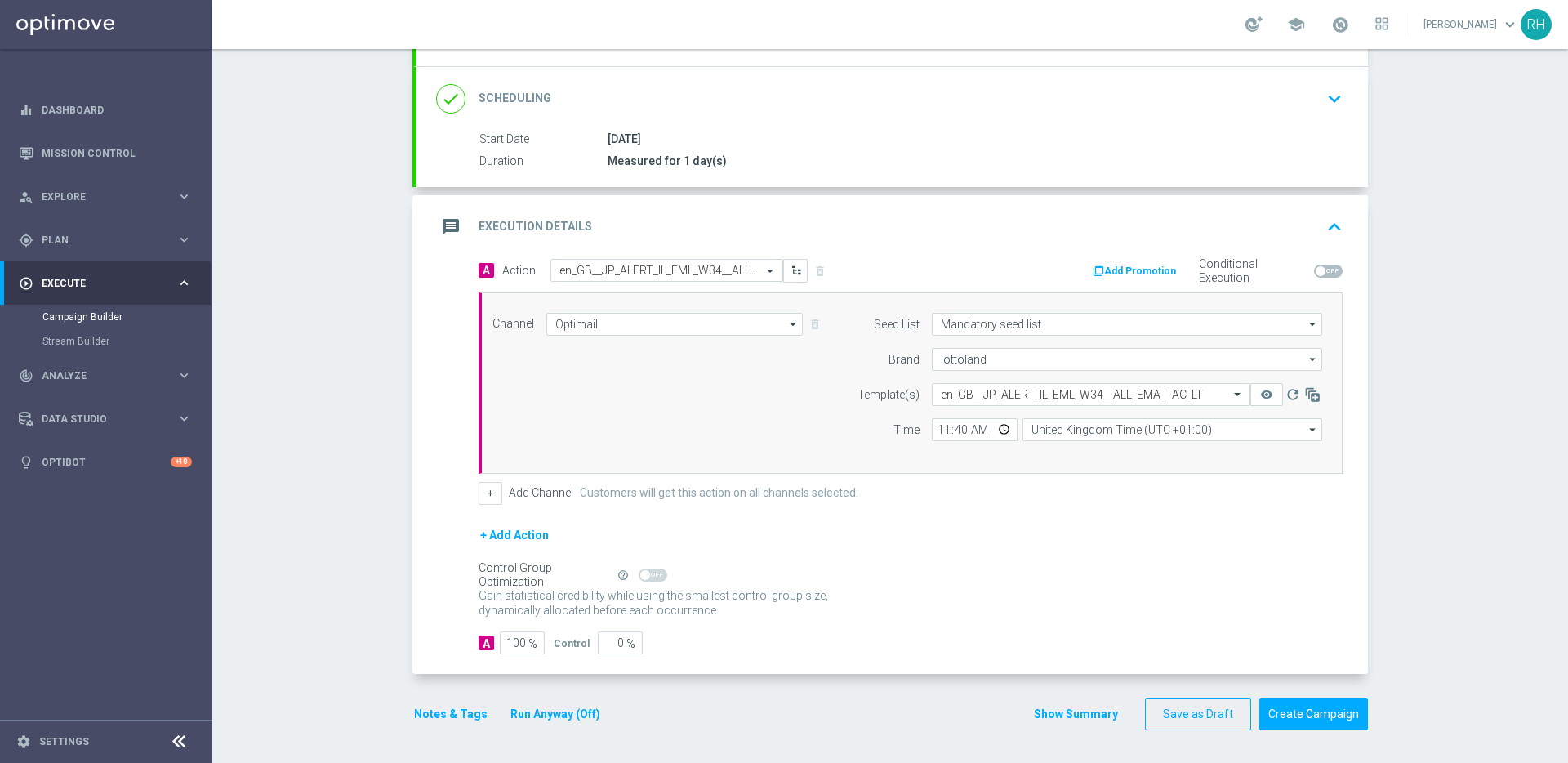
click at [1083, 712] on button "Show Summary" at bounding box center [1076, 715] width 86 height 19
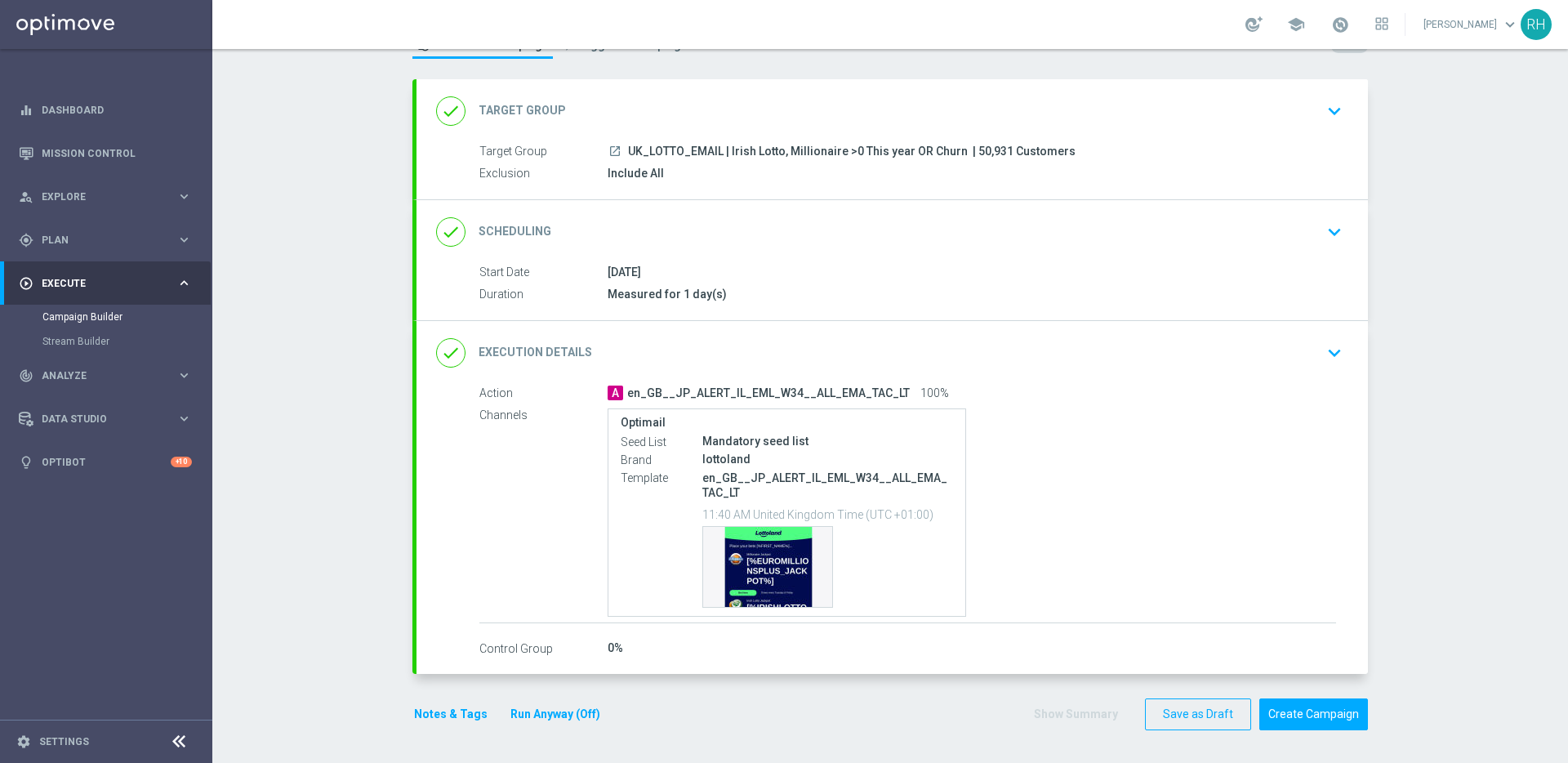
scroll to position [67, 0]
click at [973, 151] on span "| 50,931 Customers" at bounding box center [1024, 151] width 103 height 14
click at [859, 151] on span "UK_LOTTO_EMAIL | Irish Lotto, Millionaire >0 This year OR Churn" at bounding box center [797, 151] width 339 height 14
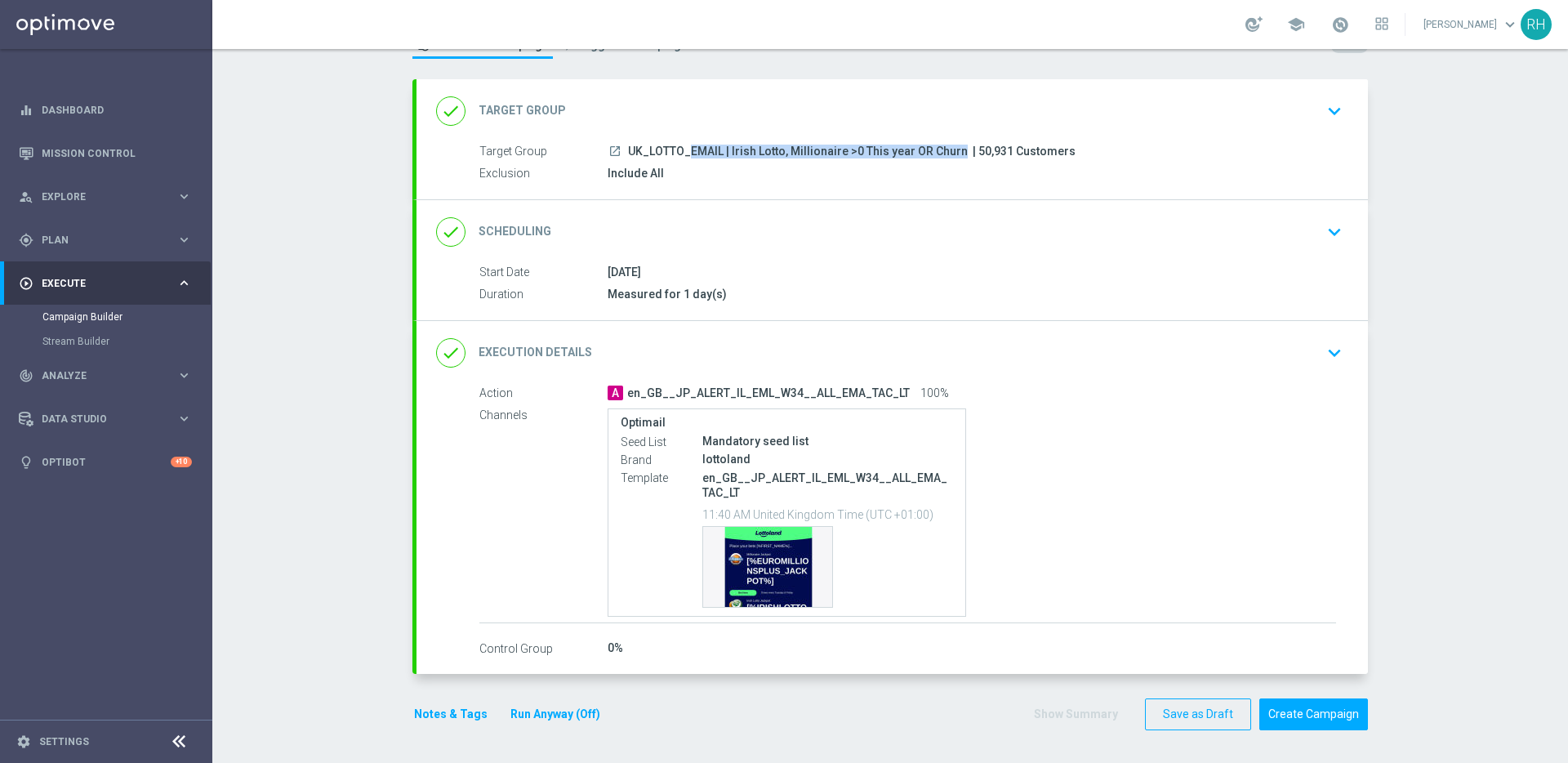
click at [859, 151] on span "UK_LOTTO_EMAIL | Irish Lotto, Millionaire >0 This year OR Churn" at bounding box center [797, 151] width 339 height 14
copy div "UK_LOTTO_EMAIL | Irish Lotto, Millionaire >0 This year OR Churn"
click at [973, 151] on span "| 50,931 Customers" at bounding box center [1024, 151] width 103 height 14
copy span "50,931"
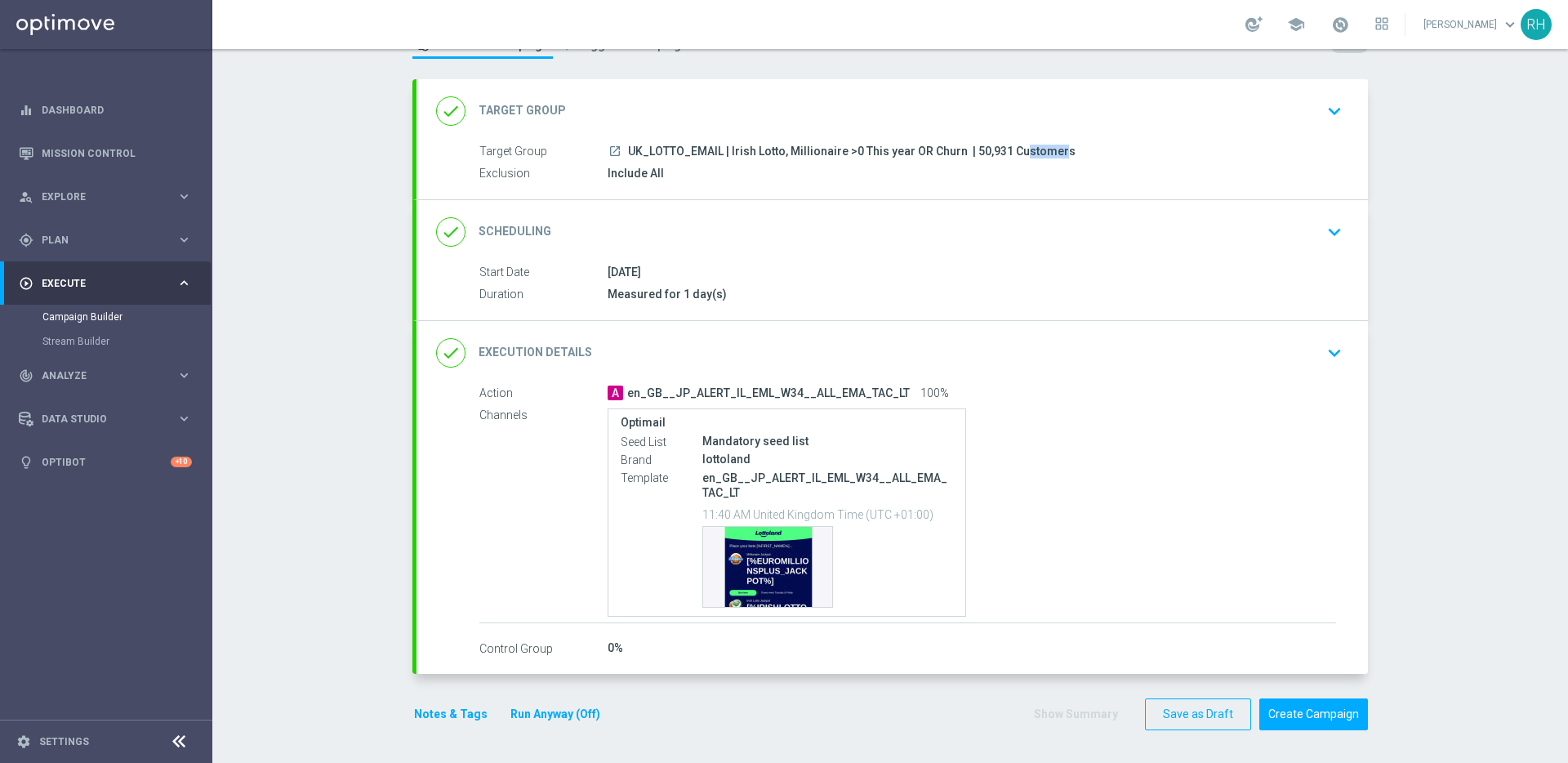
click at [699, 742] on div "done Target Group keyboard_arrow_down Target Group launch UK_LOTTO_EMAIL | Iris…" at bounding box center [889, 412] width 955 height 668
click at [1303, 713] on button "Create Campaign" at bounding box center [1313, 715] width 108 height 32
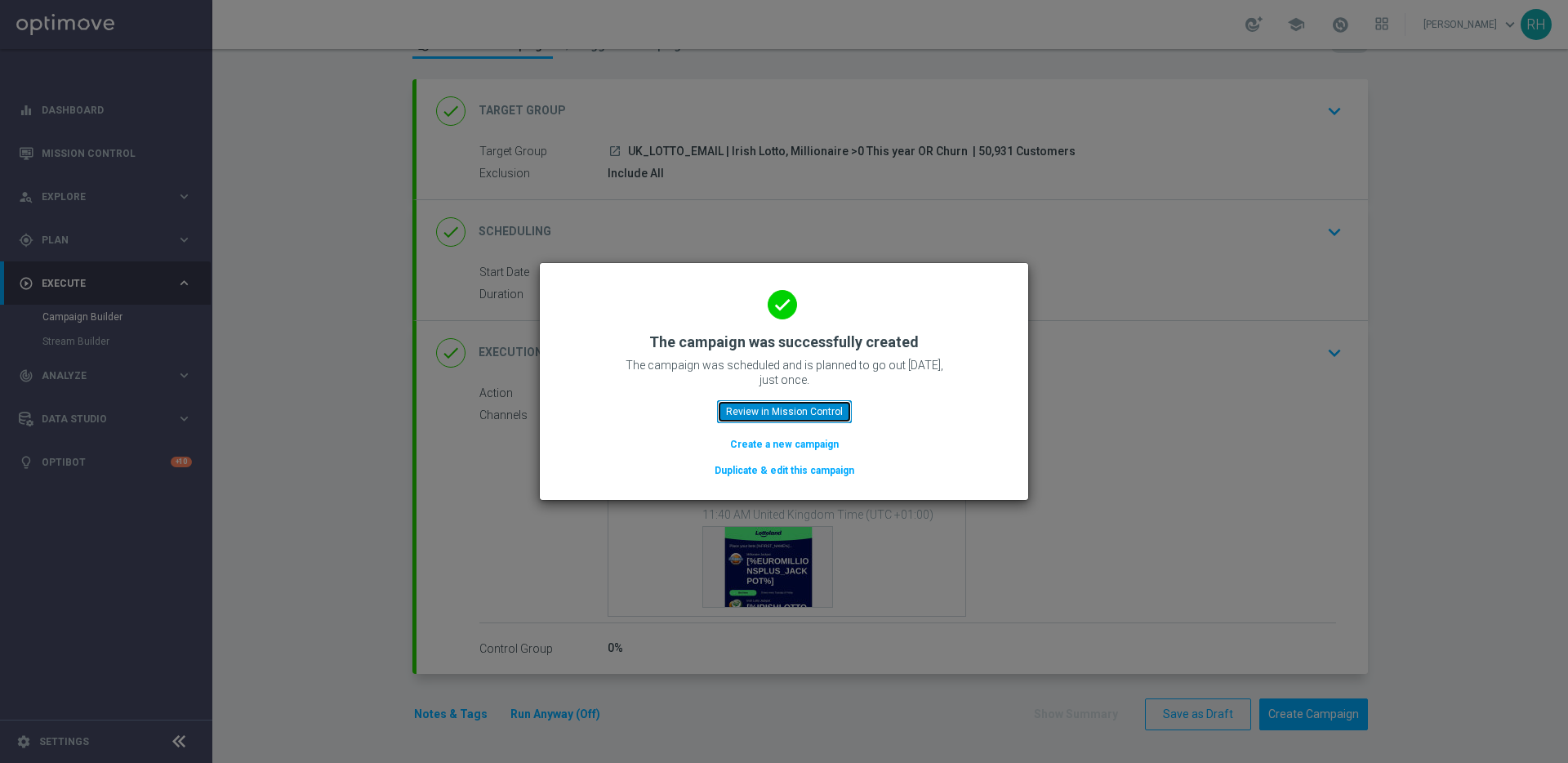
click at [782, 407] on button "Review in Mission Control" at bounding box center [785, 411] width 135 height 23
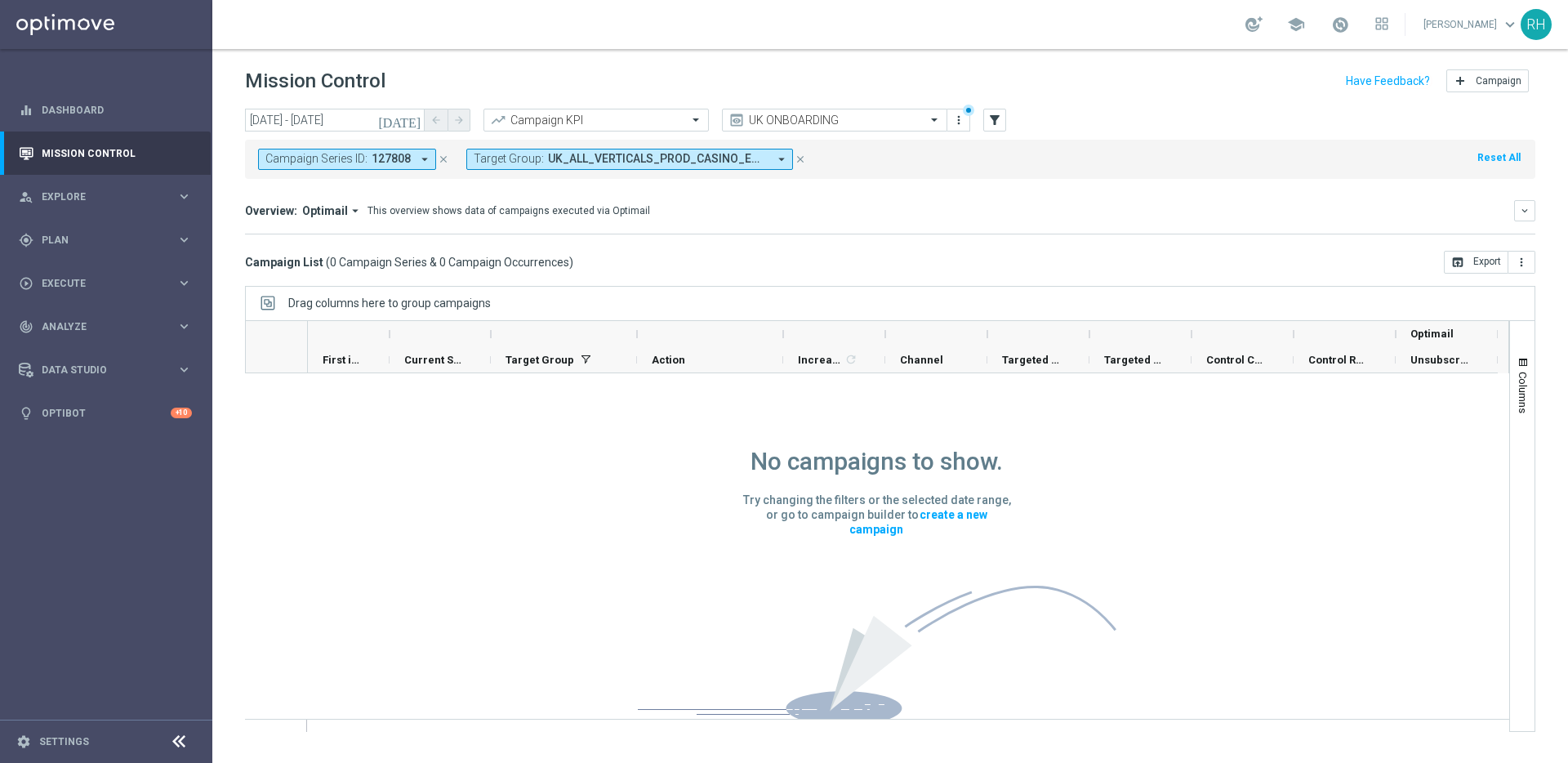
click at [1134, 296] on div "Drag columns here to group campaigns" at bounding box center [890, 303] width 1291 height 34
click at [1149, 418] on div "No campaigns to show. Try changing the filters or the selected date range, or g…" at bounding box center [877, 570] width 1264 height 394
click at [1149, 406] on div "No campaigns to show. Try changing the filters or the selected date range, or g…" at bounding box center [877, 570] width 1264 height 394
click at [1149, 391] on div "No campaigns to show. Try changing the filters or the selected date range, or g…" at bounding box center [877, 570] width 1264 height 394
click at [1151, 302] on div "Drag columns here to group campaigns" at bounding box center [890, 303] width 1291 height 34
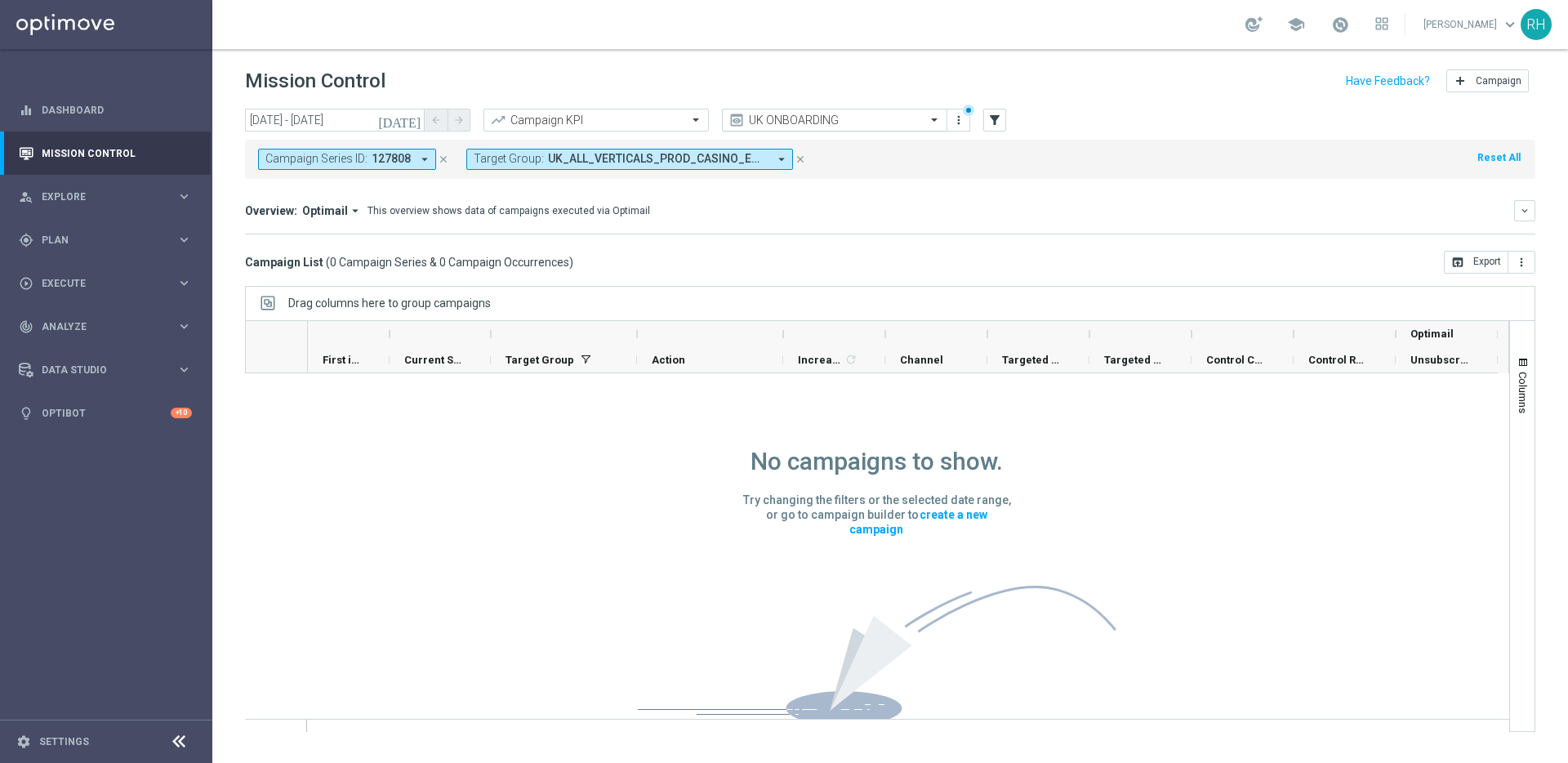
click at [913, 115] on div at bounding box center [834, 120] width 223 height 14
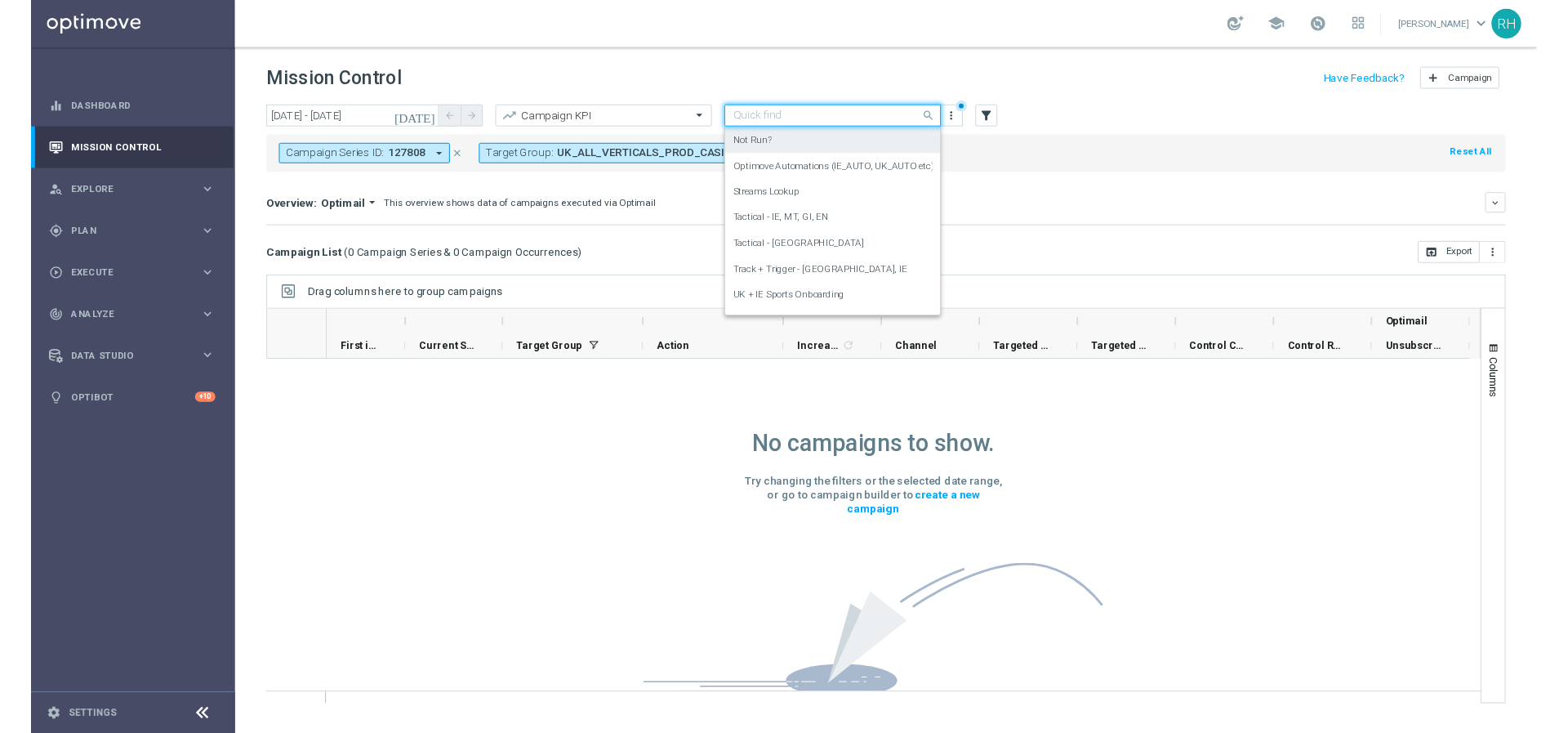
scroll to position [280, 0]
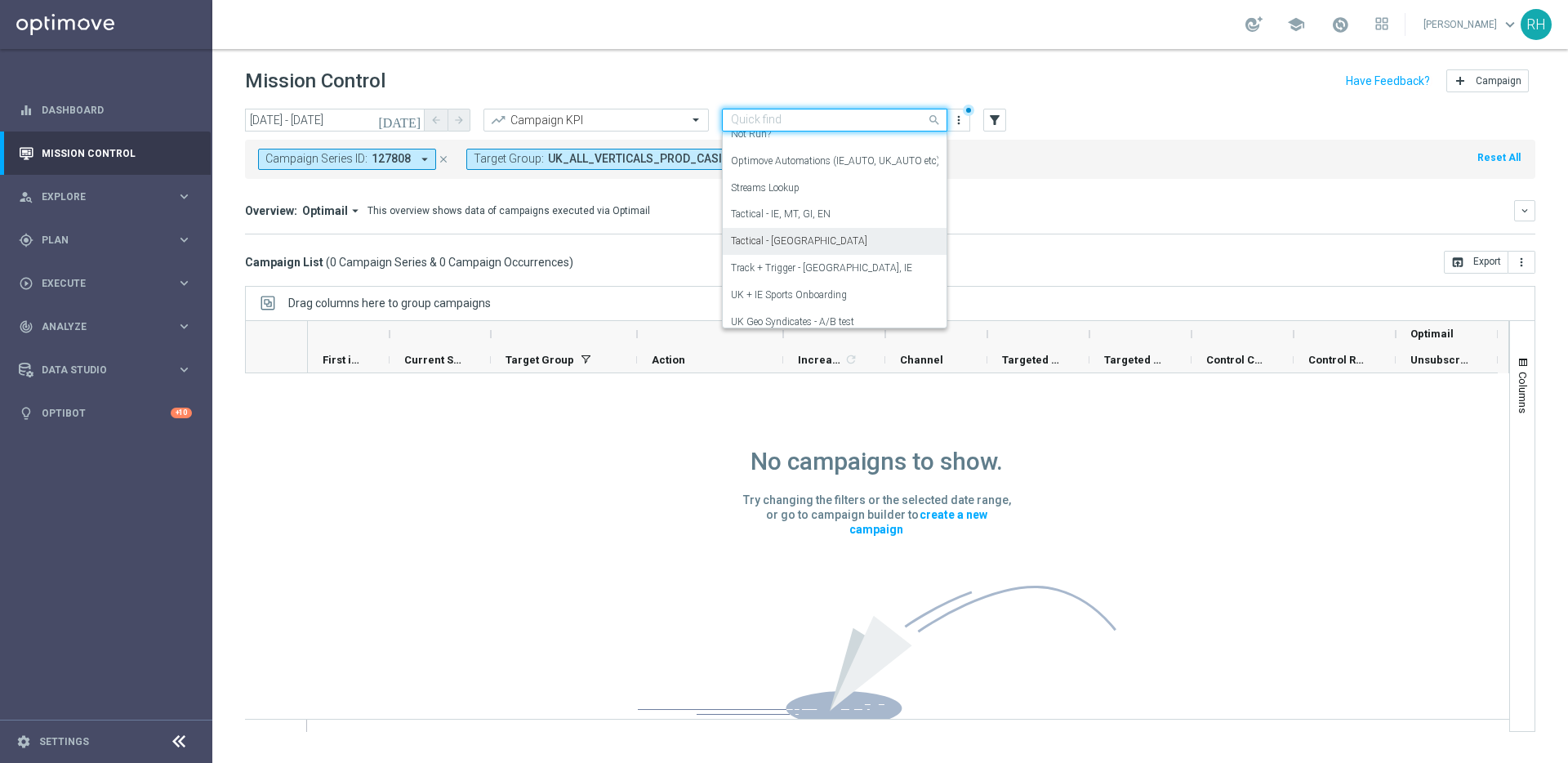
click at [839, 237] on div "Tactical - [GEOGRAPHIC_DATA]" at bounding box center [834, 241] width 207 height 27
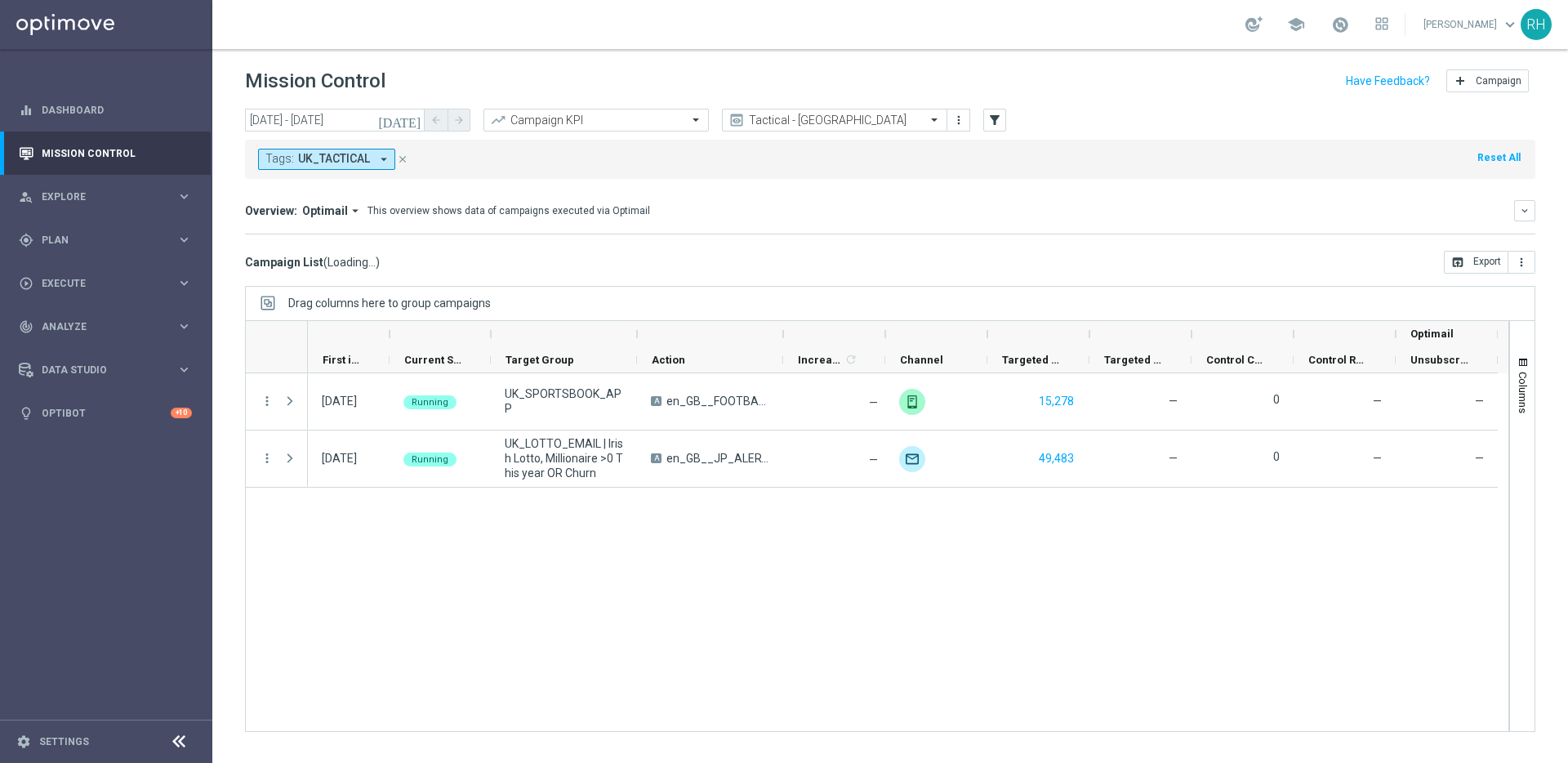
click at [839, 237] on mini-dashboard "Overview: Optimail arrow_drop_down This overview shows data of campaigns execut…" at bounding box center [890, 215] width 1291 height 72
click at [868, 238] on mini-dashboard "Overview: Optimail arrow_drop_down This overview shows data of campaigns execut…" at bounding box center [890, 215] width 1291 height 72
click at [831, 298] on div "Drag columns here to group campaigns" at bounding box center [890, 303] width 1291 height 34
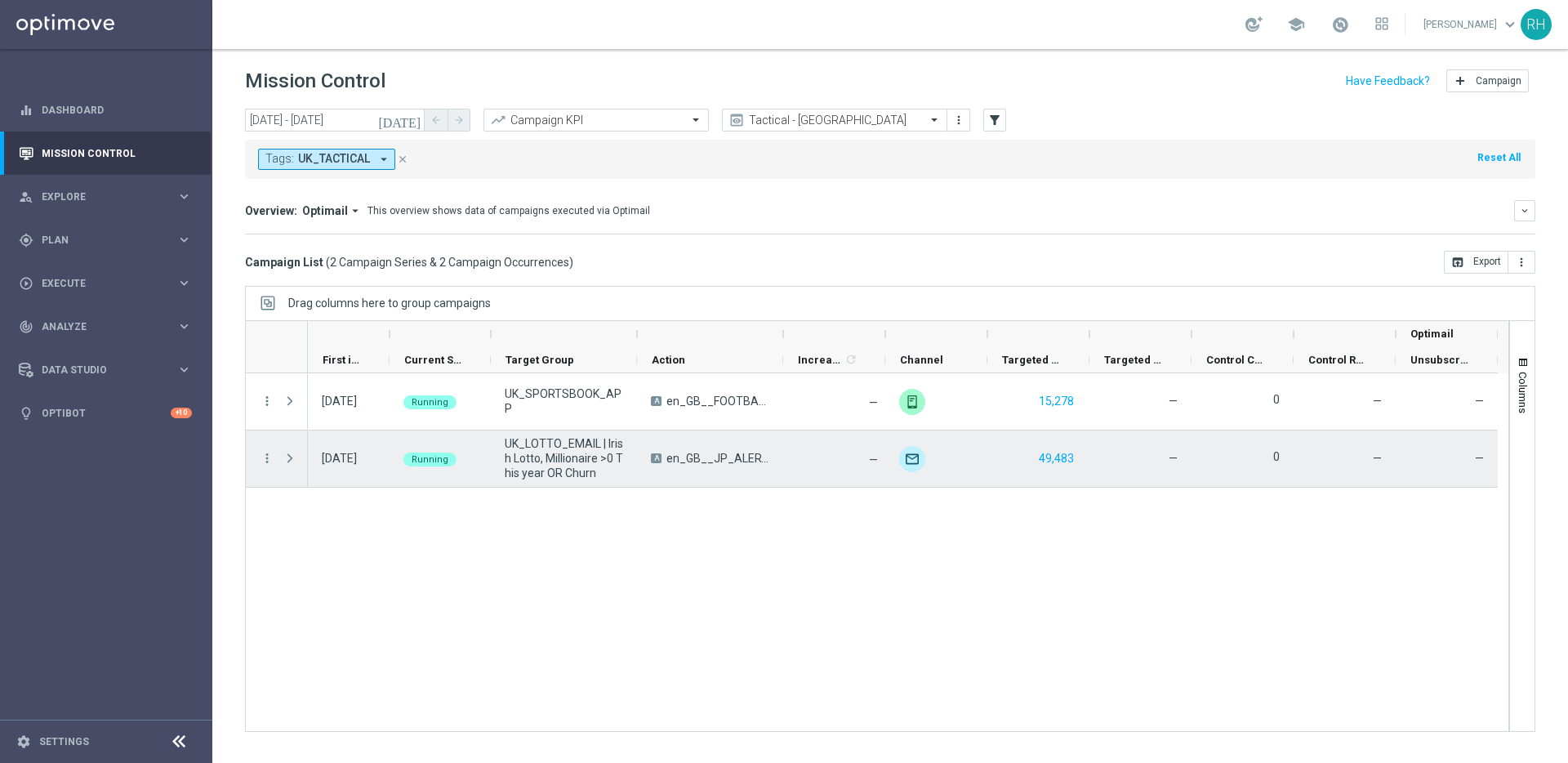
drag, startPoint x: 835, startPoint y: 515, endPoint x: 893, endPoint y: 525, distance: 58.9
click at [835, 516] on div "18 Aug 2025, Monday Running UK_SPORTSBOOK_APP A en_GB__FOOTBALL_PL_180825_LEE_v…" at bounding box center [908, 552] width 1200 height 357
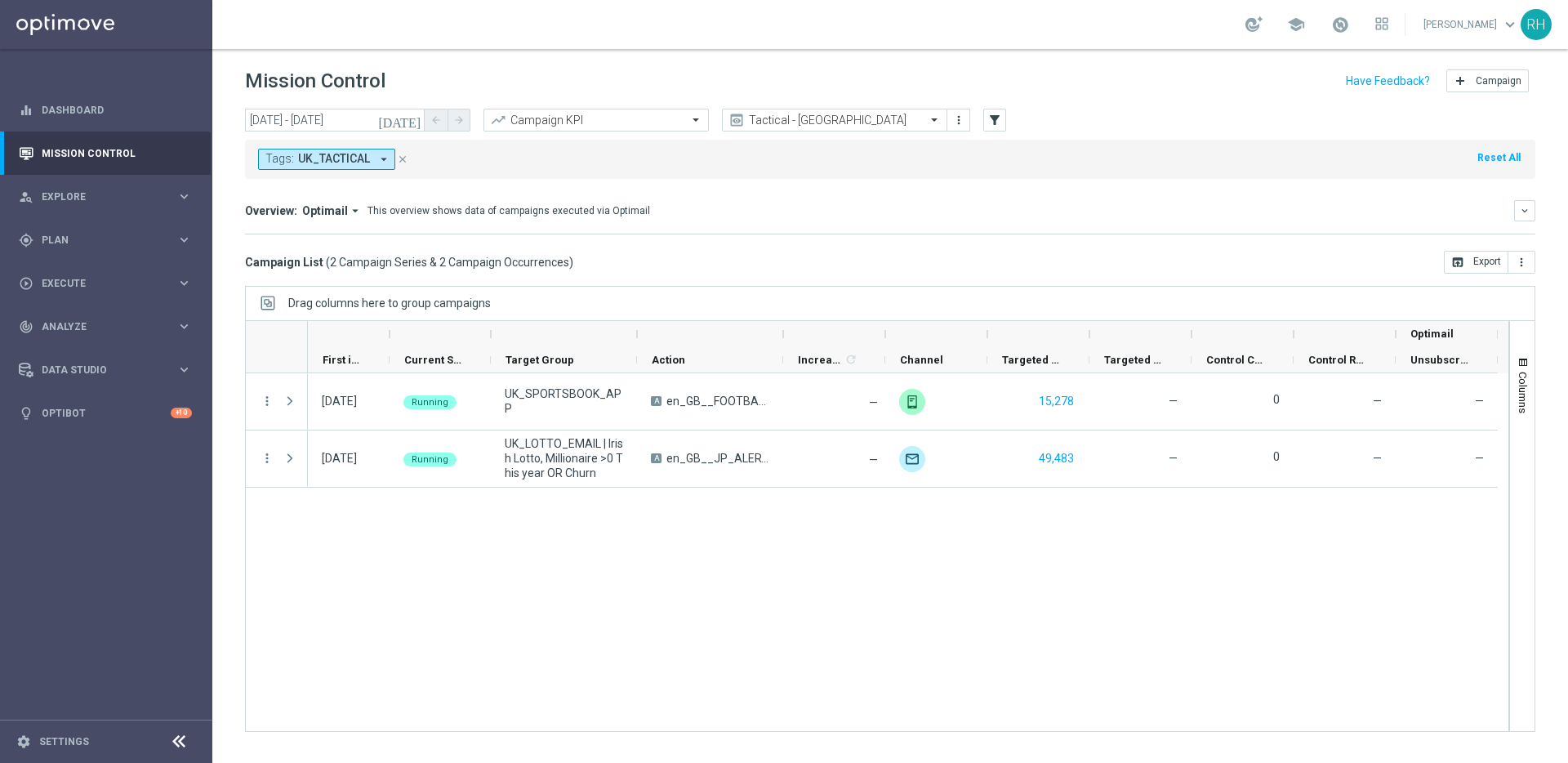
click at [966, 532] on div "18 Aug 2025, Monday Running UK_SPORTSBOOK_APP A en_GB__FOOTBALL_PL_180825_LEE_v…" at bounding box center [908, 552] width 1200 height 357
click at [969, 528] on div "18 Aug 2025, Monday Running UK_SPORTSBOOK_APP A en_GB__FOOTBALL_PL_180825_LEE_v…" at bounding box center [908, 552] width 1200 height 357
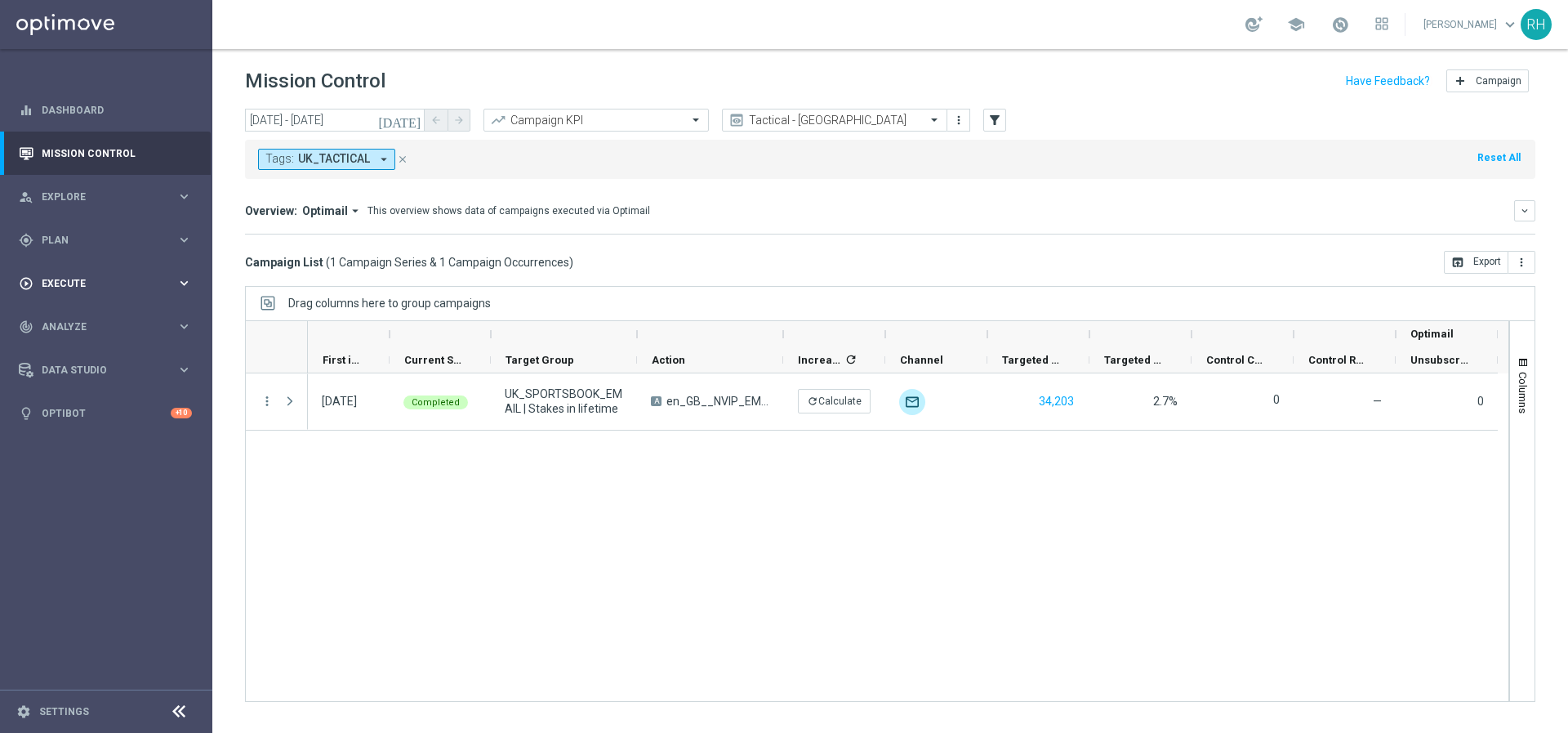
click at [145, 265] on div "play_circle_outline Execute keyboard_arrow_right" at bounding box center [105, 283] width 211 height 44
click at [117, 307] on div "Campaign Builder" at bounding box center [126, 318] width 168 height 25
click at [116, 313] on link "Campaign Builder" at bounding box center [106, 318] width 127 height 13
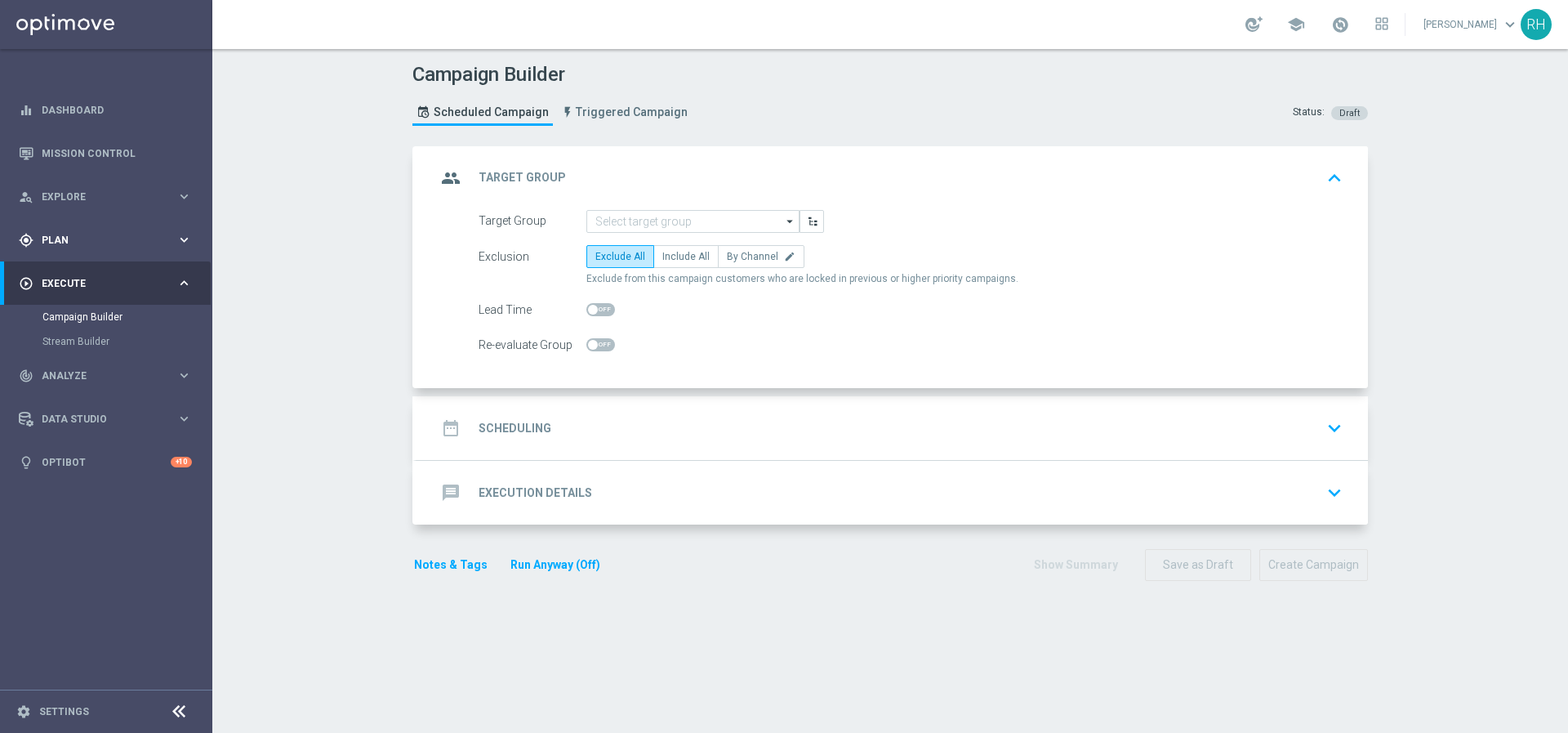
click at [184, 242] on icon "keyboard_arrow_right" at bounding box center [184, 240] width 15 height 15
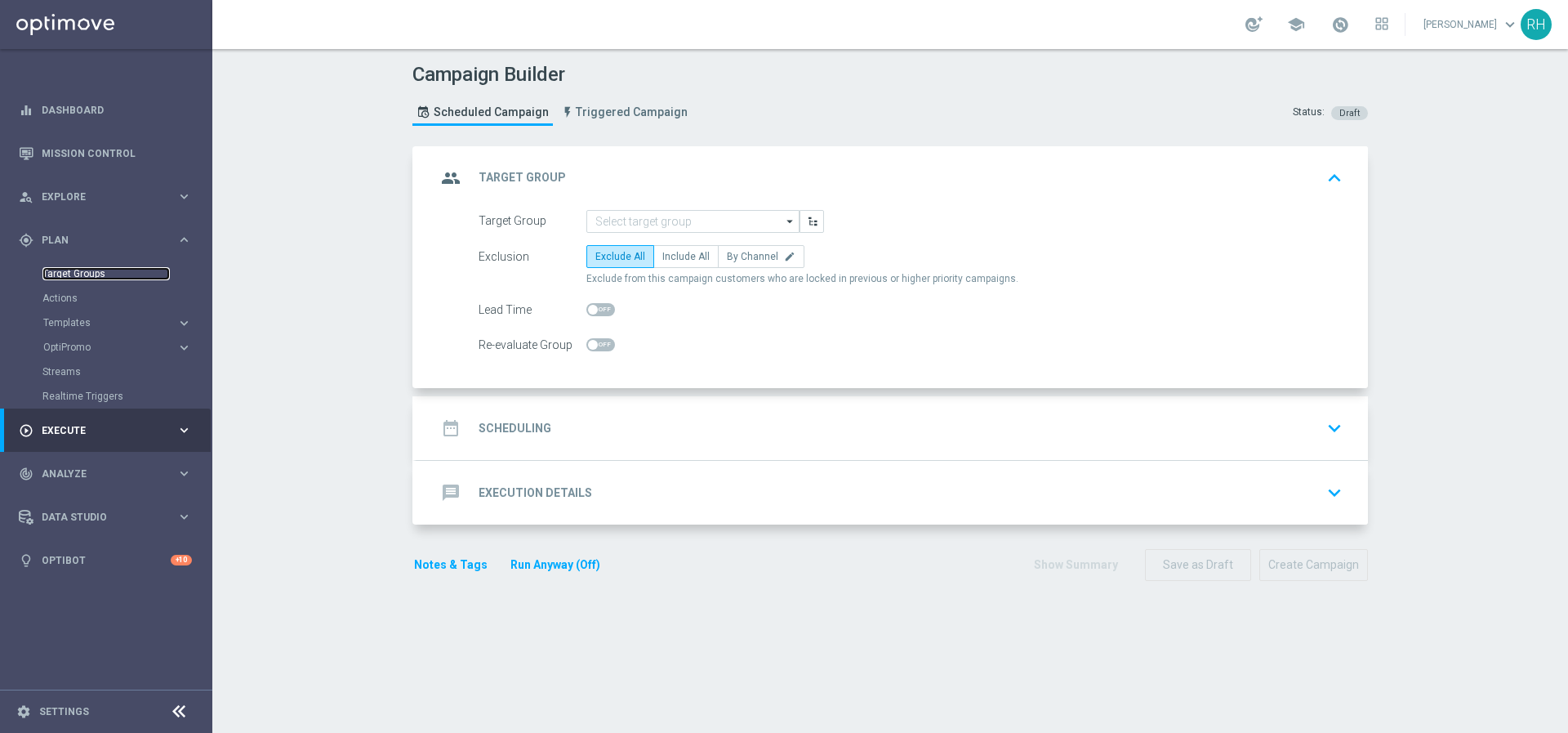
click at [96, 276] on link "Target Groups" at bounding box center [106, 274] width 127 height 13
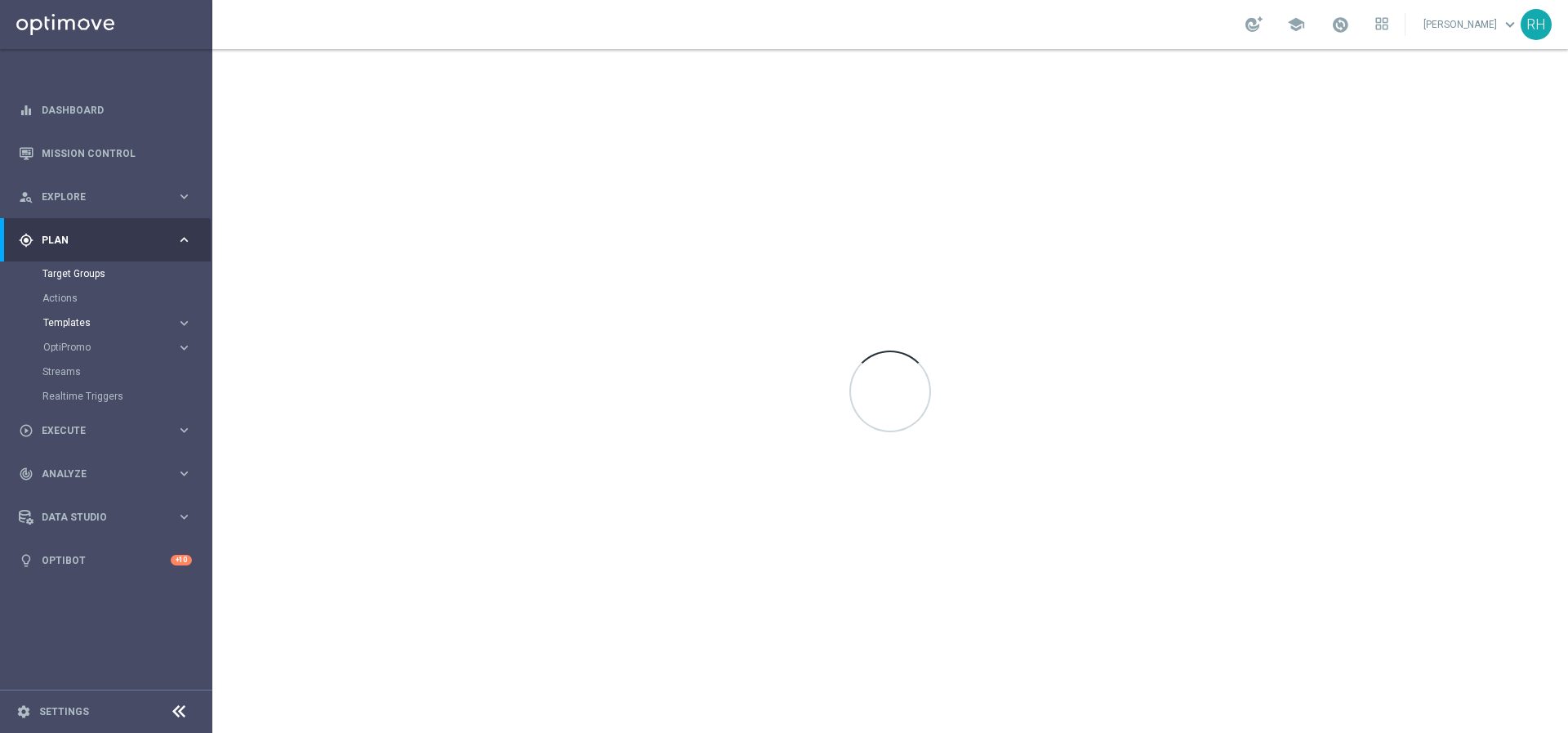
click at [122, 318] on span "Templates" at bounding box center [102, 322] width 117 height 10
click at [68, 354] on div "Optimail" at bounding box center [130, 347] width 160 height 25
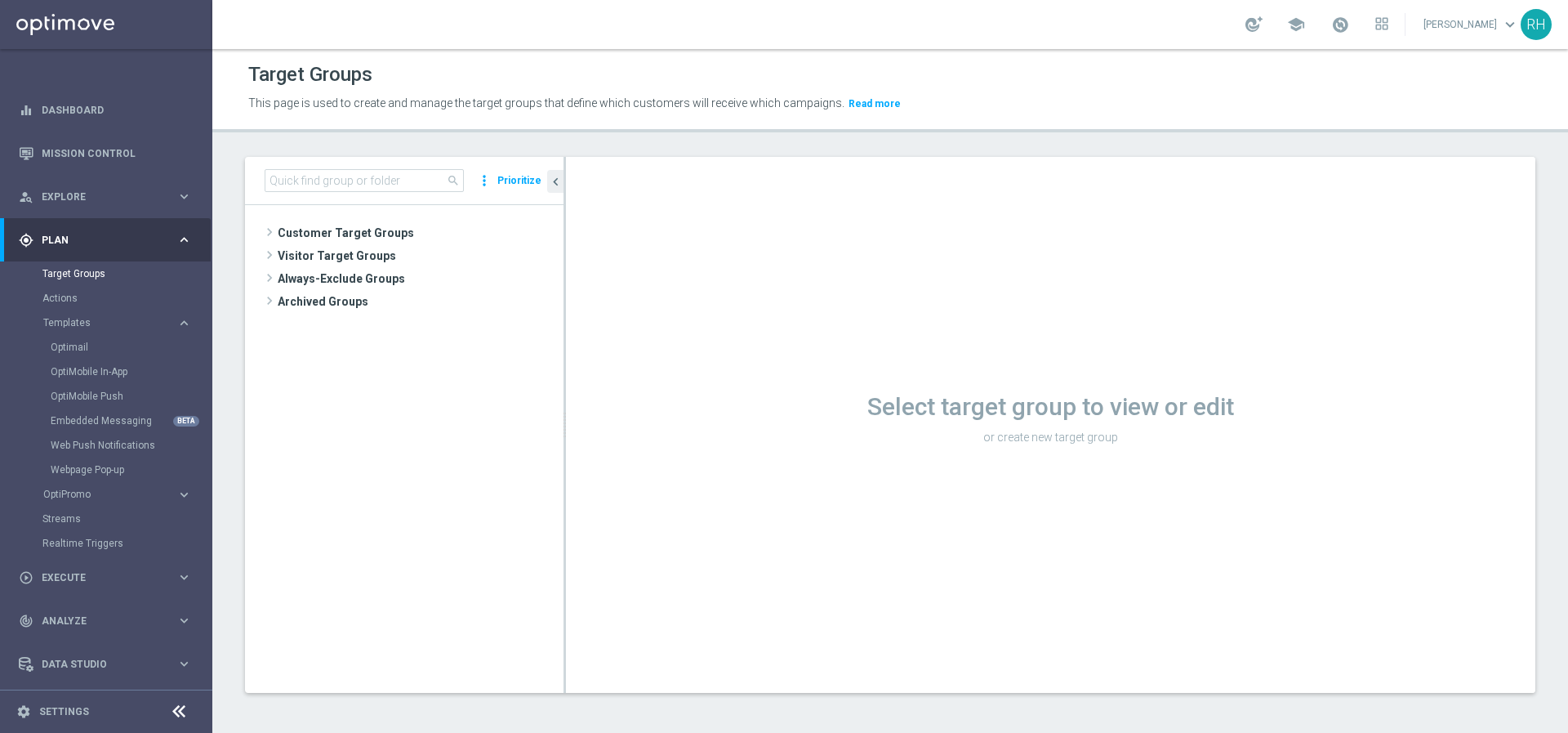
click at [665, 452] on div "Select target group to view or edit or create new target group" at bounding box center [1051, 425] width 969 height 536
click at [67, 341] on link "Optimail" at bounding box center [109, 347] width 119 height 13
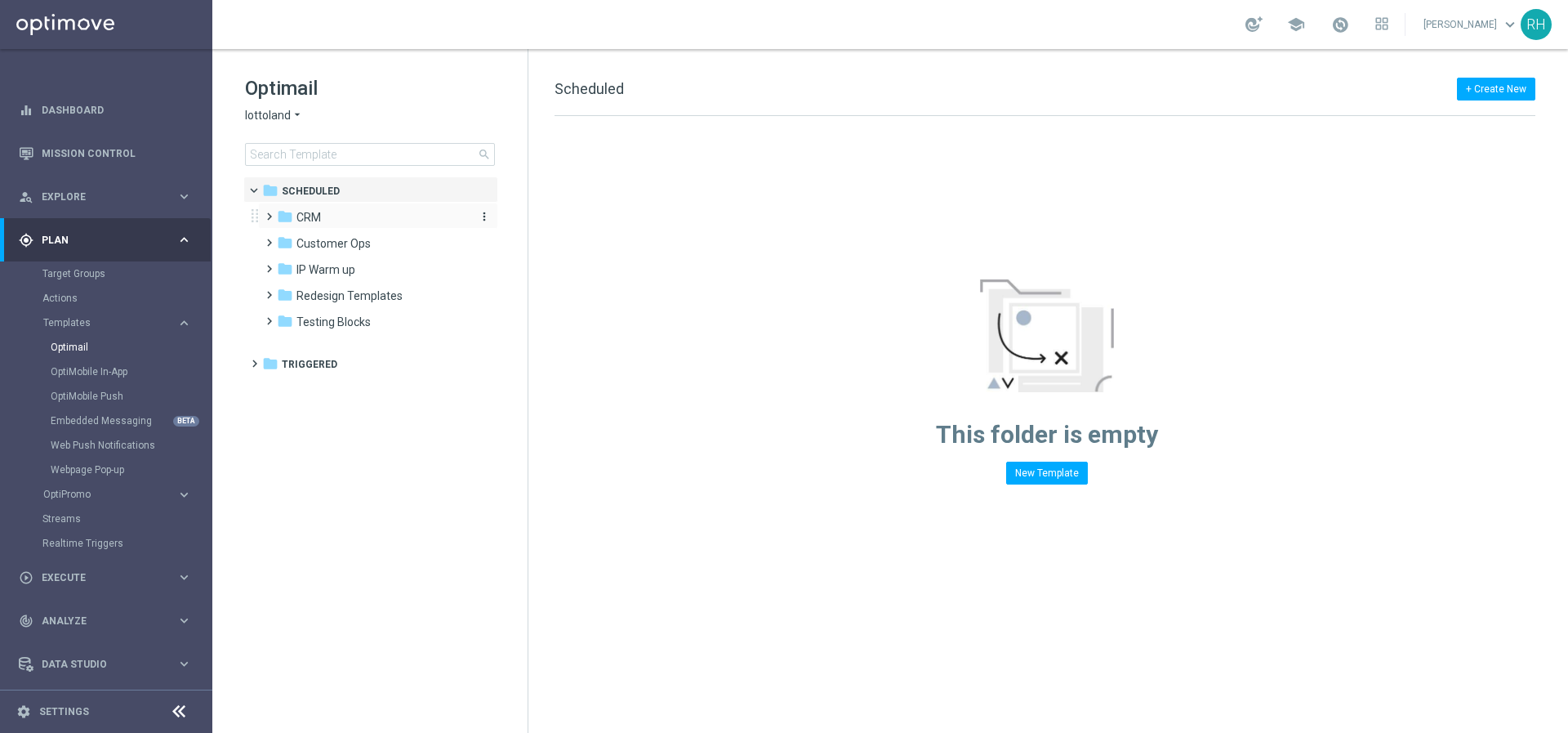
click at [324, 208] on div "folder CRM" at bounding box center [371, 218] width 188 height 19
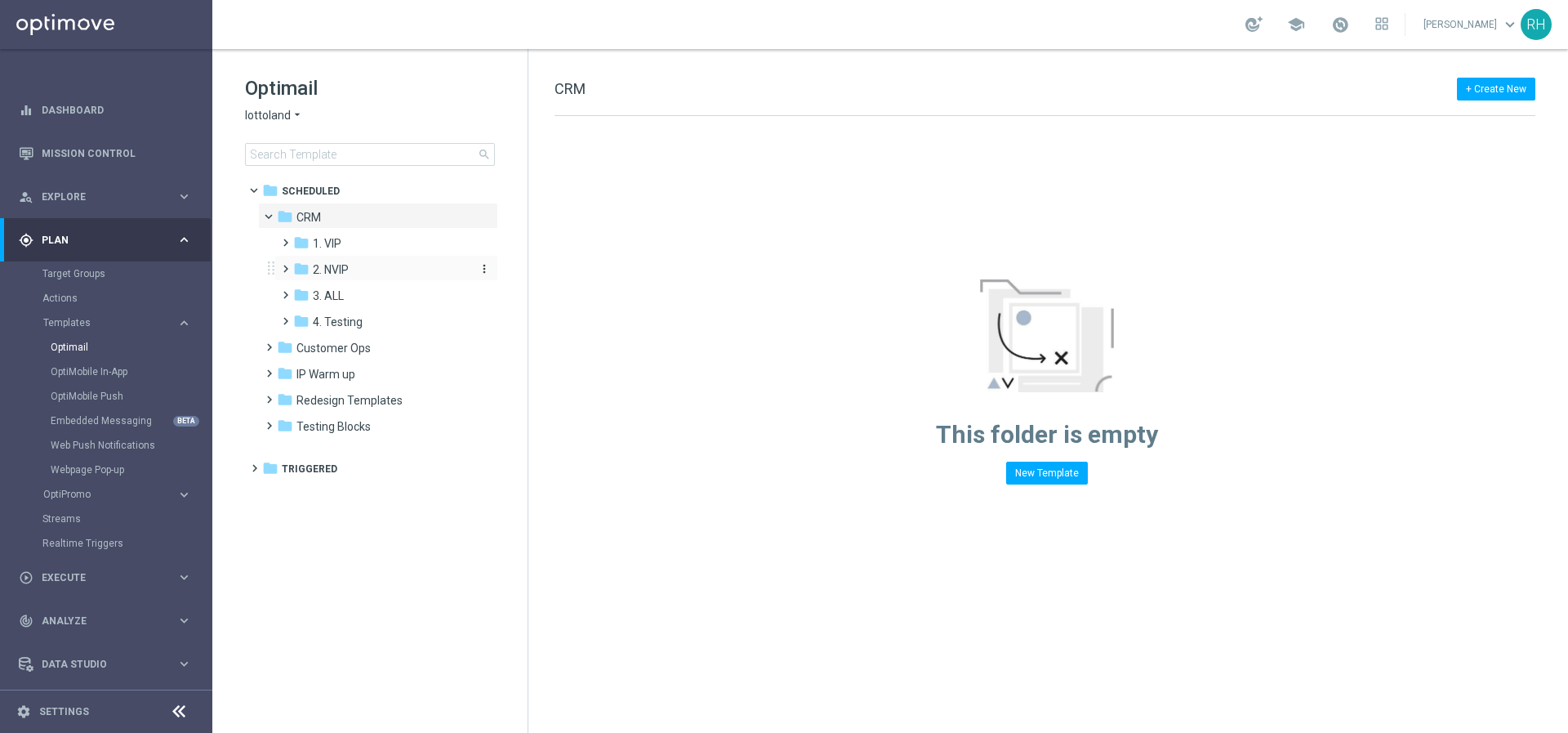
click at [326, 260] on div "folder 2. NVIP" at bounding box center [380, 270] width 174 height 19
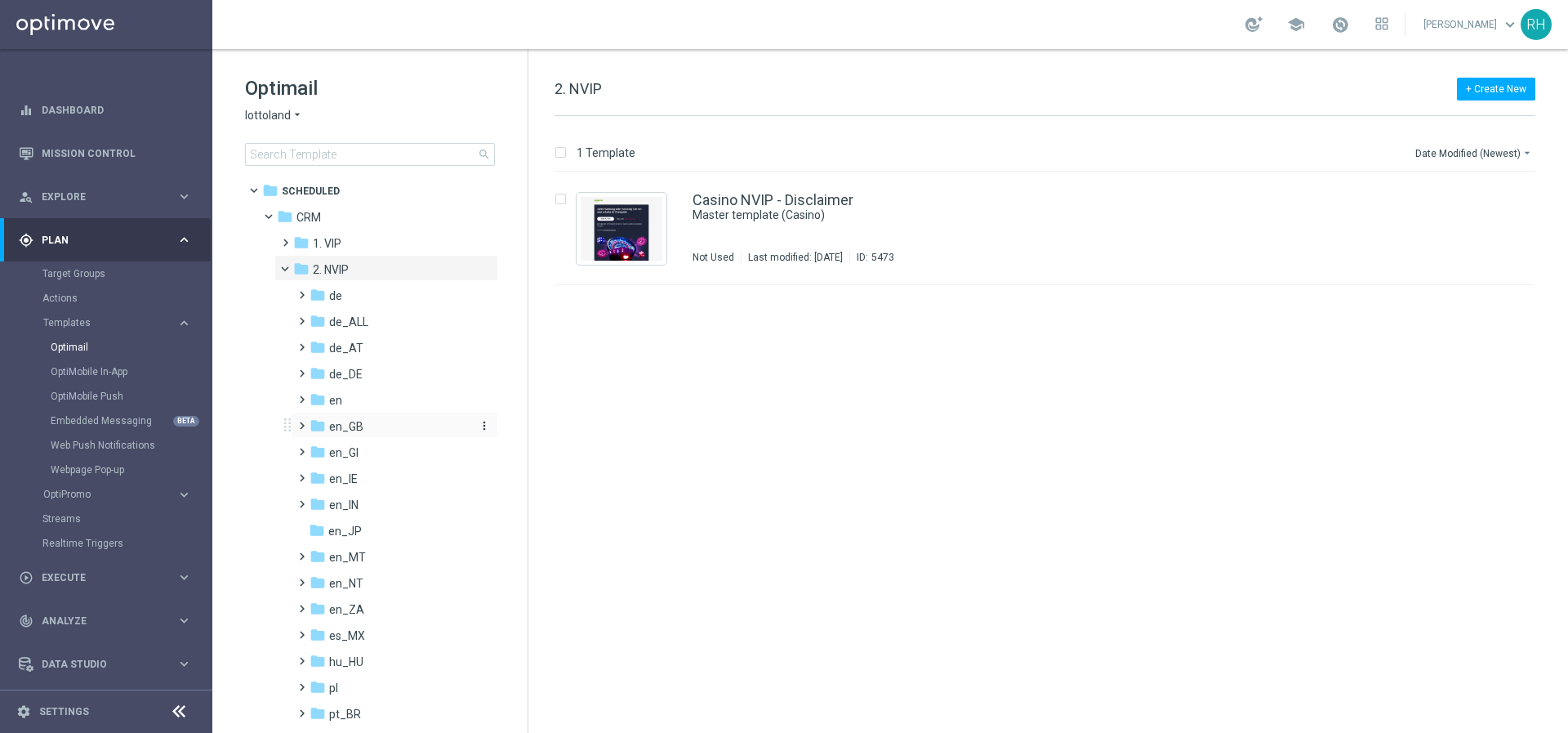
click at [310, 420] on icon "folder" at bounding box center [317, 425] width 16 height 16
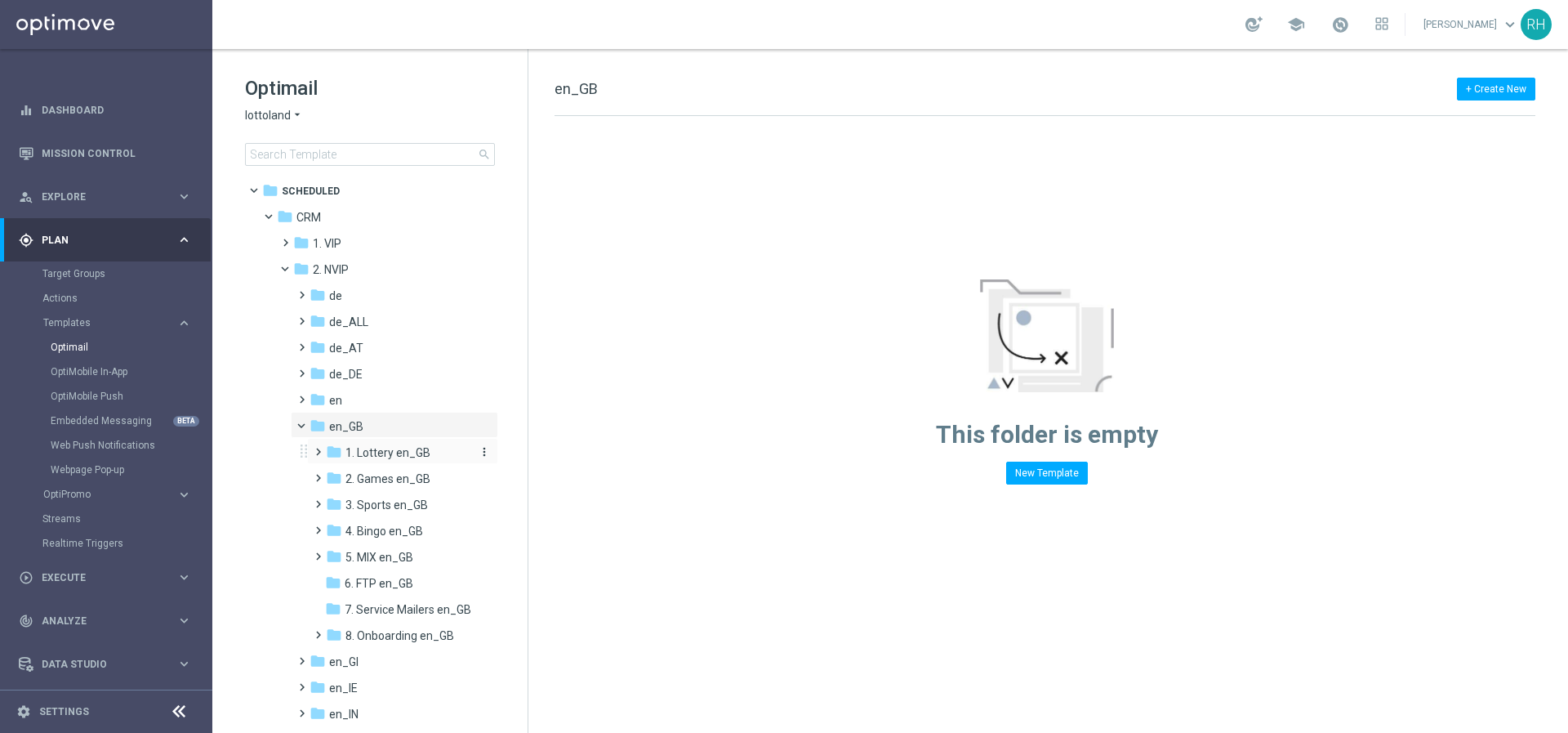
click at [329, 450] on icon "folder" at bounding box center [334, 452] width 16 height 16
click at [366, 497] on span "TAC LT en_GB" at bounding box center [397, 504] width 72 height 14
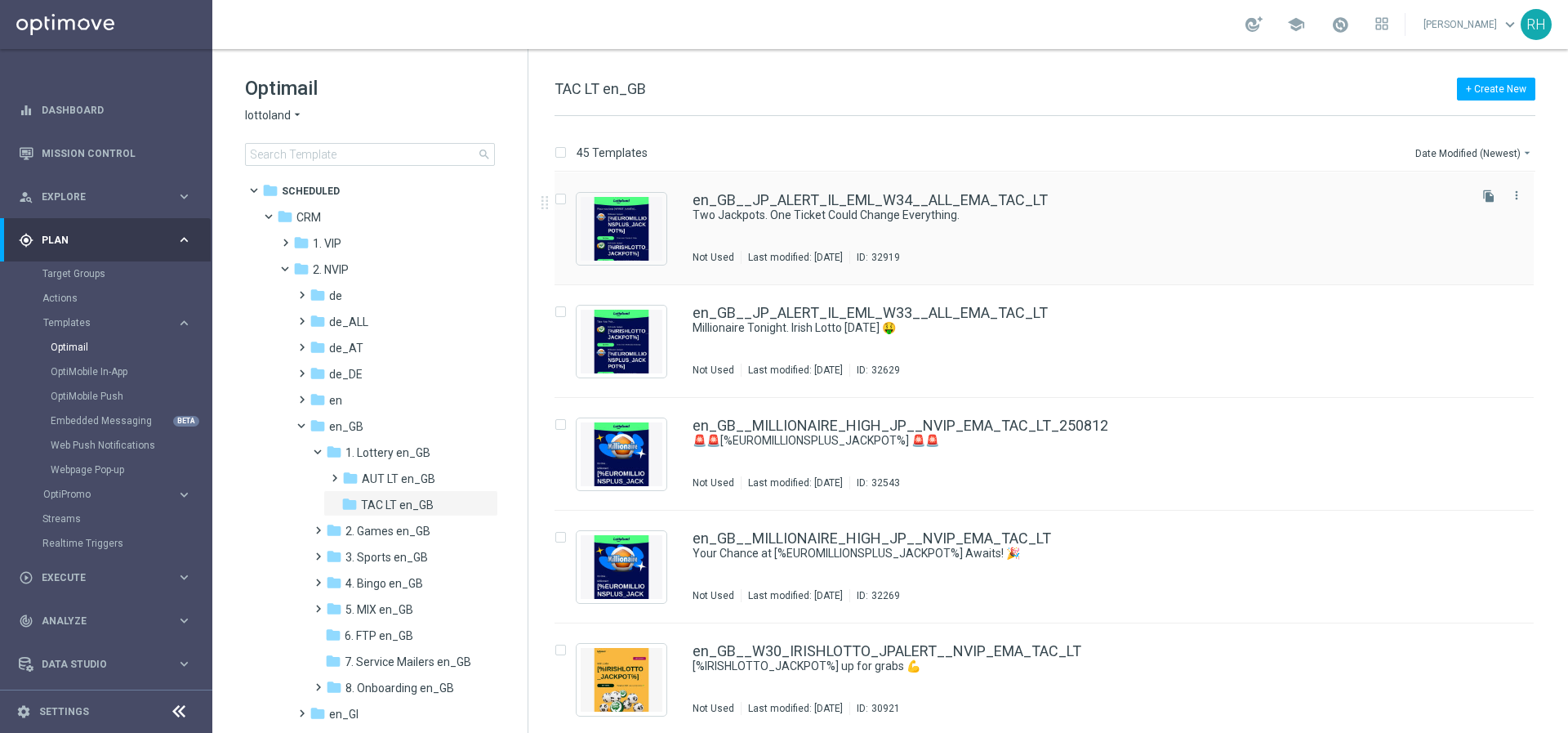
click at [1219, 199] on div "en_GB__JP_ALERT_IL_EML_W34__ALL_EMA_TAC_LT" at bounding box center [1079, 200] width 773 height 14
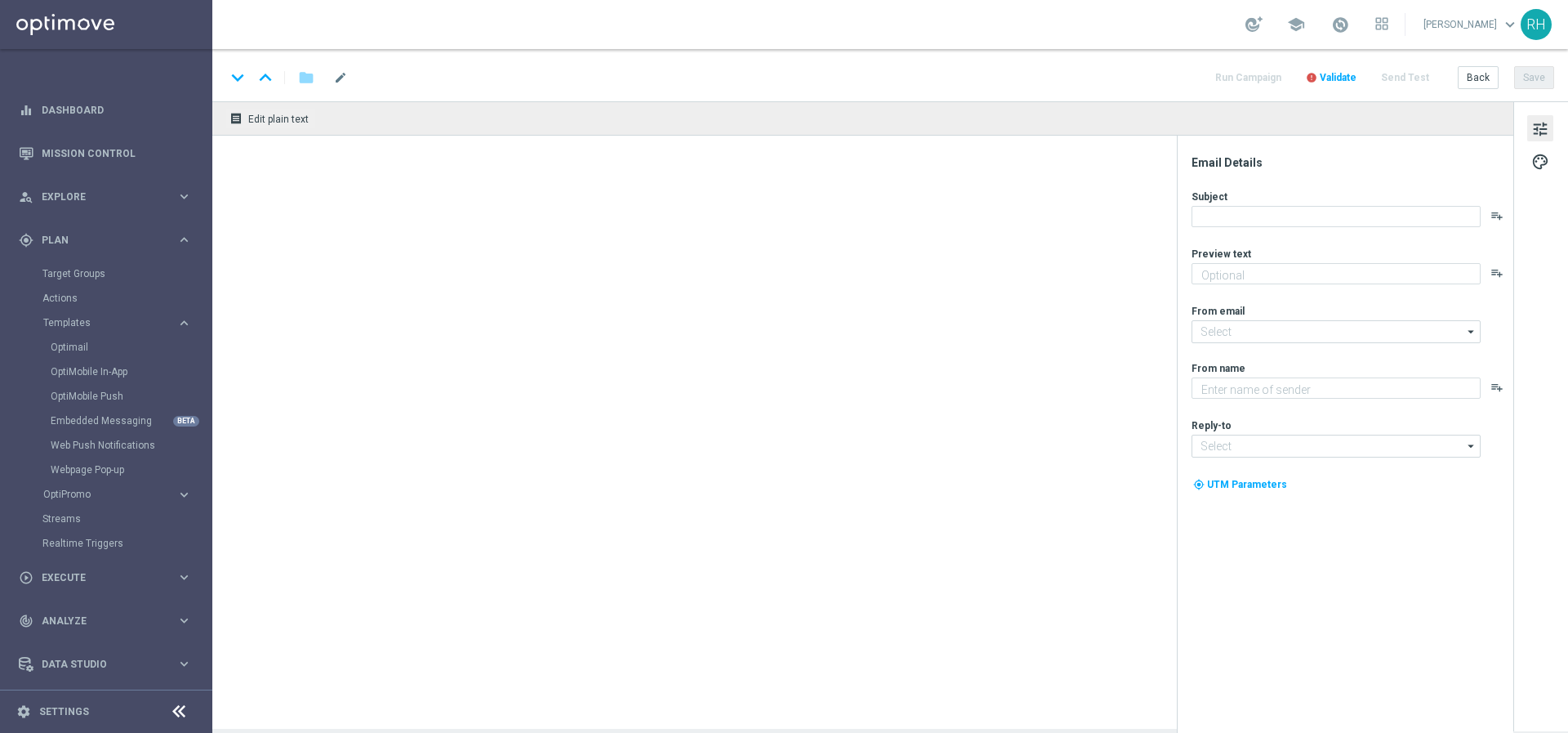
type textarea "Secure your bets on Milllionaire and Irish Lotto"
type input "[EMAIL_ADDRESS][DOMAIN_NAME]"
type textarea "Lottoland"
type input "[EMAIL_ADDRESS][DOMAIN_NAME]"
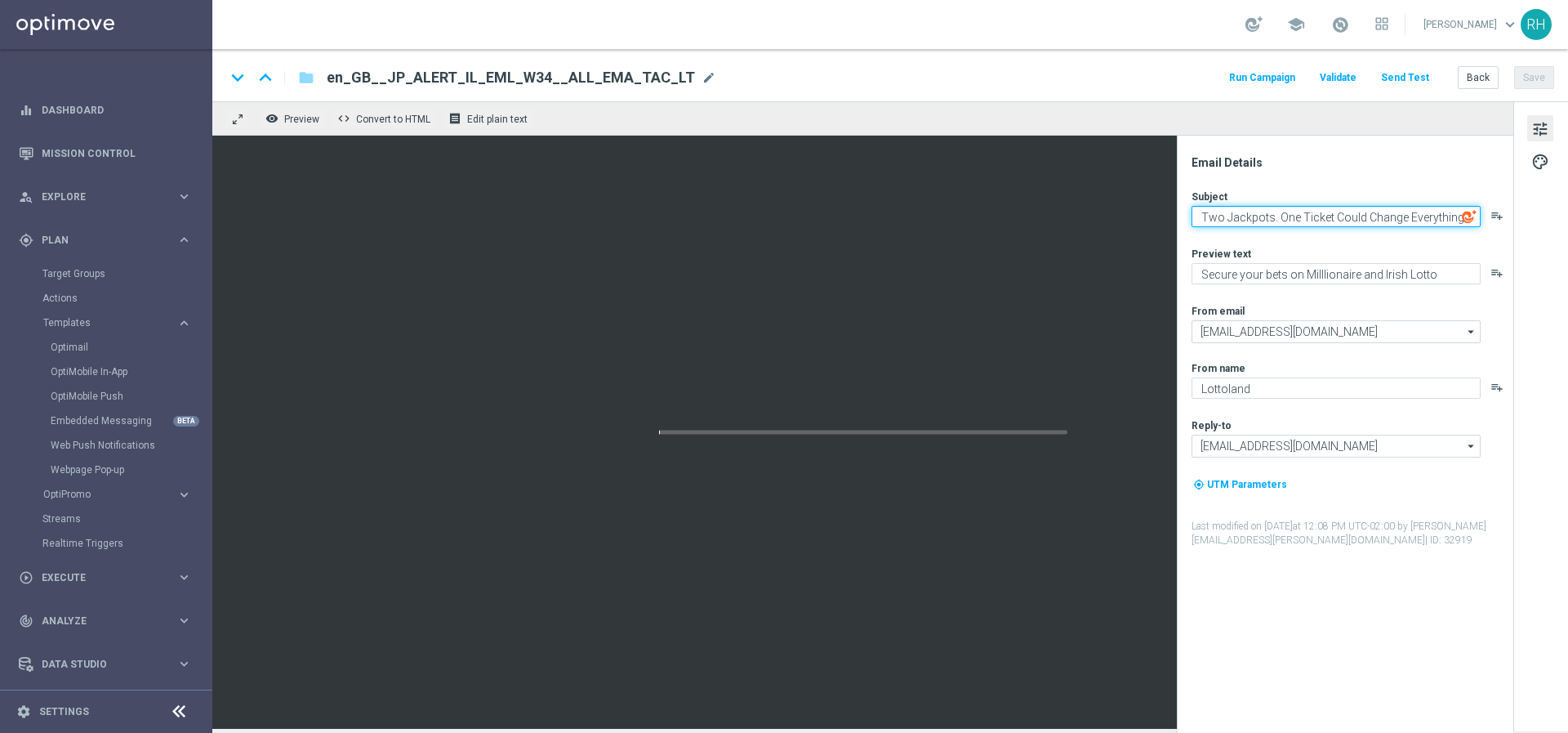
click at [1324, 216] on textarea "Two Jackpots. One Ticket Could Change Everything." at bounding box center [1336, 217] width 289 height 21
type textarea "Two Jackpots. One Bet Could Change Everything."
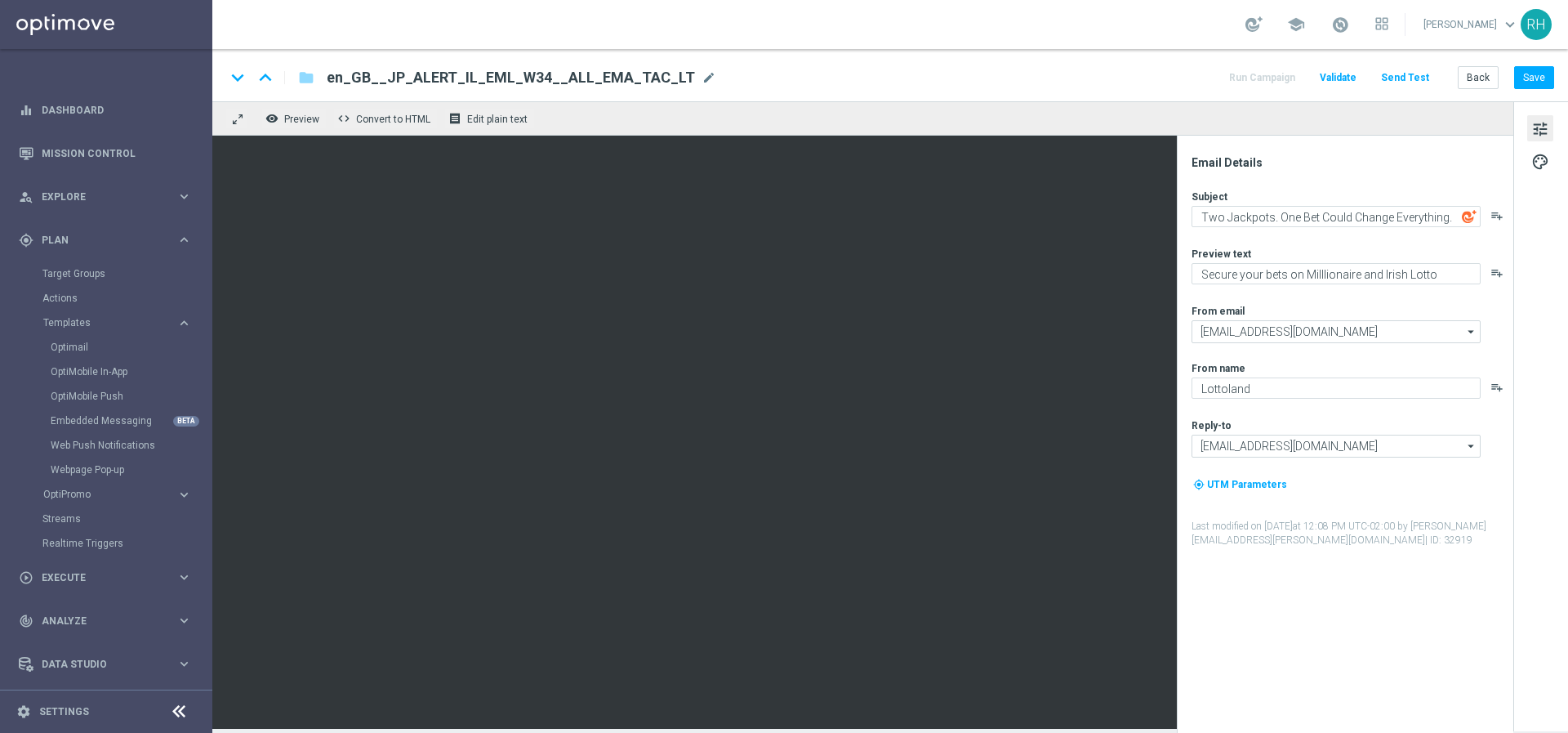
click at [1470, 129] on div "remove_red_eye Preview code Convert to HTML receipt Edit plain text" at bounding box center [862, 119] width 1301 height 34
click at [1537, 72] on button "Save" at bounding box center [1534, 78] width 40 height 23
click at [88, 145] on link "Mission Control" at bounding box center [117, 153] width 150 height 44
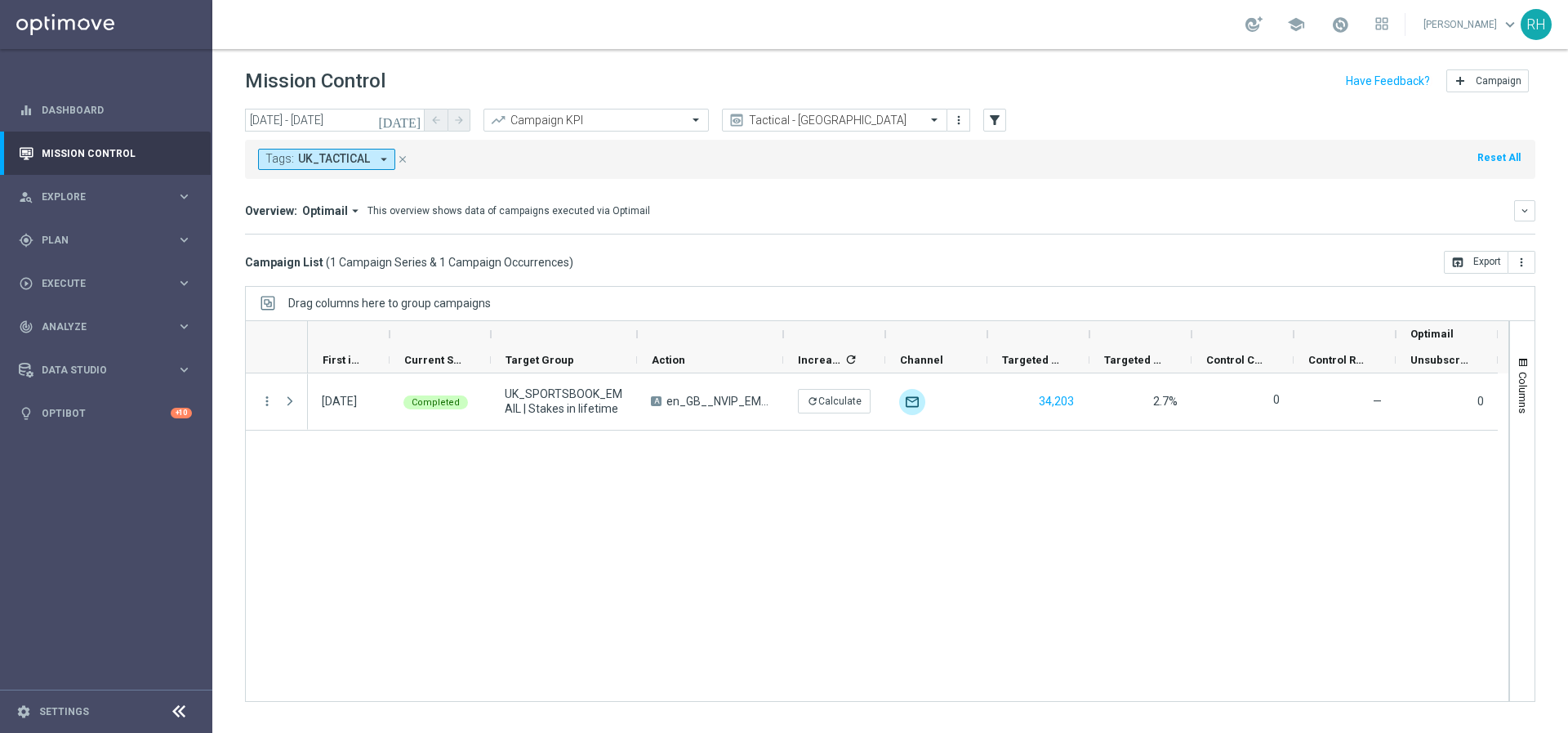
click at [409, 117] on icon "[DATE]" at bounding box center [400, 120] width 44 height 14
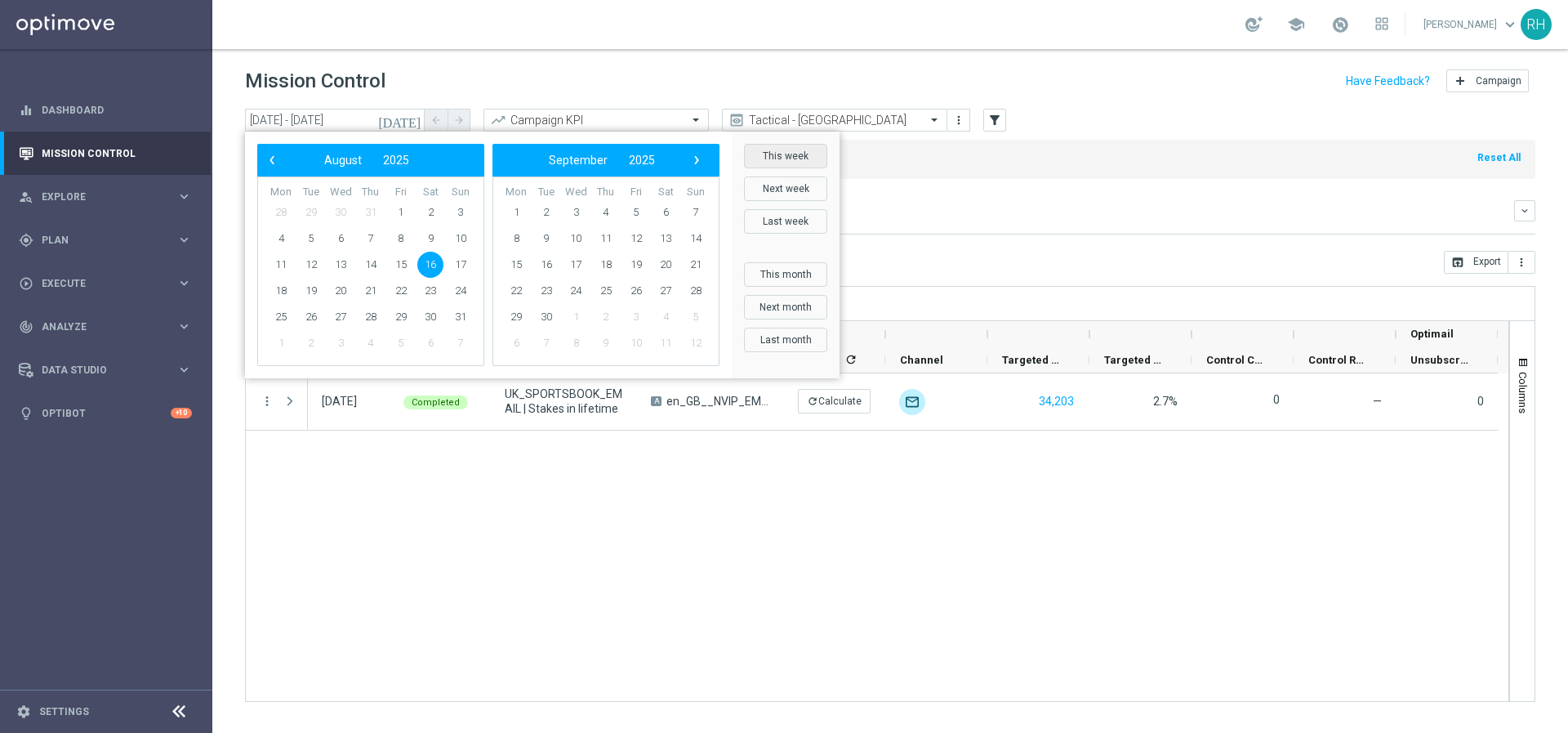
click at [810, 153] on button "This week" at bounding box center [786, 156] width 84 height 25
type input "[DATE] - [DATE]"
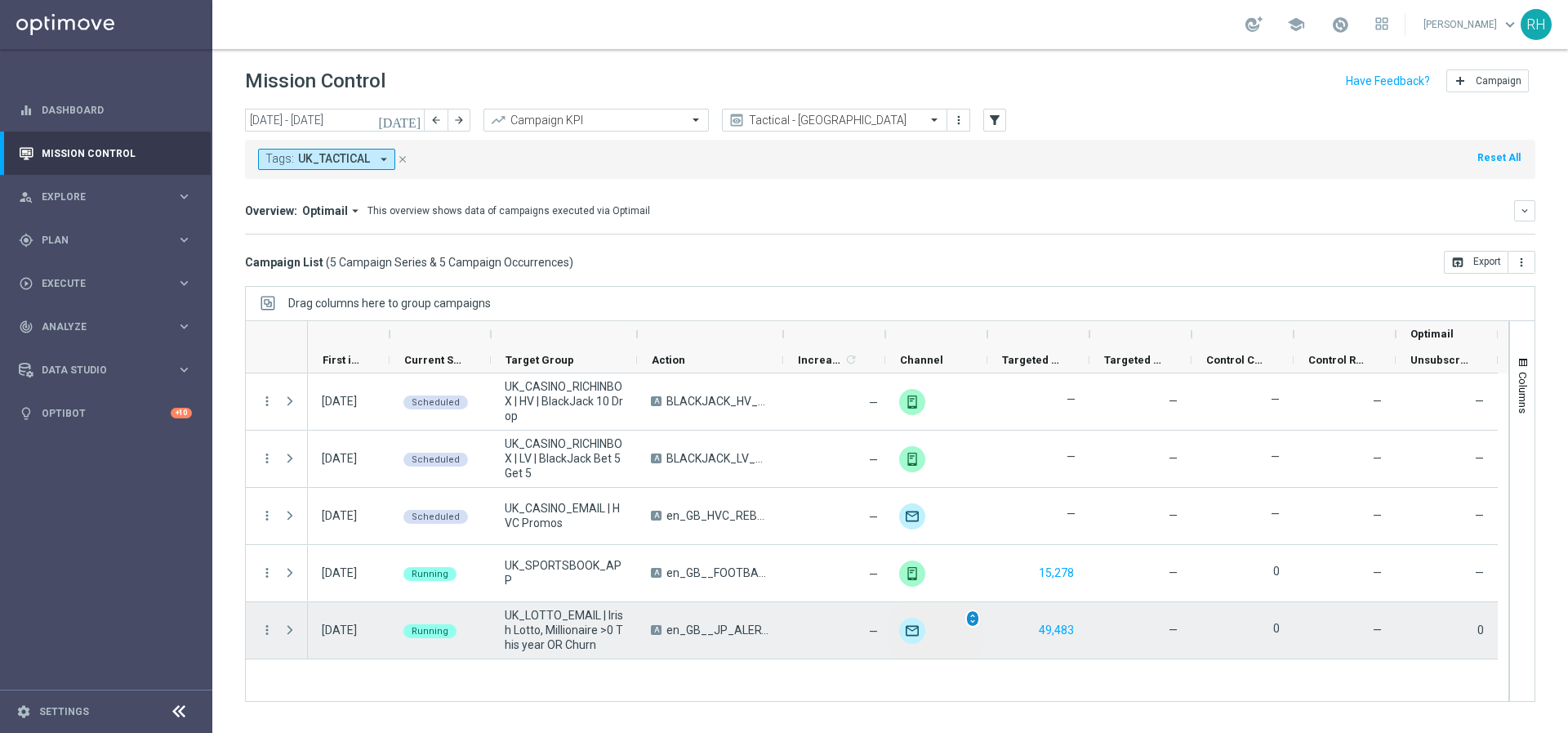
click at [975, 622] on span "unfold_more" at bounding box center [972, 619] width 11 height 11
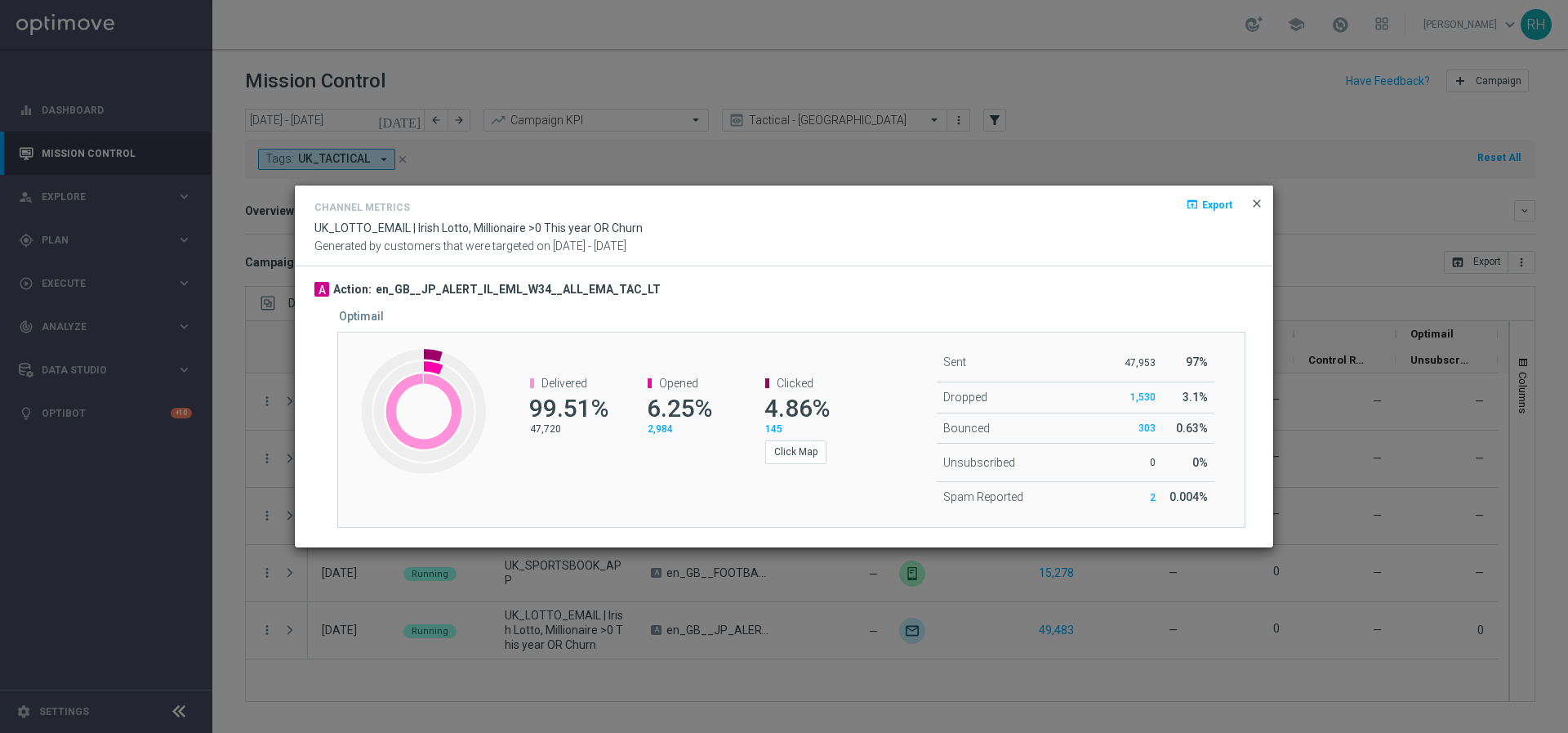
click at [1252, 206] on span "close" at bounding box center [1257, 203] width 13 height 13
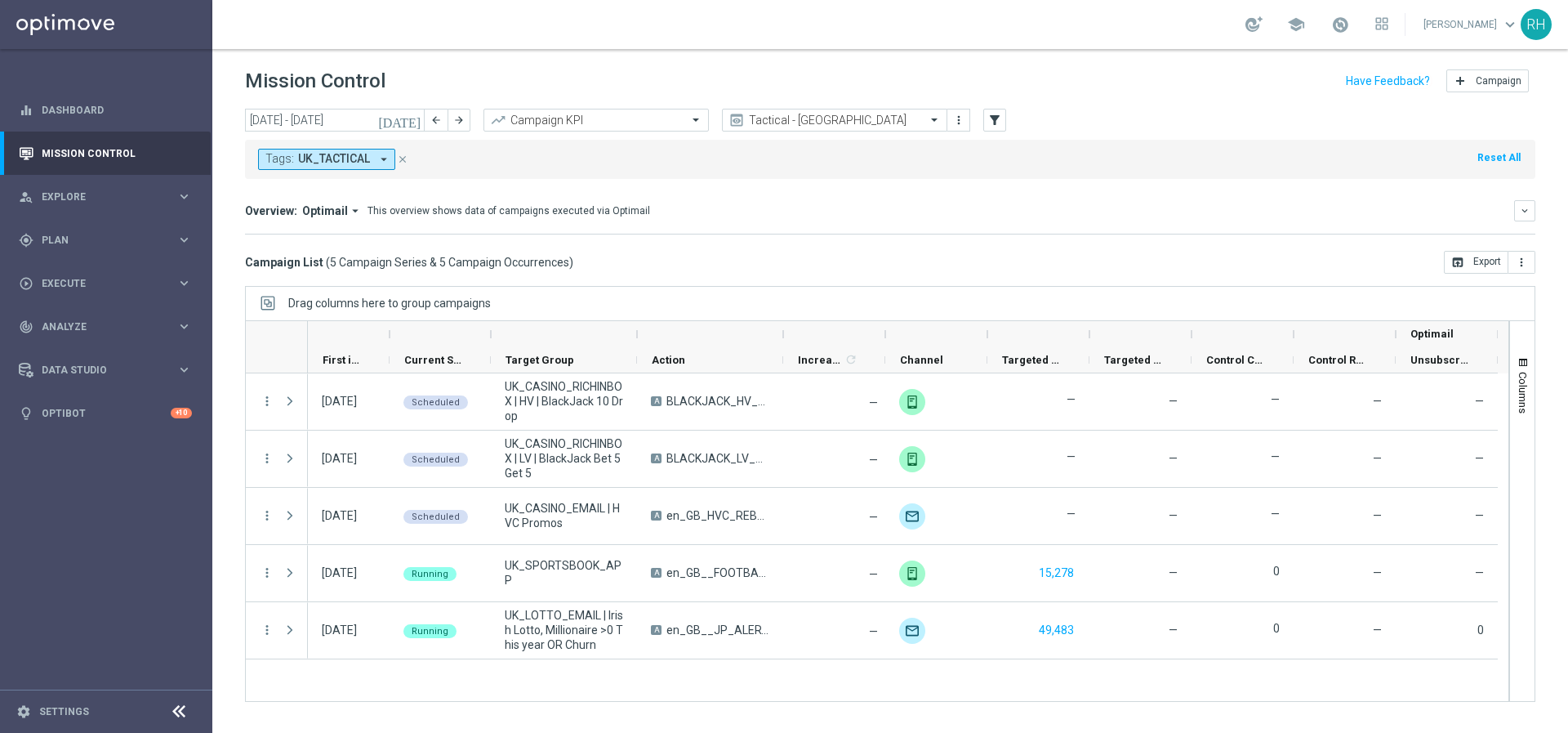
click at [1047, 28] on div "school [PERSON_NAME] keyboard_arrow_down RH" at bounding box center [889, 25] width 1356 height 49
